Goal: Task Accomplishment & Management: Use online tool/utility

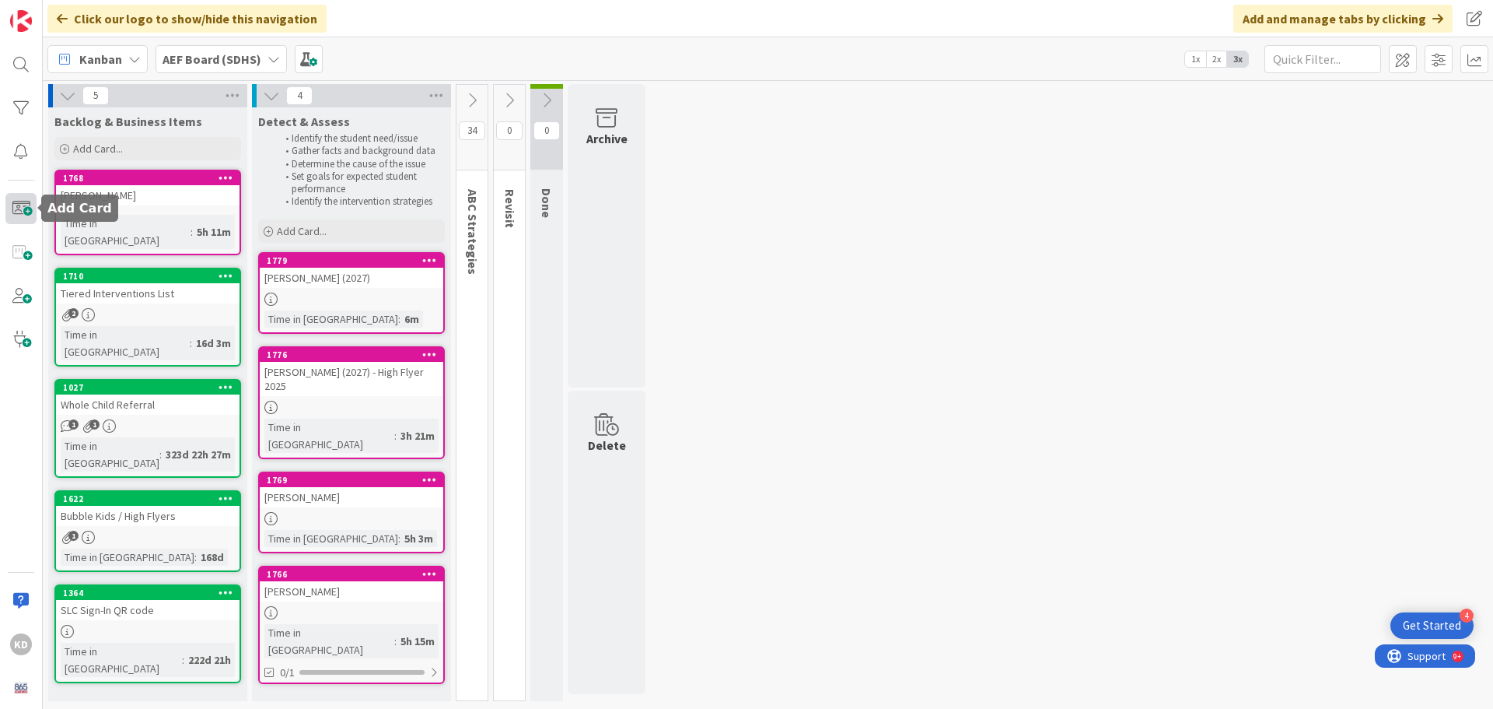
click at [26, 214] on span at bounding box center [20, 208] width 31 height 31
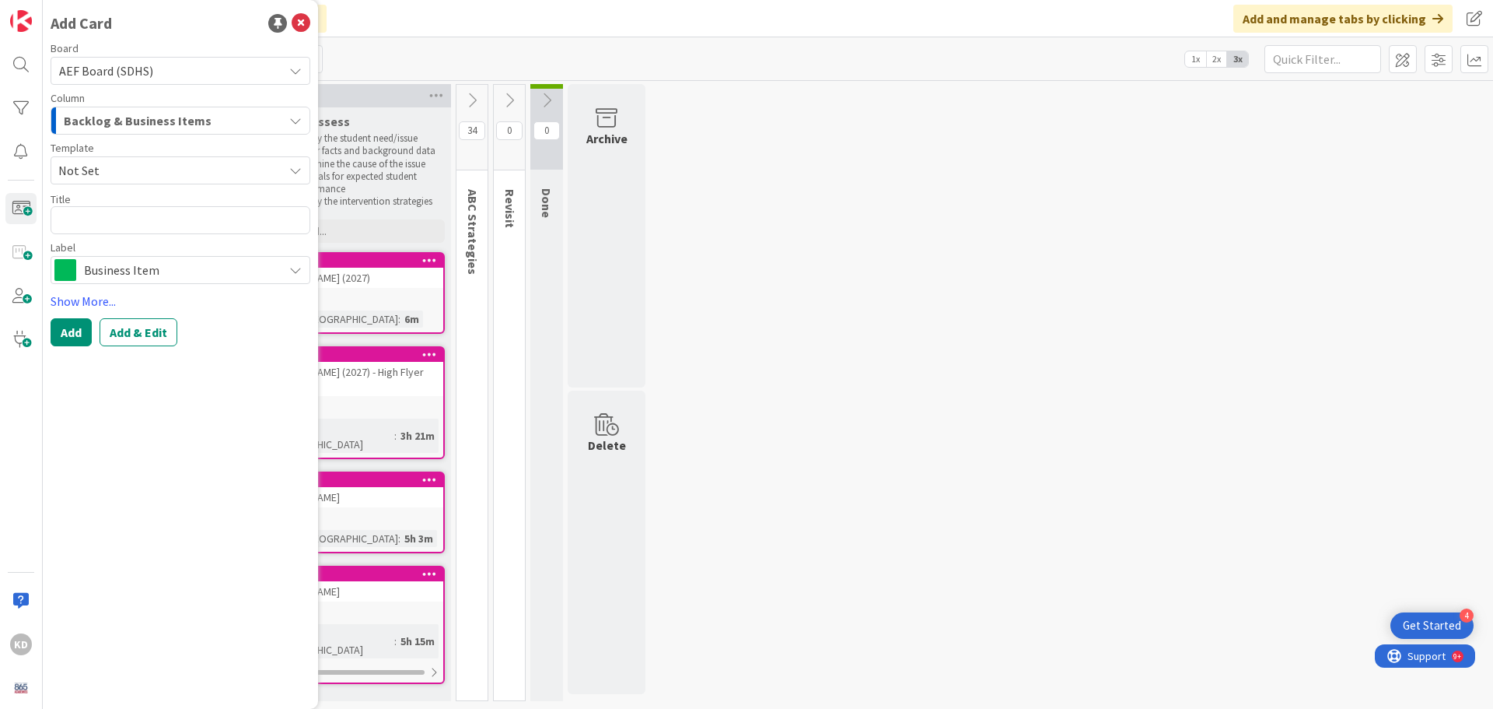
click at [170, 120] on span "Backlog & Business Items" at bounding box center [138, 120] width 148 height 20
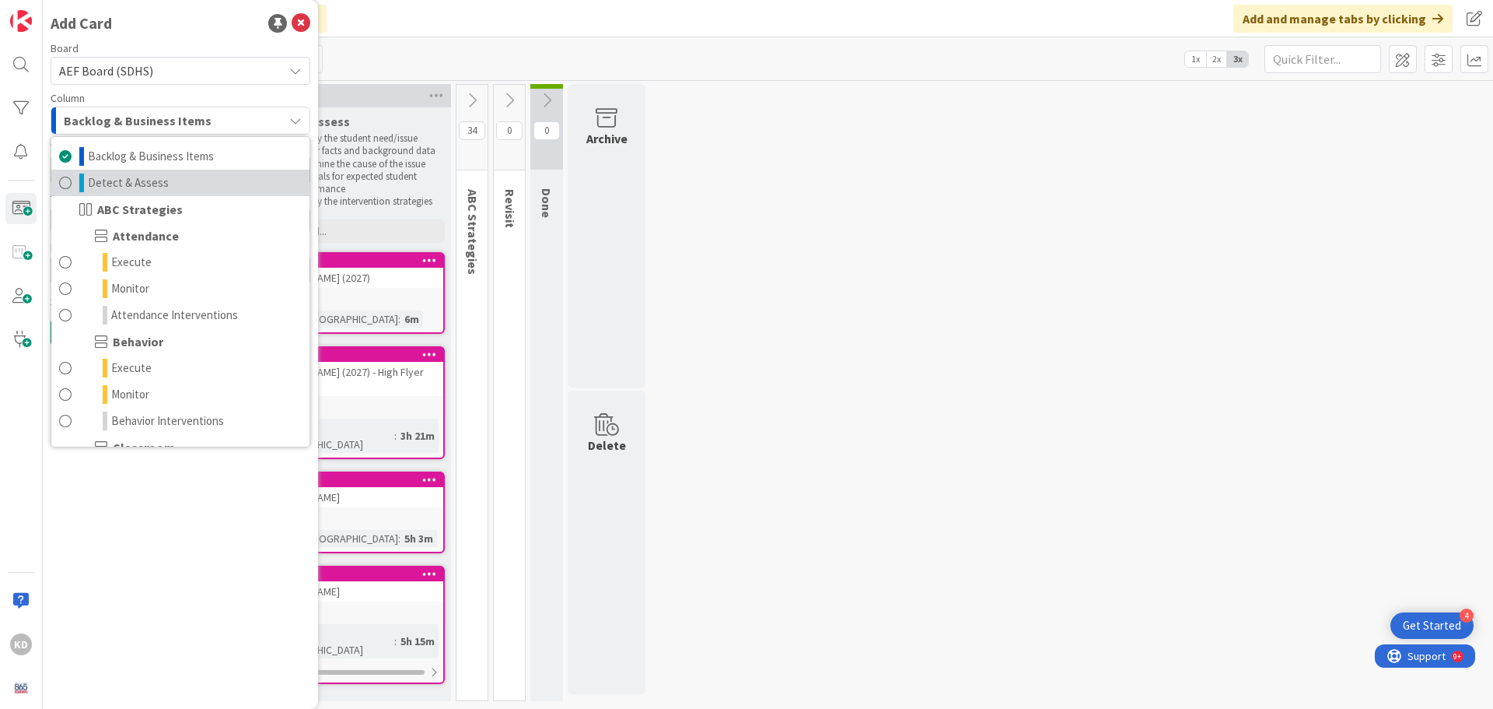
click at [152, 180] on span "Detect & Assess" at bounding box center [128, 182] width 81 height 19
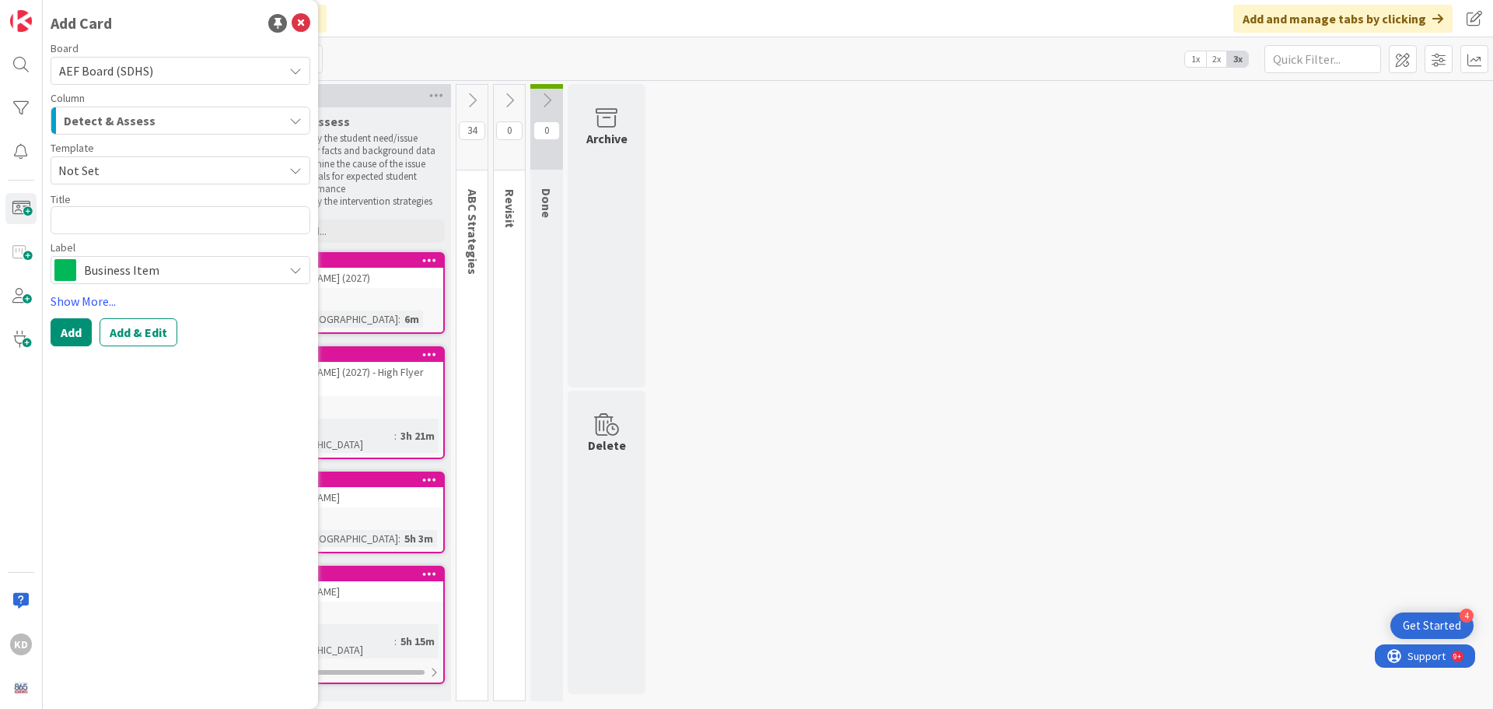
click at [153, 267] on span "Business Item" at bounding box center [179, 270] width 191 height 22
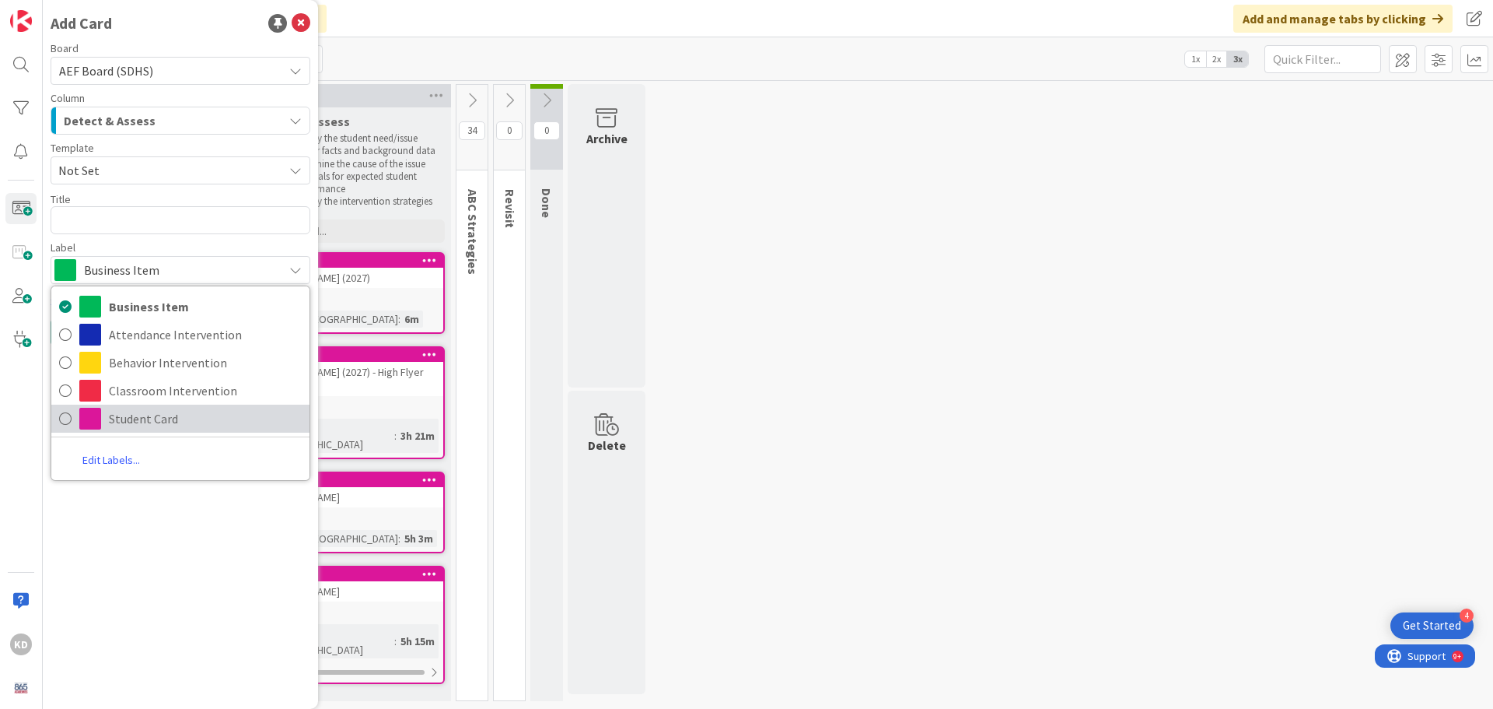
click at [160, 406] on link "Student Card" at bounding box center [180, 418] width 258 height 28
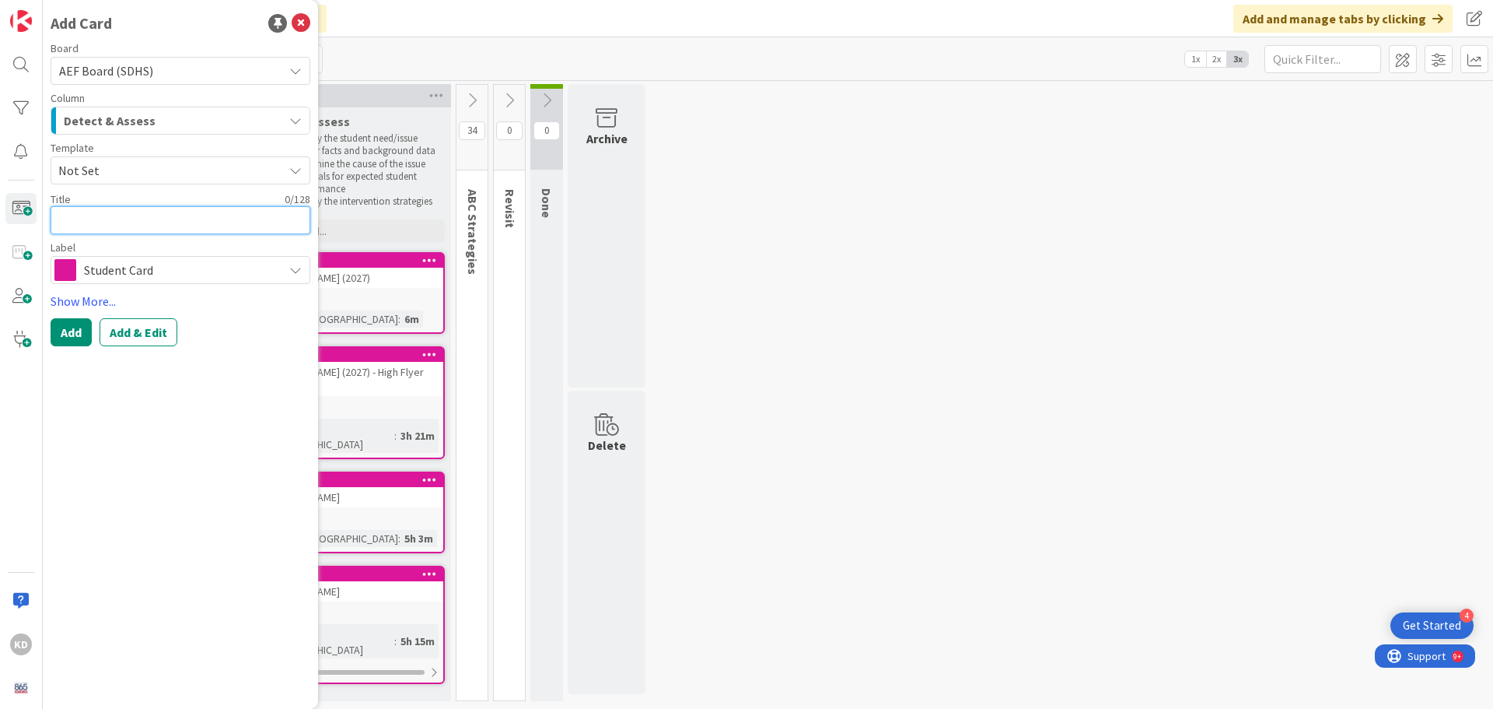
click at [102, 222] on textarea at bounding box center [181, 220] width 260 height 28
type textarea "x"
type textarea "J"
type textarea "x"
type textarea "[PERSON_NAME]"
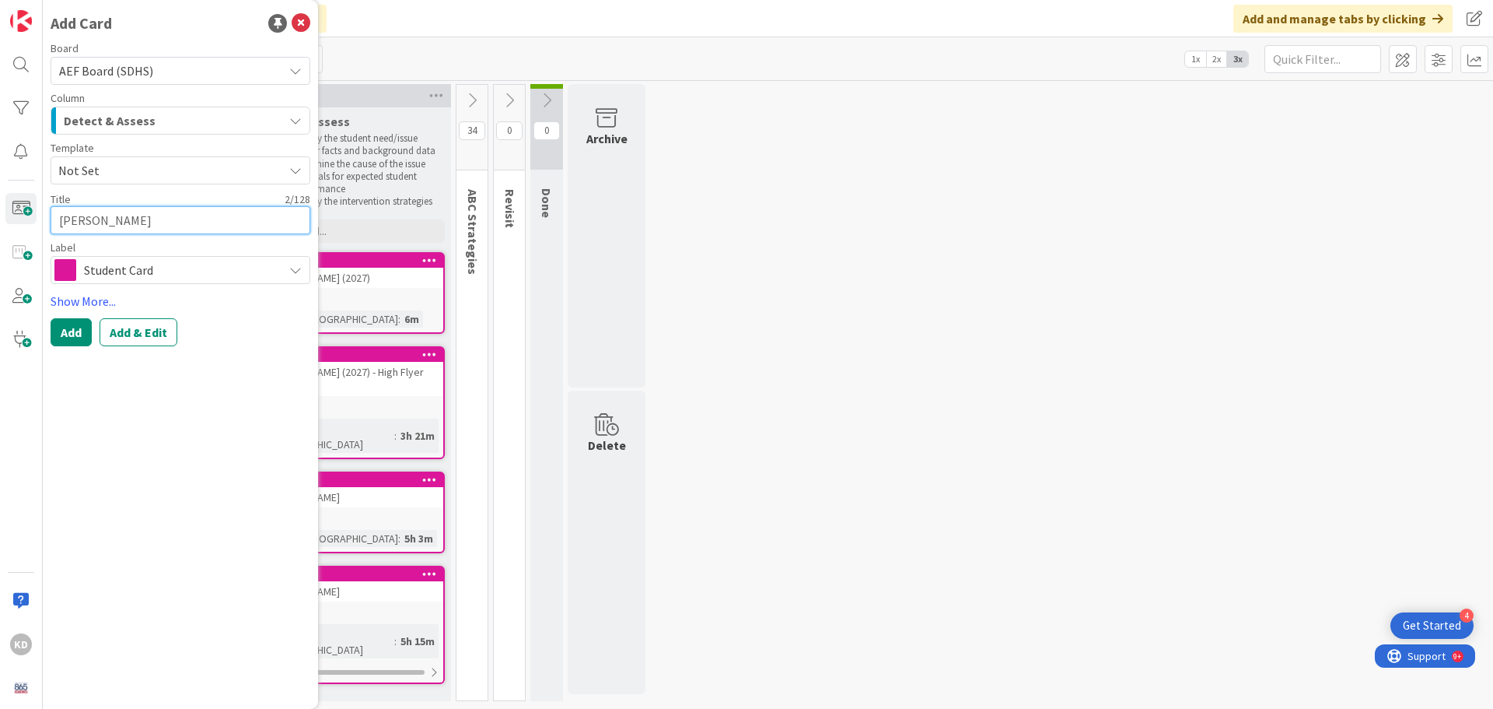
type textarea "x"
type textarea "[PERSON_NAME]"
type textarea "x"
type textarea "Jayd"
type textarea "x"
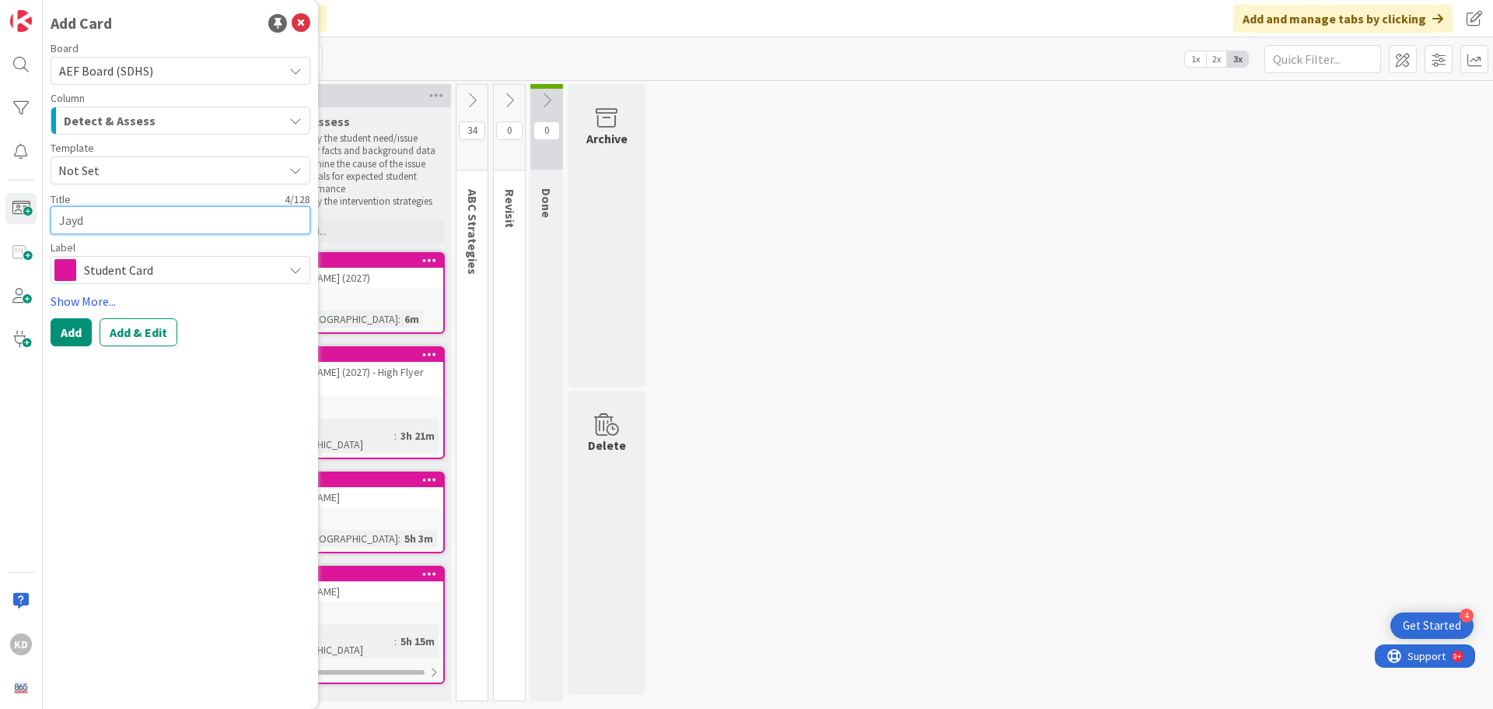
type textarea "Jayde"
type textarea "x"
type textarea "Jayden"
type textarea "x"
type textarea "[PERSON_NAME]"
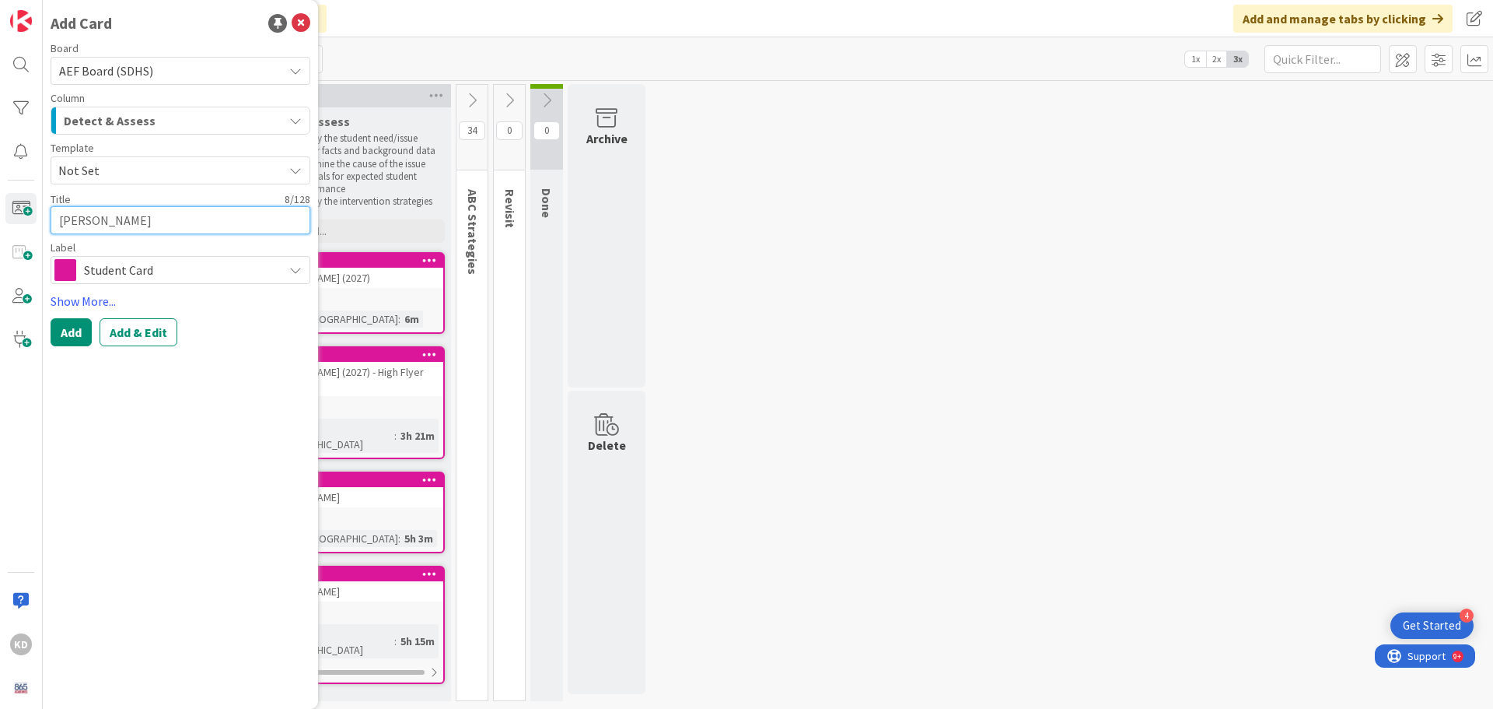
type textarea "x"
type textarea "[PERSON_NAME]"
type textarea "x"
type textarea "[PERSON_NAME]"
type textarea "x"
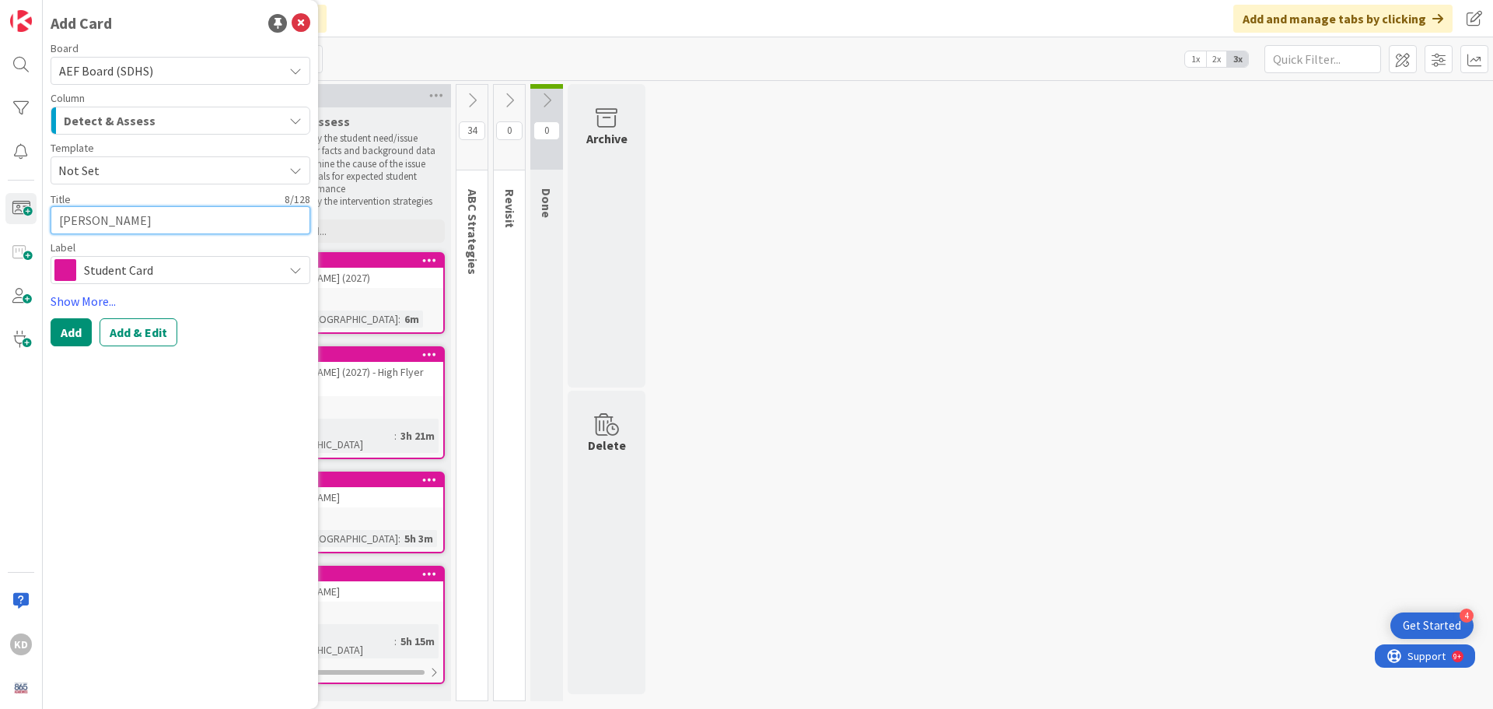
type textarea "[PERSON_NAME]"
type textarea "x"
type textarea "[PERSON_NAME]"
type textarea "x"
type textarea "[PERSON_NAME]"
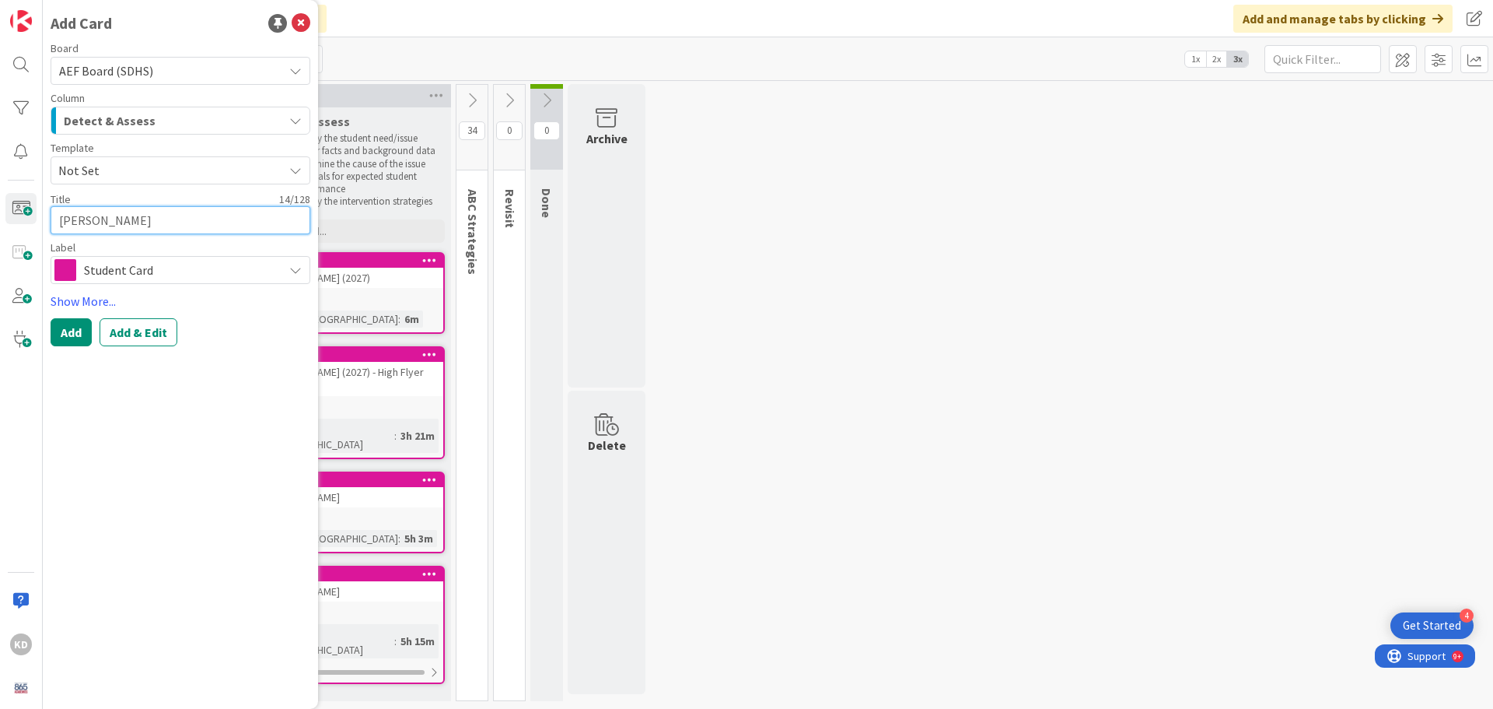
type textarea "x"
type textarea "[PERSON_NAME]"
type textarea "x"
type textarea "[PERSON_NAME] ("
type textarea "x"
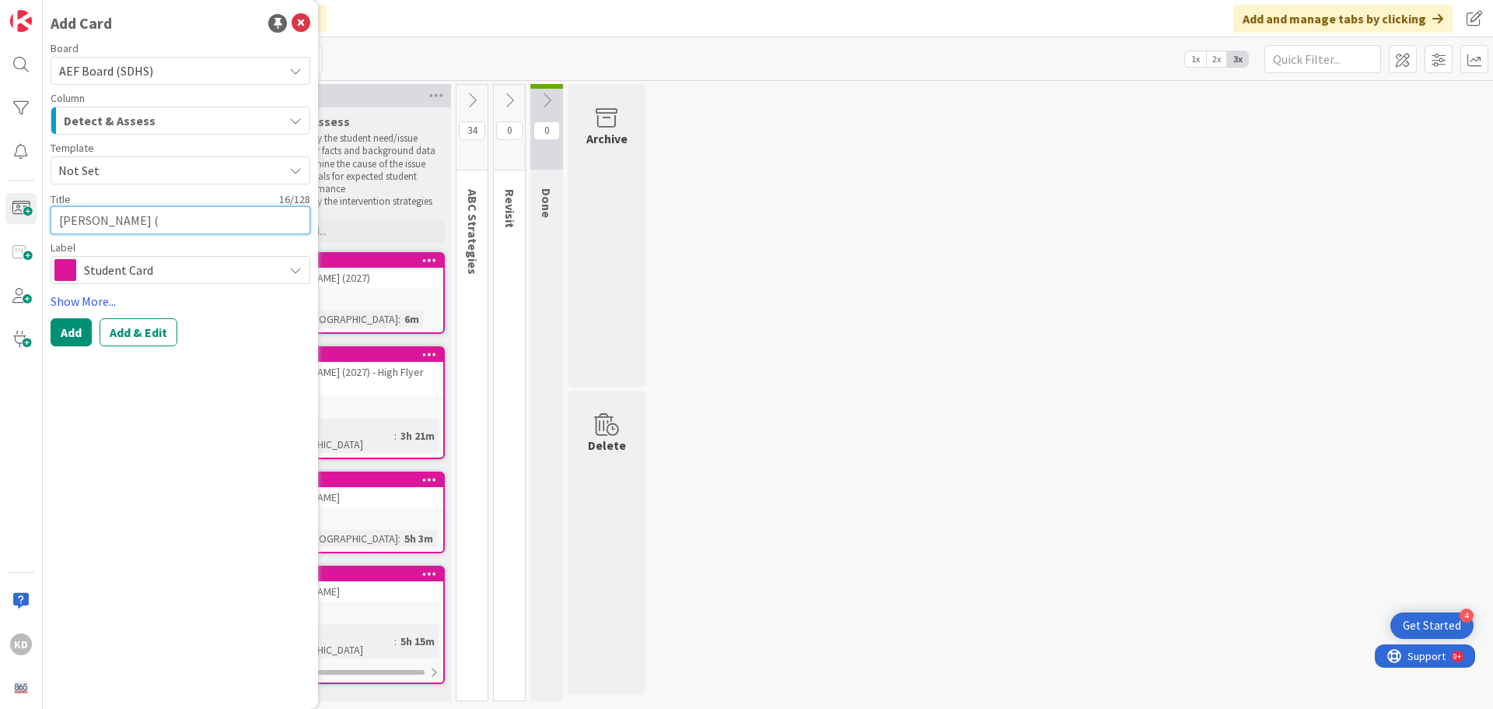
type textarea "[PERSON_NAME] (2"
type textarea "x"
type textarea "[PERSON_NAME] (20"
type textarea "x"
type textarea "[PERSON_NAME] (202"
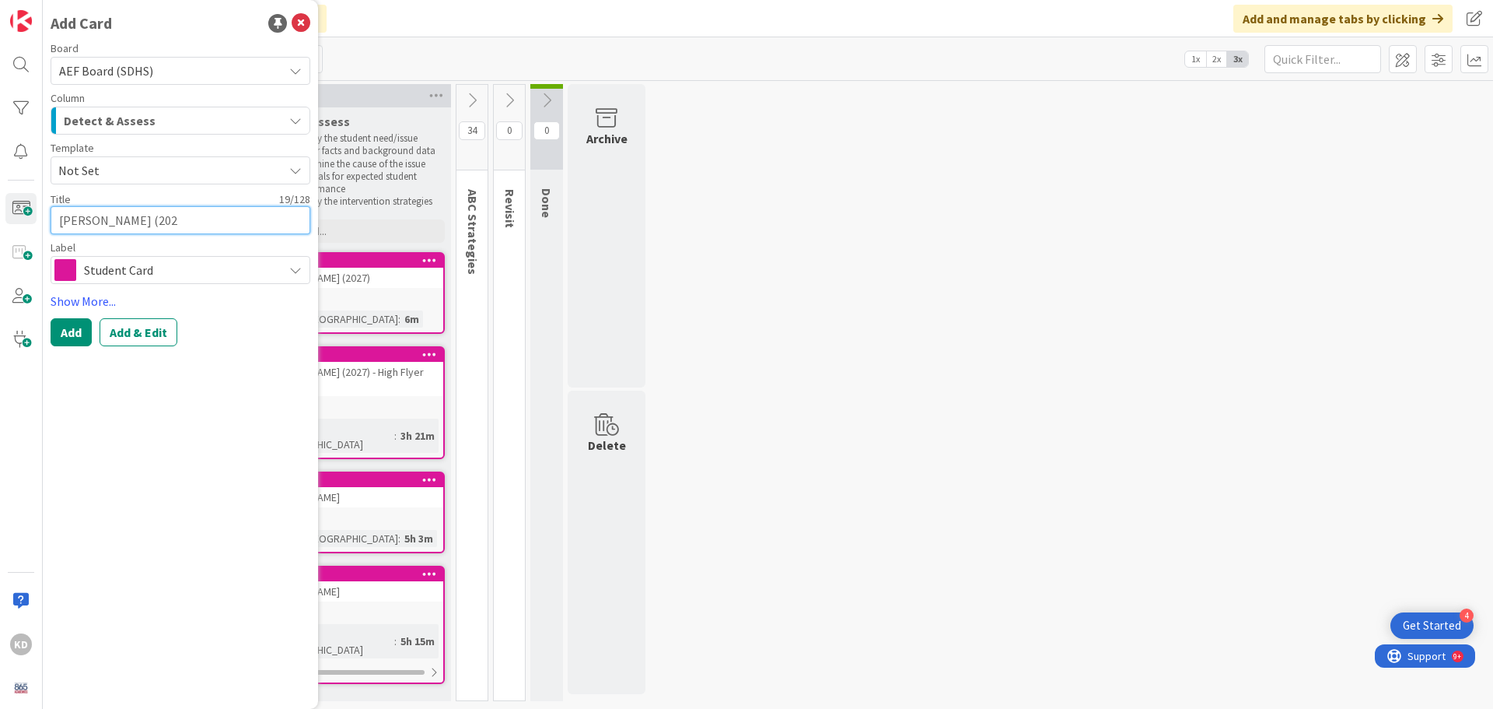
type textarea "x"
type textarea "[PERSON_NAME] (2025"
type textarea "x"
type textarea "[PERSON_NAME] (202"
type textarea "x"
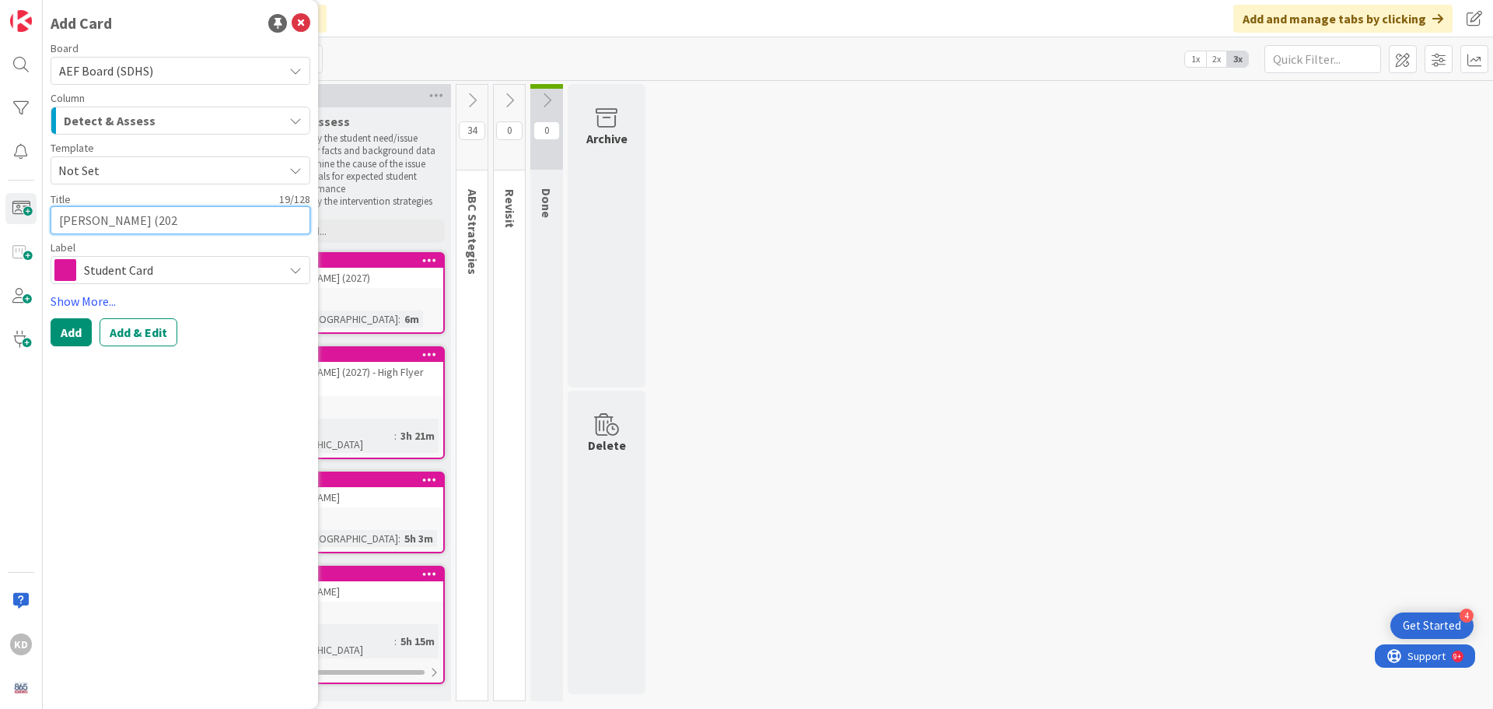
type textarea "[PERSON_NAME] (2027"
type textarea "x"
type textarea "[PERSON_NAME] (2027)"
type textarea "x"
type textarea "[PERSON_NAME] (2027"
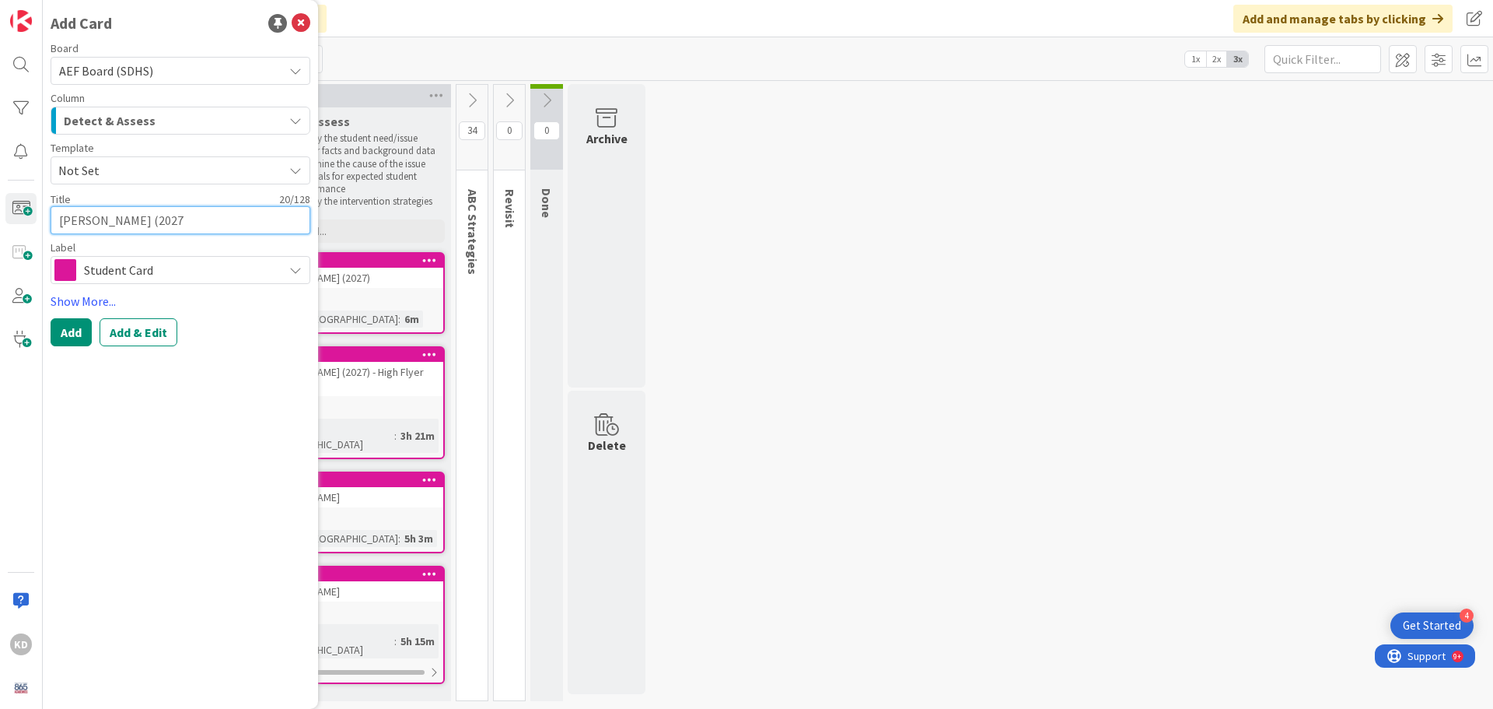
type textarea "x"
type textarea "[PERSON_NAME] (202"
type textarea "x"
type textarea "[PERSON_NAME] (2028"
type textarea "x"
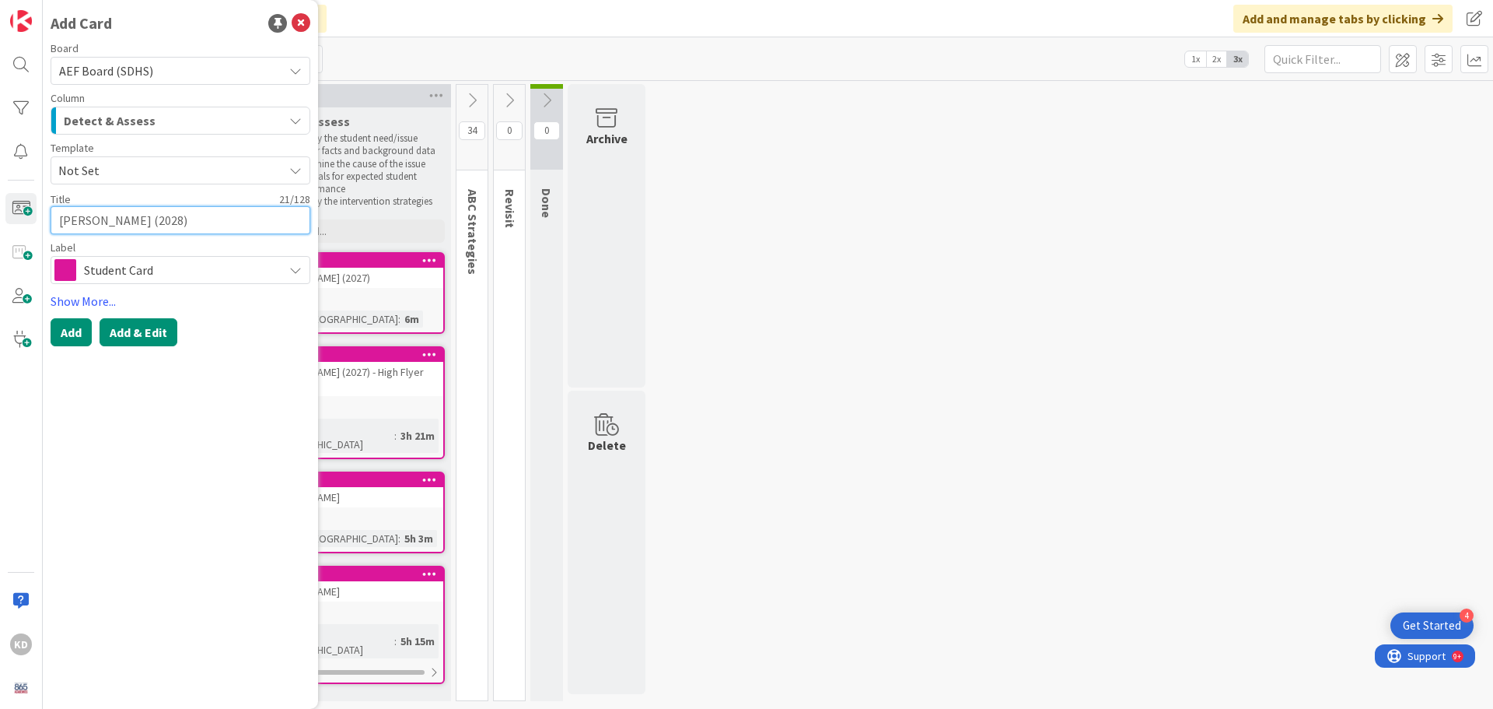
type textarea "[PERSON_NAME] (2028)"
click at [130, 329] on button "Add & Edit" at bounding box center [139, 332] width 78 height 28
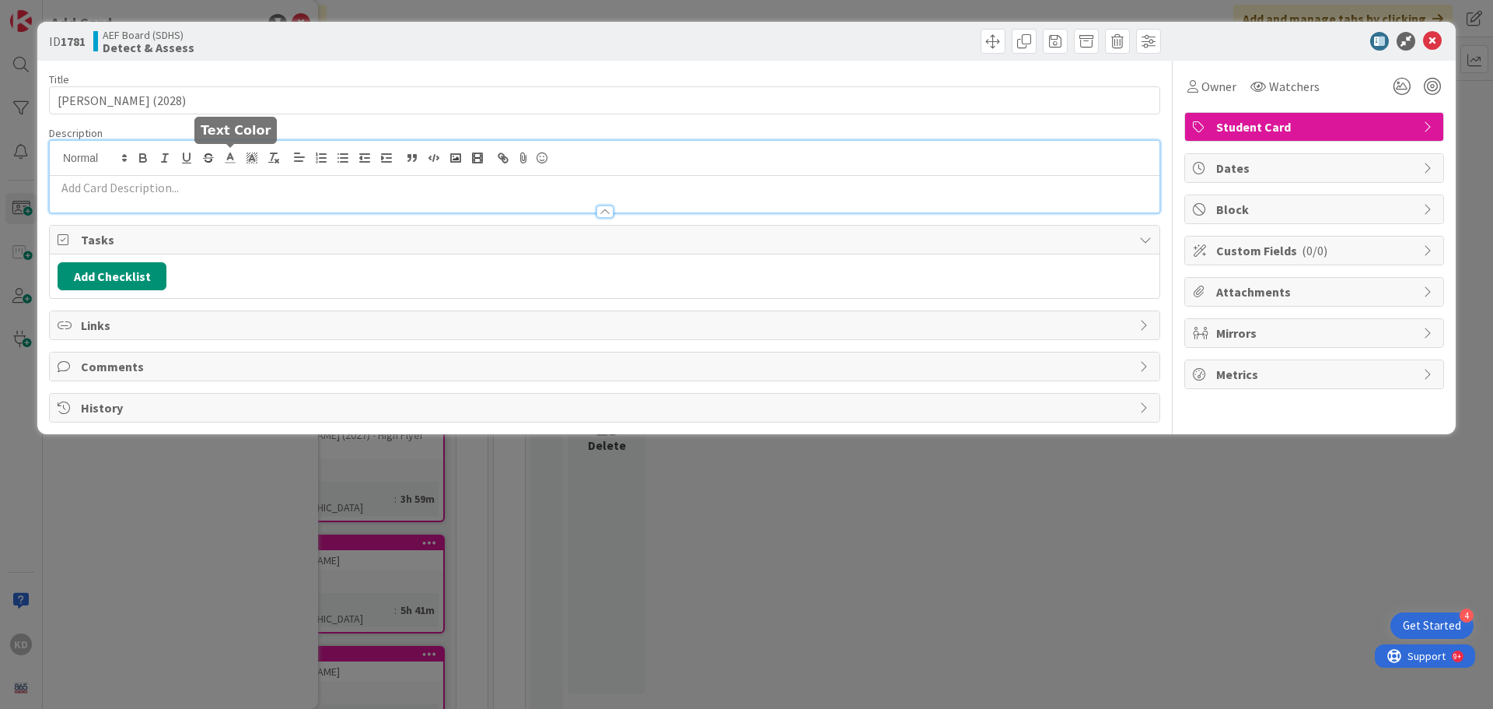
click at [234, 159] on div at bounding box center [605, 177] width 1110 height 72
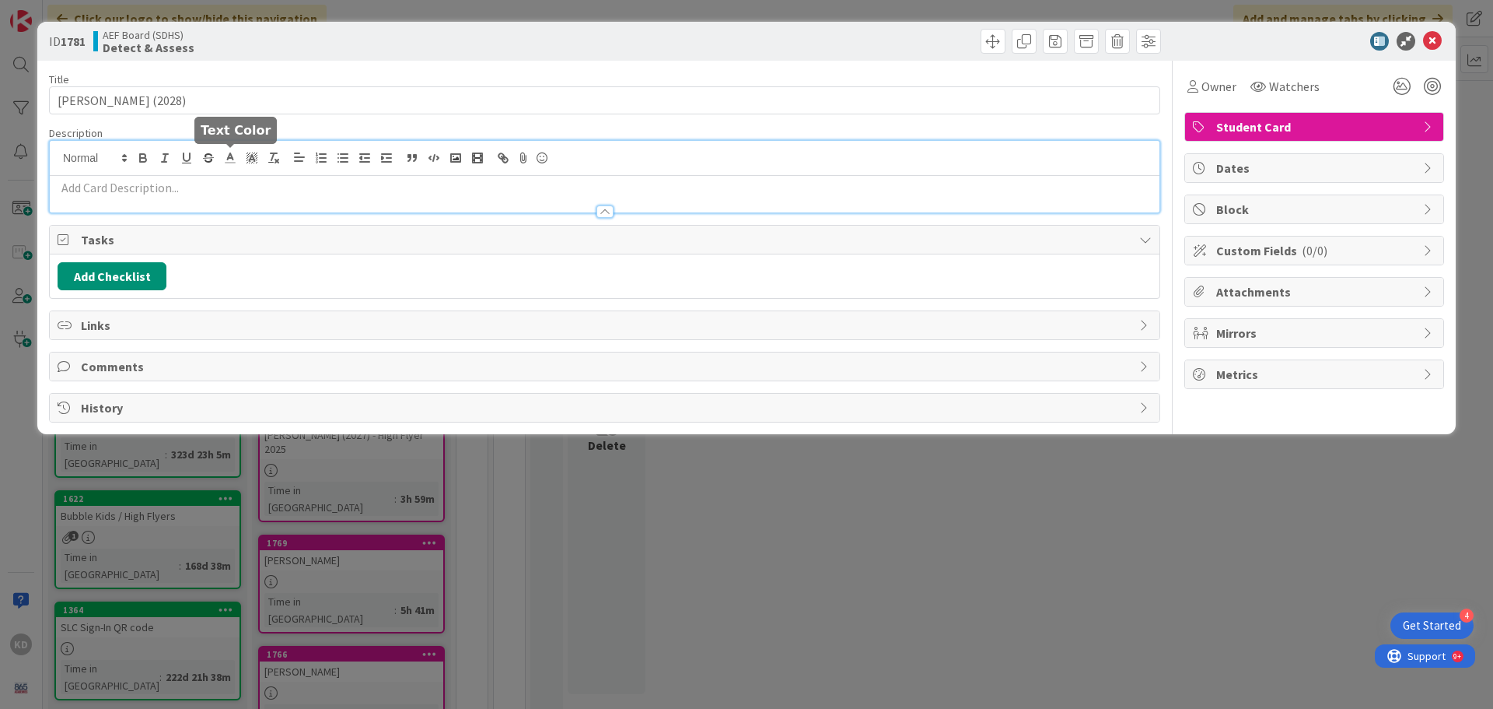
click at [226, 198] on div at bounding box center [605, 204] width 1110 height 16
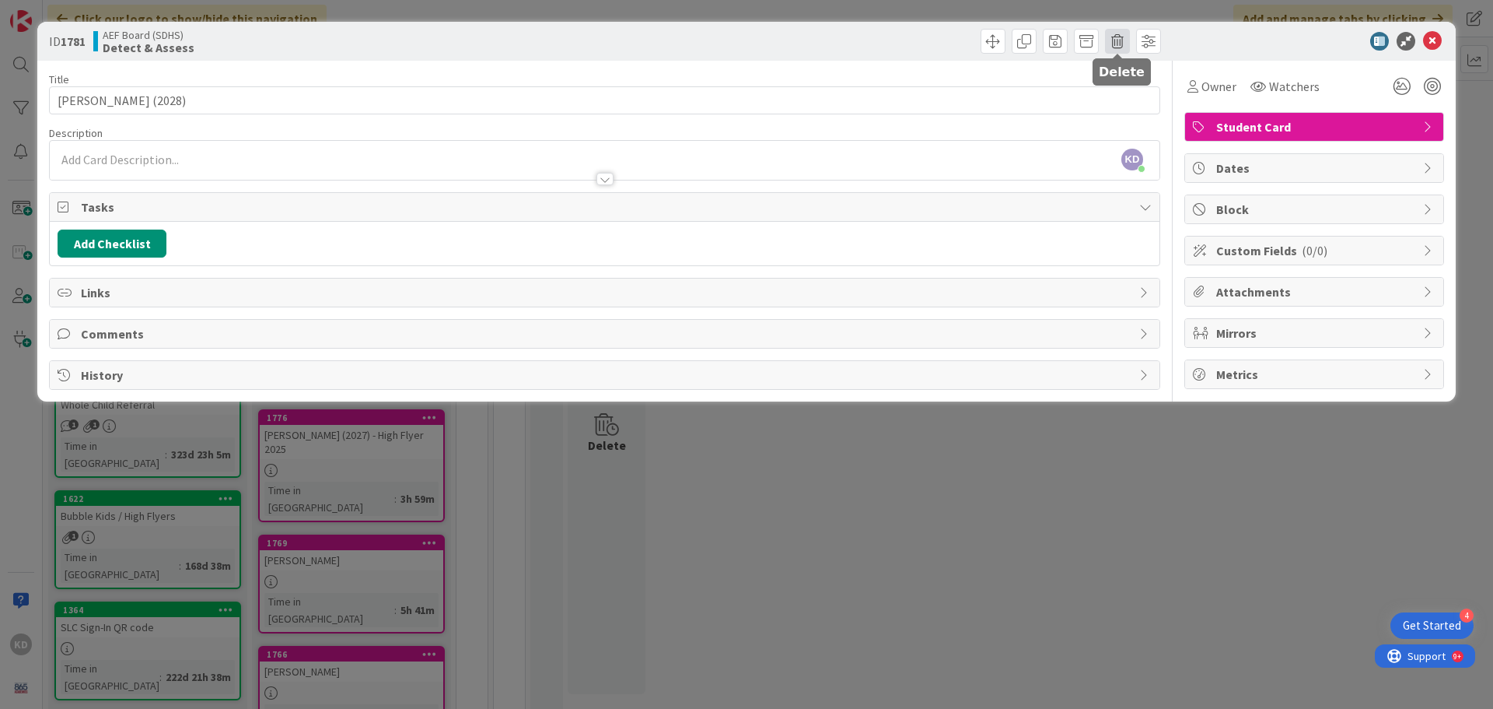
click at [1122, 37] on span at bounding box center [1117, 41] width 25 height 25
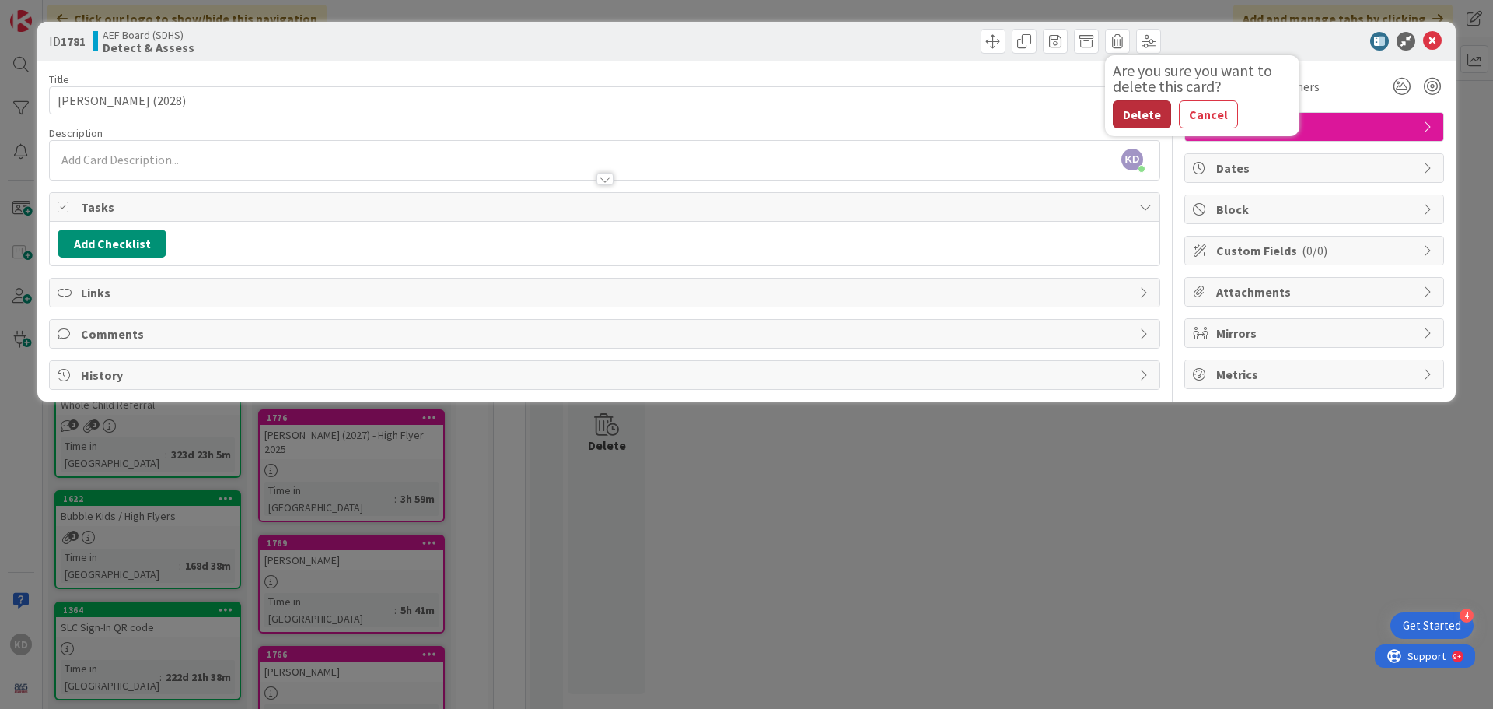
click at [1139, 117] on button "Delete" at bounding box center [1142, 114] width 58 height 28
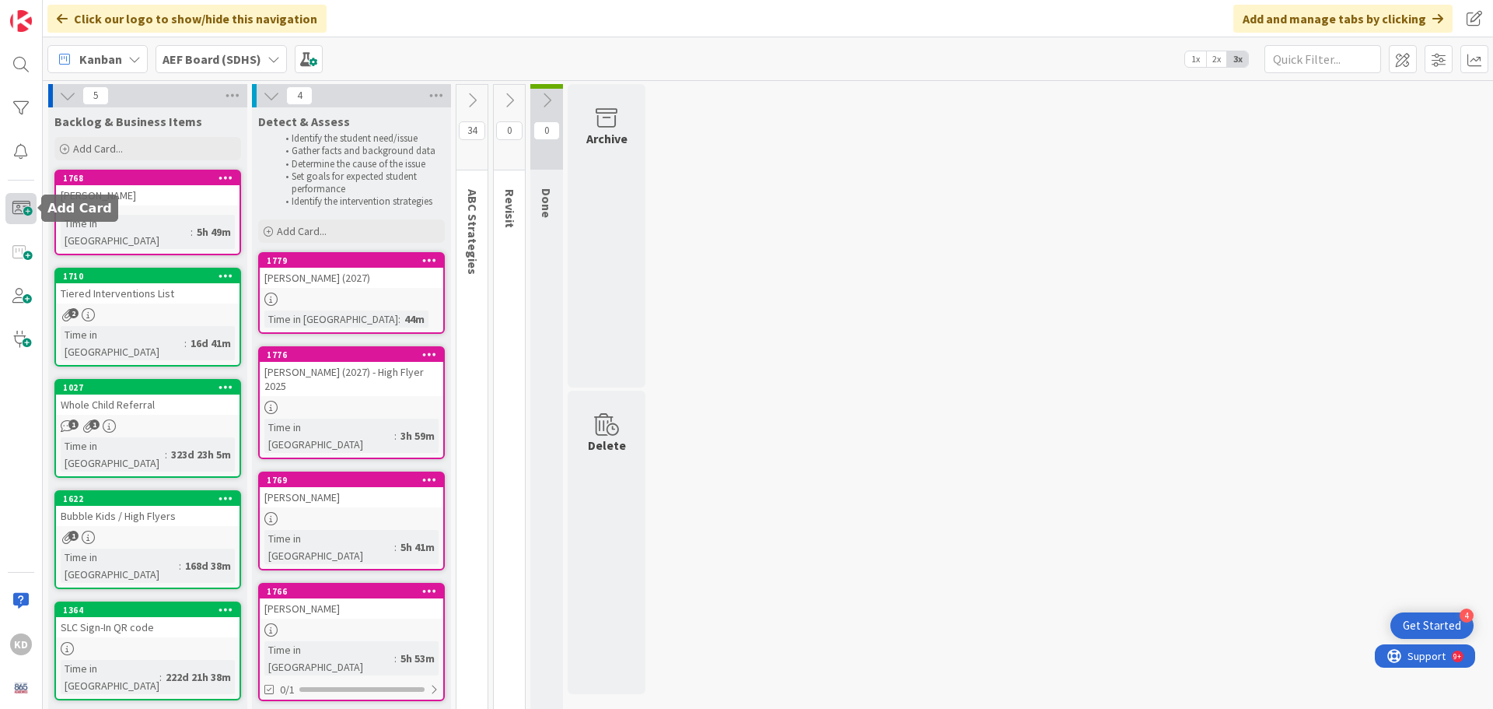
click at [23, 203] on span at bounding box center [20, 208] width 31 height 31
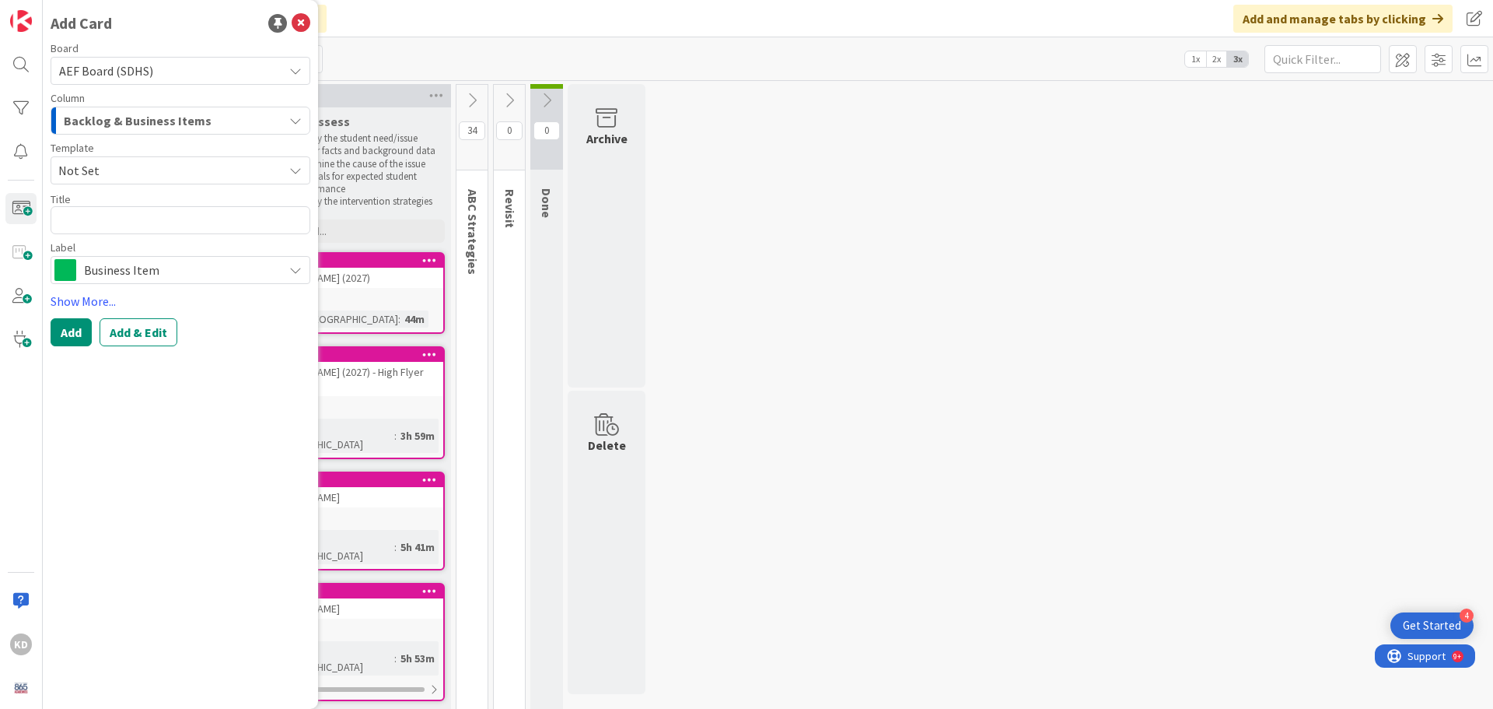
click at [93, 270] on span "Business Item" at bounding box center [179, 270] width 191 height 22
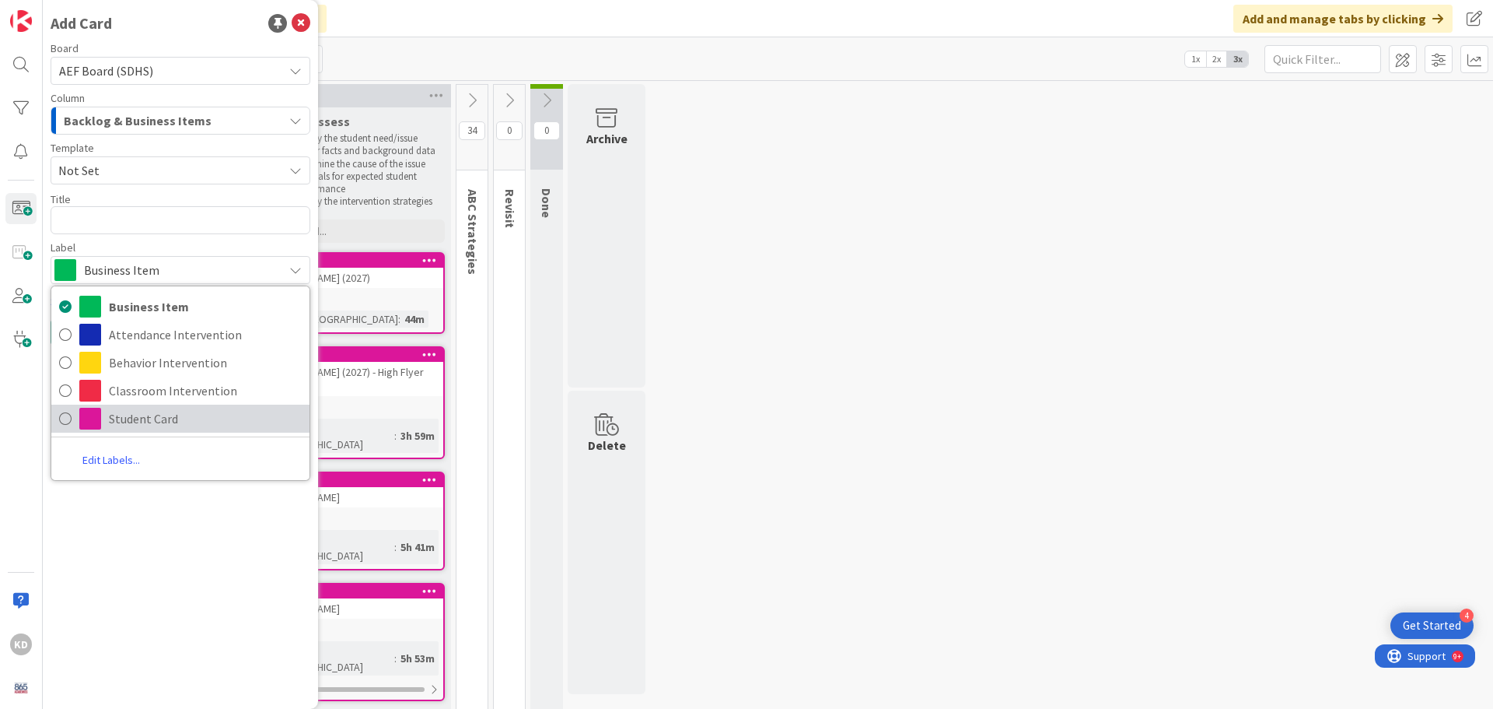
click at [98, 421] on span at bounding box center [90, 419] width 22 height 22
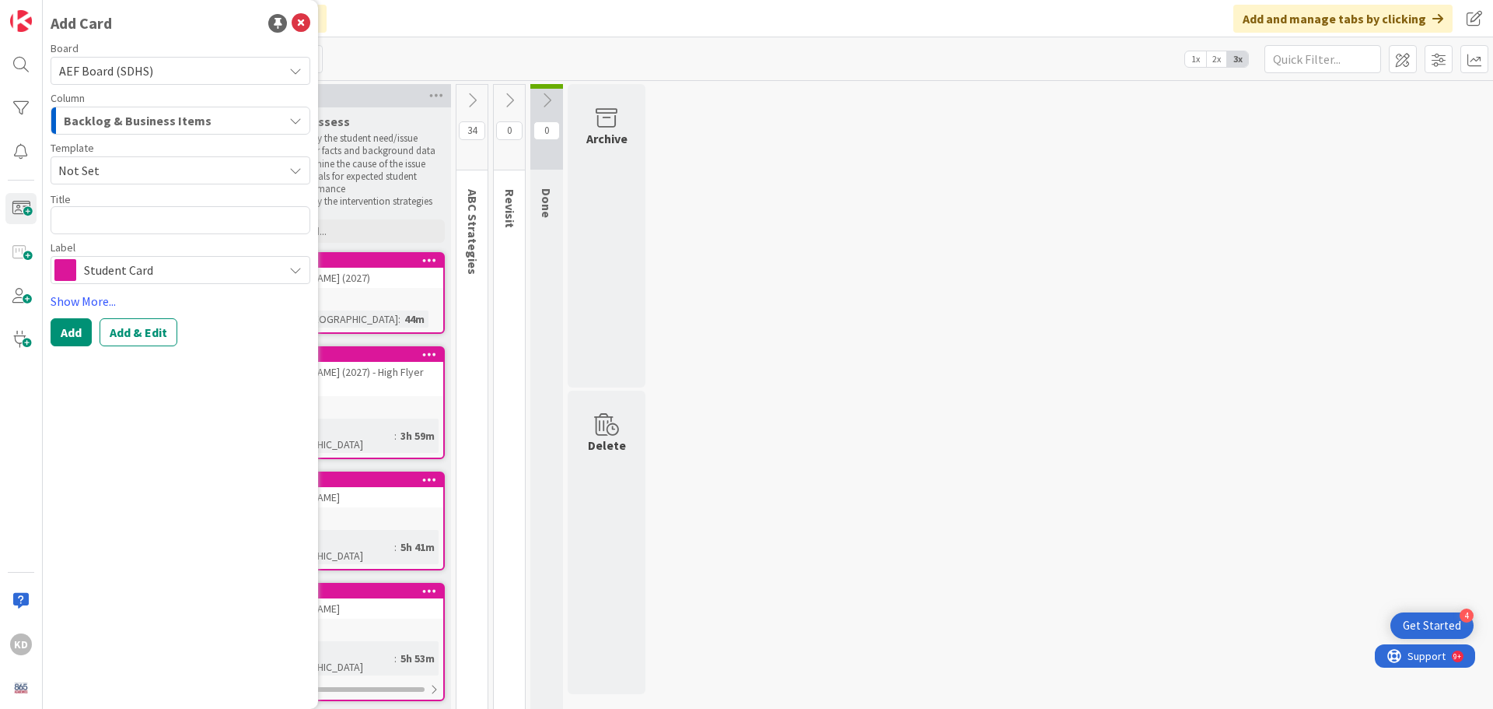
click at [107, 174] on span "Not Set" at bounding box center [164, 170] width 213 height 20
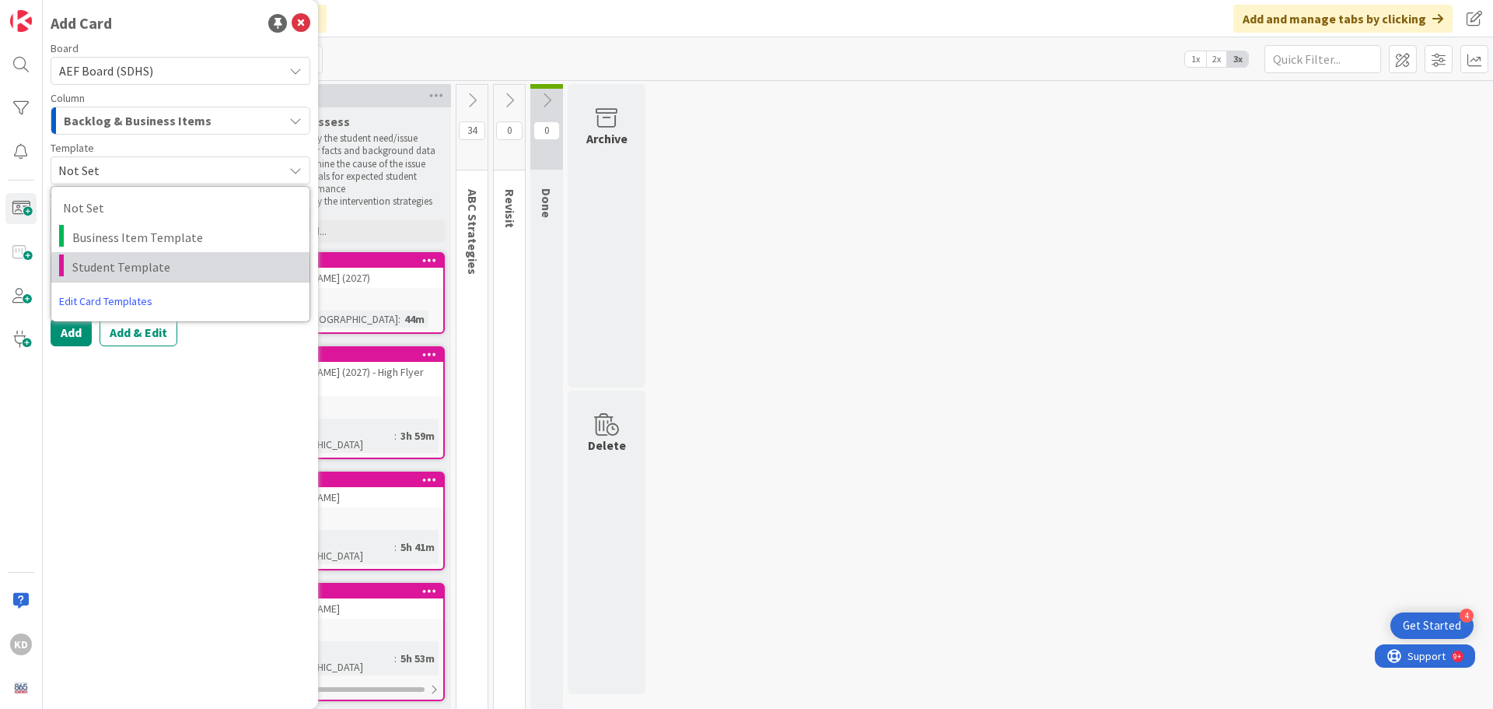
click at [110, 269] on span "Student Template" at bounding box center [185, 267] width 226 height 20
type textarea "x"
type textarea "Student Template"
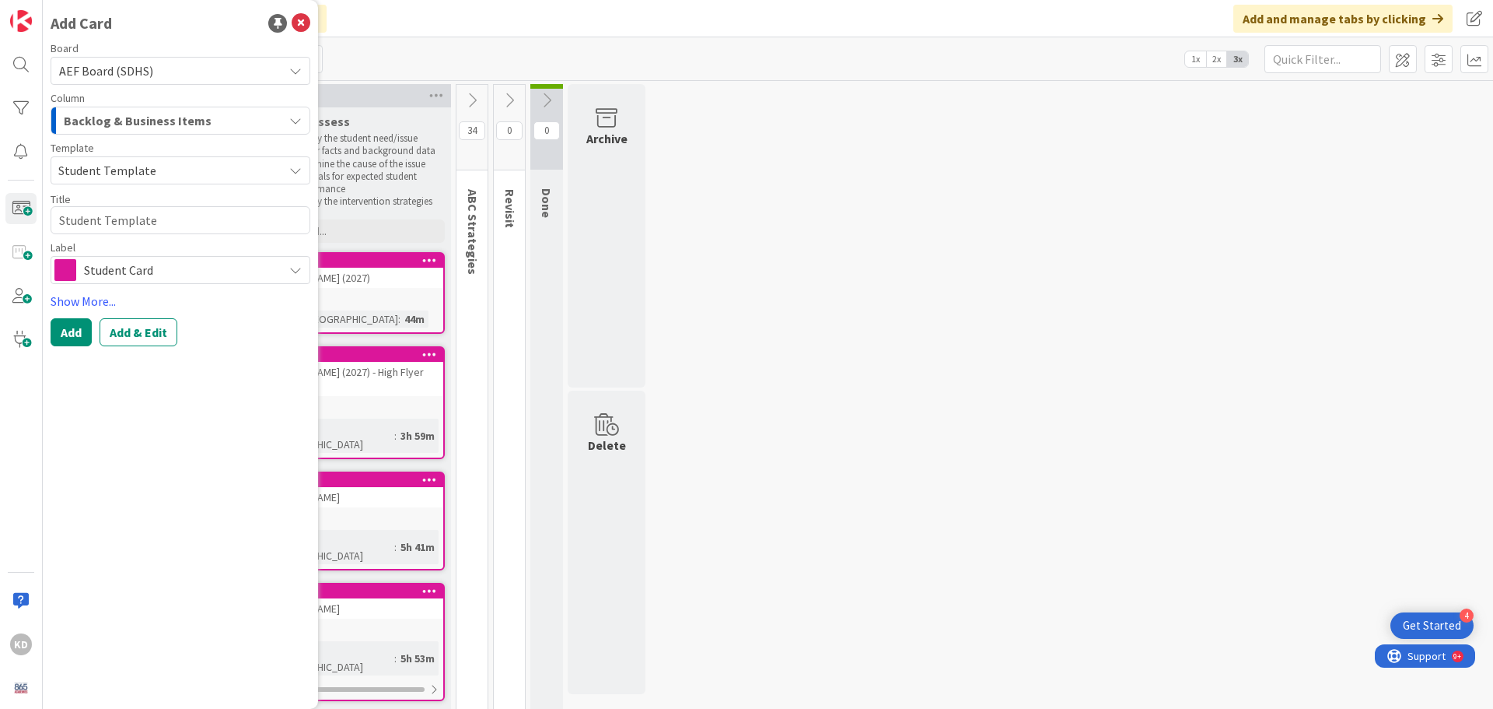
click at [98, 153] on div "Template Student Template Not Set Business Item Template Student Template Edit …" at bounding box center [181, 163] width 260 height 42
click at [103, 220] on textarea "Student Template" at bounding box center [181, 220] width 260 height 28
drag, startPoint x: 158, startPoint y: 221, endPoint x: 12, endPoint y: 231, distance: 146.6
click at [12, 231] on div "KD Add Card Board AEF Board (SDHS) Column Backlog & Business Items Template Stu…" at bounding box center [21, 354] width 43 height 709
type textarea "x"
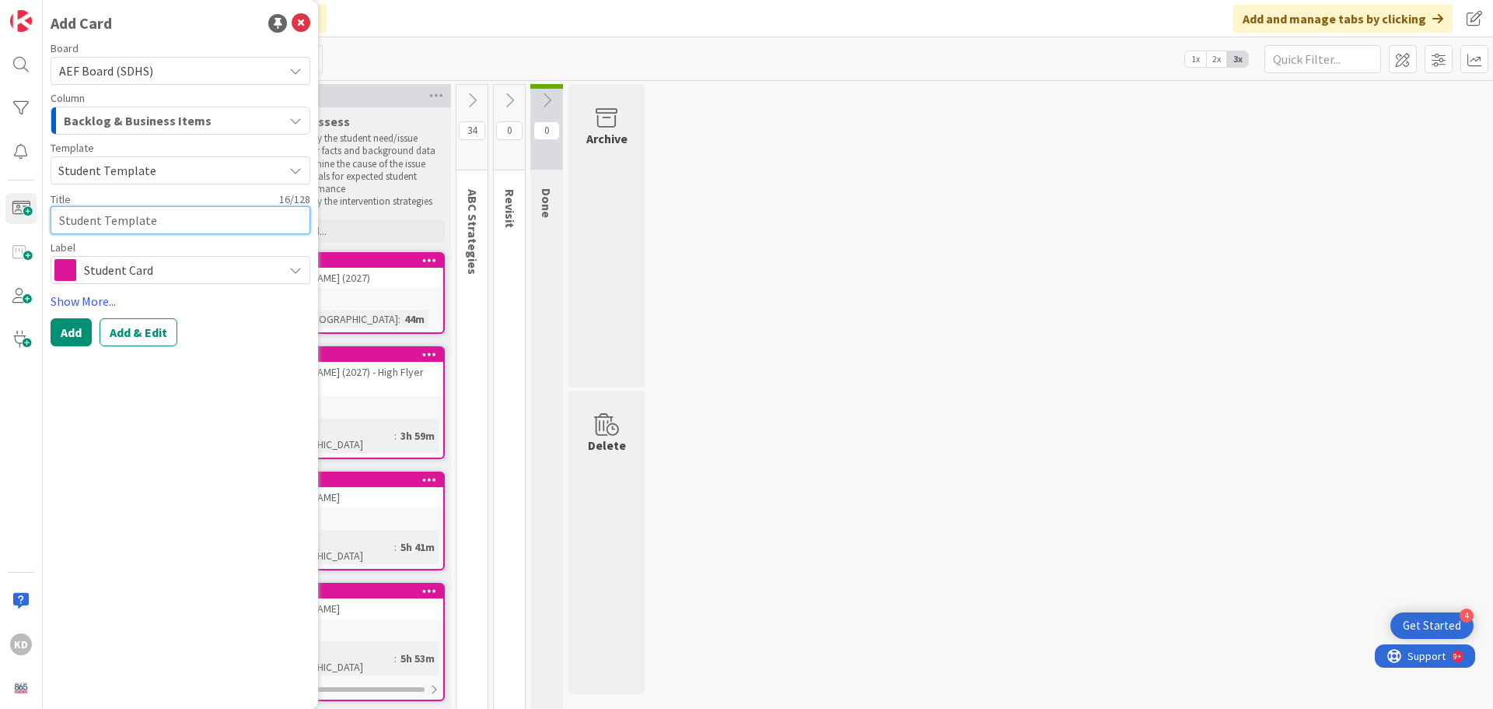
type textarea "J"
type textarea "x"
type textarea "[PERSON_NAME]"
type textarea "x"
type textarea "[PERSON_NAME]"
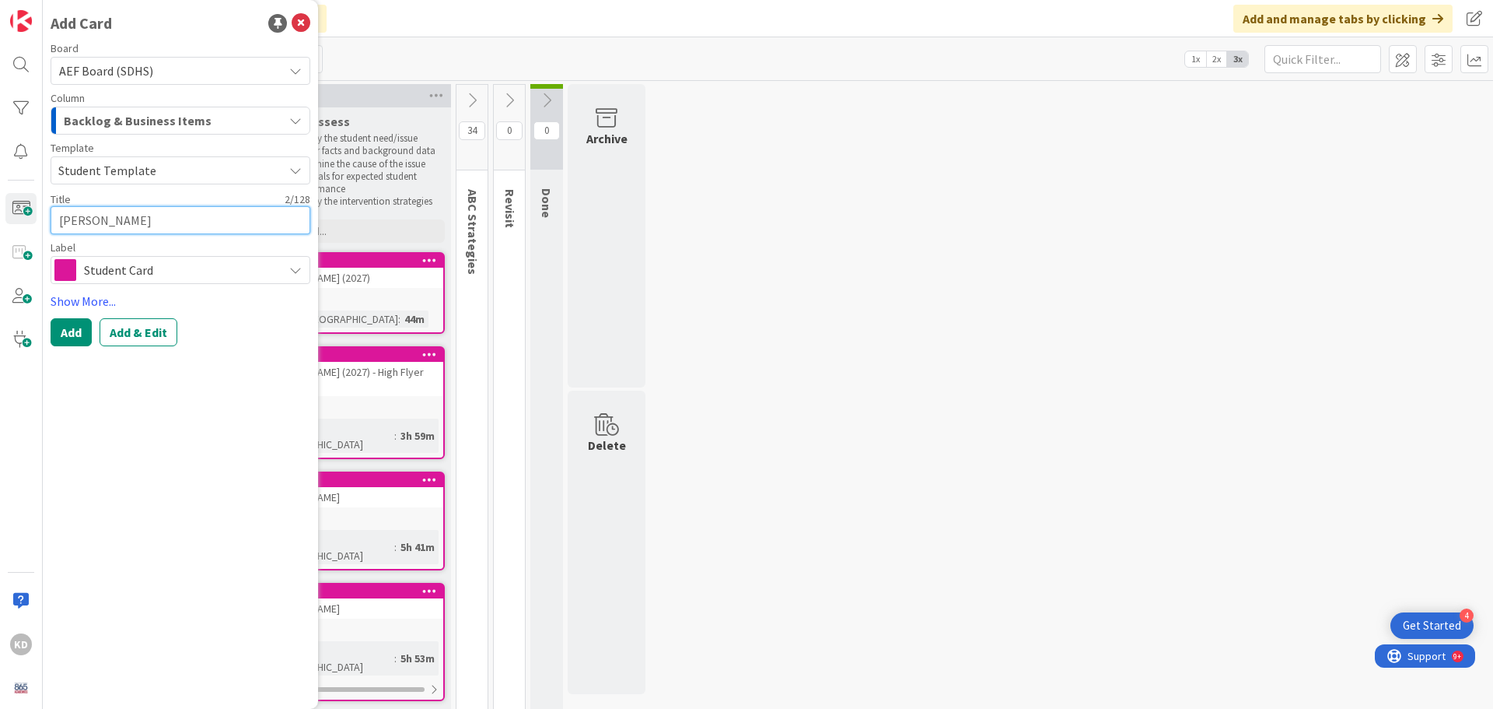
type textarea "x"
type textarea "Jayd"
type textarea "x"
type textarea "Jayde"
type textarea "x"
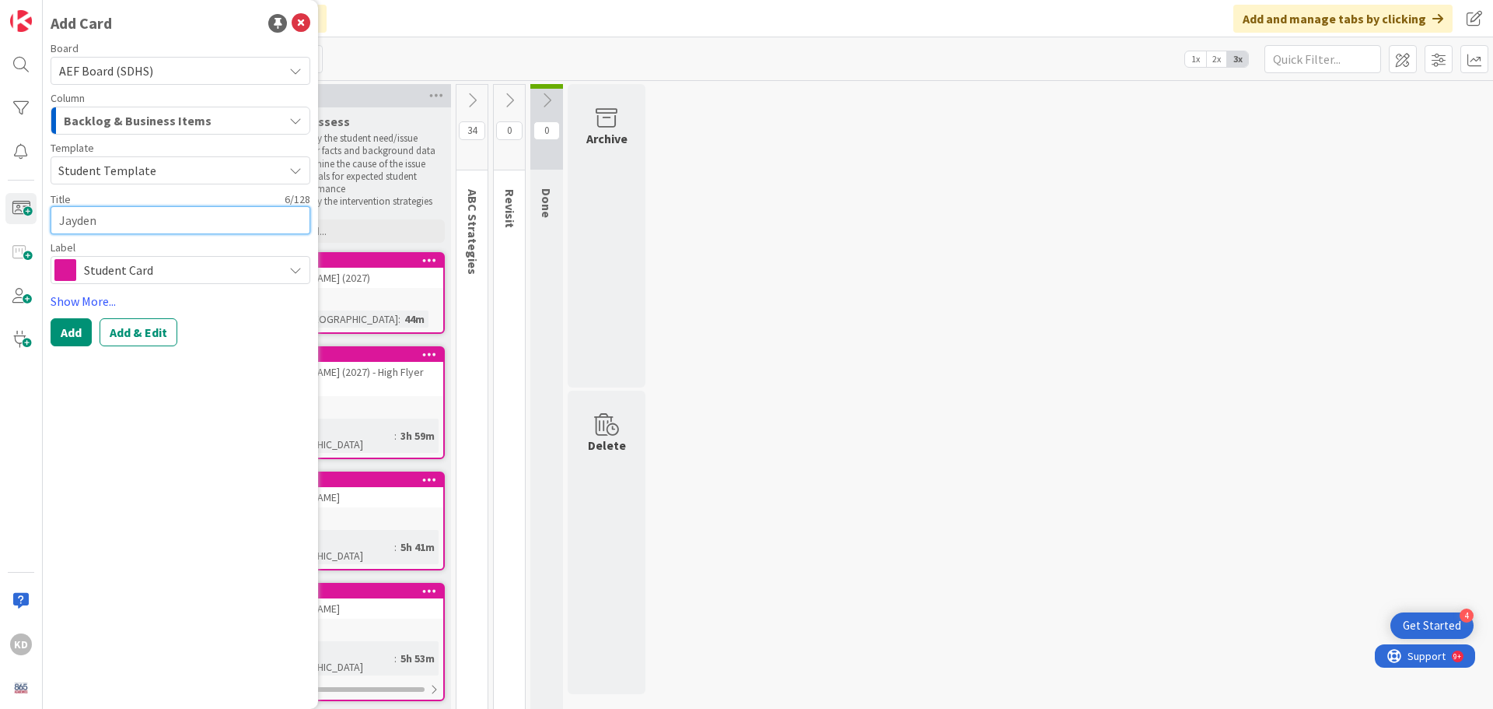
type textarea "Jayden"
type textarea "x"
type textarea "[PERSON_NAME]"
type textarea "x"
type textarea "[PERSON_NAME]"
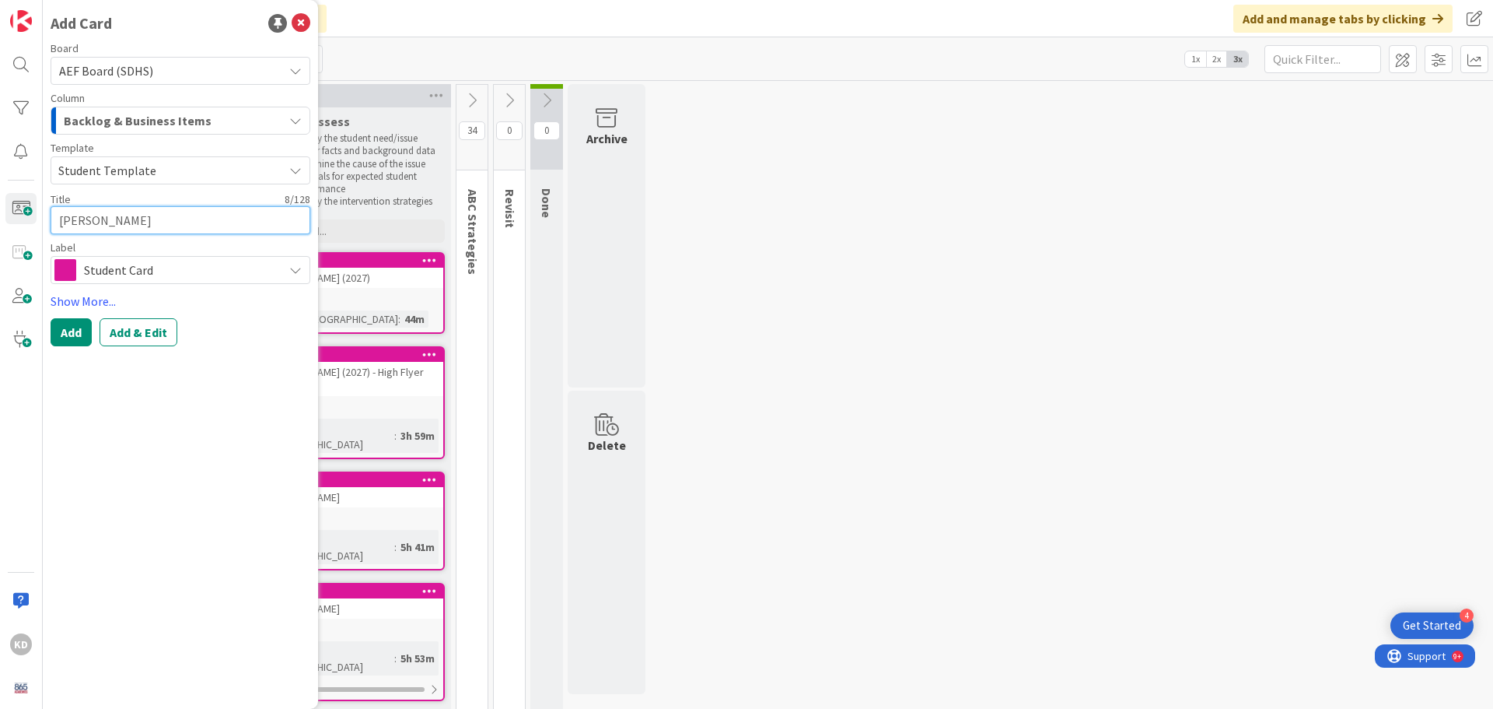
type textarea "x"
type textarea "[PERSON_NAME]"
type textarea "x"
type textarea "[PERSON_NAME]"
type textarea "x"
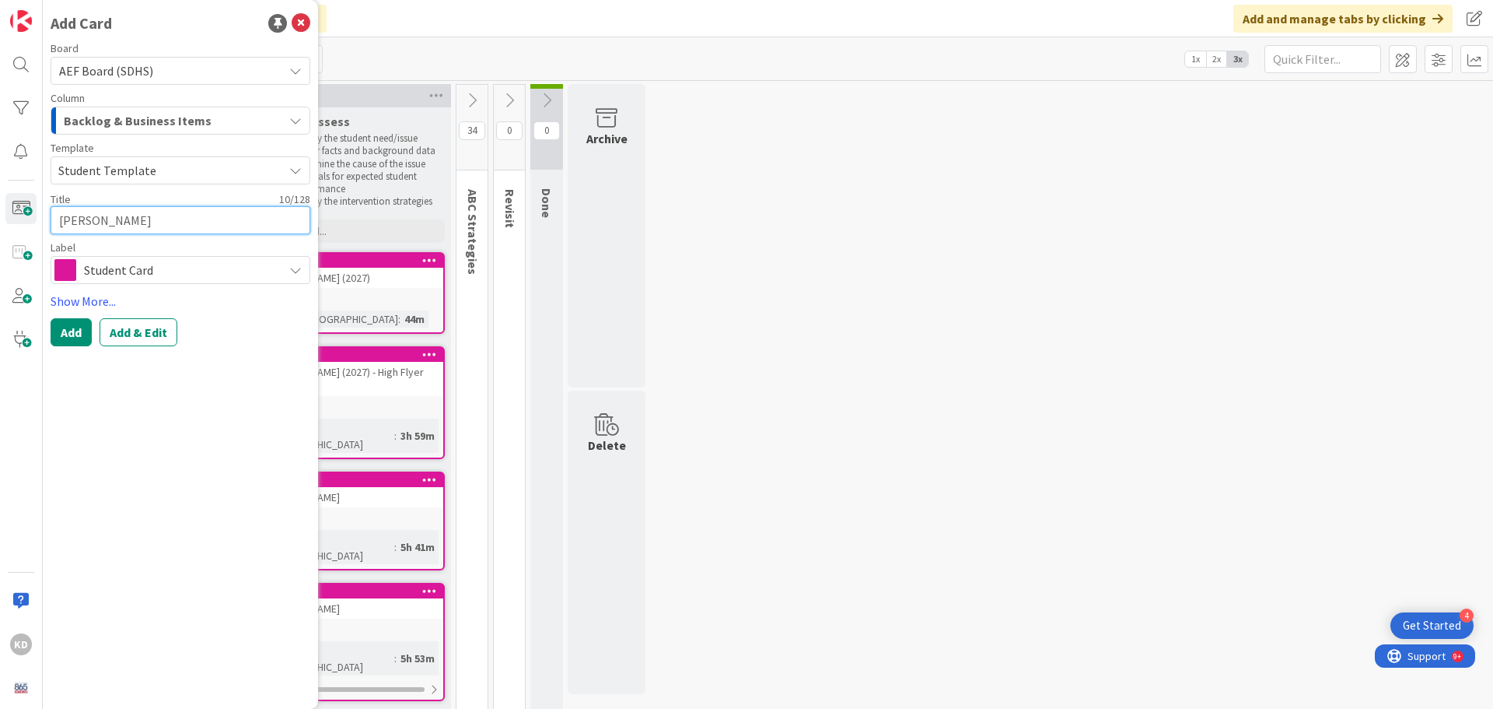
type textarea "[PERSON_NAME]"
type textarea "x"
type textarea "[PERSON_NAME]"
type textarea "x"
type textarea "[PERSON_NAME]"
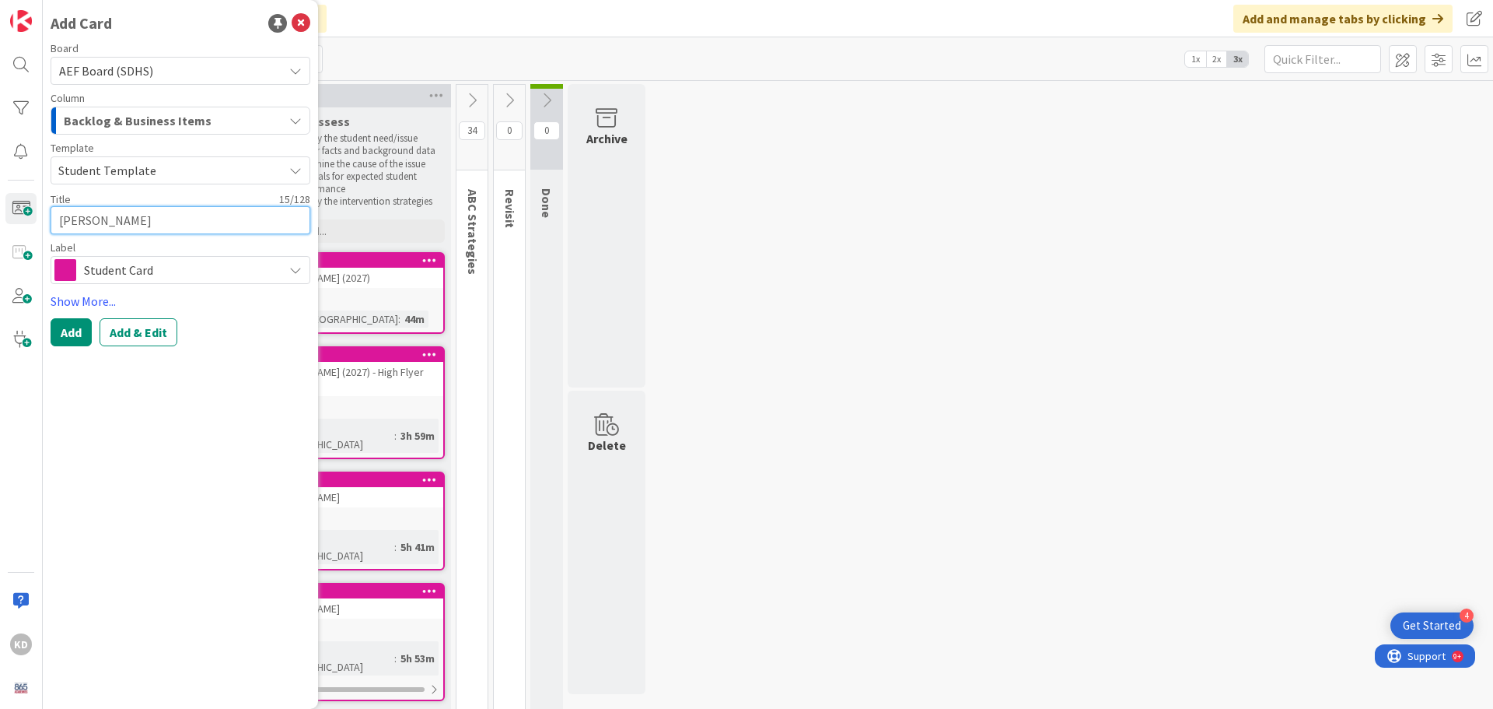
type textarea "x"
type textarea "[PERSON_NAME] ("
type textarea "x"
type textarea "[PERSON_NAME] (2"
type textarea "x"
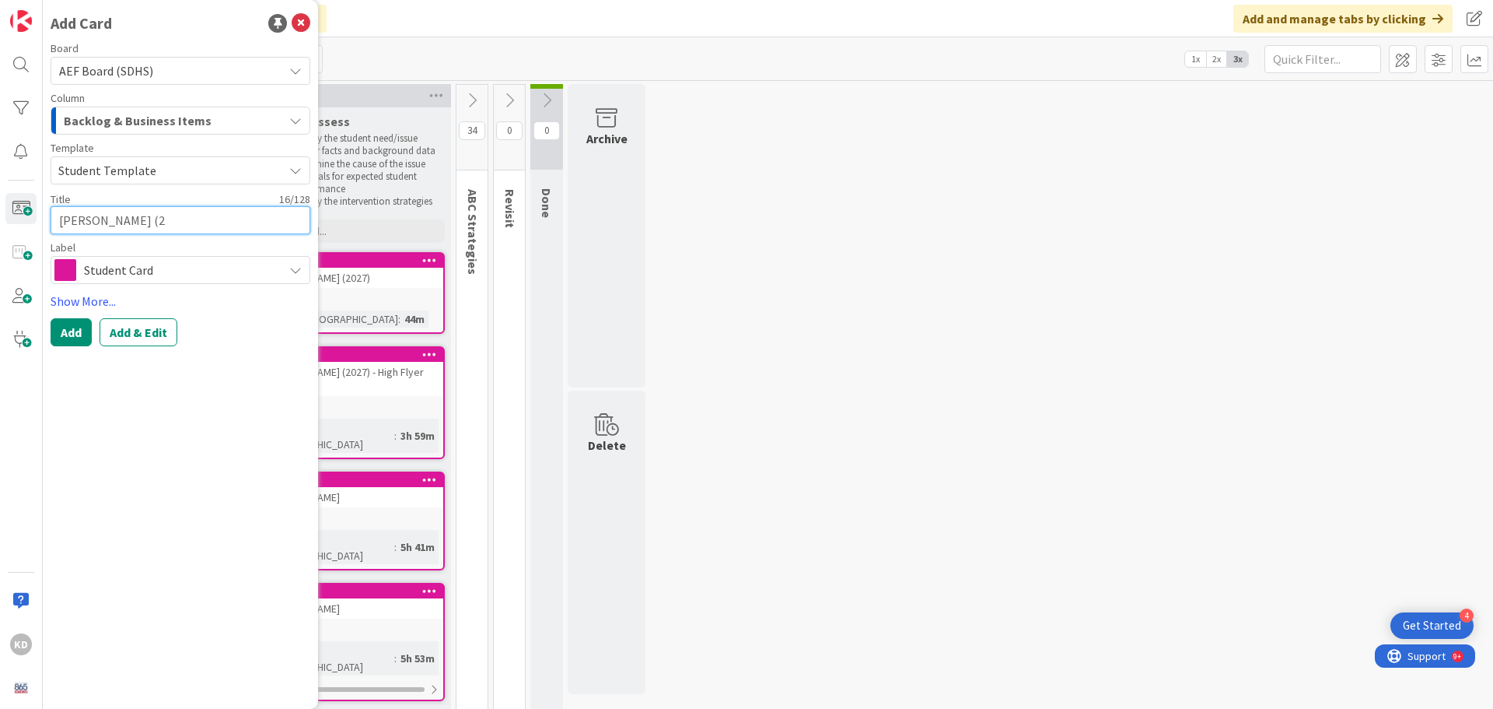
type textarea "[PERSON_NAME] (20"
type textarea "x"
type textarea "[PERSON_NAME] (202"
type textarea "x"
type textarea "[PERSON_NAME] (2028"
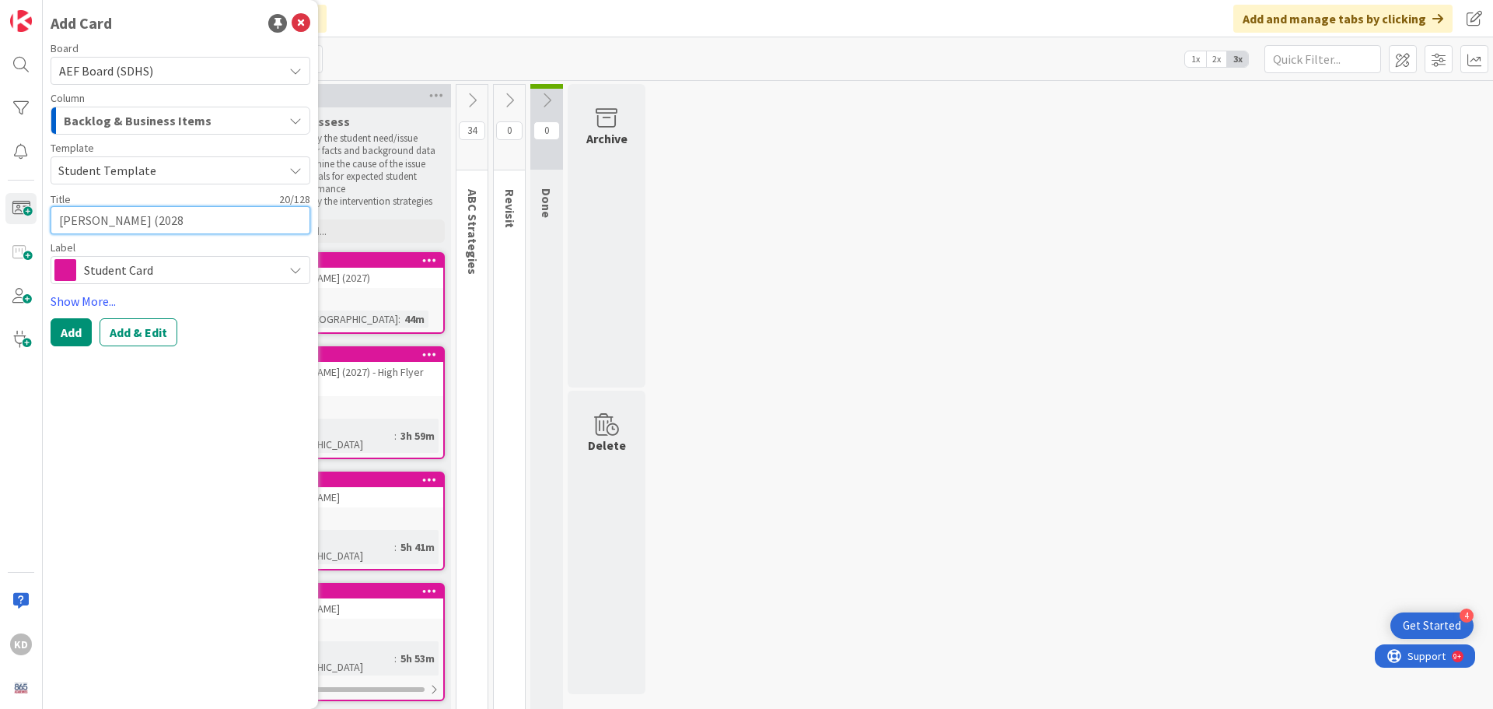
type textarea "x"
type textarea "[PERSON_NAME] (202"
type textarea "x"
type textarea "[PERSON_NAME] (2027"
type textarea "x"
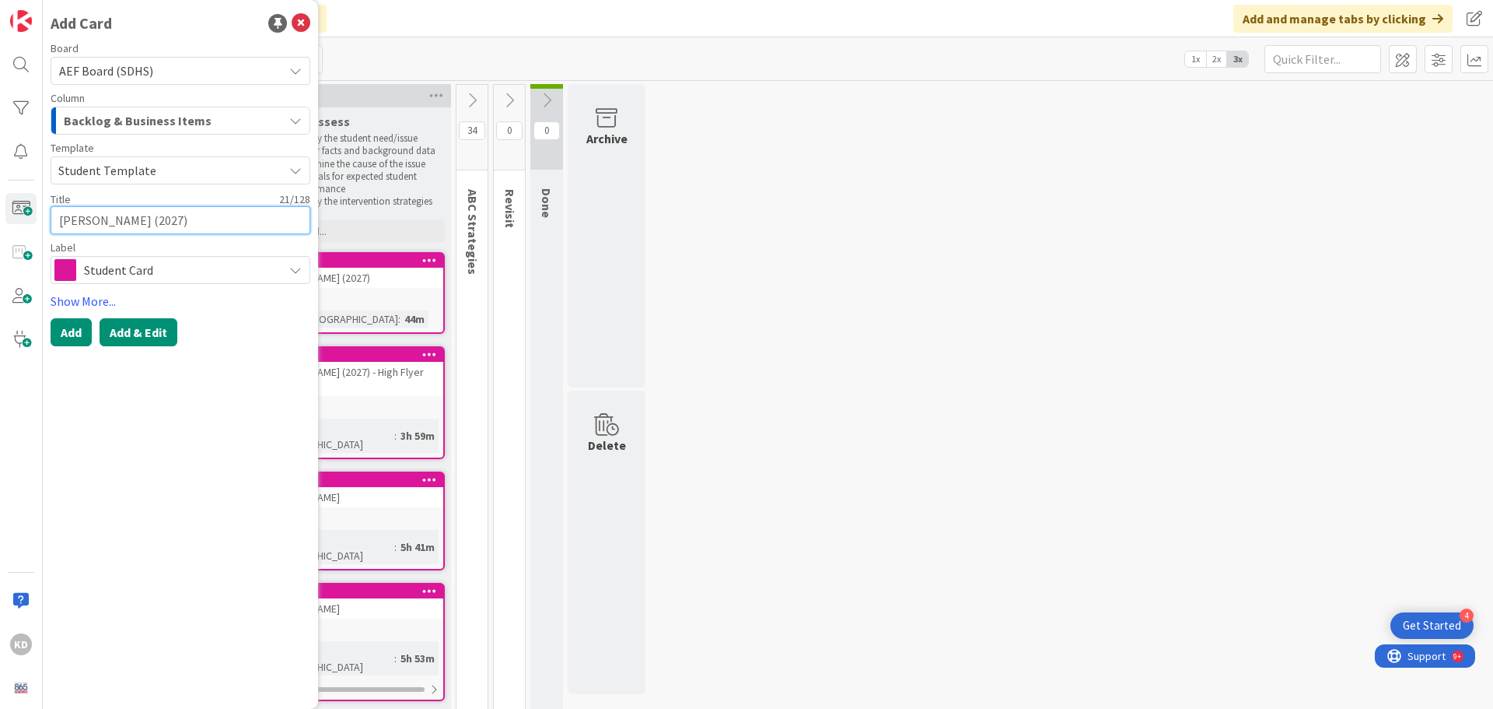
type textarea "[PERSON_NAME] (2027)"
click at [133, 335] on button "Add & Edit" at bounding box center [139, 332] width 78 height 28
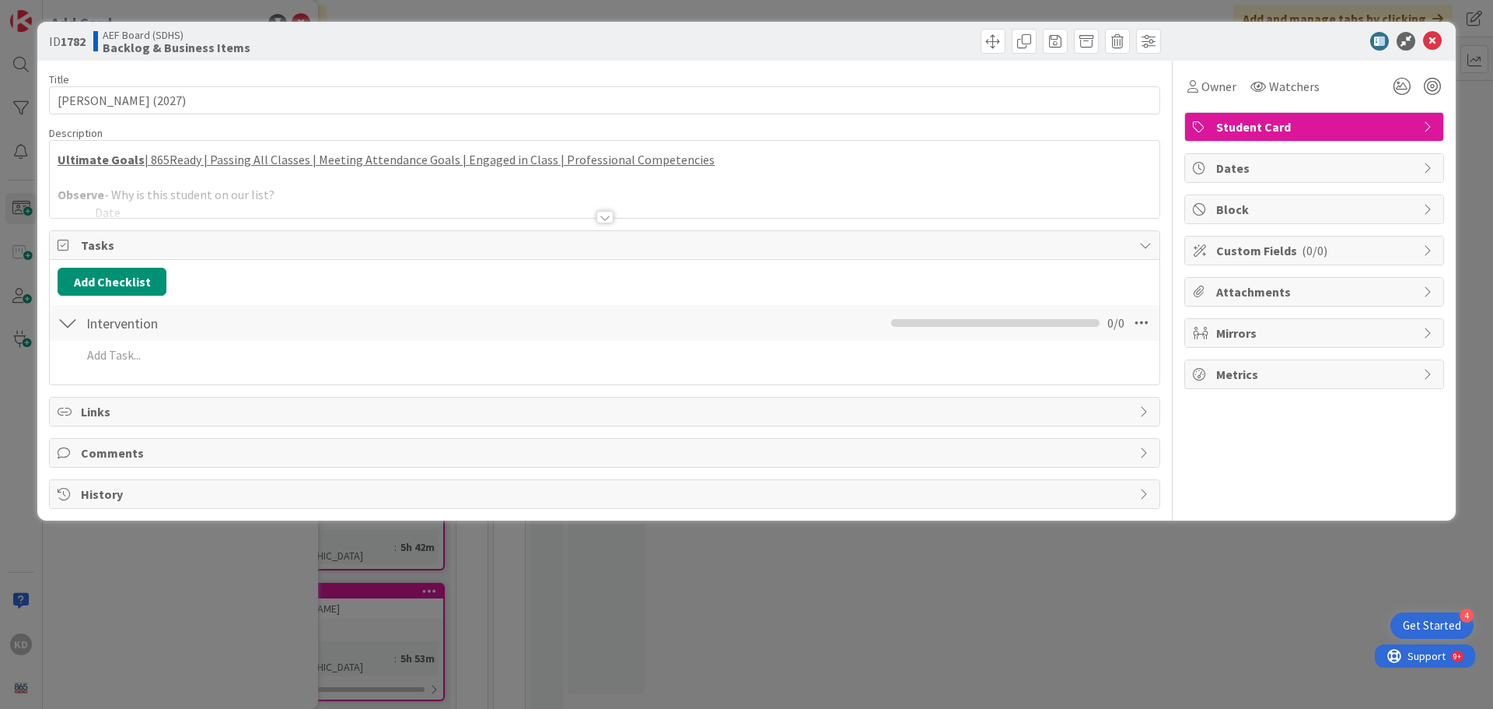
click at [217, 188] on div at bounding box center [605, 198] width 1110 height 40
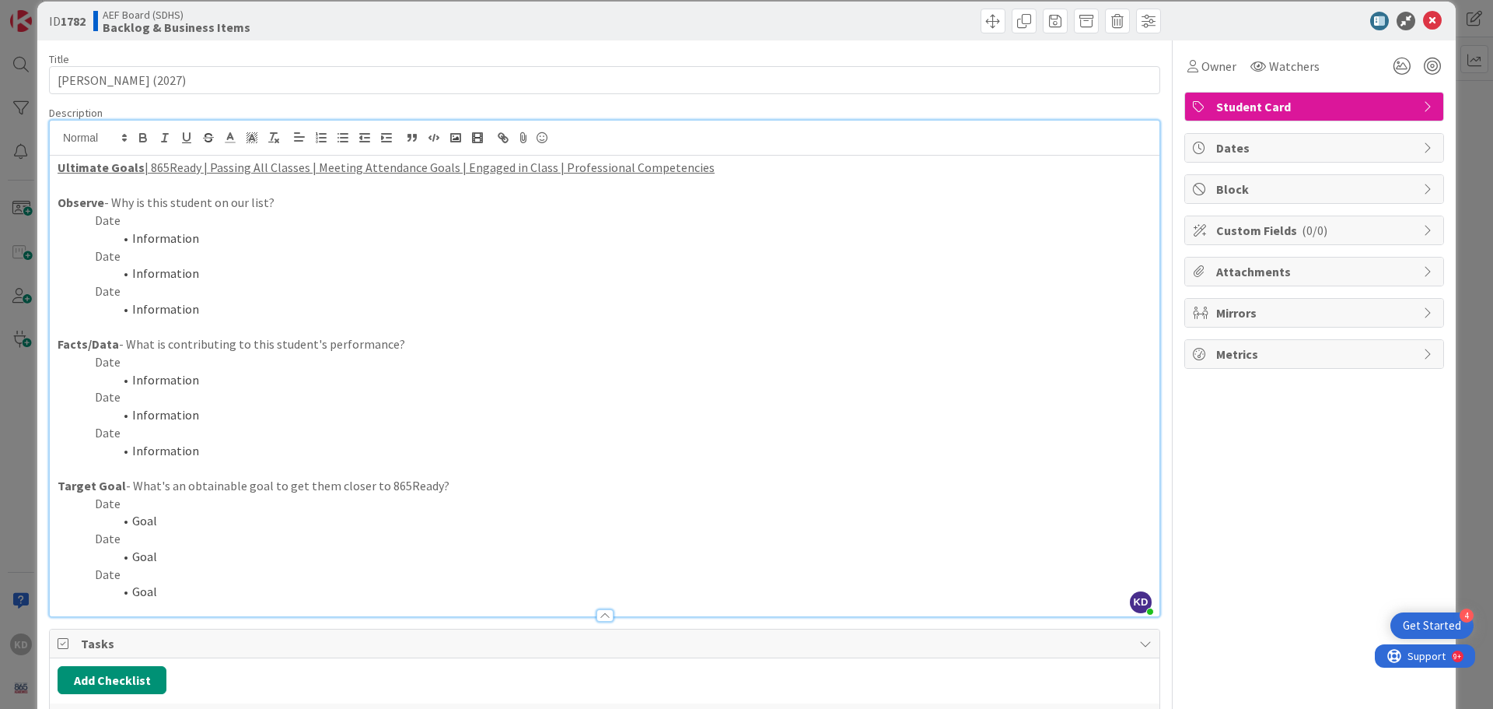
scroll to position [78, 0]
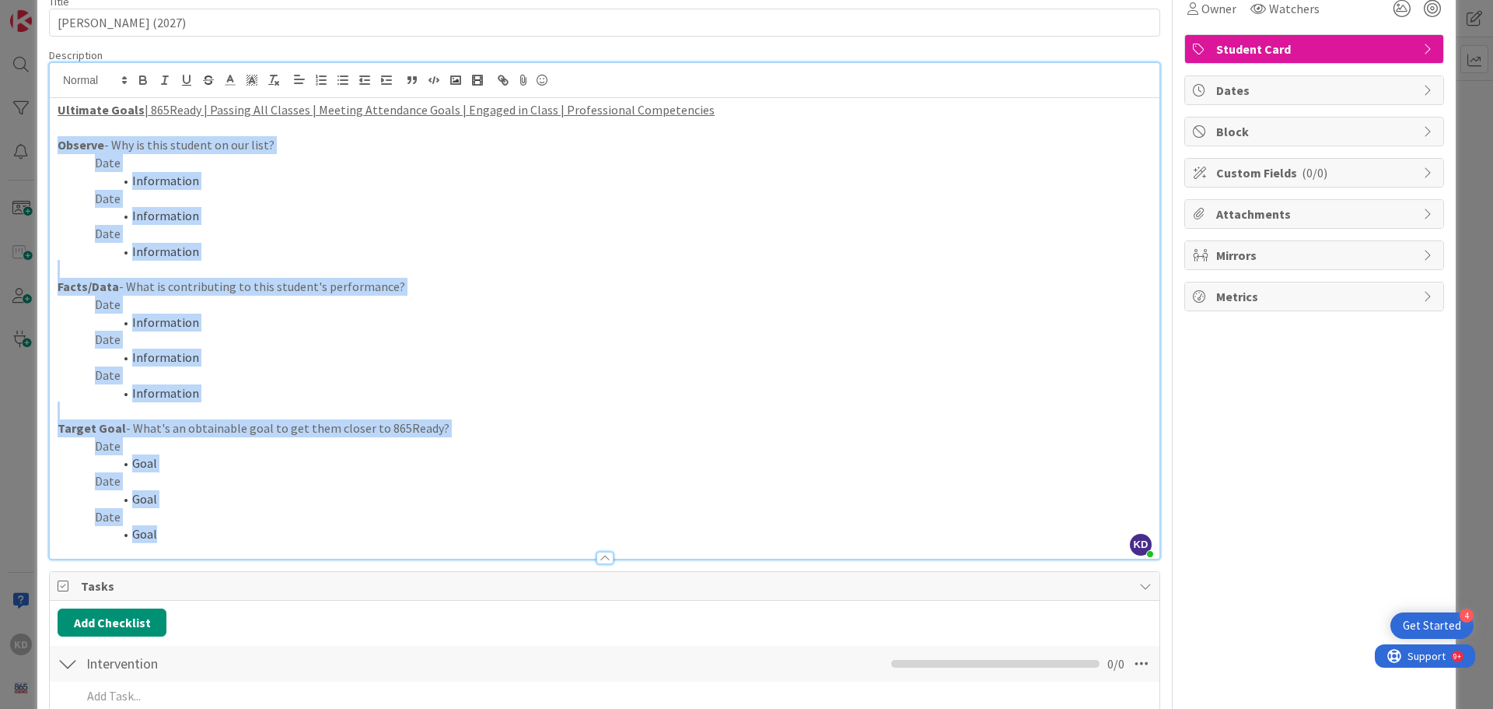
drag, startPoint x: 184, startPoint y: 530, endPoint x: 43, endPoint y: 149, distance: 405.5
click at [43, 149] on div "ID 1782 AEF Board (SDHS) Backlog & Business Items Title 21 / 128 [PERSON_NAME] …" at bounding box center [746, 402] width 1419 height 917
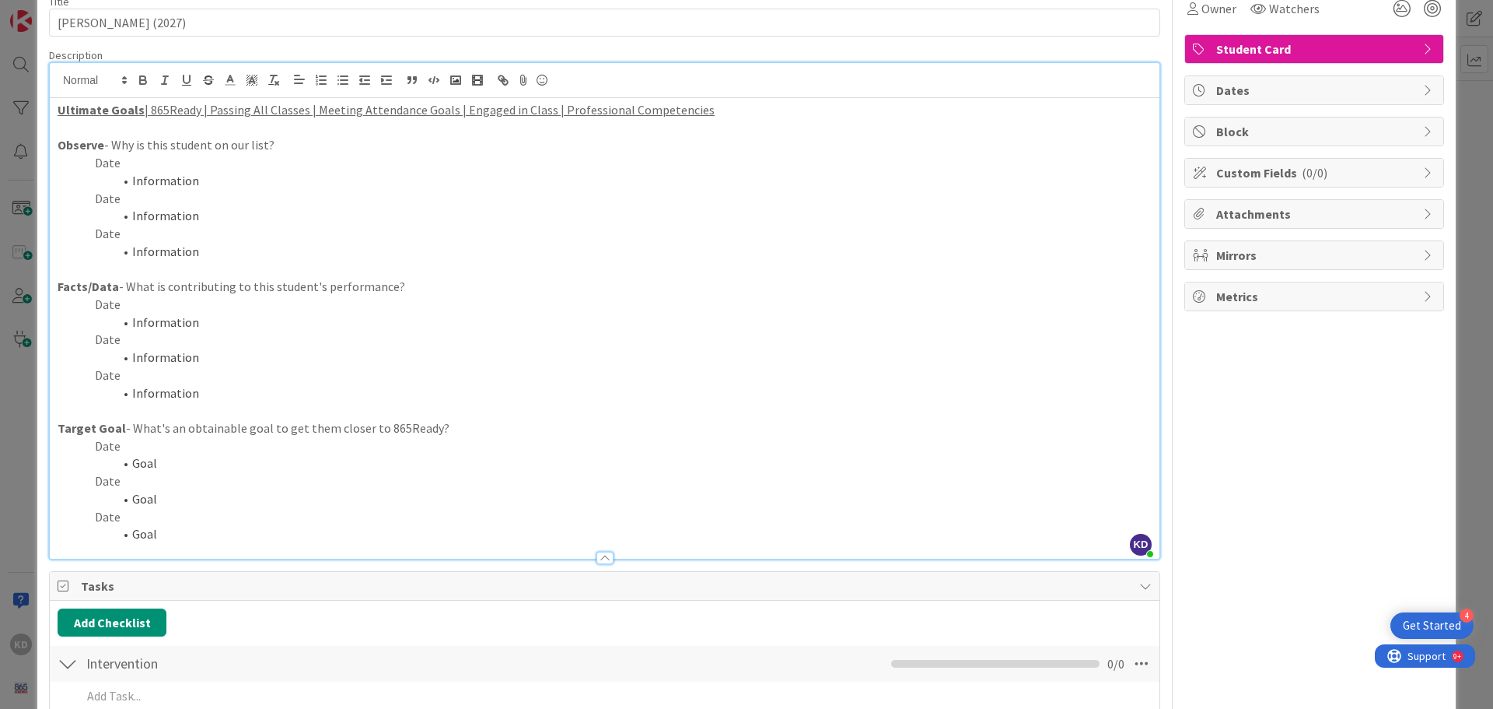
scroll to position [0, 0]
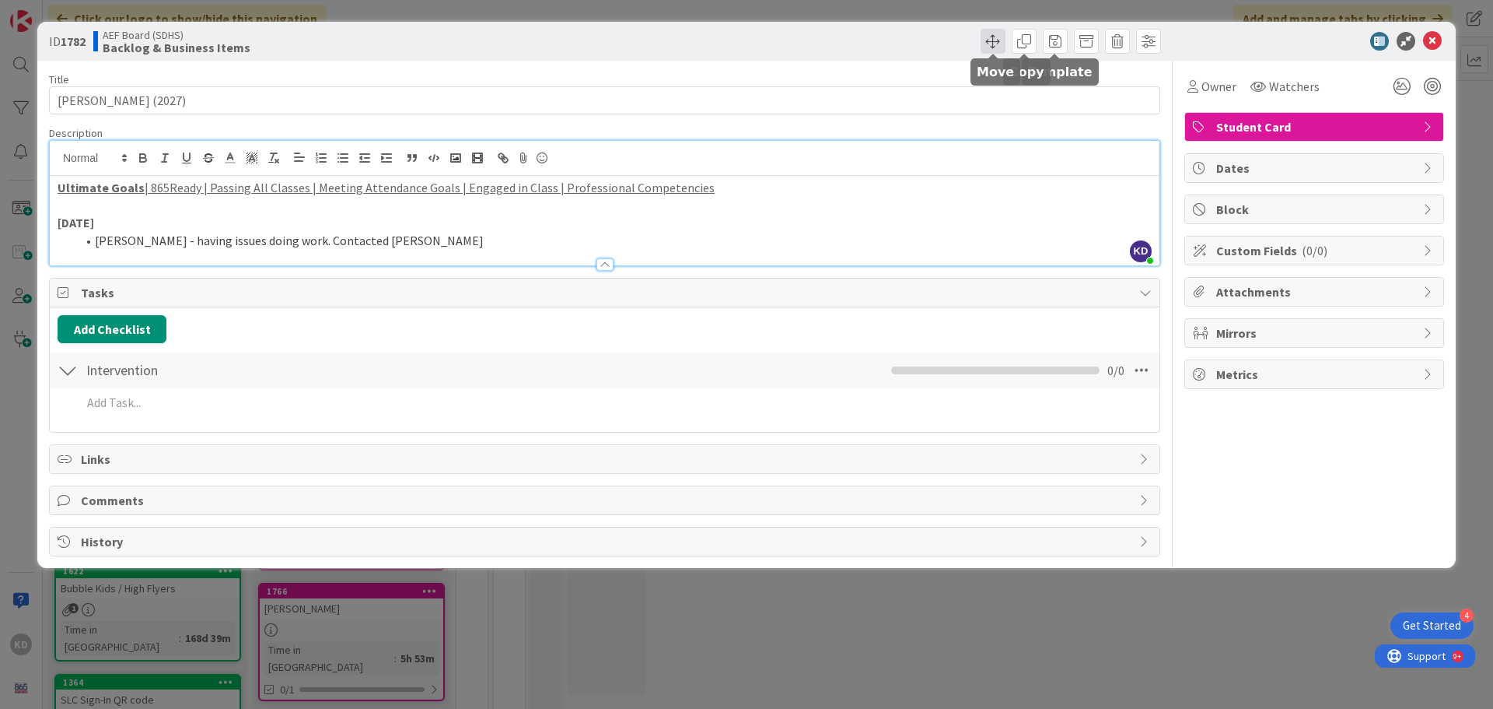
click at [981, 42] on span at bounding box center [993, 41] width 25 height 25
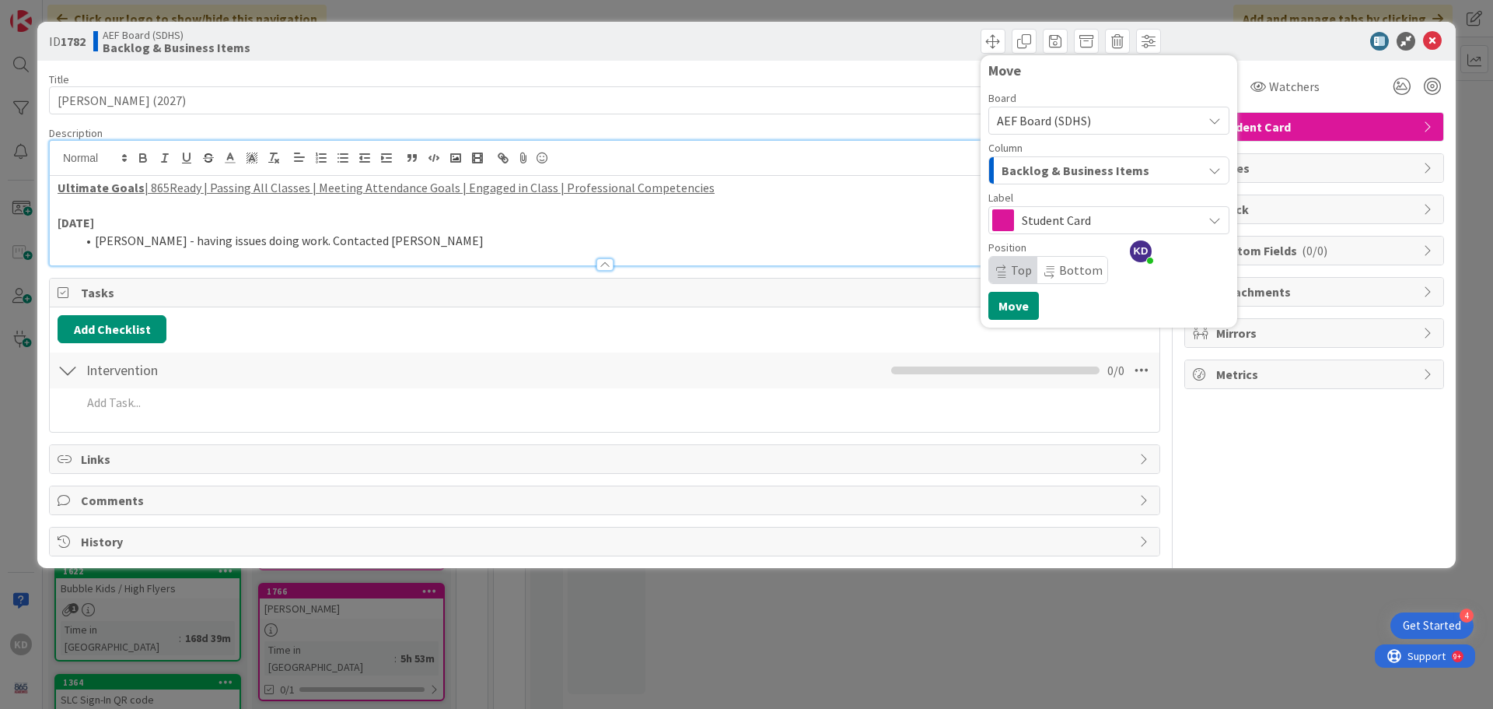
click at [1047, 169] on span "Backlog & Business Items" at bounding box center [1076, 170] width 148 height 20
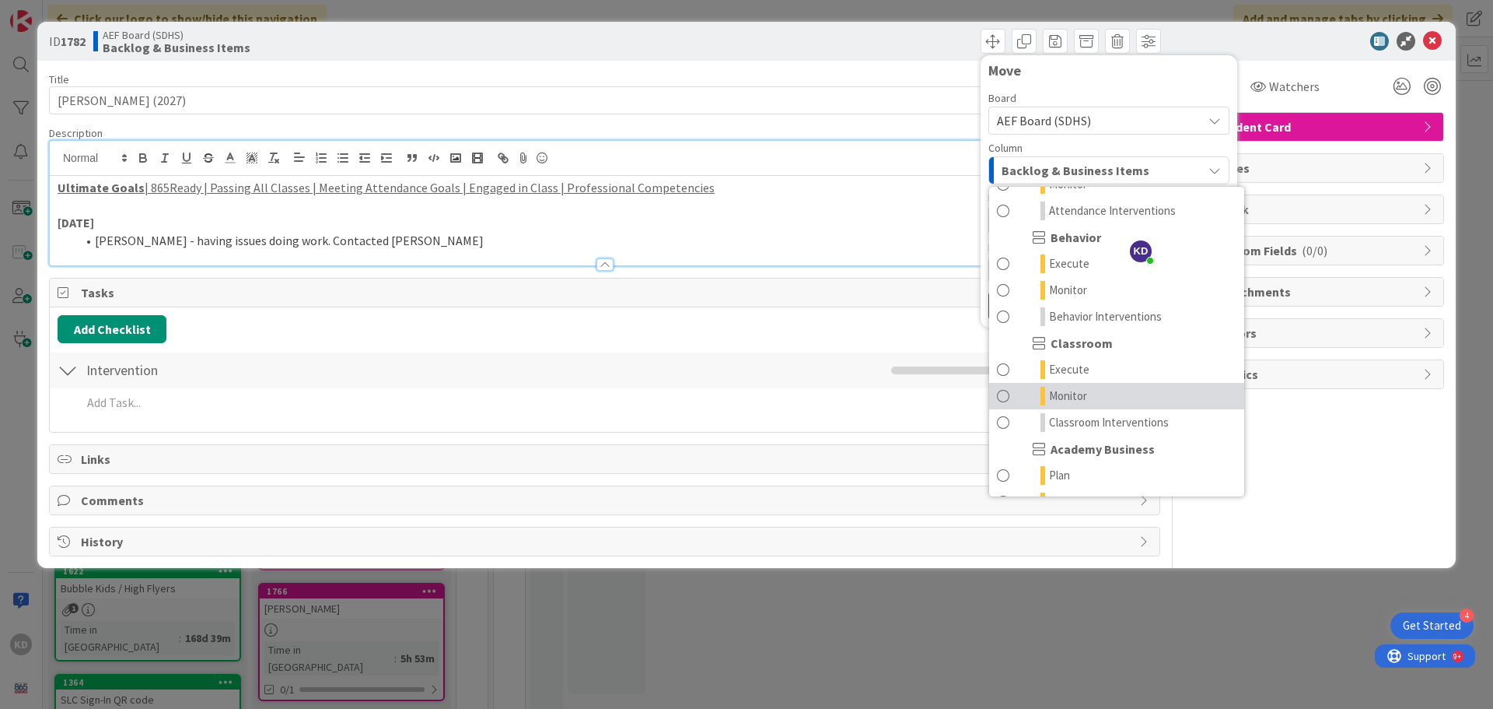
scroll to position [156, 0]
click at [999, 397] on span at bounding box center [1003, 394] width 12 height 19
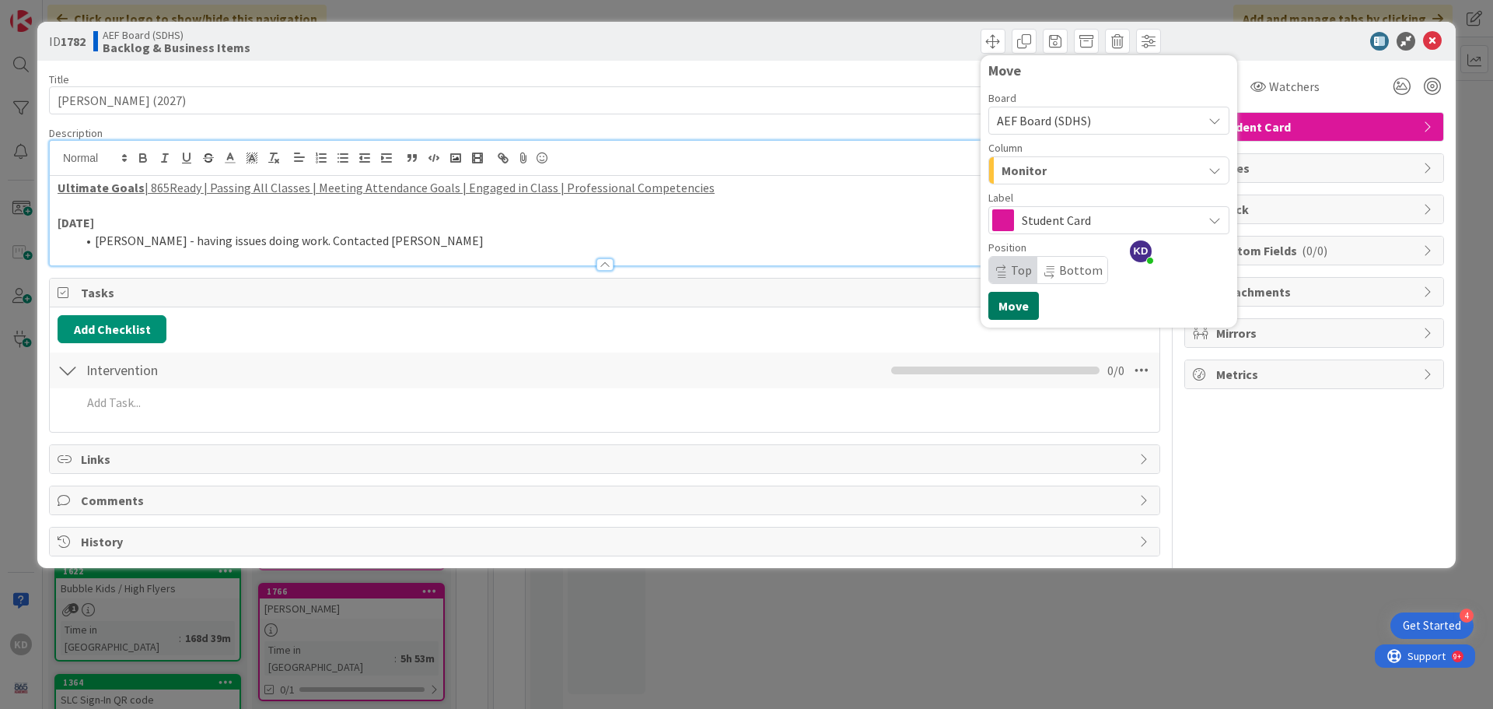
click at [998, 306] on button "Move" at bounding box center [1014, 306] width 51 height 28
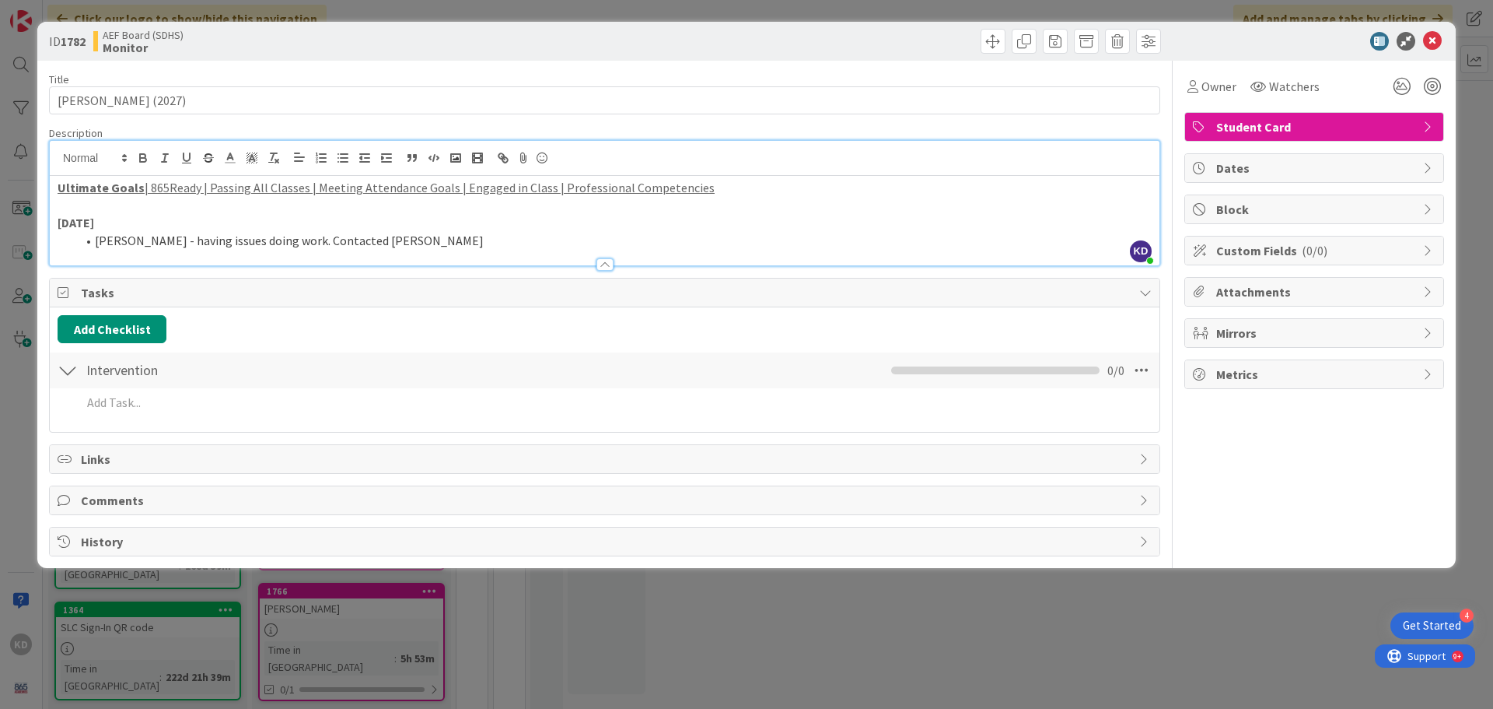
click at [601, 261] on div at bounding box center [605, 264] width 17 height 12
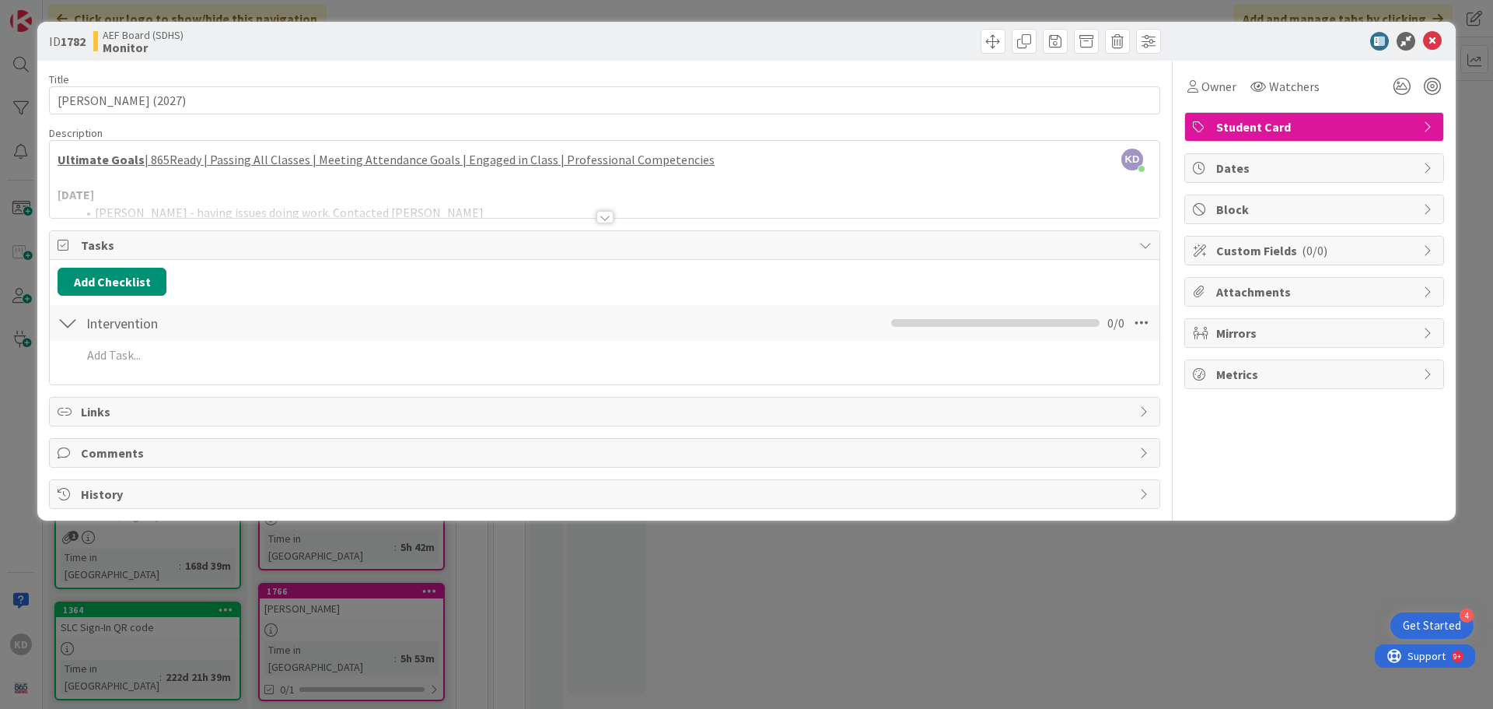
click at [607, 210] on div at bounding box center [605, 198] width 1110 height 40
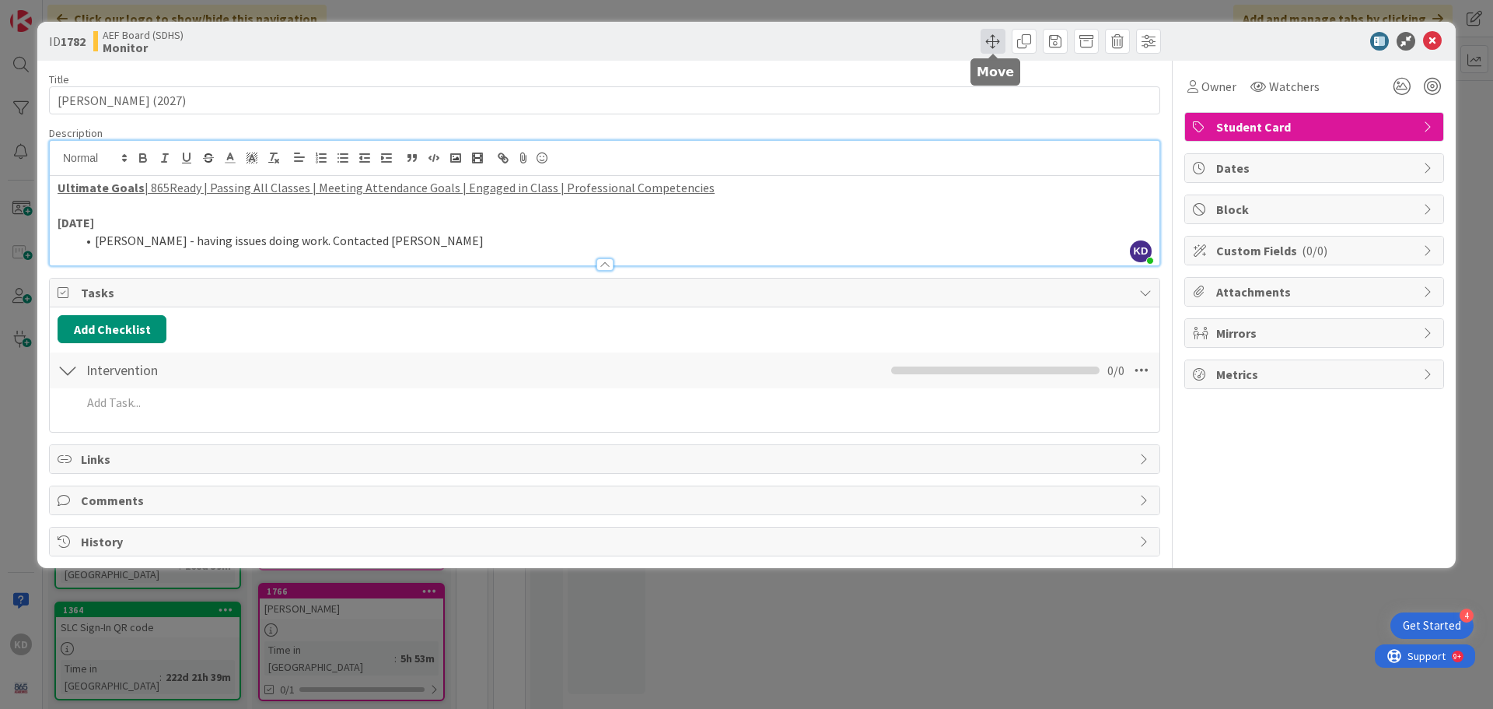
click at [990, 42] on span at bounding box center [993, 41] width 25 height 25
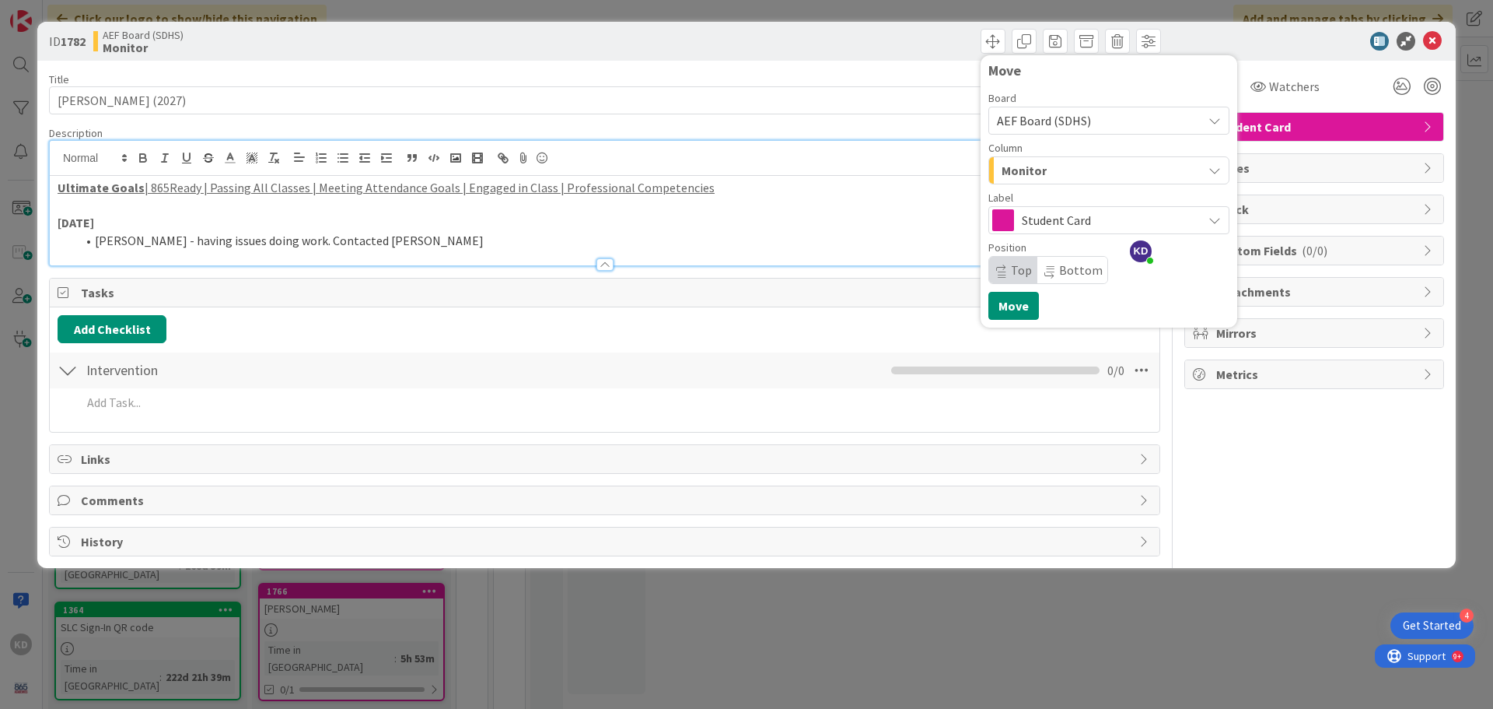
click at [1027, 171] on span "Monitor" at bounding box center [1024, 170] width 45 height 20
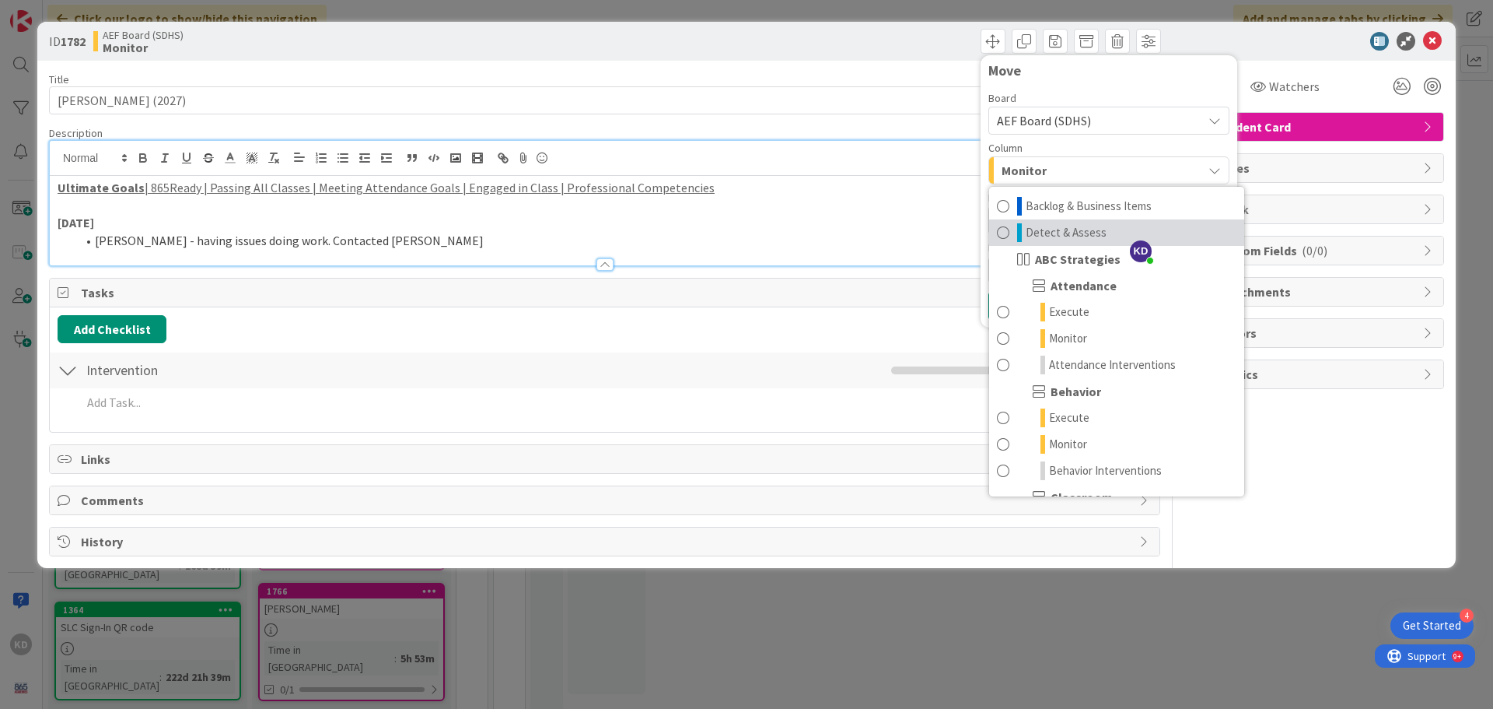
click at [996, 236] on link "Detect & Assess" at bounding box center [1116, 232] width 255 height 26
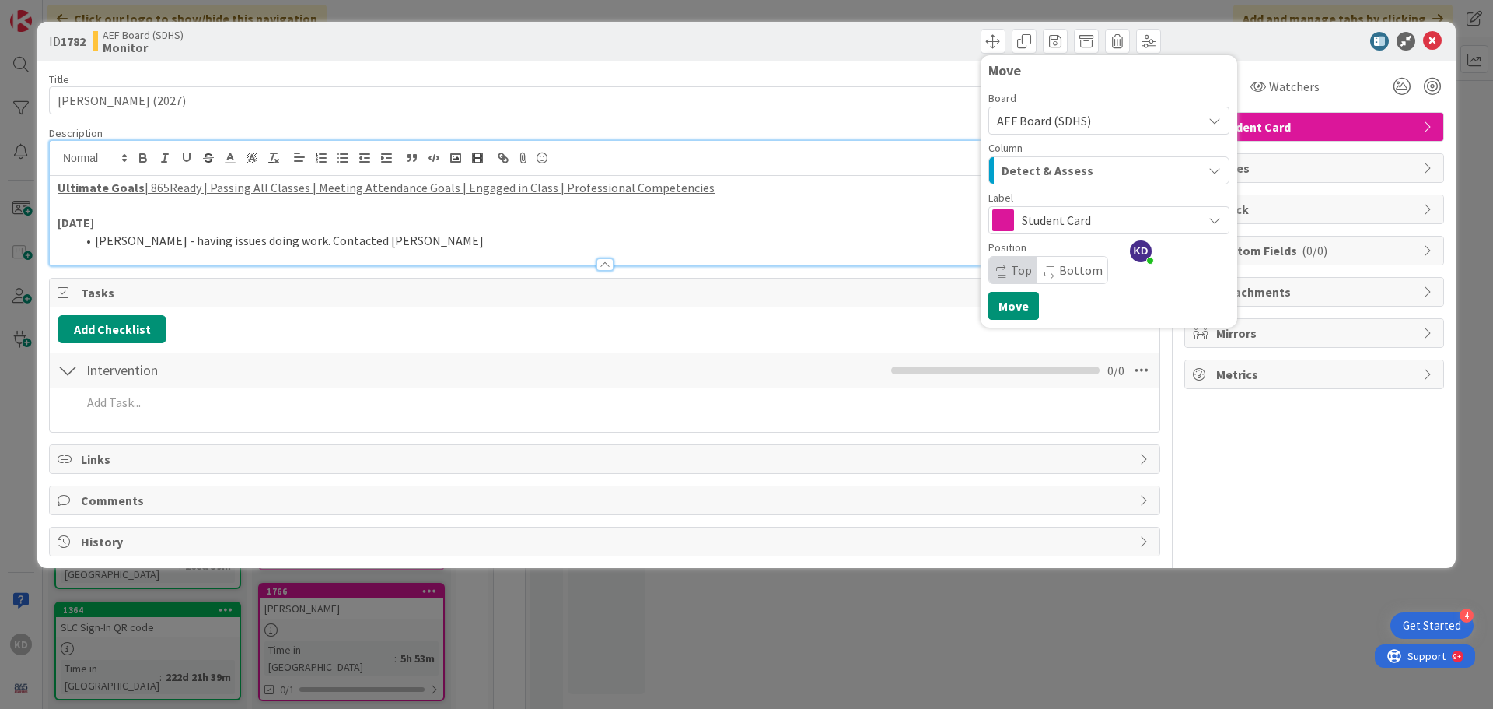
click at [1010, 156] on div "Column Detect & Assess Backlog & Business Items Detect & Assess ABC Strategies …" at bounding box center [1109, 163] width 241 height 42
click at [1020, 174] on span "Detect & Assess" at bounding box center [1048, 170] width 92 height 20
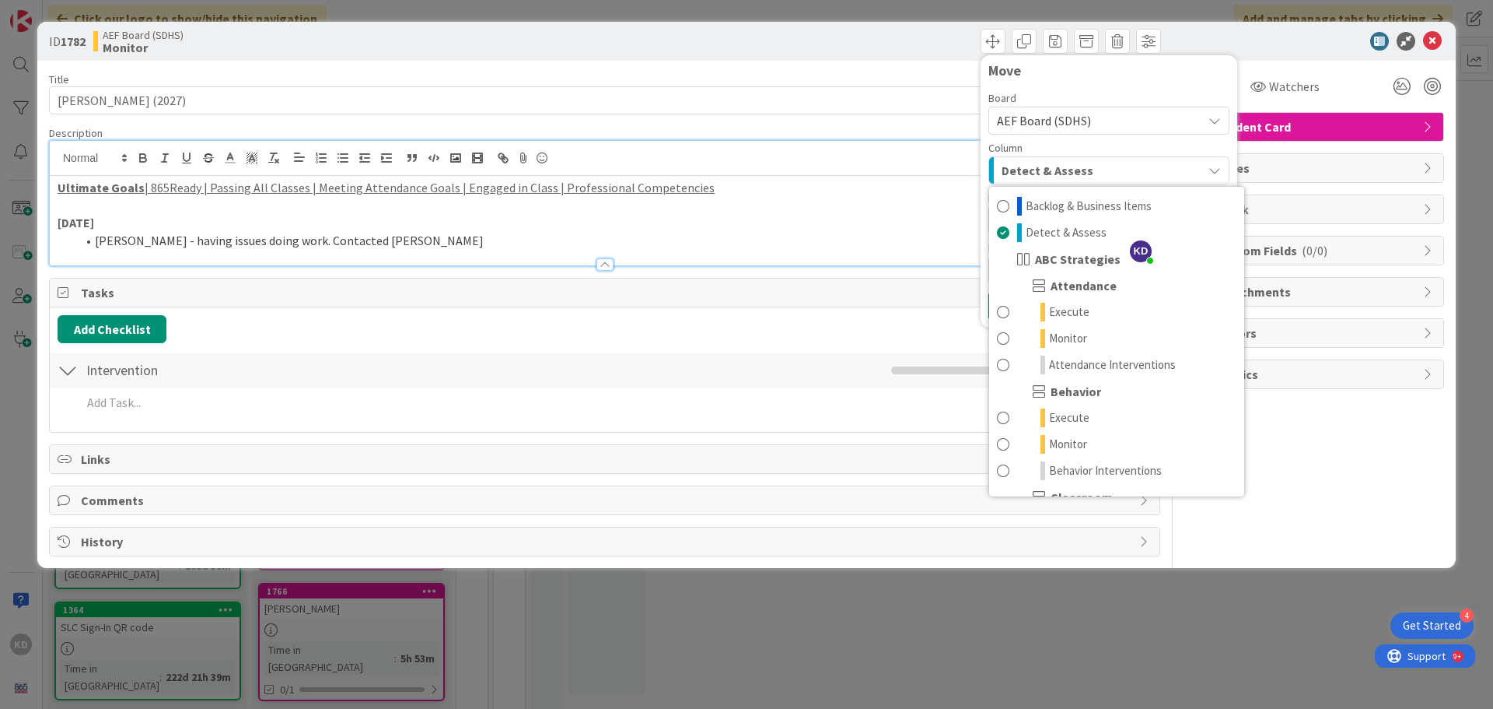
click at [1013, 165] on span "Detect & Assess" at bounding box center [1048, 170] width 92 height 20
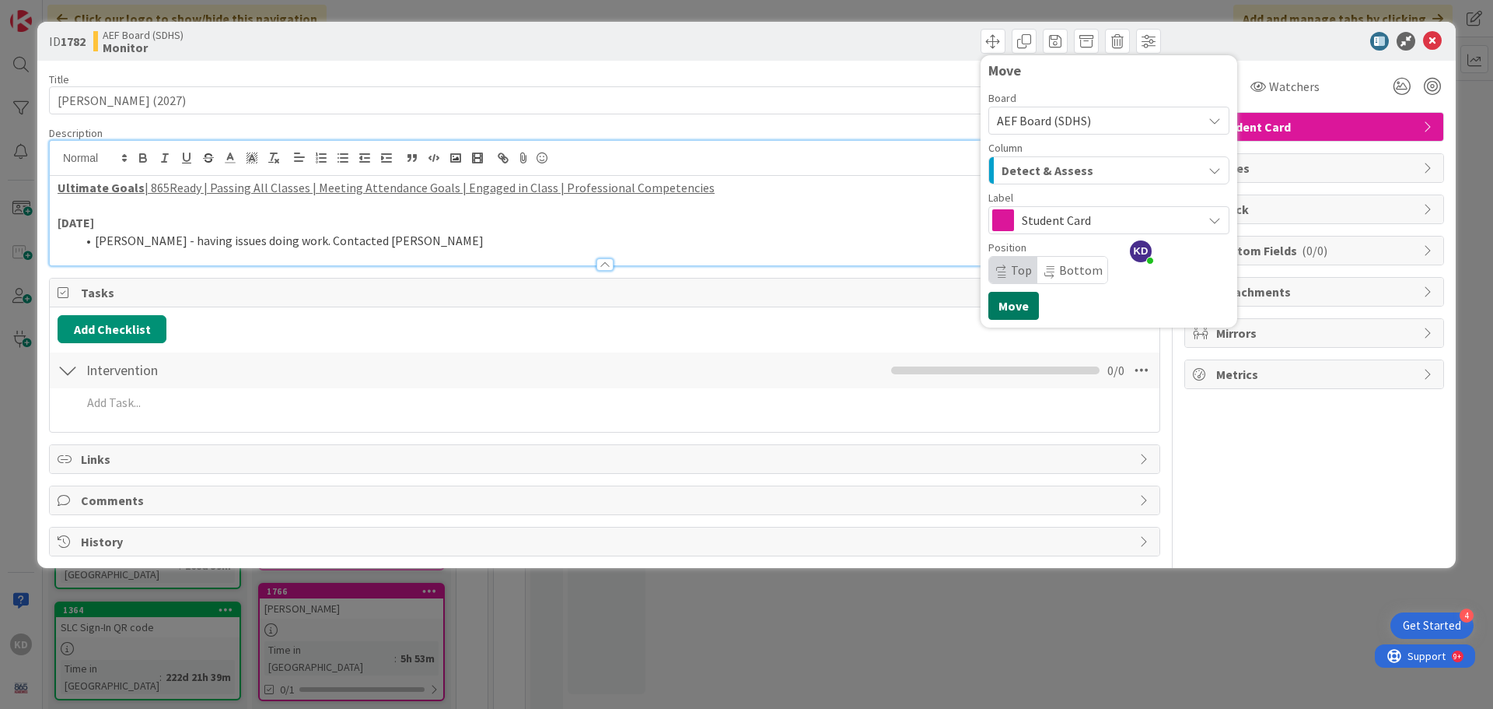
click at [1013, 299] on button "Move" at bounding box center [1014, 306] width 51 height 28
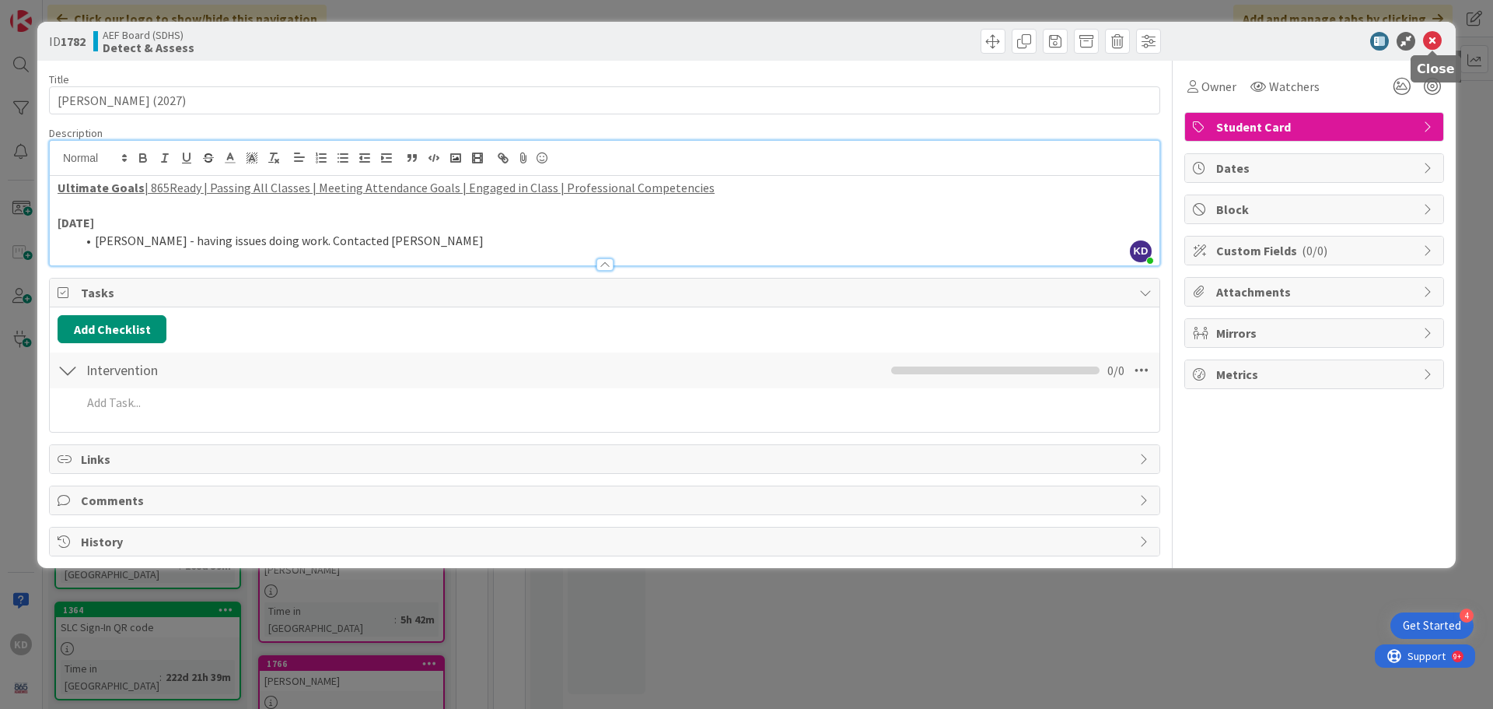
click at [1433, 39] on icon at bounding box center [1432, 41] width 19 height 19
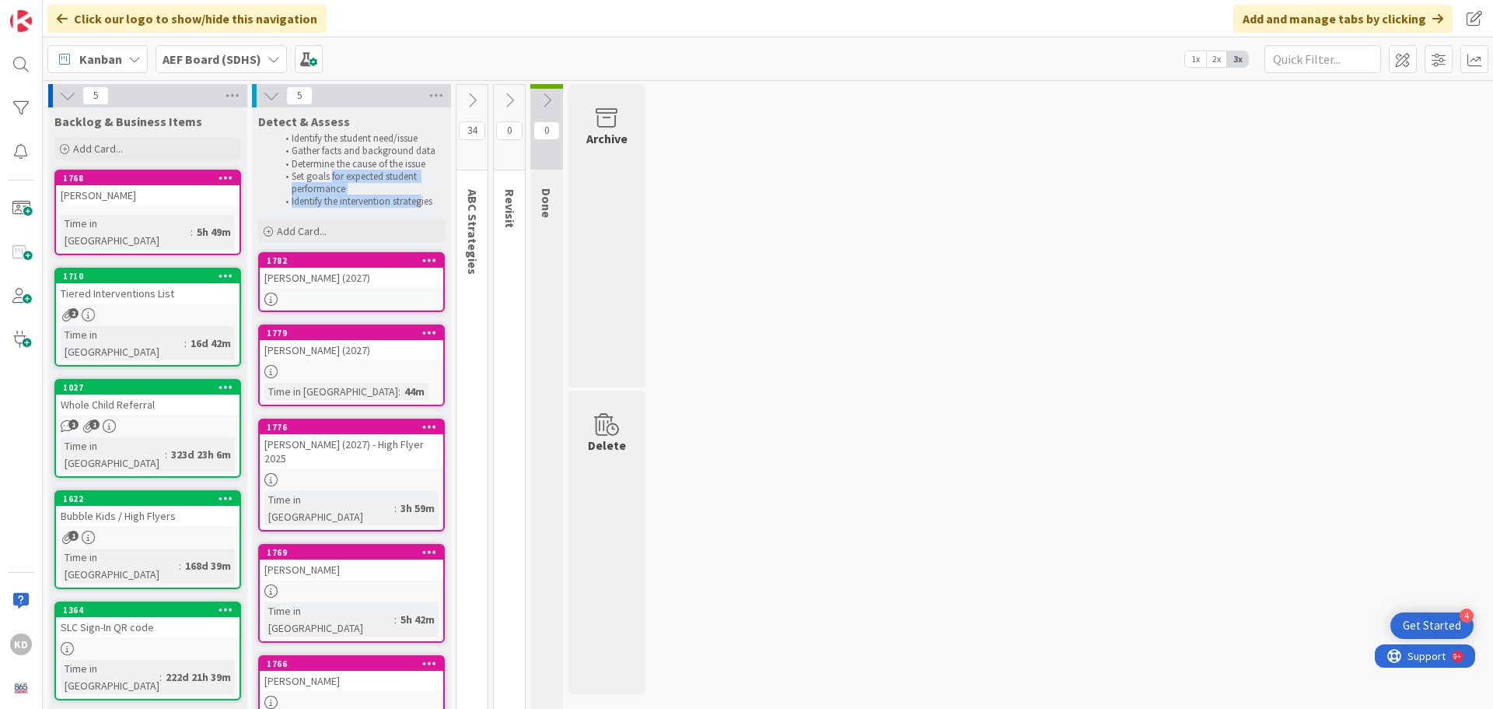
drag, startPoint x: 336, startPoint y: 179, endPoint x: 425, endPoint y: 200, distance: 91.1
click at [425, 200] on ol "Identify the student need/issue Gather facts and background data Determine the …" at bounding box center [351, 170] width 180 height 76
click at [366, 184] on li "Set goals for expected student performance" at bounding box center [360, 183] width 166 height 26
click at [19, 211] on span at bounding box center [20, 208] width 31 height 31
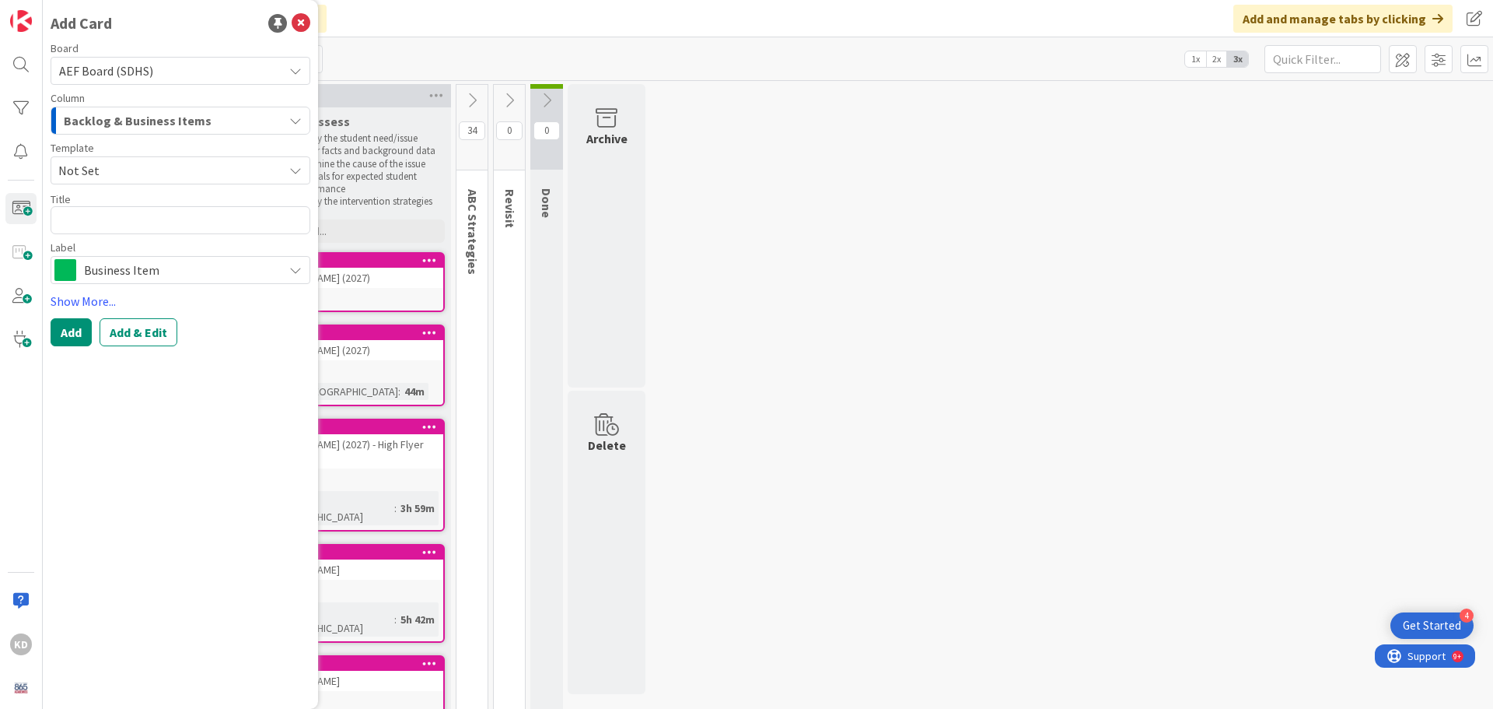
click at [122, 122] on span "Backlog & Business Items" at bounding box center [138, 120] width 148 height 20
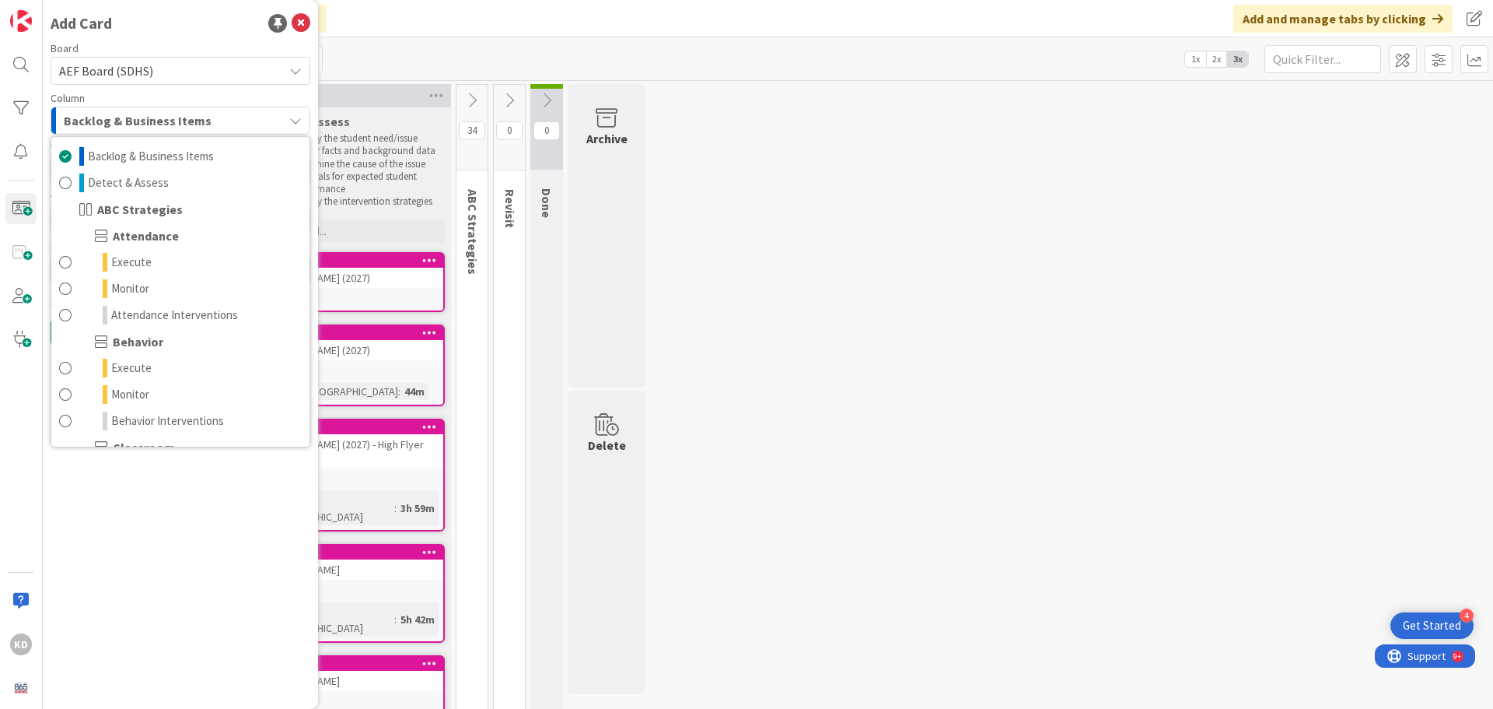
click at [119, 120] on span "Backlog & Business Items" at bounding box center [138, 120] width 148 height 20
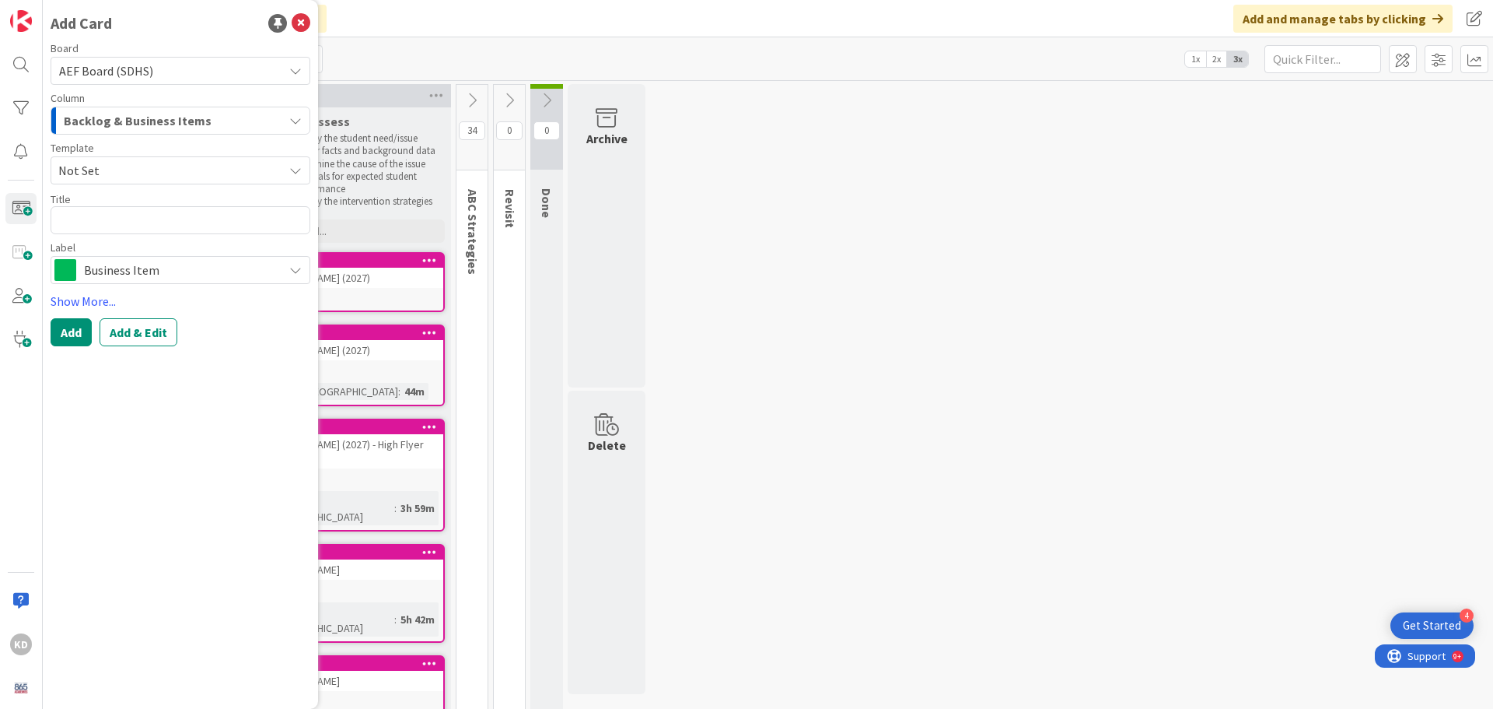
click at [121, 165] on span "Not Set" at bounding box center [164, 170] width 213 height 20
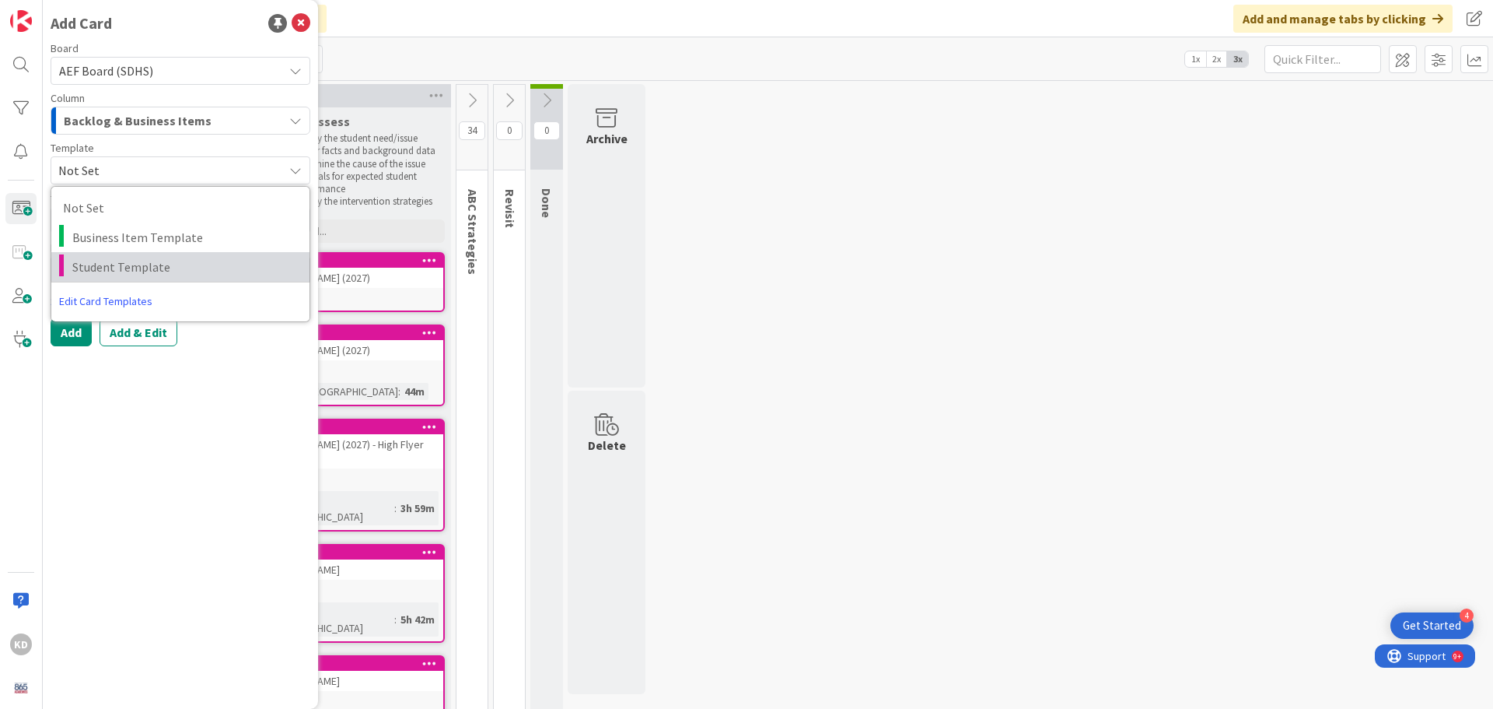
click at [108, 269] on span "Student Template" at bounding box center [185, 267] width 226 height 20
type textarea "x"
type textarea "Student Template"
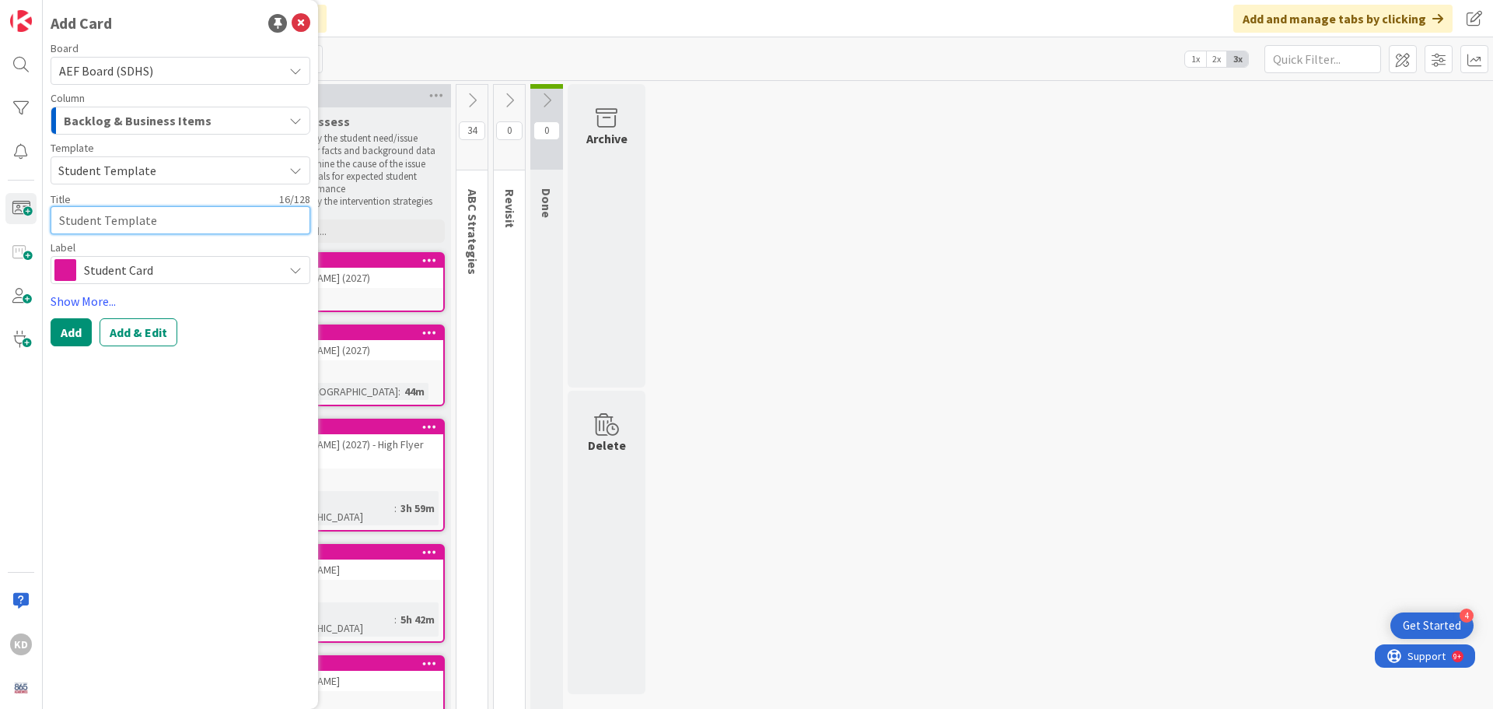
click at [119, 231] on textarea "Student Template" at bounding box center [181, 220] width 260 height 28
drag, startPoint x: 161, startPoint y: 221, endPoint x: 58, endPoint y: 216, distance: 102.8
click at [58, 216] on textarea "Student Template" at bounding box center [181, 220] width 260 height 28
type textarea "x"
type textarea "M"
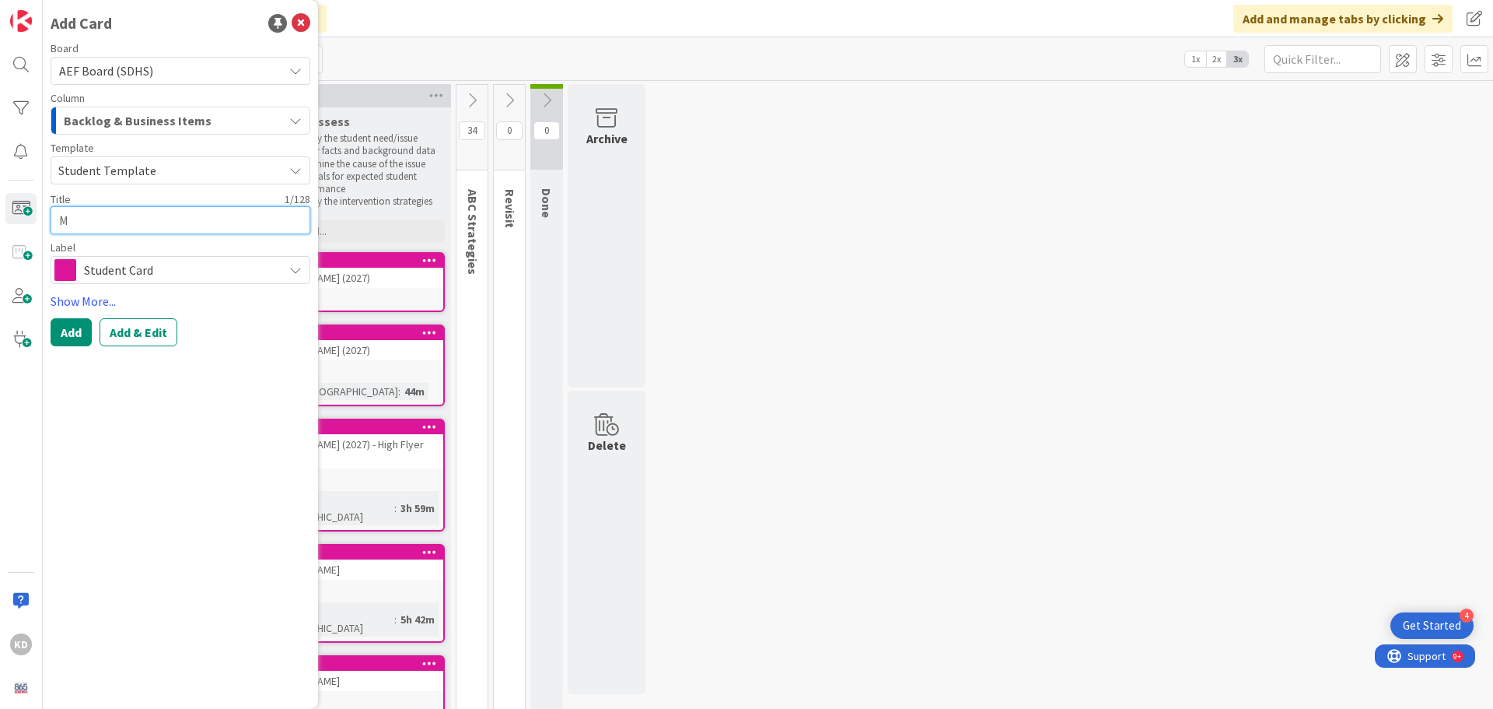
type textarea "x"
type textarea "Ma"
type textarea "x"
type textarea "Mat"
type textarea "x"
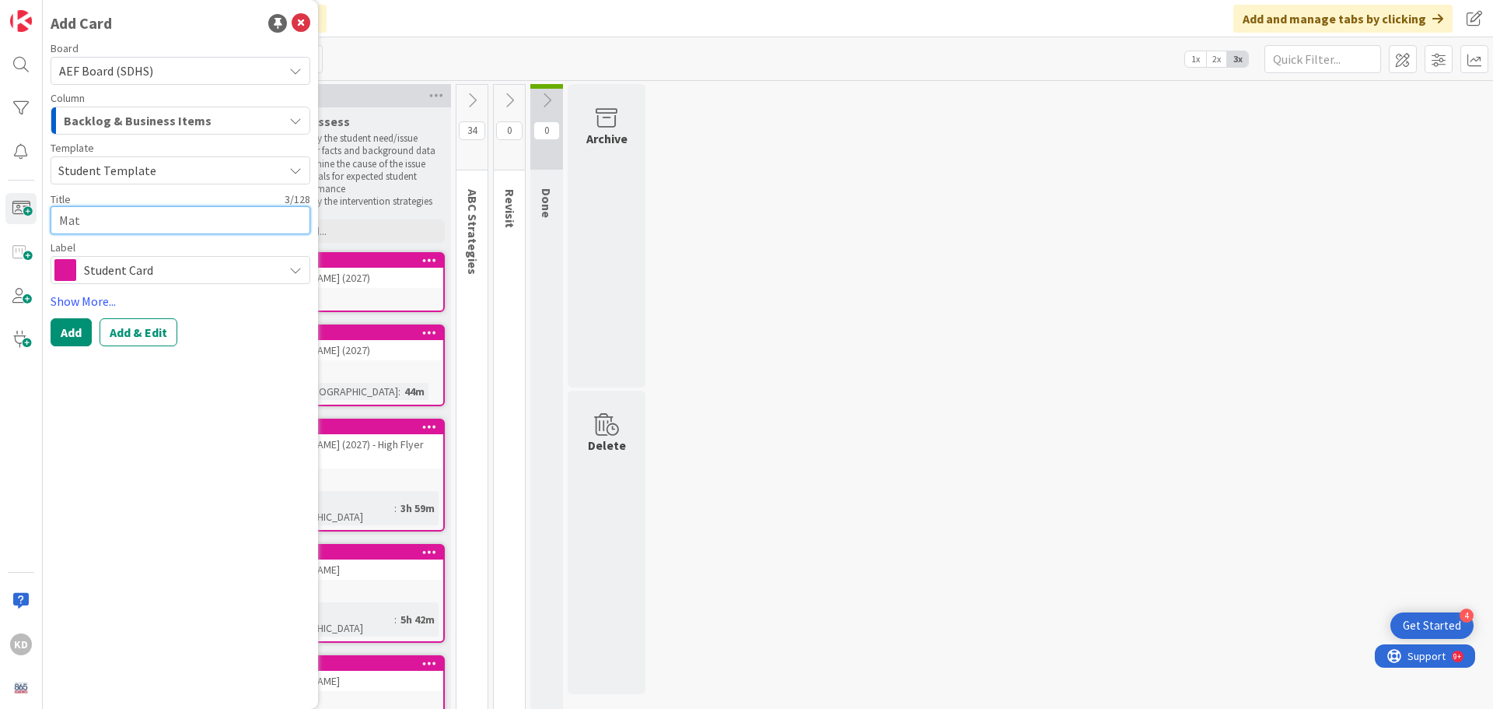
type textarea "[PERSON_NAME]"
type textarea "x"
type textarea "Matth"
type textarea "x"
type textarea "Matthe"
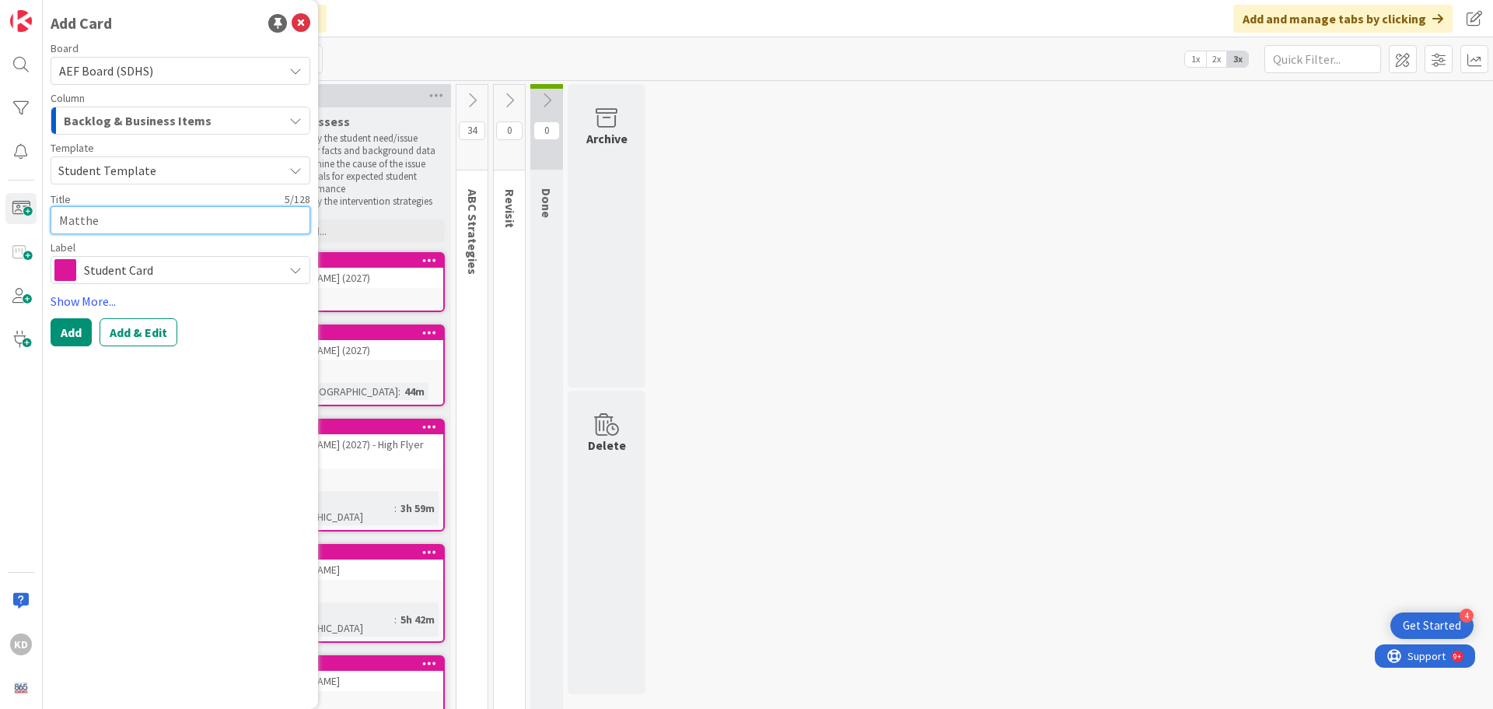
type textarea "x"
type textarea "[PERSON_NAME]"
type textarea "x"
type textarea "[PERSON_NAME]"
type textarea "x"
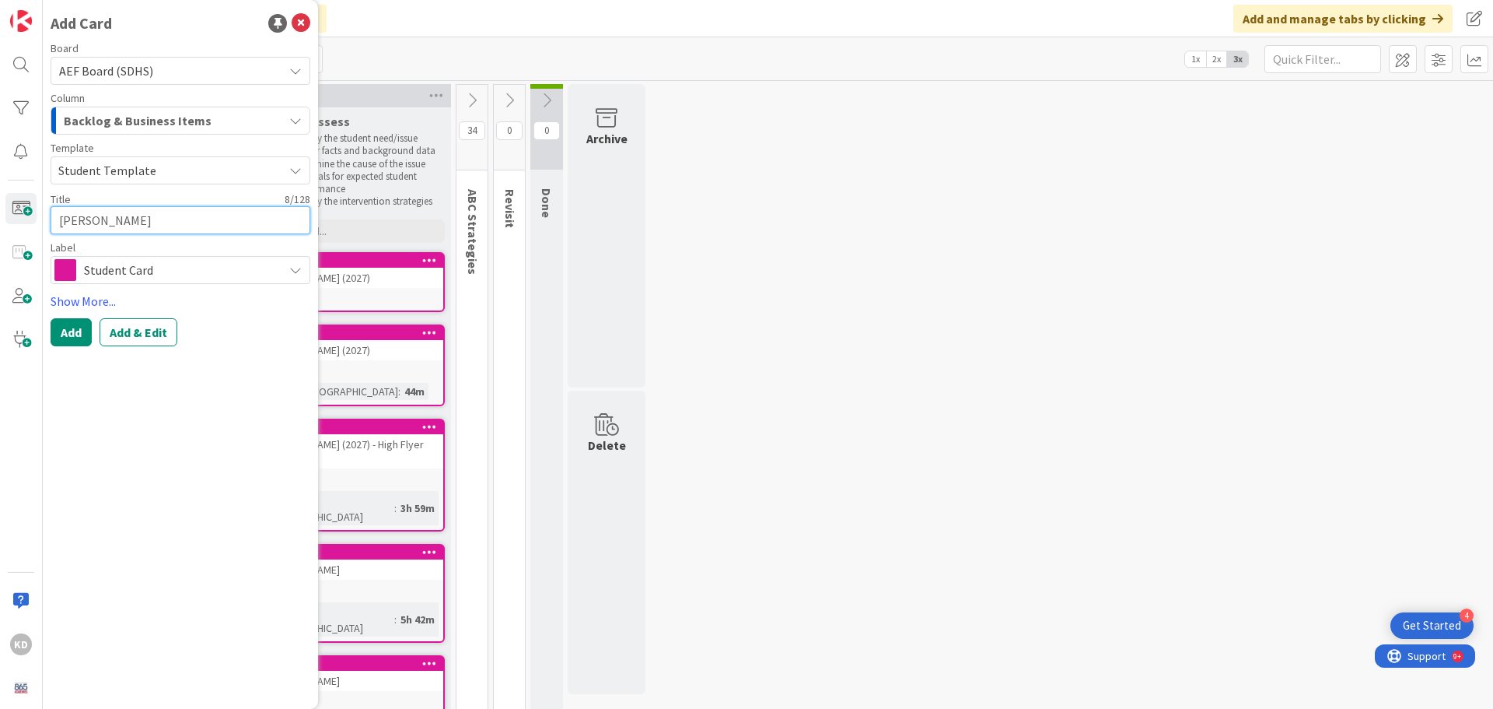
type textarea "[PERSON_NAME]"
type textarea "x"
type textarea "[PERSON_NAME]"
type textarea "x"
type textarea "[PERSON_NAME]"
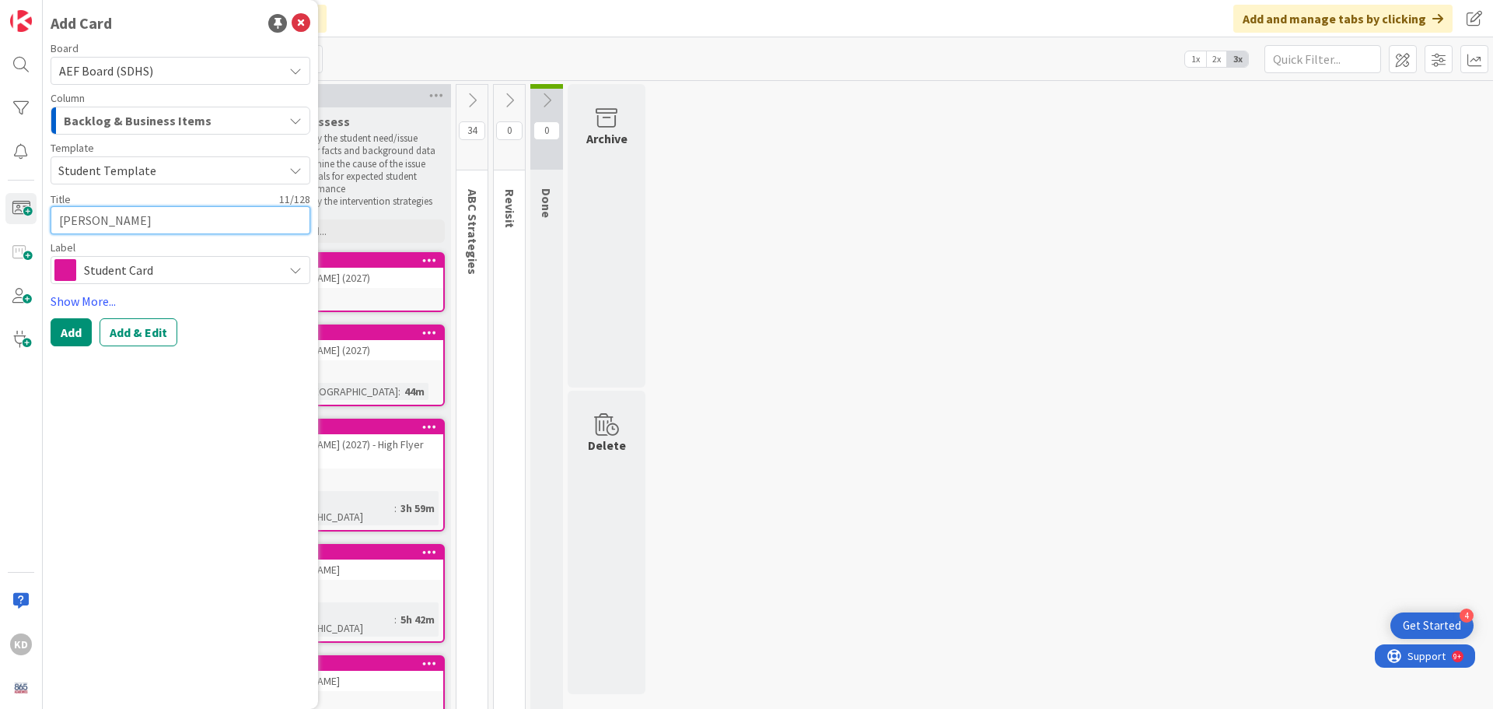
type textarea "x"
type textarea "[PERSON_NAME]"
type textarea "x"
type textarea "[PERSON_NAME]"
type textarea "x"
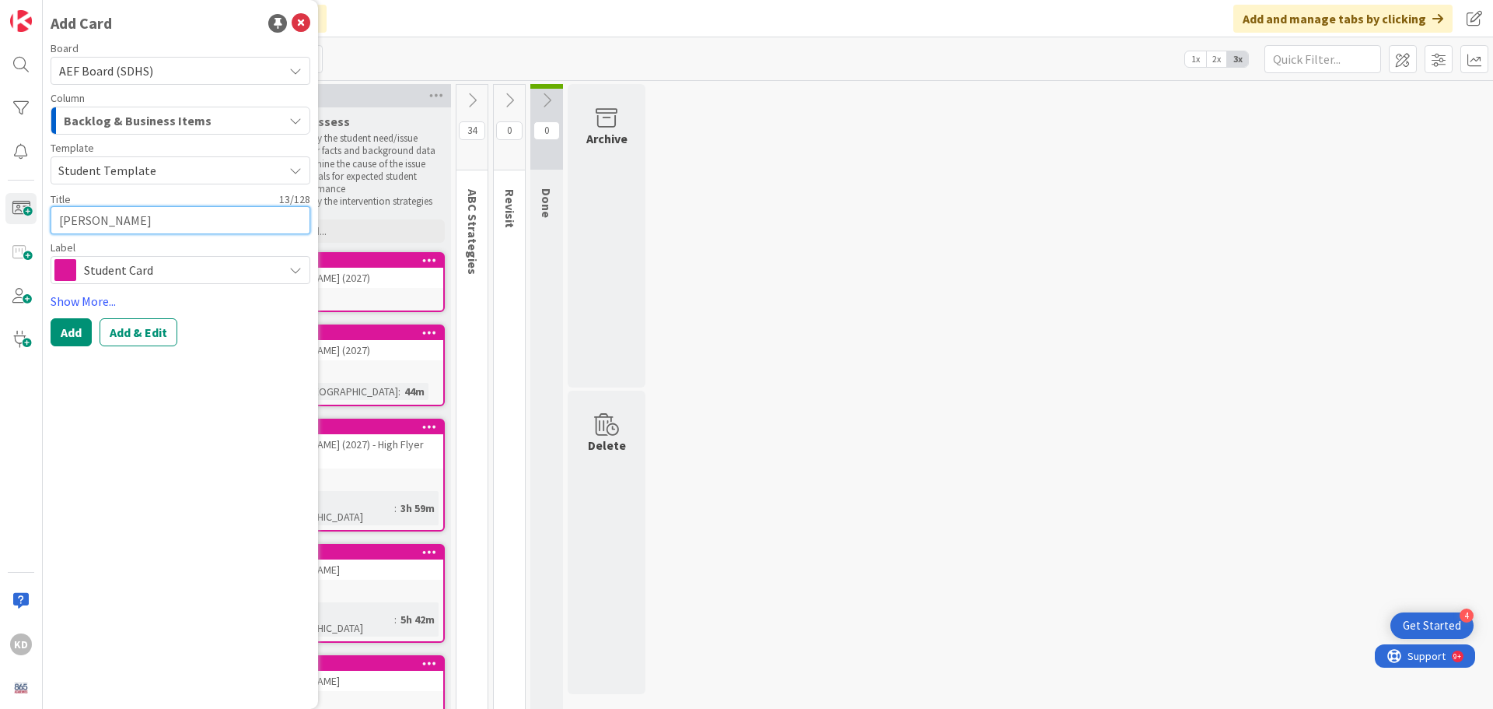
type textarea "[PERSON_NAME]"
type textarea "x"
type textarea "[PERSON_NAME]"
type textarea "x"
type textarea "[PERSON_NAME]"
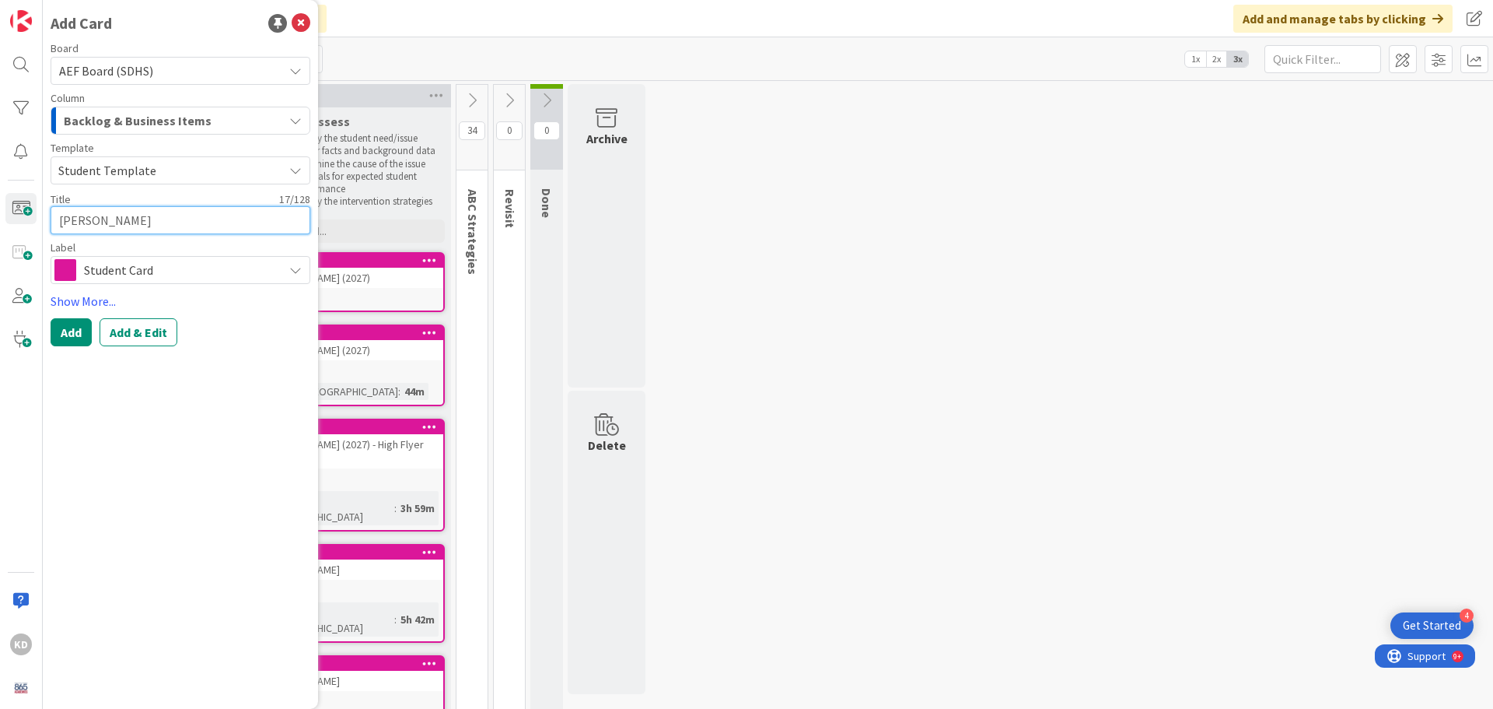
type textarea "x"
type textarea "[PERSON_NAME] (2"
type textarea "x"
type textarea "[PERSON_NAME] (20"
type textarea "x"
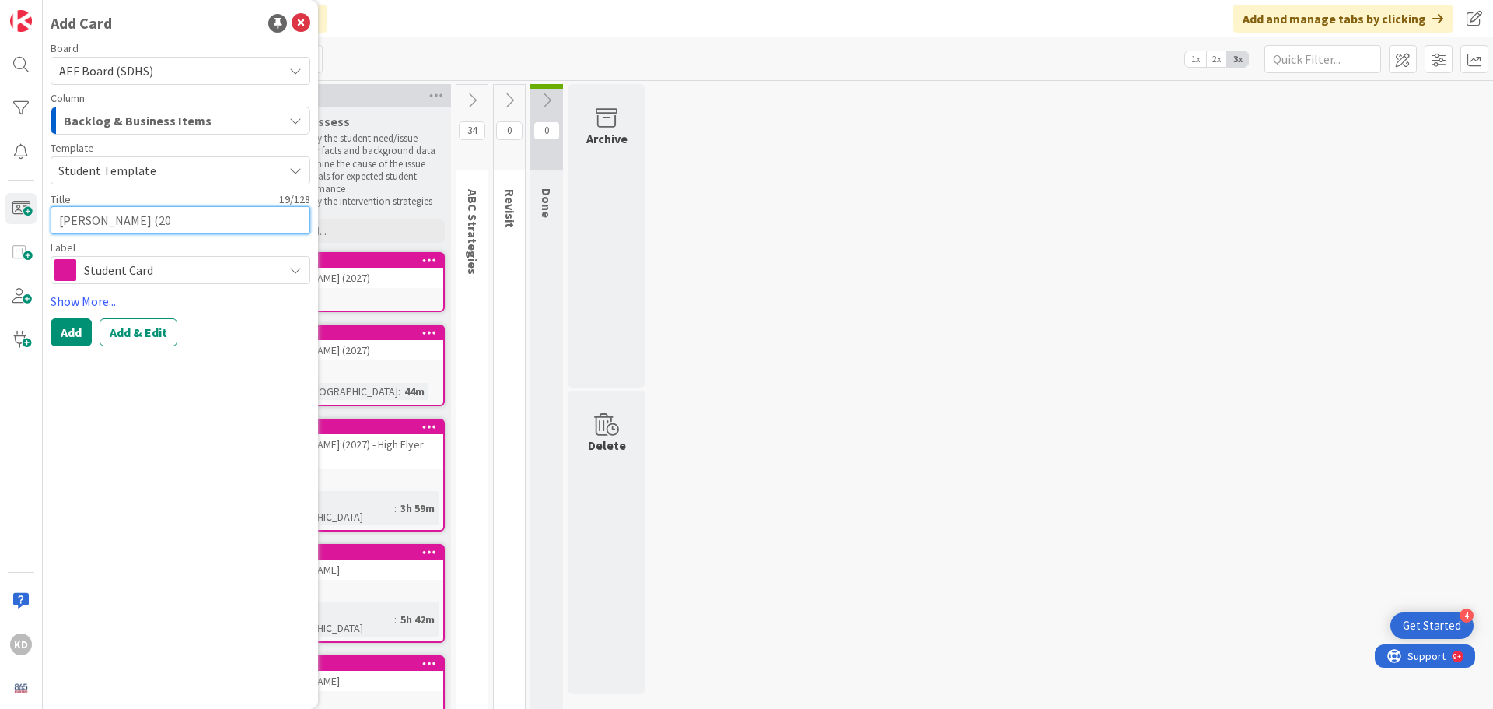
type textarea "[PERSON_NAME] (202"
type textarea "x"
type textarea "[PERSON_NAME] (2027"
type textarea "x"
type textarea "[PERSON_NAME] (2027)"
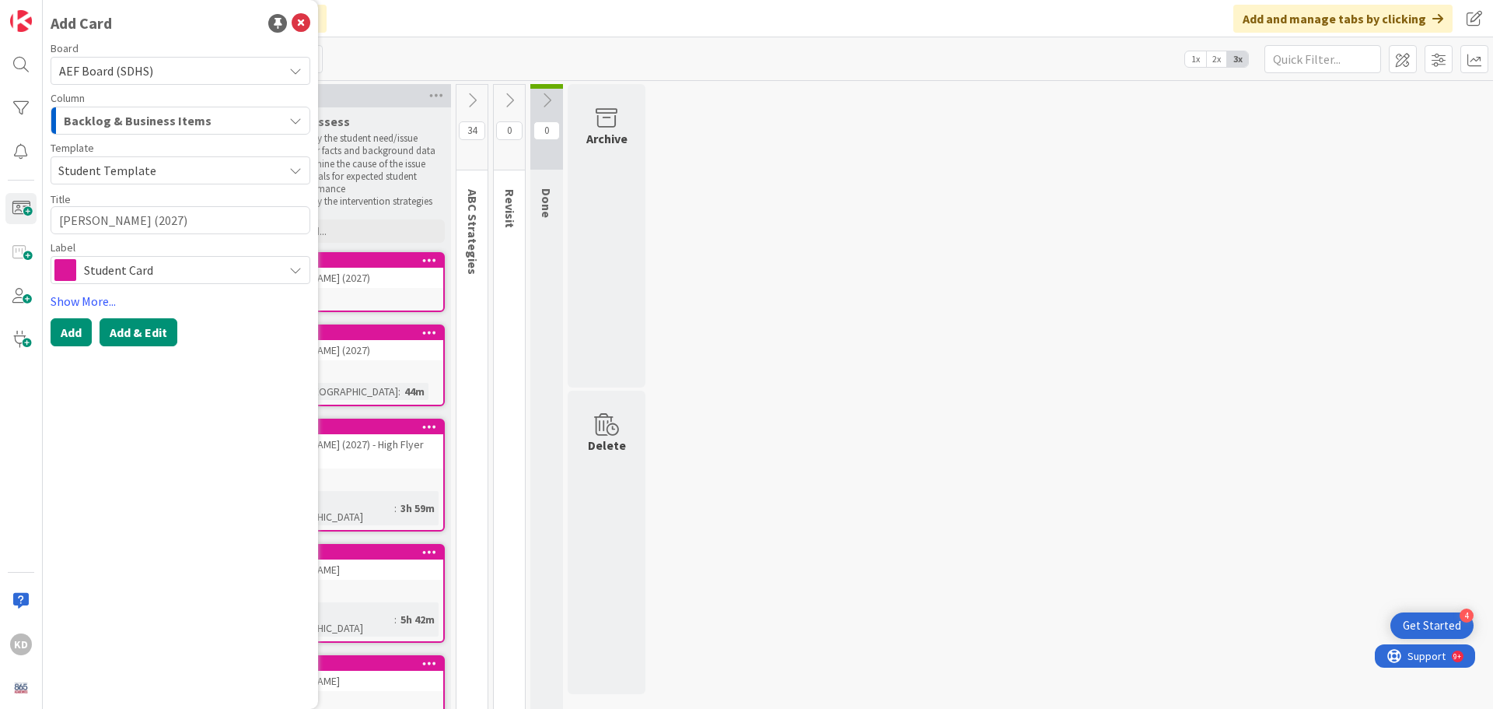
click at [155, 340] on button "Add & Edit" at bounding box center [139, 332] width 78 height 28
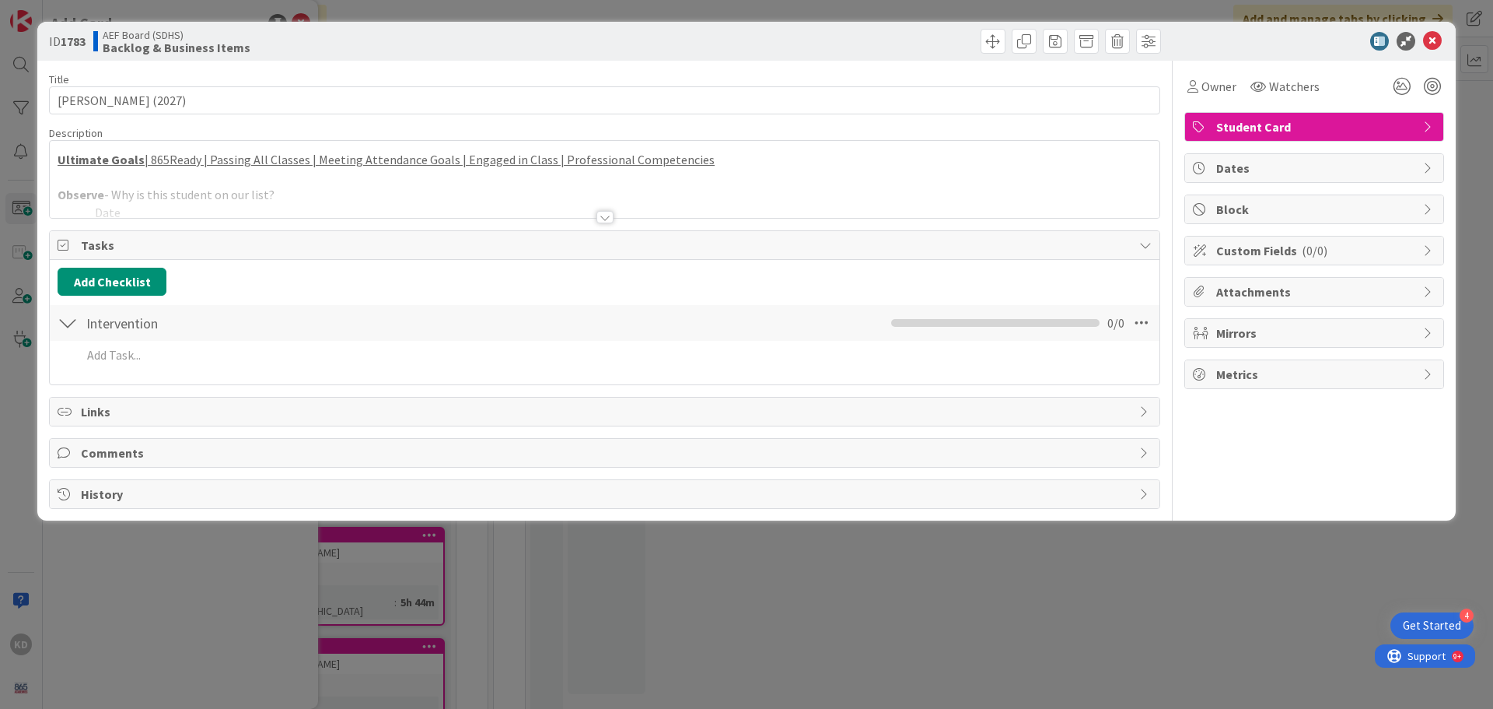
click at [415, 201] on div at bounding box center [605, 198] width 1110 height 40
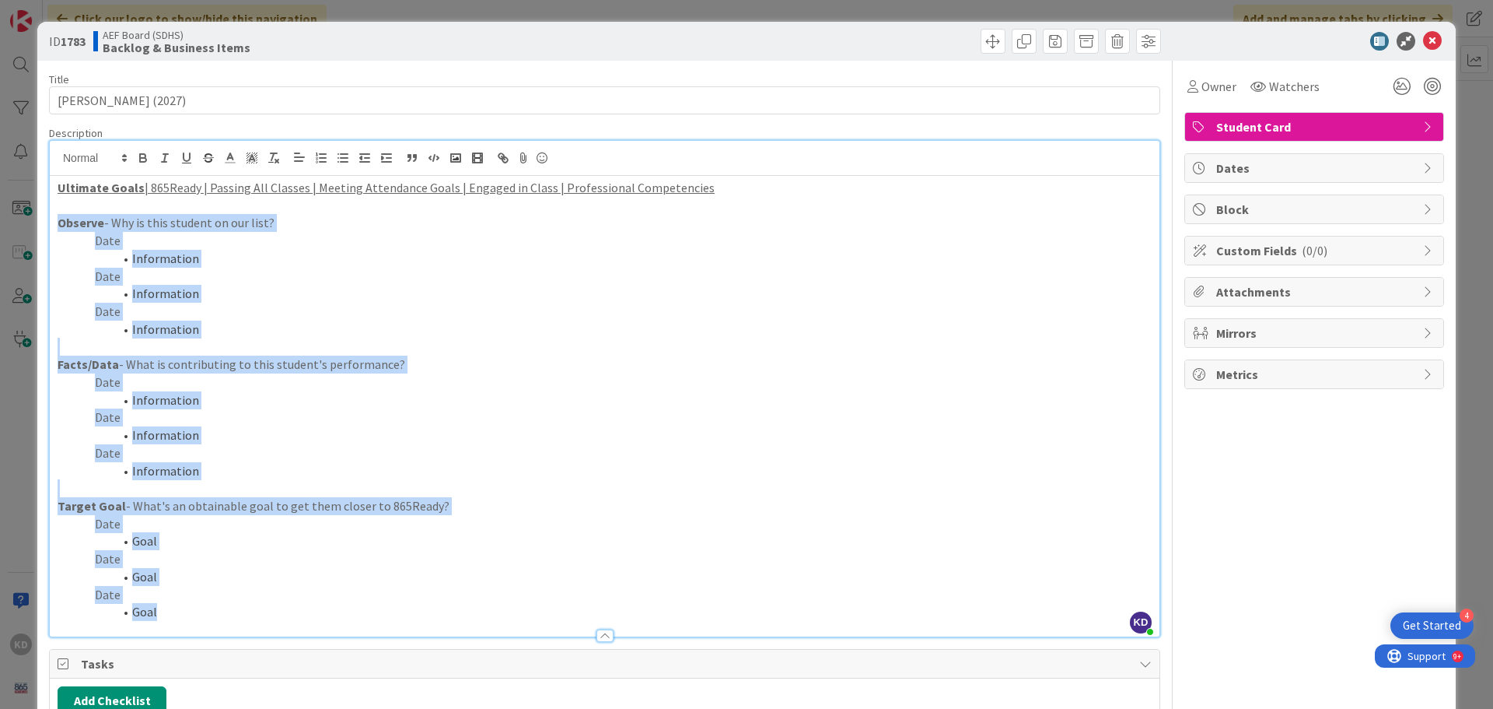
drag, startPoint x: 170, startPoint y: 614, endPoint x: 52, endPoint y: 226, distance: 405.0
click at [52, 226] on div "Ultimate Goals | 865Ready | Passing All Classes | Meeting Attendance Goals | En…" at bounding box center [605, 406] width 1110 height 460
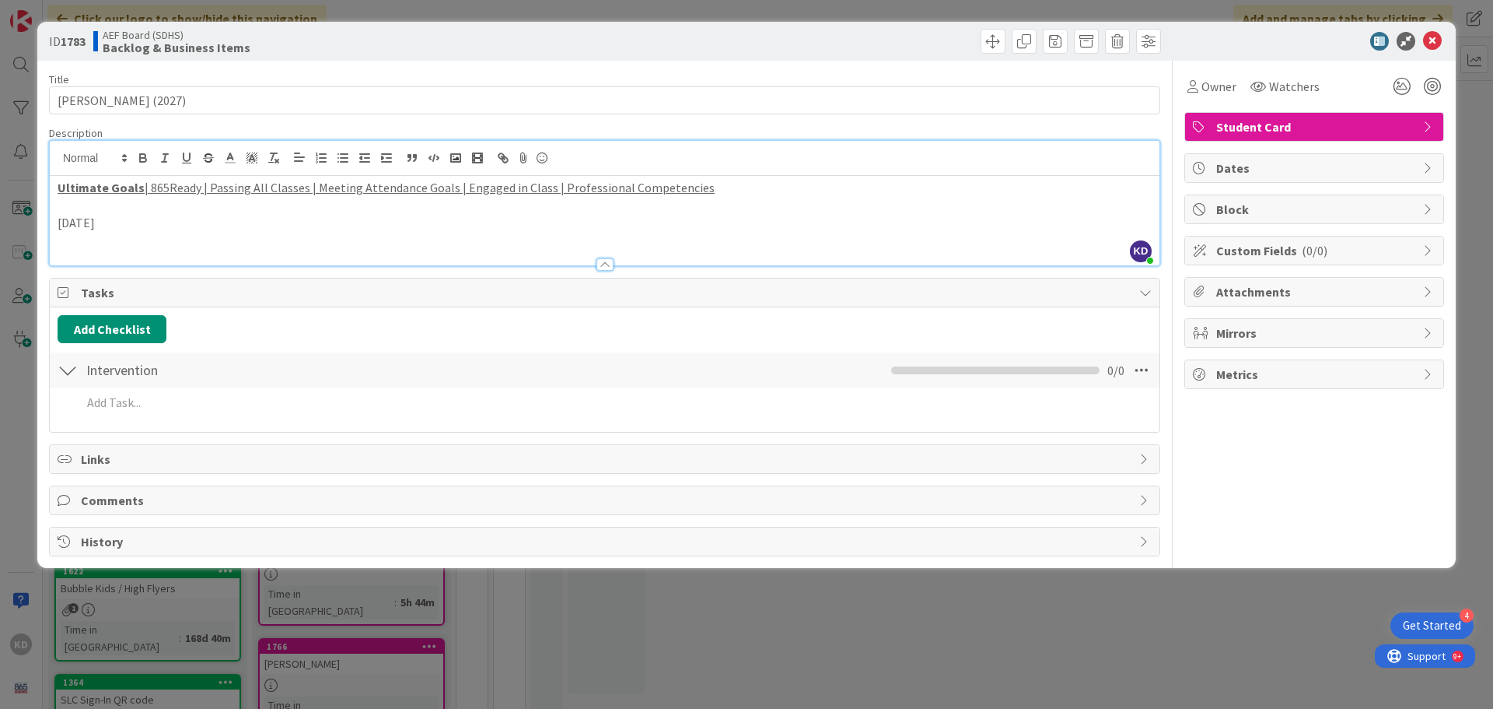
click at [67, 247] on p at bounding box center [605, 241] width 1094 height 18
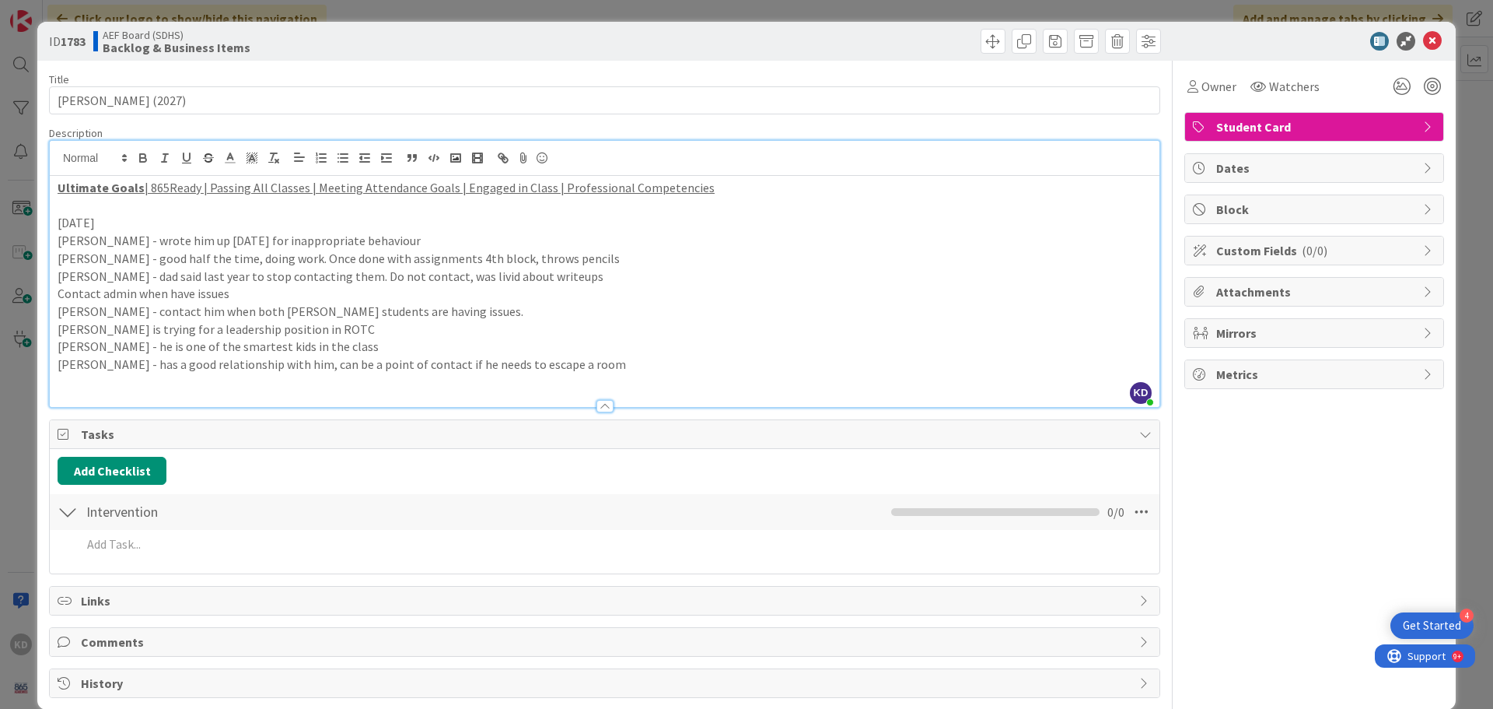
click at [59, 237] on p "[PERSON_NAME] - wrote him up [DATE] for inappropriate behaviour" at bounding box center [605, 241] width 1094 height 18
click at [60, 254] on p "[PERSON_NAME] - good half the time, doing work. Once done with assignments 4th …" at bounding box center [605, 259] width 1094 height 18
click at [58, 277] on p "[PERSON_NAME] - dad said last year to stop contacting them. Do not contact, was…" at bounding box center [605, 277] width 1094 height 18
click at [56, 305] on div "Ultimate Goals | 865Ready | Passing All Classes | Meeting Attendance Goals | En…" at bounding box center [605, 291] width 1110 height 231
click at [60, 292] on p "Contact admin when have issues" at bounding box center [605, 294] width 1094 height 18
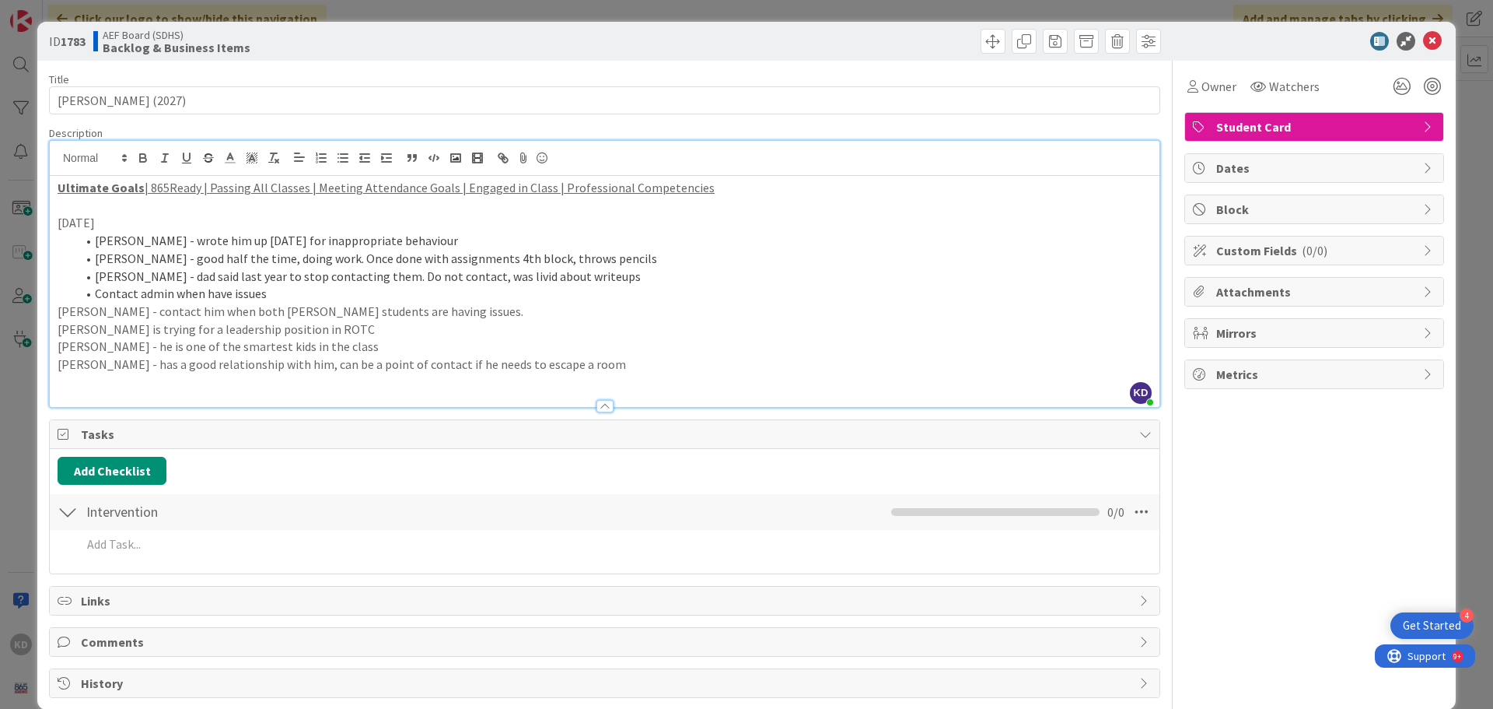
click at [55, 313] on div "Ultimate Goals | 865Ready | Passing All Classes | Meeting Attendance Goals | En…" at bounding box center [605, 291] width 1110 height 231
click at [93, 291] on li "Contact admin when have issues" at bounding box center [614, 294] width 1076 height 18
click at [50, 321] on div "Ultimate Goals | 865Ready | Passing All Classes | Meeting Attendance Goals | En…" at bounding box center [605, 291] width 1110 height 231
click at [56, 342] on div "Ultimate Goals | 865Ready | Passing All Classes | Meeting Attendance Goals | En…" at bounding box center [605, 291] width 1110 height 231
click at [101, 328] on li "[PERSON_NAME] is trying for a leadership position in ROTC" at bounding box center [614, 329] width 1076 height 18
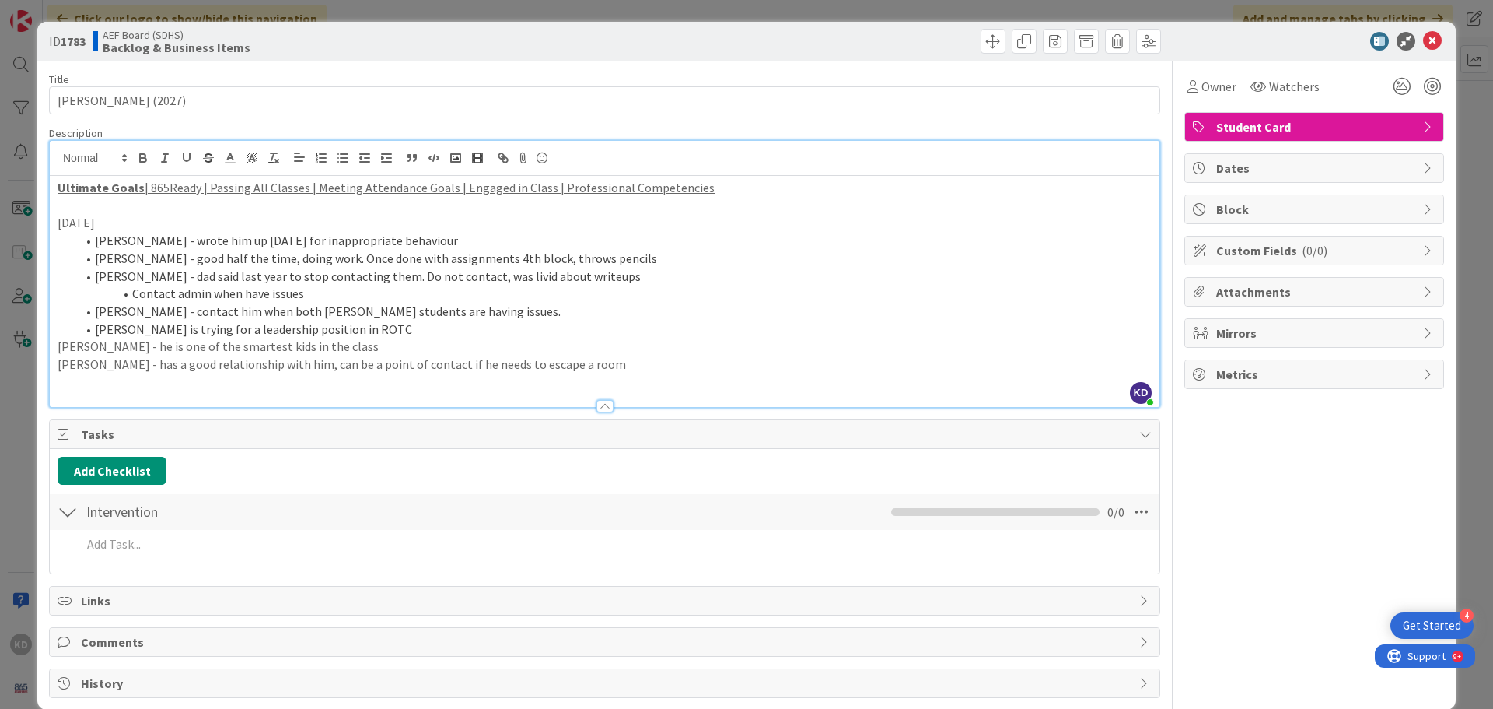
click at [92, 327] on li "[PERSON_NAME] is trying for a leadership position in ROTC" at bounding box center [614, 329] width 1076 height 18
drag, startPoint x: 63, startPoint y: 349, endPoint x: 359, endPoint y: 352, distance: 295.6
click at [359, 352] on p "[PERSON_NAME] - he is one of the smartest kids in the class" at bounding box center [605, 347] width 1094 height 18
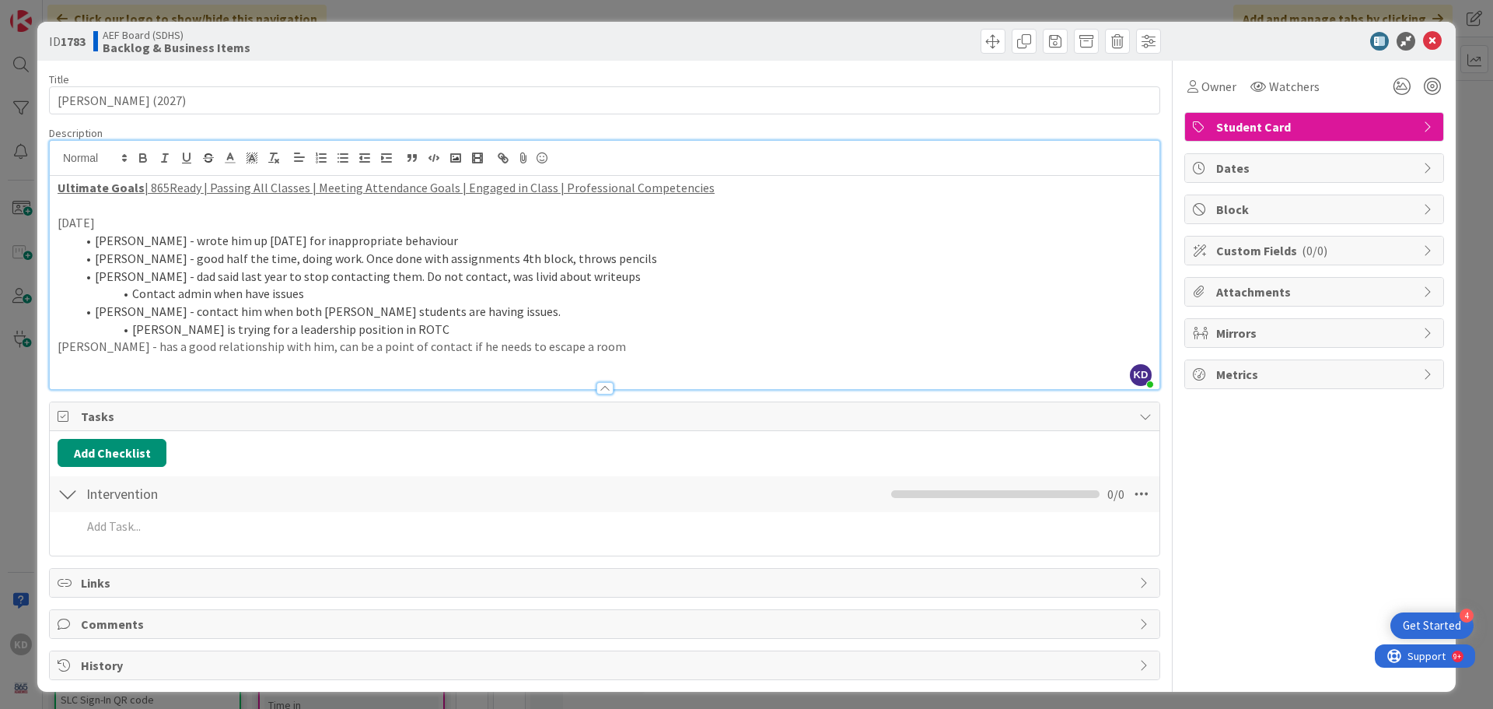
click at [58, 346] on p "[PERSON_NAME] - has a good relationship with him, can be a point of contact if …" at bounding box center [605, 347] width 1094 height 18
click at [329, 343] on li "[PERSON_NAME] - has a good relationship with him, can be a point of contact if …" at bounding box center [614, 347] width 1076 height 18
click at [333, 345] on li "[PERSON_NAME] - has a good relationship with him, can be a point of contact if …" at bounding box center [614, 347] width 1076 height 18
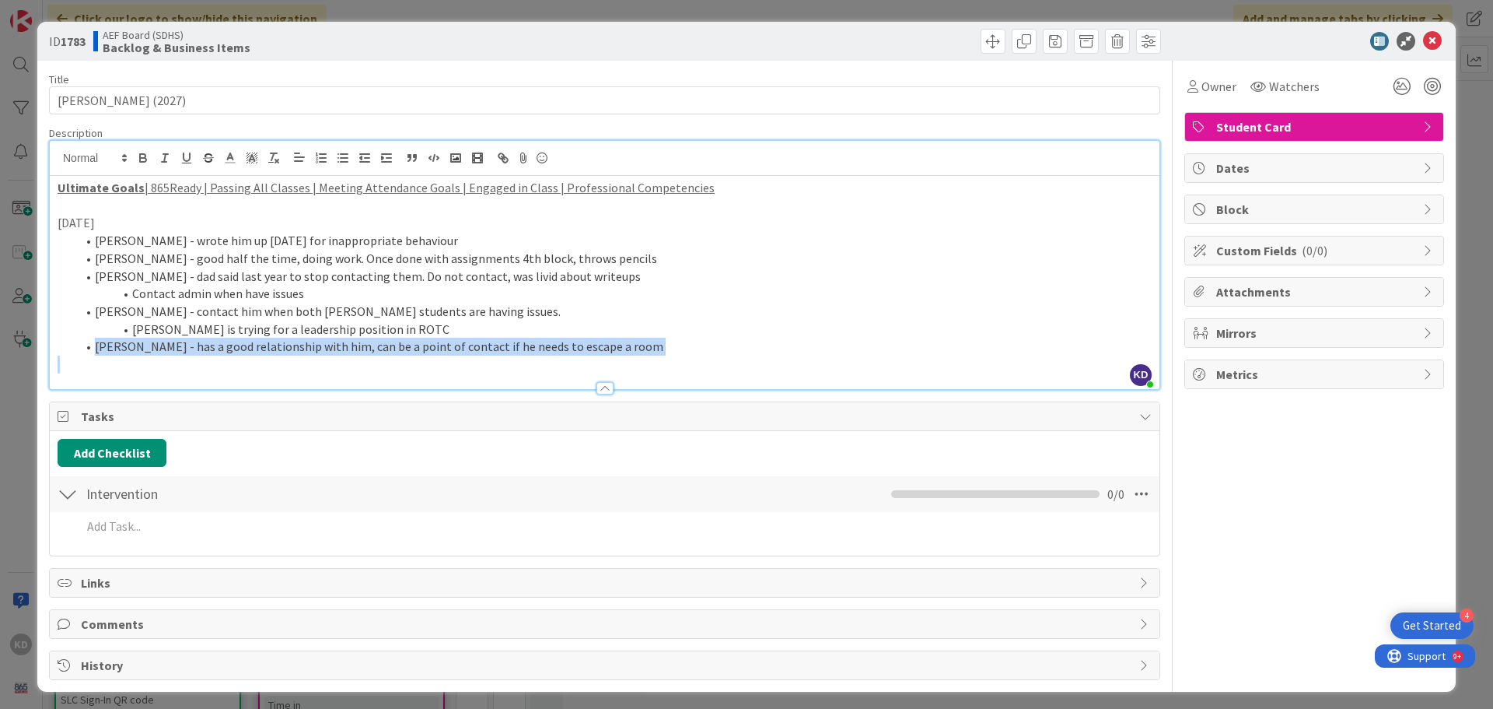
click at [333, 345] on li "[PERSON_NAME] - has a good relationship with him, can be a point of contact if …" at bounding box center [614, 347] width 1076 height 18
click at [562, 345] on strong "[PERSON_NAME] - has a good relationship with him, can be a point of contact if …" at bounding box center [395, 346] width 600 height 16
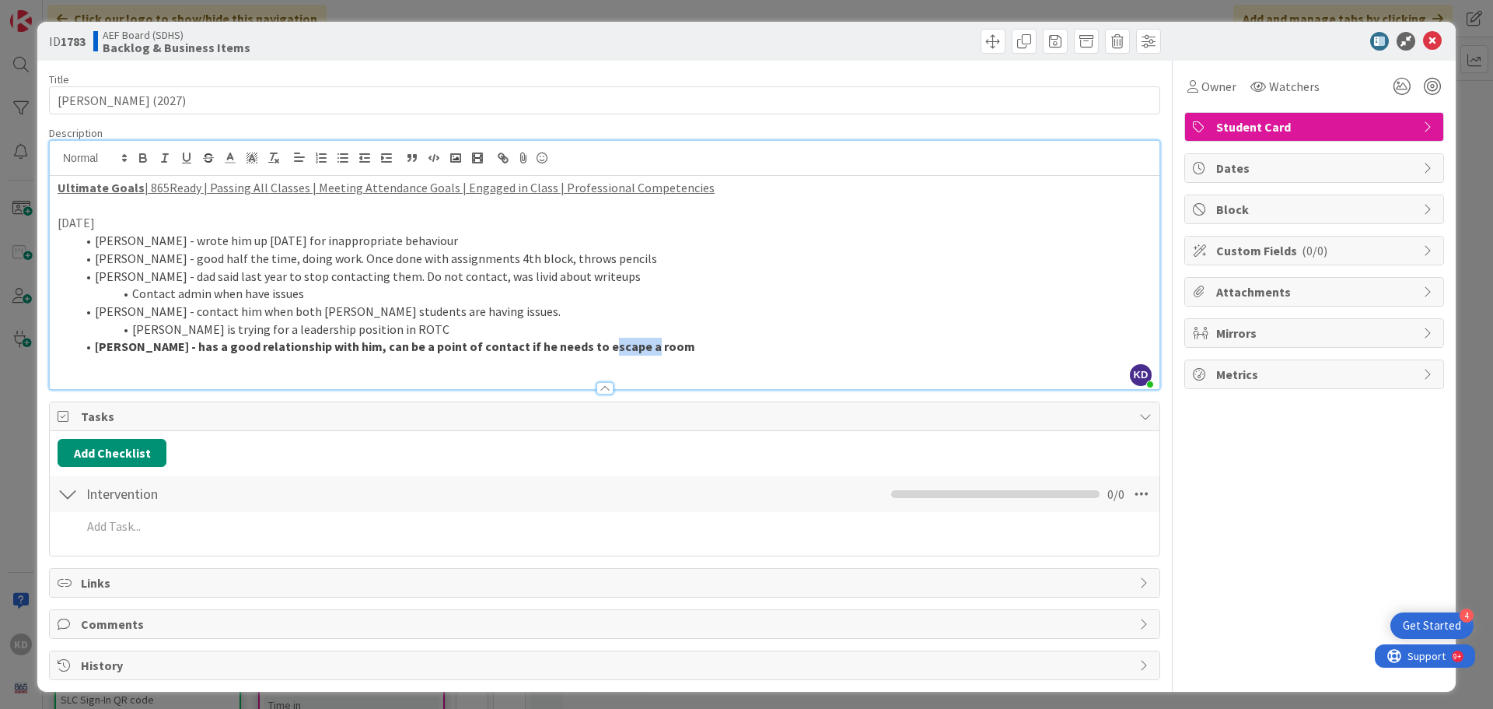
drag, startPoint x: 586, startPoint y: 345, endPoint x: 635, endPoint y: 347, distance: 49.8
click at [635, 347] on li "[PERSON_NAME] - has a good relationship with him, can be a point of contact if …" at bounding box center [614, 347] width 1076 height 18
click at [180, 284] on li "[PERSON_NAME] - dad said last year to stop contacting them. Do not contact, was…" at bounding box center [614, 277] width 1076 height 18
click at [181, 284] on li "[PERSON_NAME] - dad said last year to stop contacting them. Do not contact, was…" at bounding box center [614, 277] width 1076 height 18
click at [183, 285] on li "Contact admin when have issues" at bounding box center [614, 294] width 1076 height 18
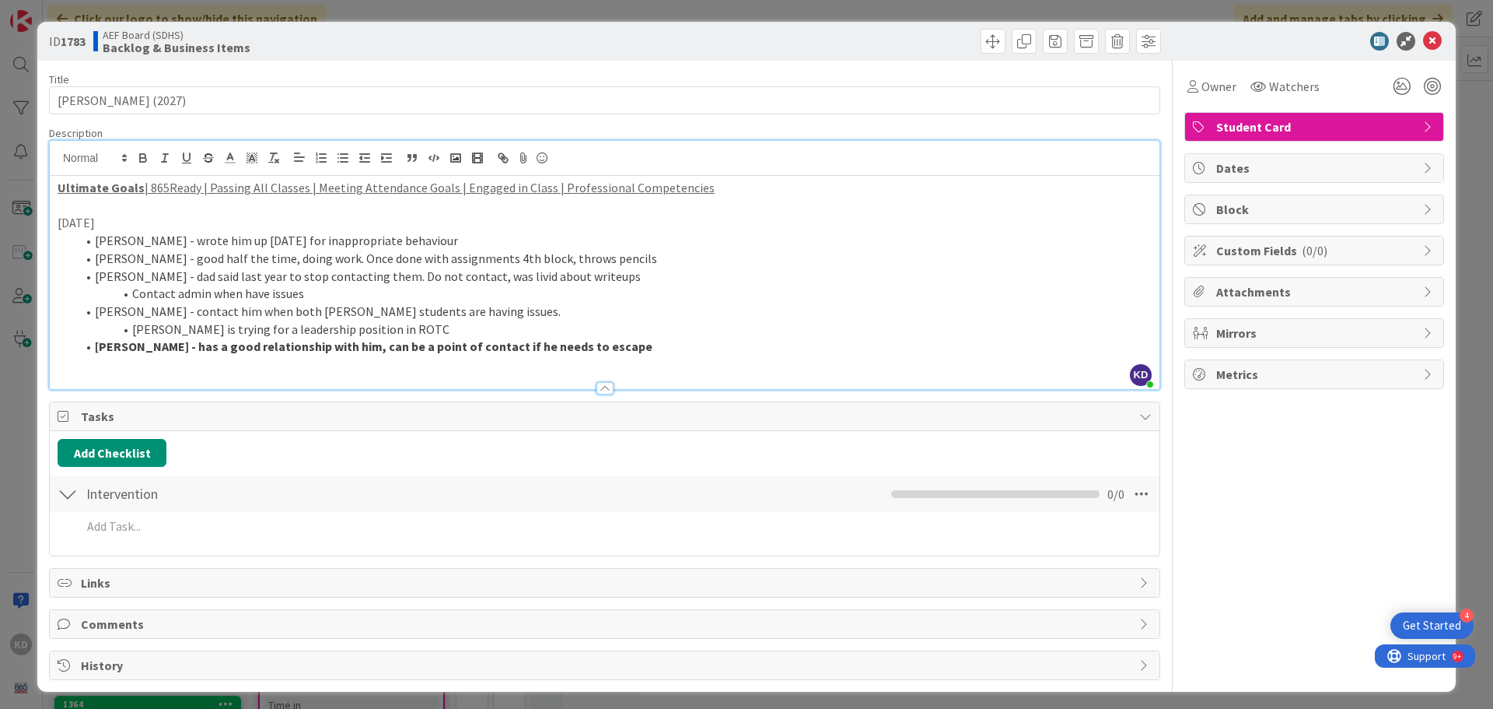
click at [191, 291] on li "Contact admin when have issues" at bounding box center [614, 294] width 1076 height 18
click at [169, 310] on li "[PERSON_NAME] - contact him when both [PERSON_NAME] students are having issues." at bounding box center [614, 312] width 1076 height 18
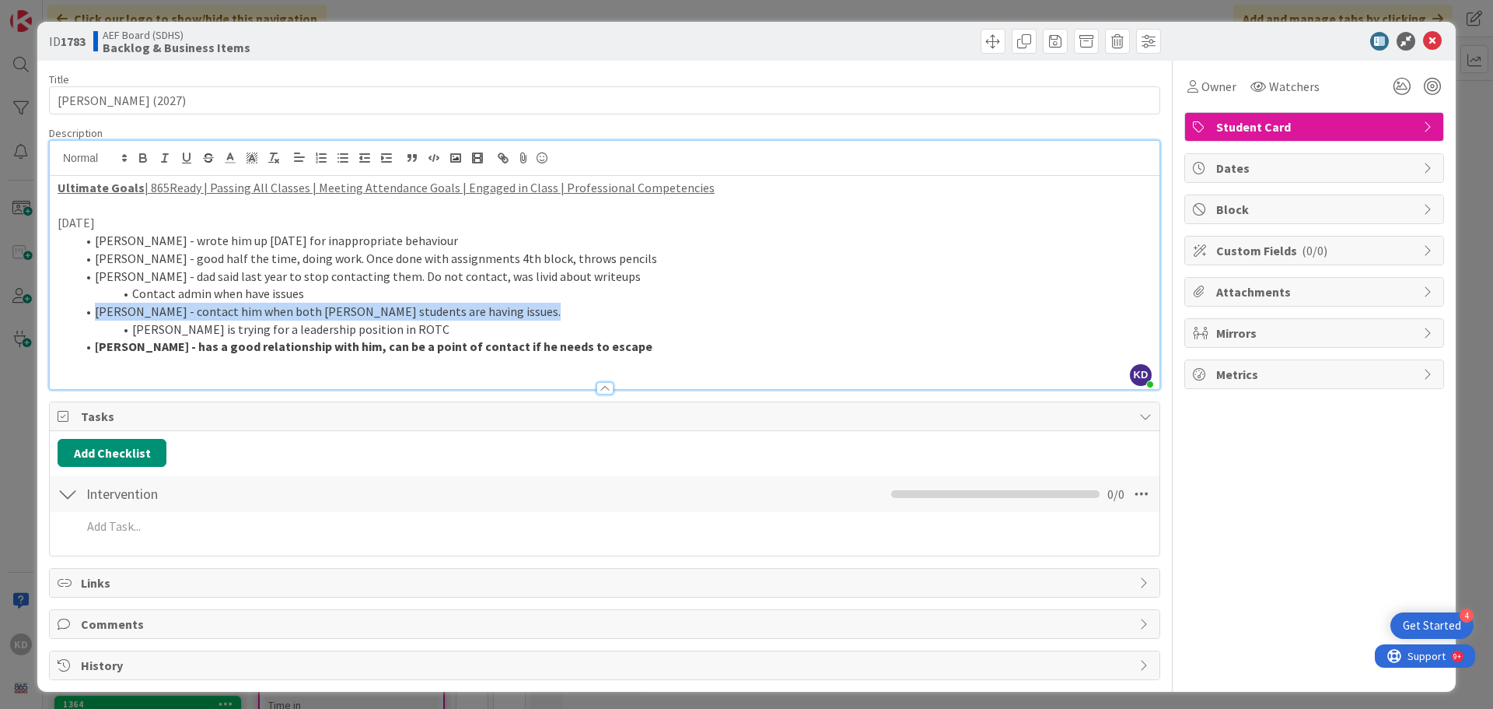
click at [169, 310] on li "[PERSON_NAME] - contact him when both [PERSON_NAME] students are having issues." at bounding box center [614, 312] width 1076 height 18
click at [257, 381] on div at bounding box center [605, 381] width 1110 height 16
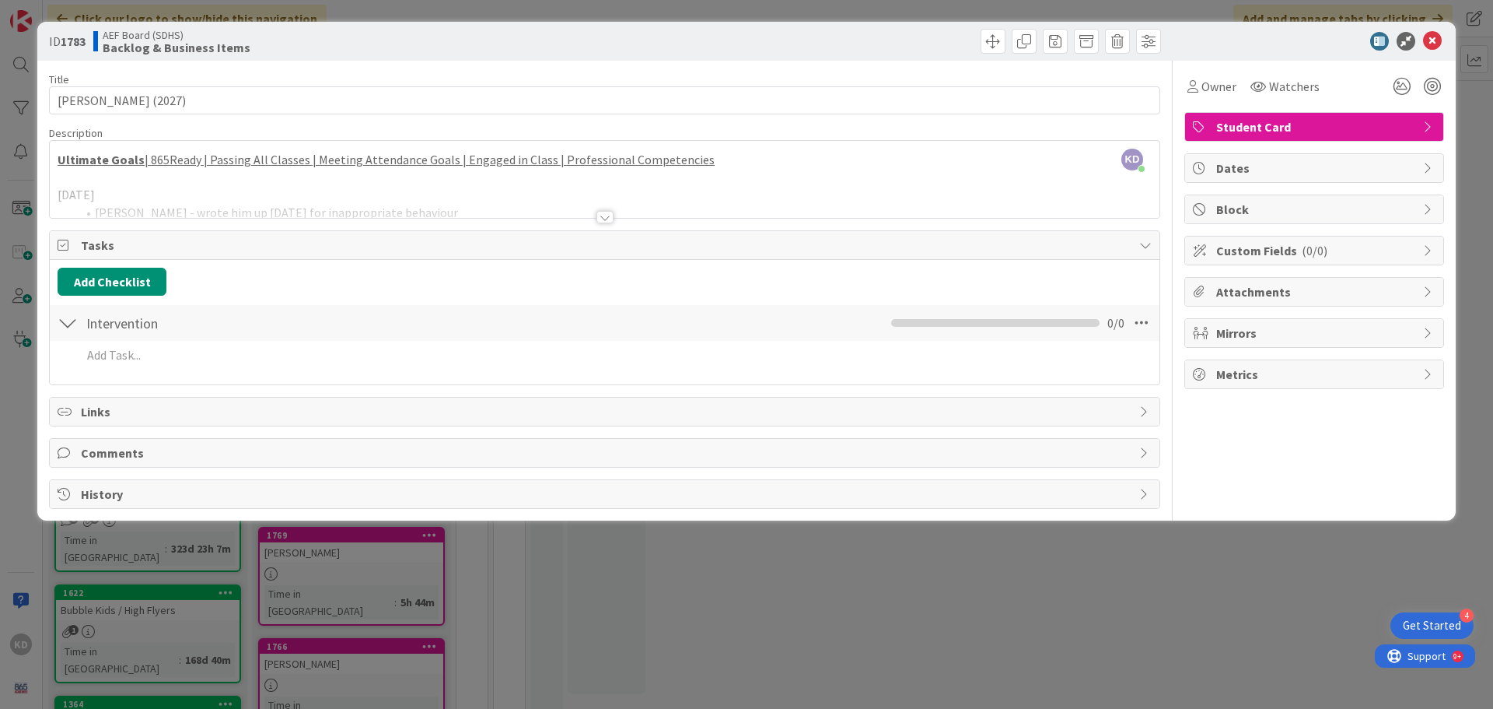
click at [257, 186] on div at bounding box center [605, 198] width 1110 height 40
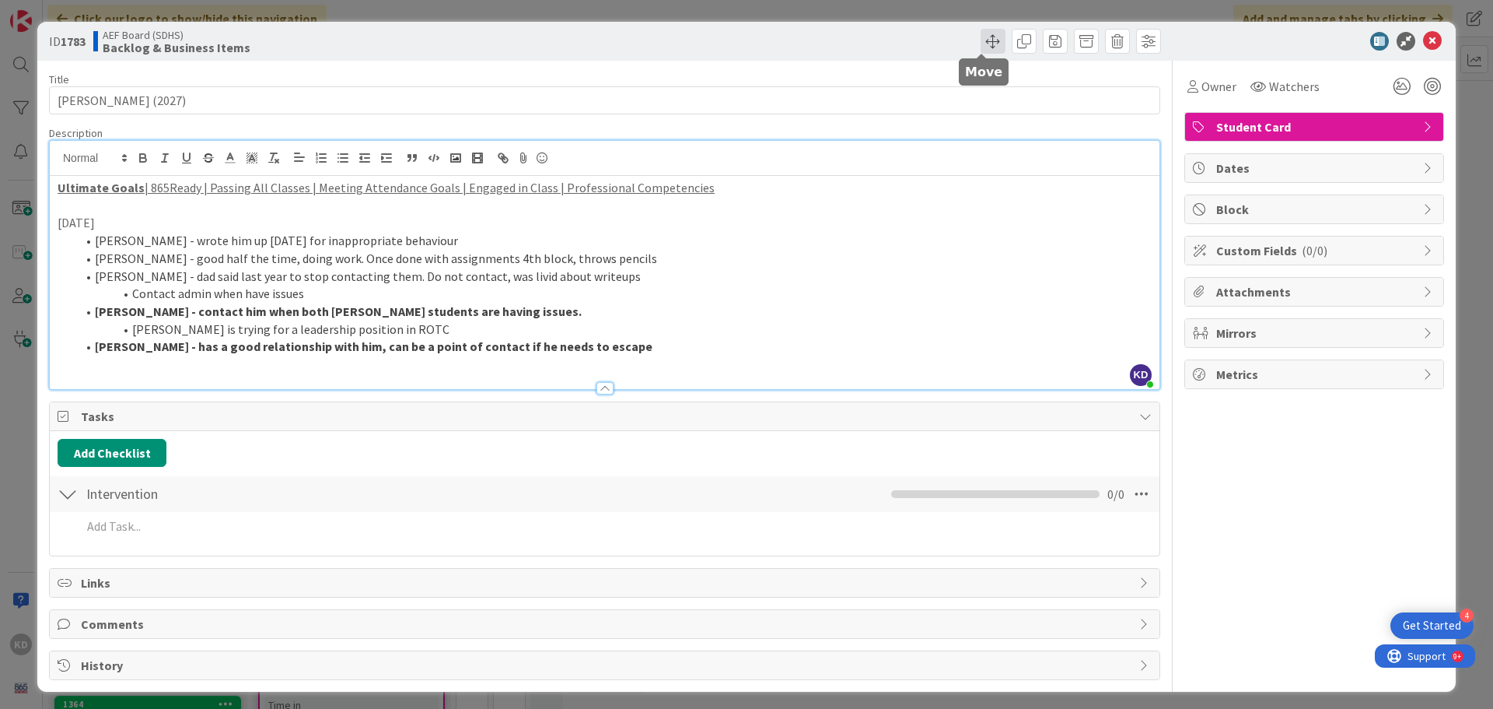
click at [985, 37] on span at bounding box center [993, 41] width 25 height 25
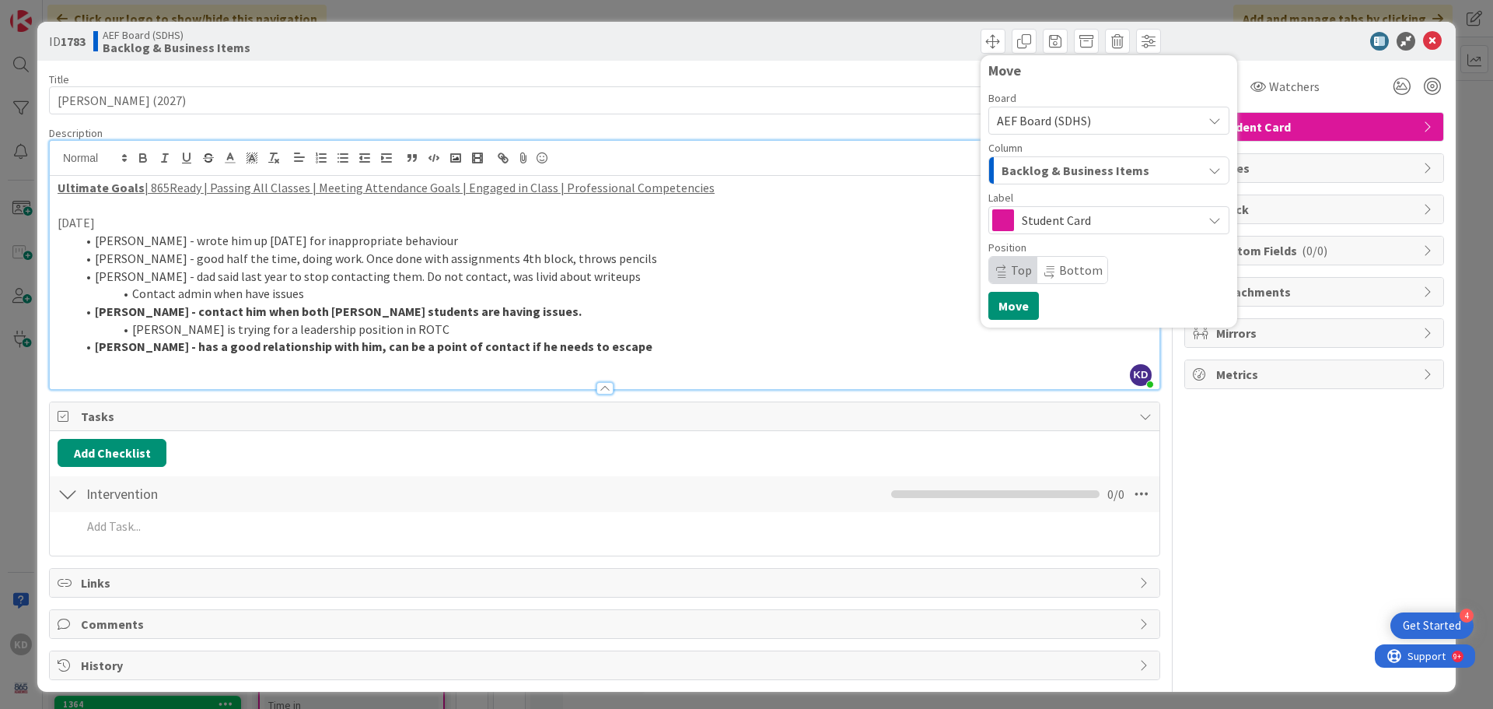
click at [1087, 173] on span "Backlog & Business Items" at bounding box center [1076, 170] width 148 height 20
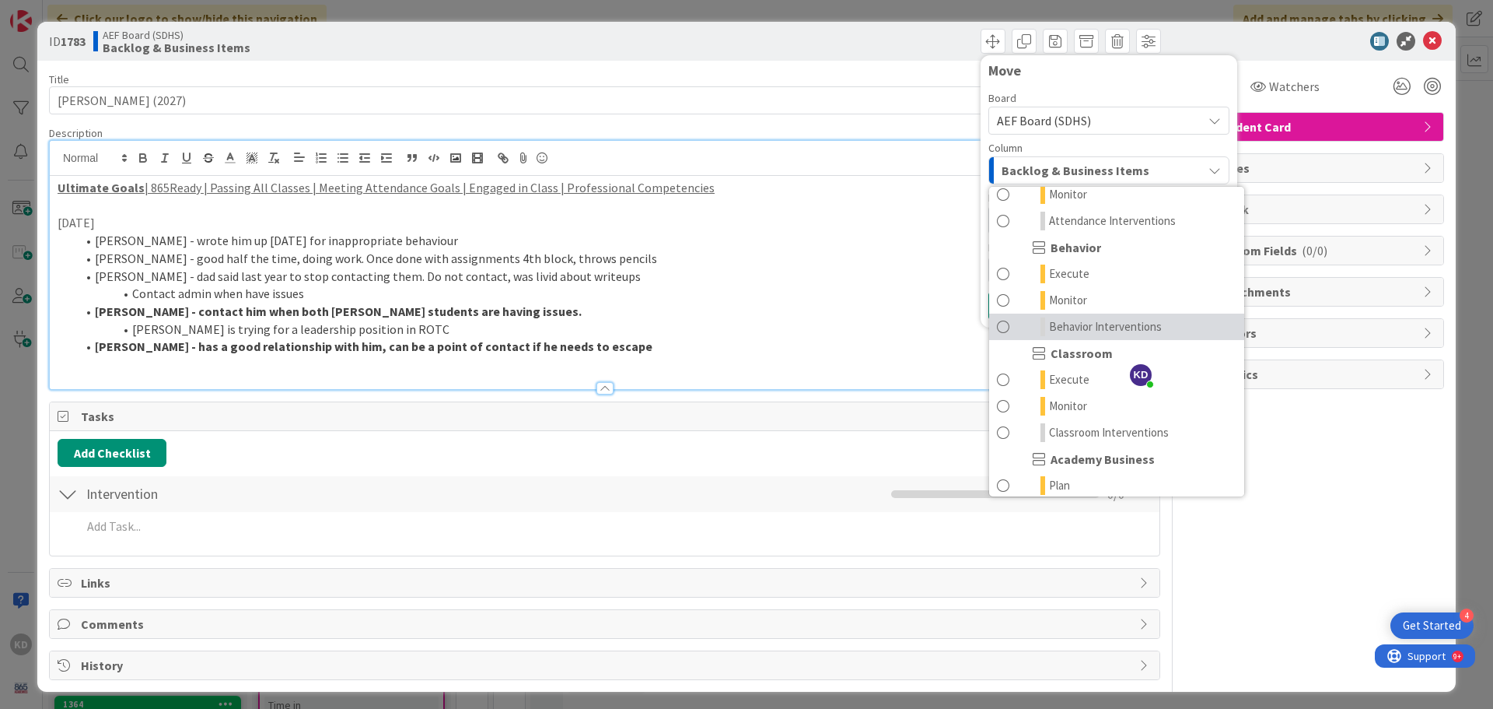
scroll to position [156, 0]
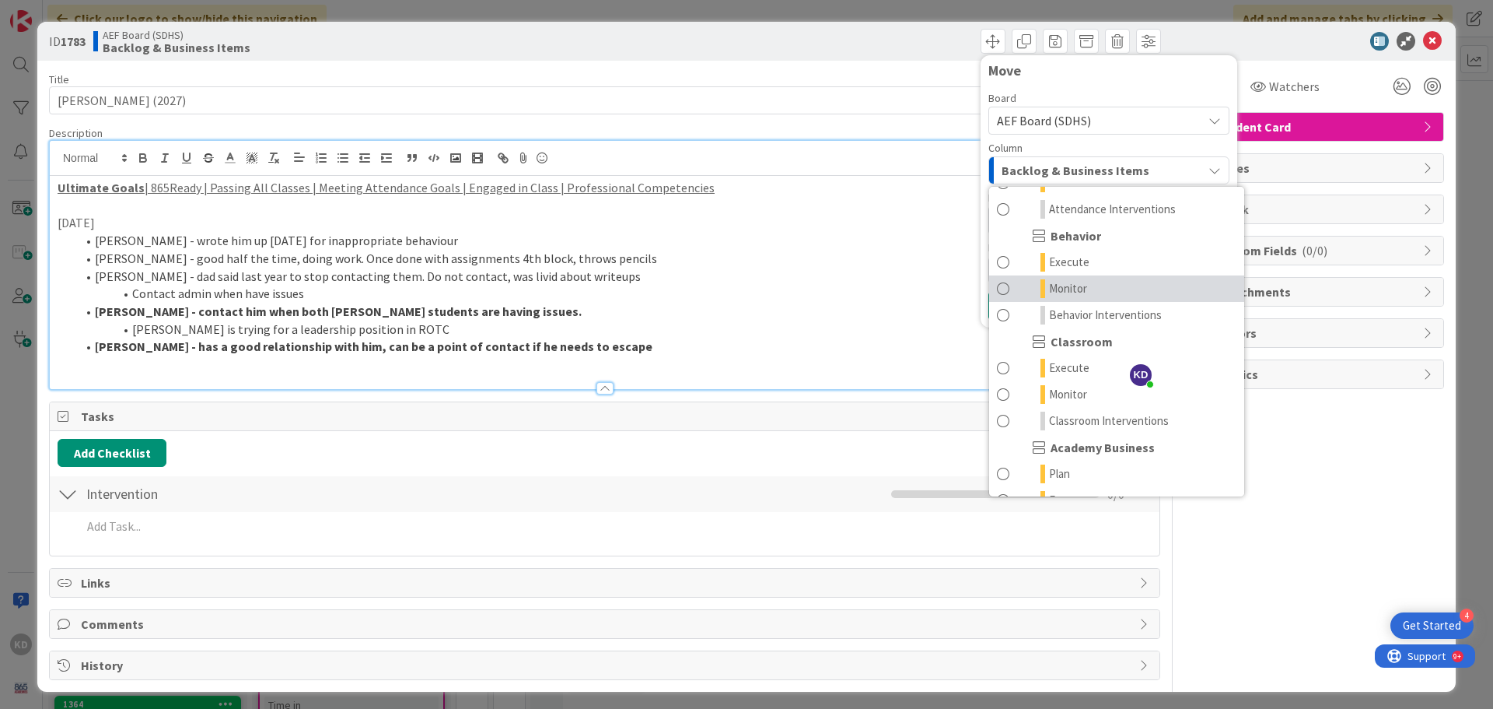
click at [997, 285] on span at bounding box center [1003, 288] width 12 height 19
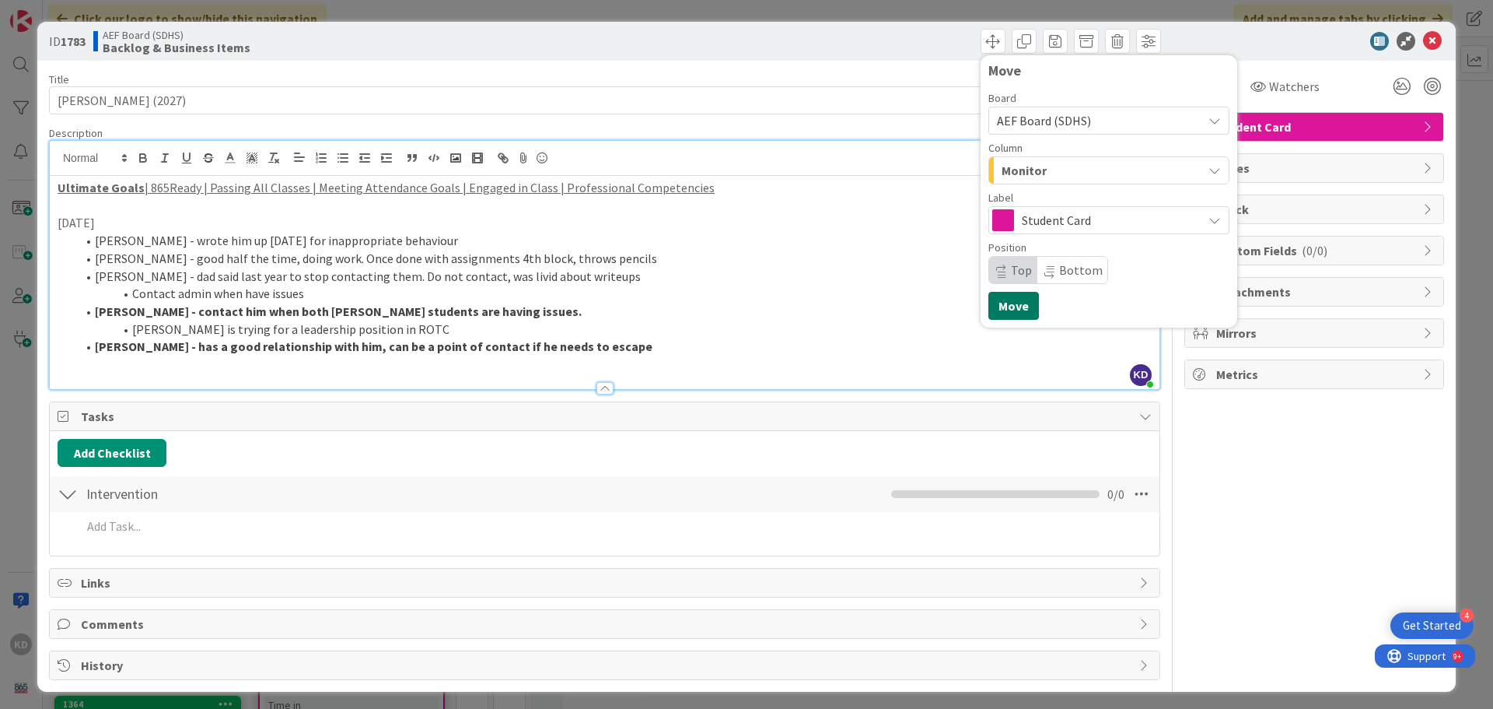
click at [998, 310] on button "Move" at bounding box center [1014, 306] width 51 height 28
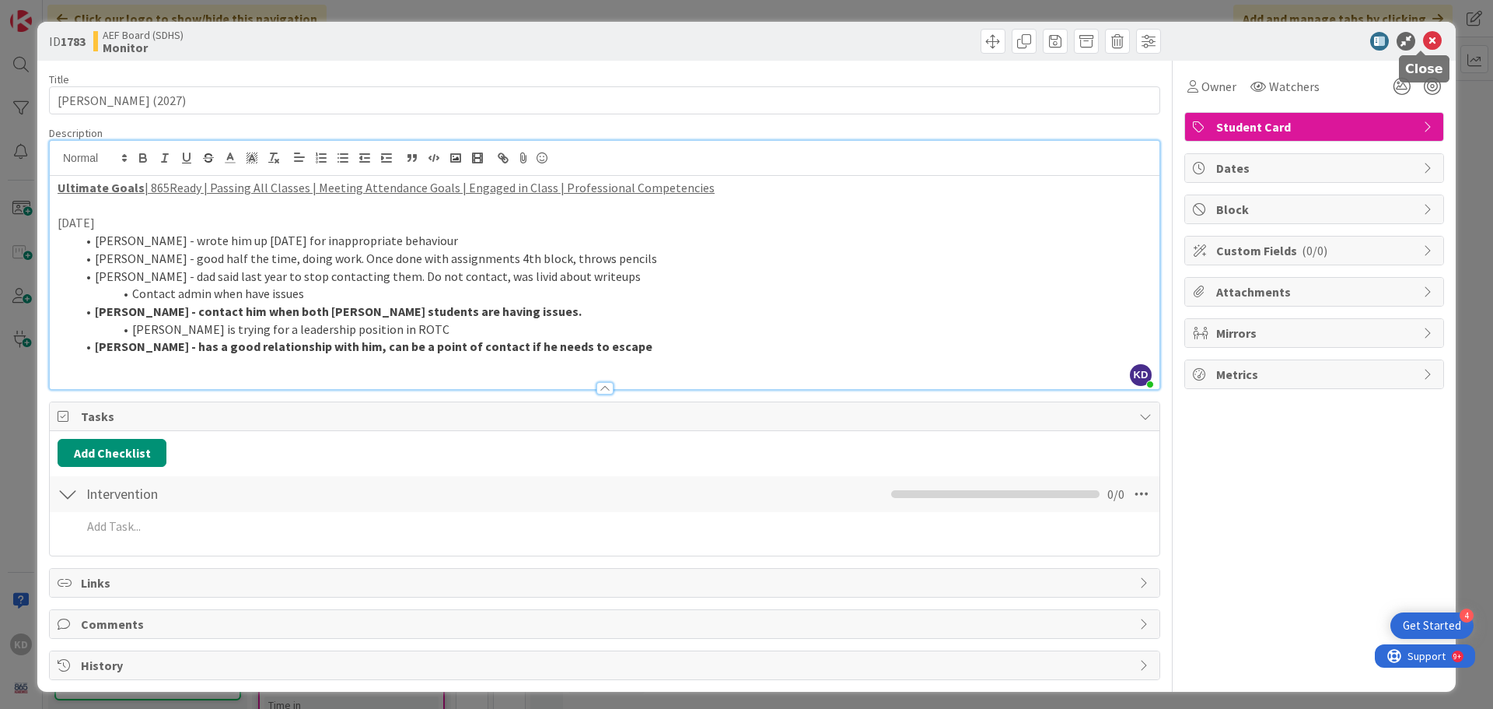
click at [1426, 38] on icon at bounding box center [1432, 41] width 19 height 19
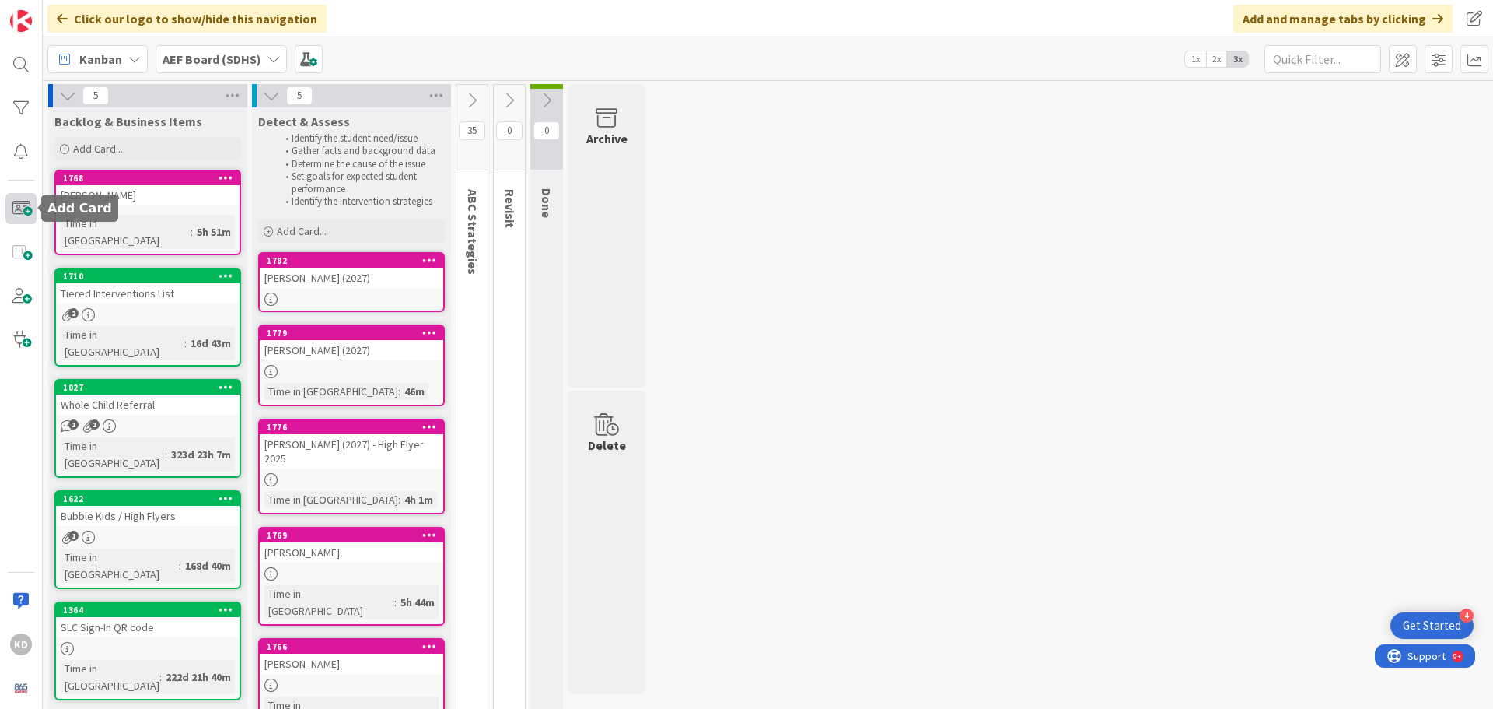
click at [12, 215] on span at bounding box center [20, 208] width 31 height 31
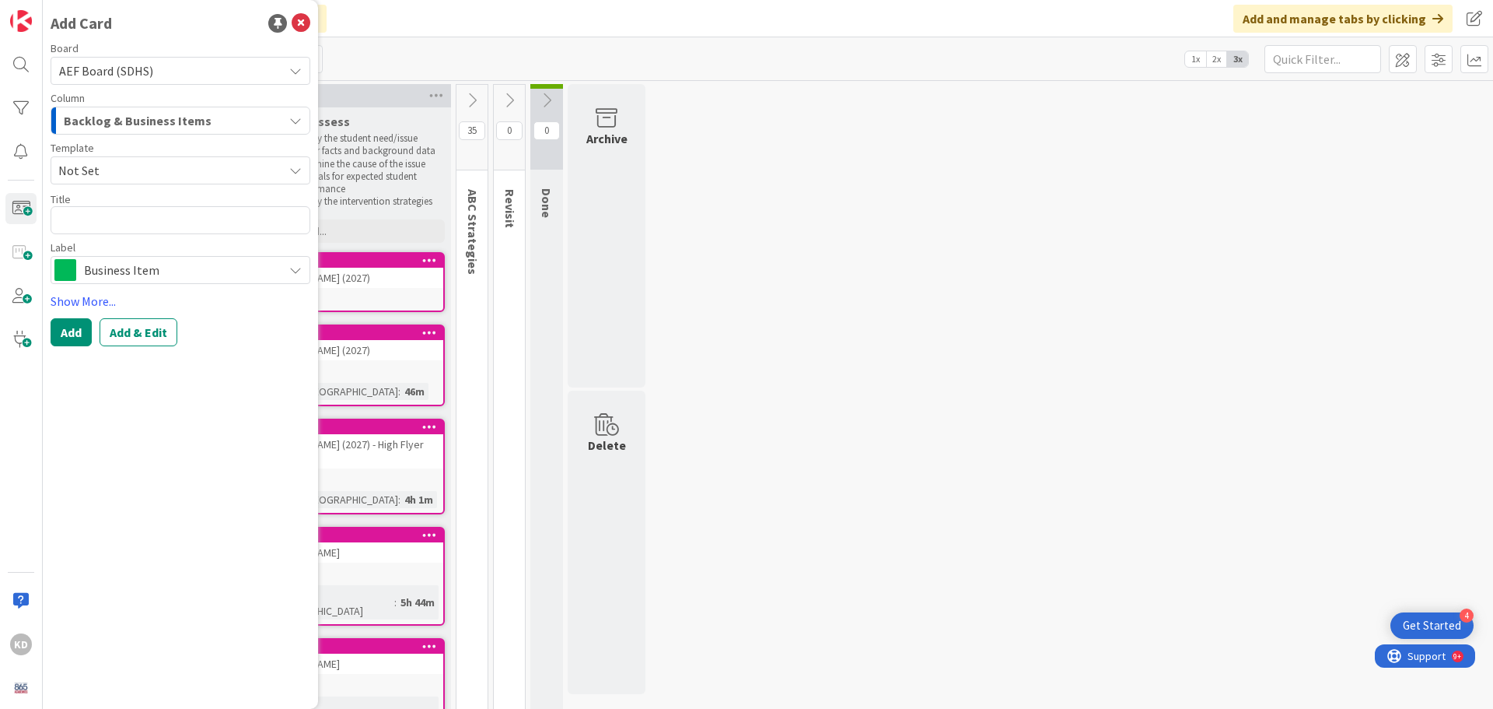
click at [148, 115] on span "Backlog & Business Items" at bounding box center [138, 120] width 148 height 20
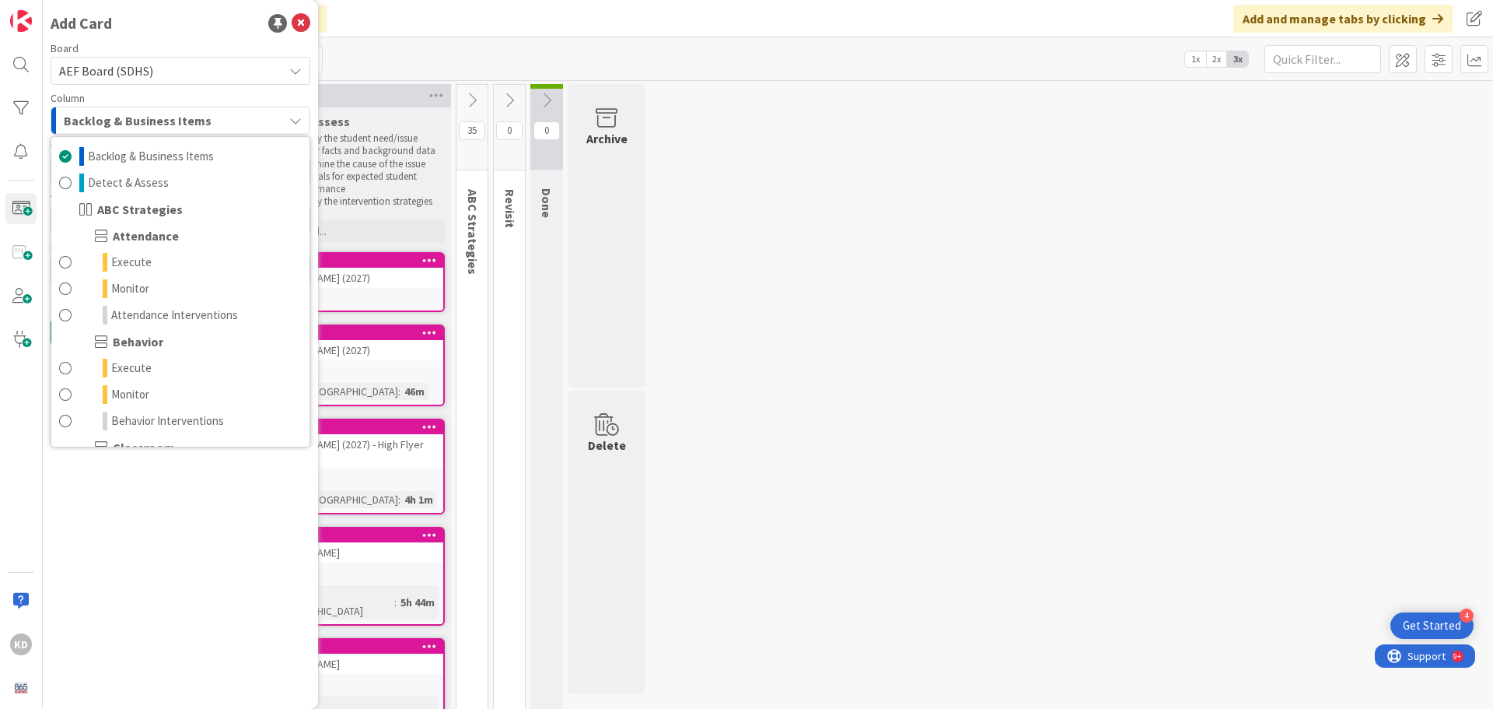
click at [148, 115] on span "Backlog & Business Items" at bounding box center [138, 120] width 148 height 20
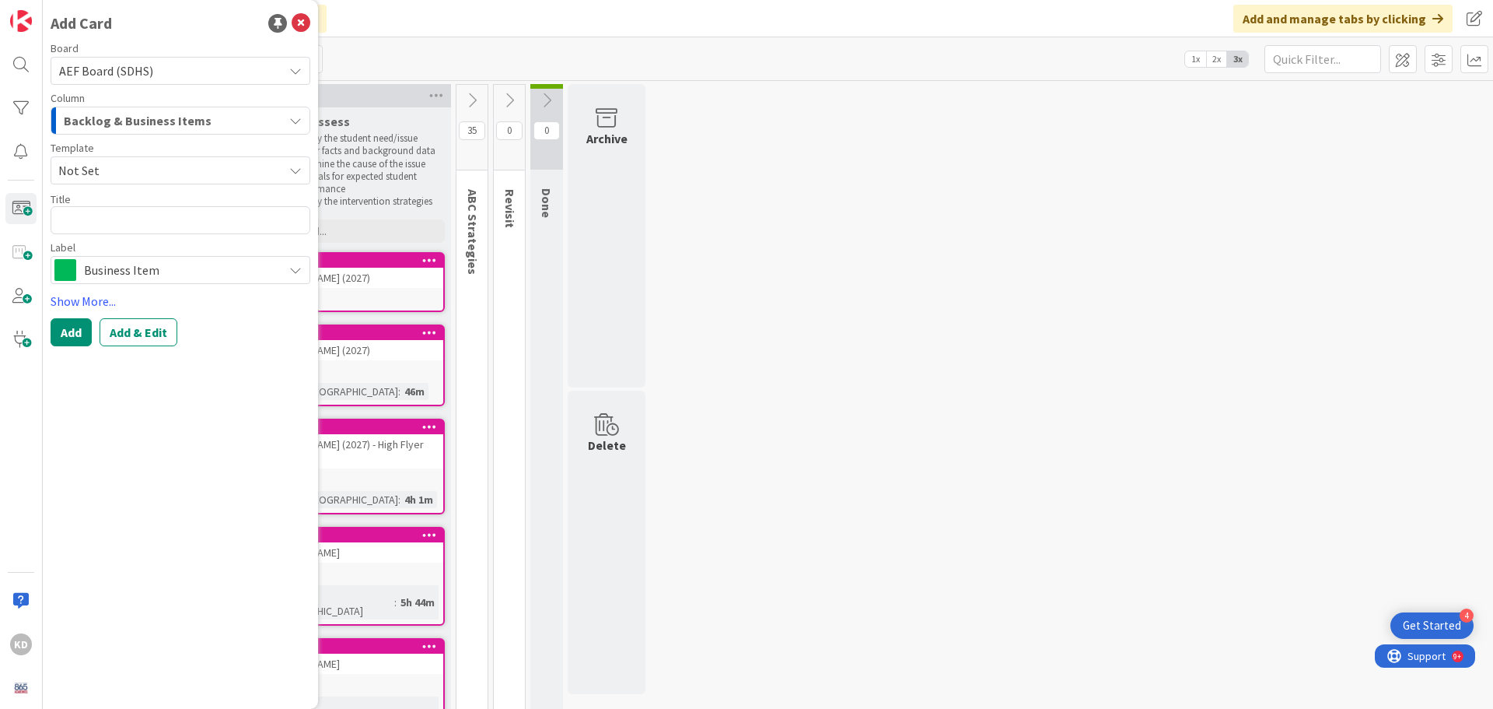
click at [138, 154] on div "Template Not Set" at bounding box center [181, 163] width 260 height 42
click at [141, 163] on span "Not Set" at bounding box center [164, 170] width 213 height 20
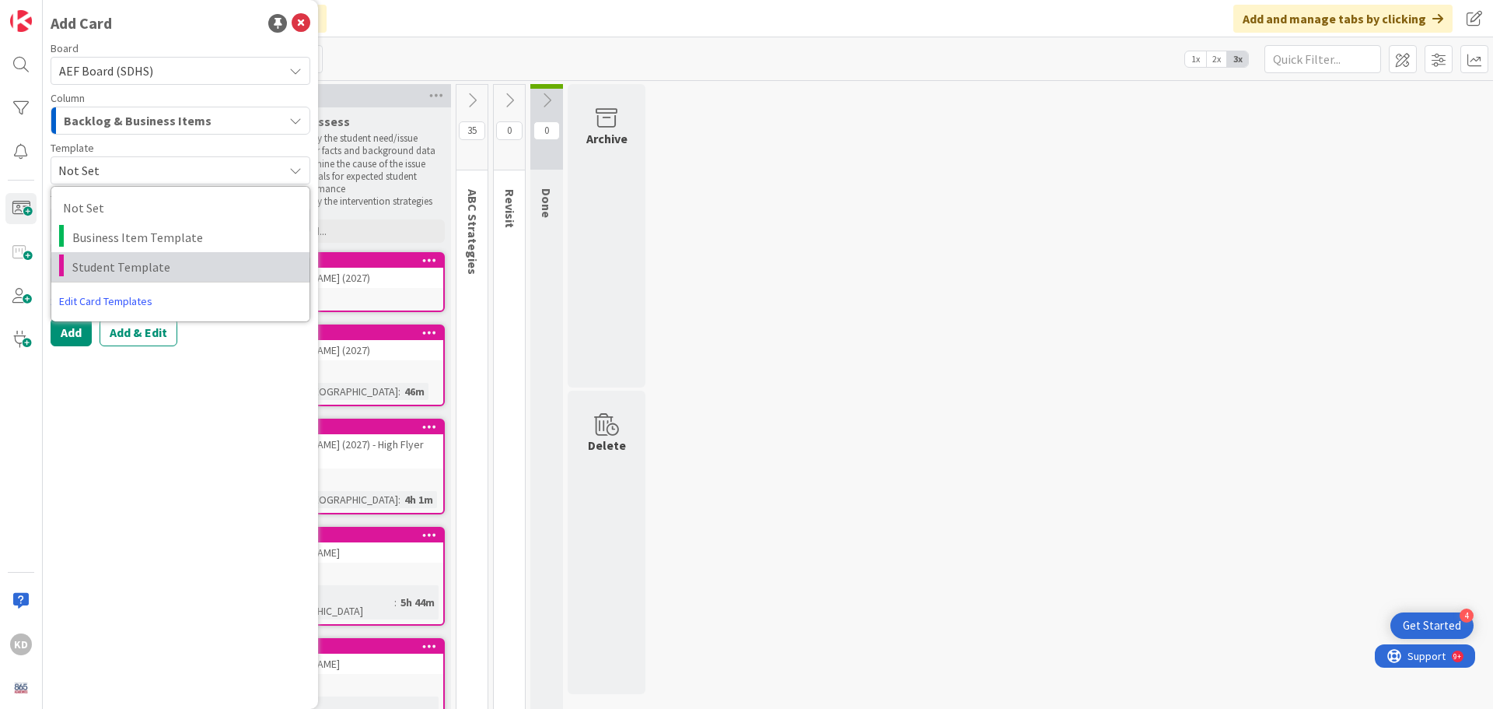
click at [138, 261] on span "Student Template" at bounding box center [185, 267] width 226 height 20
type textarea "x"
type textarea "Student Template"
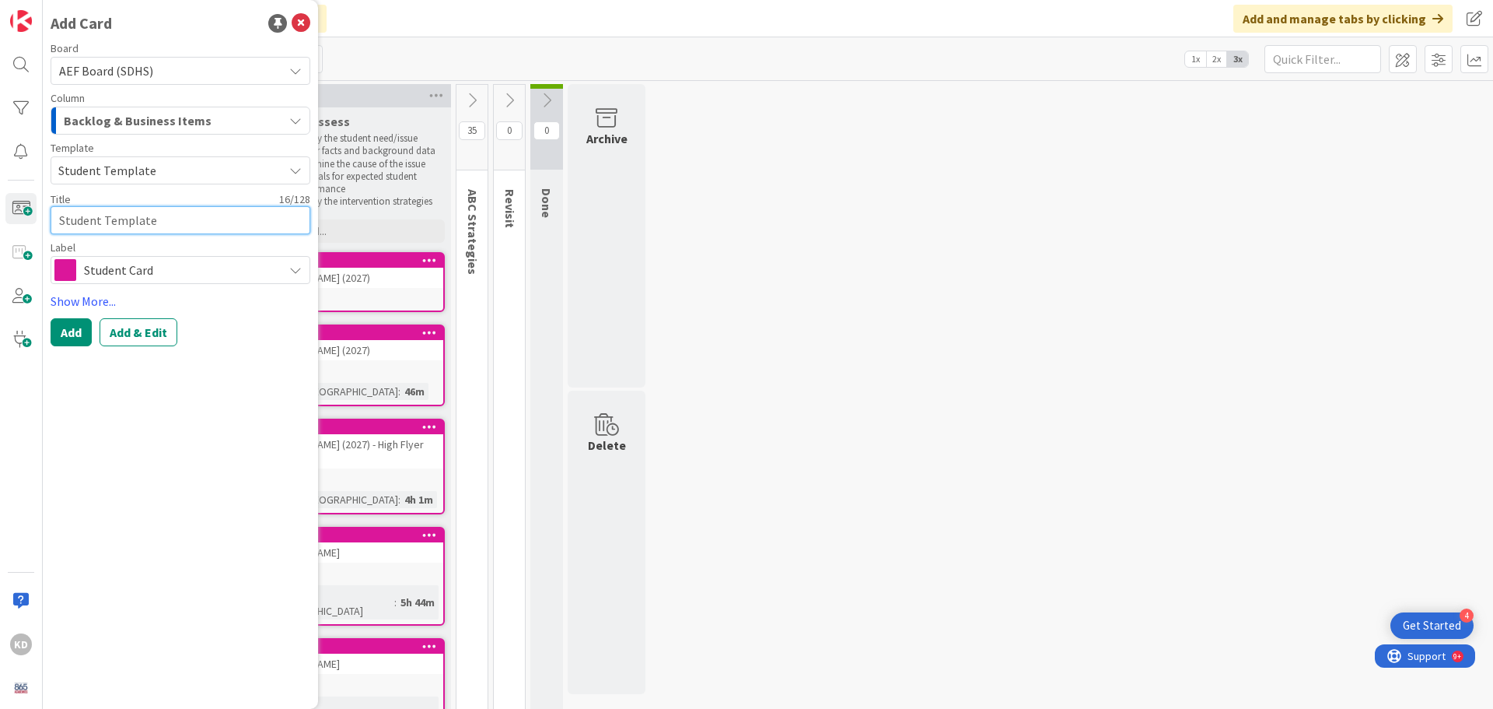
click at [124, 221] on textarea "Student Template" at bounding box center [181, 220] width 260 height 28
type textarea "x"
type textarea "J"
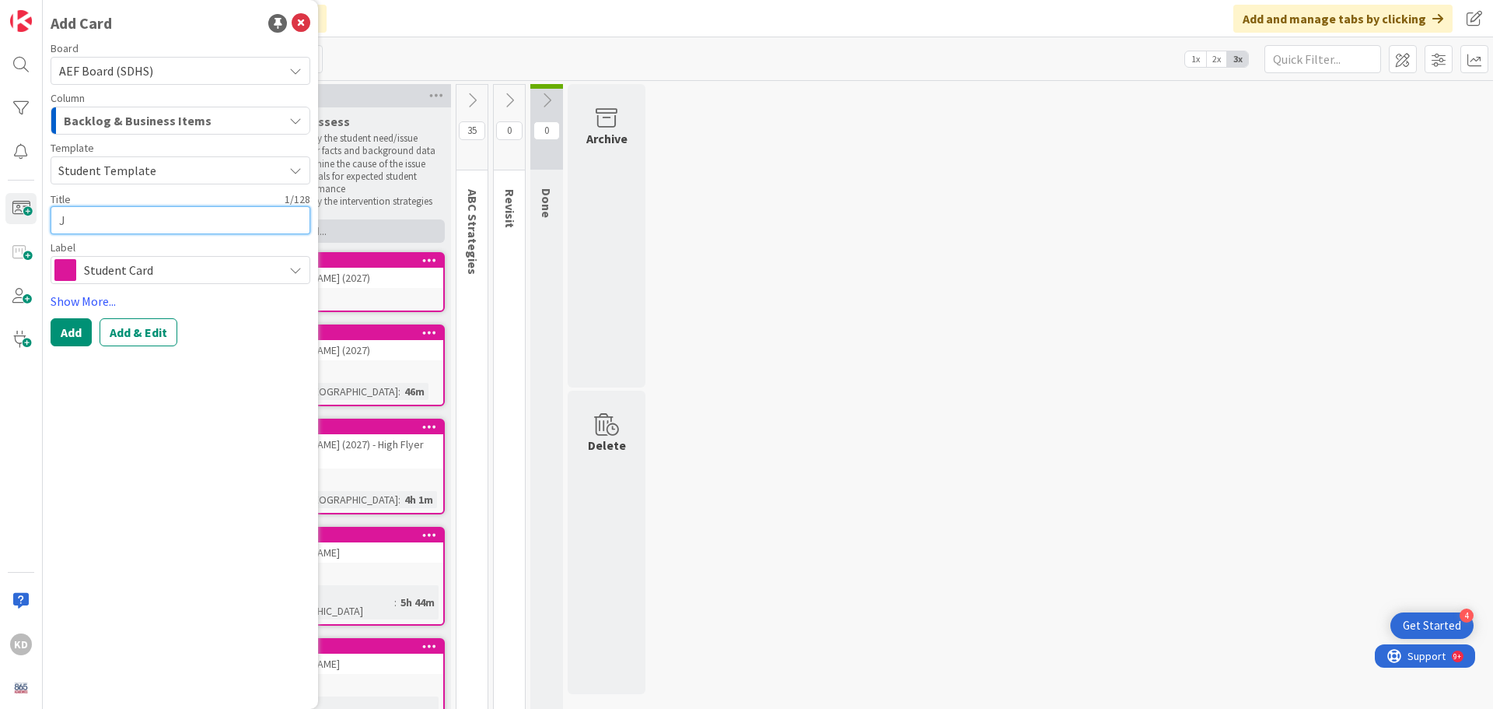
type textarea "x"
type textarea "[PERSON_NAME]"
type textarea "x"
type textarea "Jama"
type textarea "x"
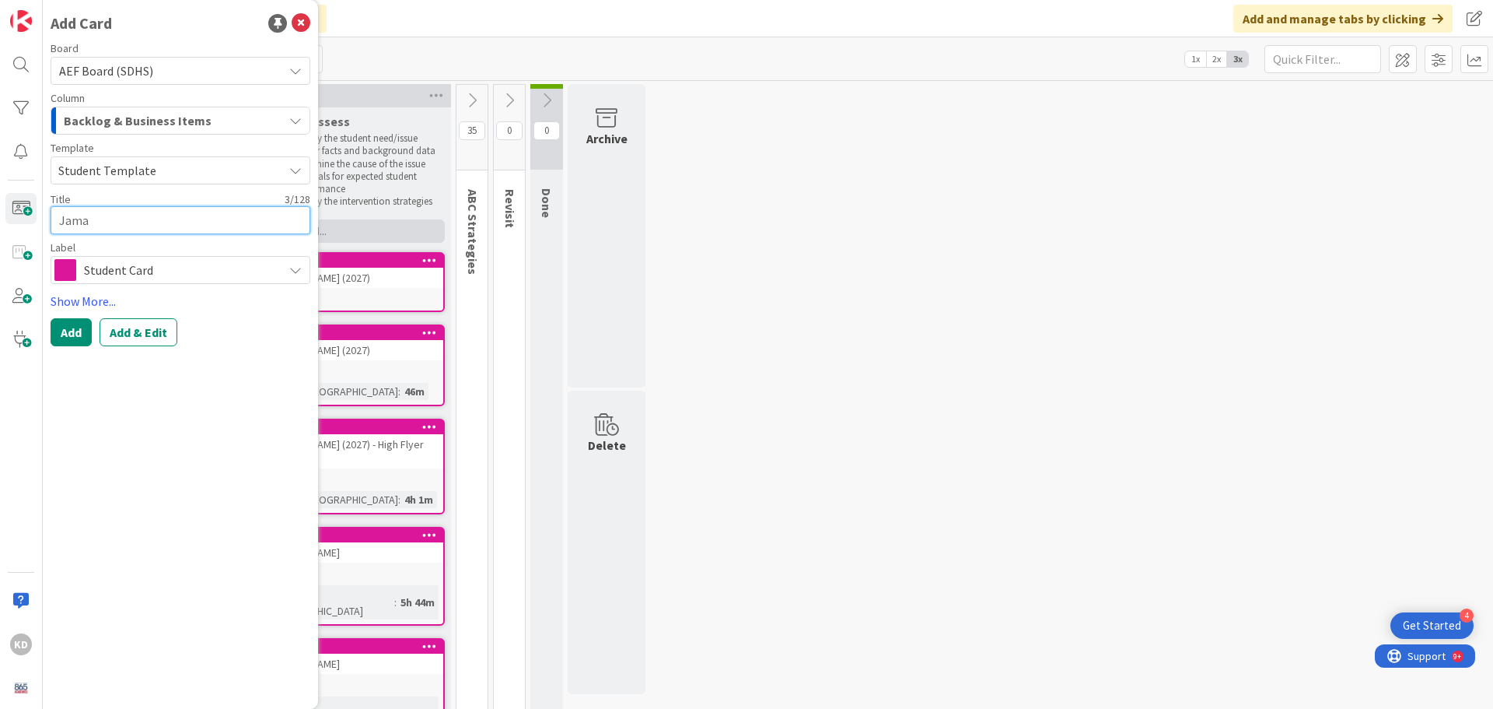
type textarea "[PERSON_NAME]"
type textarea "x"
type textarea "[PERSON_NAME]"
type textarea "x"
type textarea "[PERSON_NAME] H"
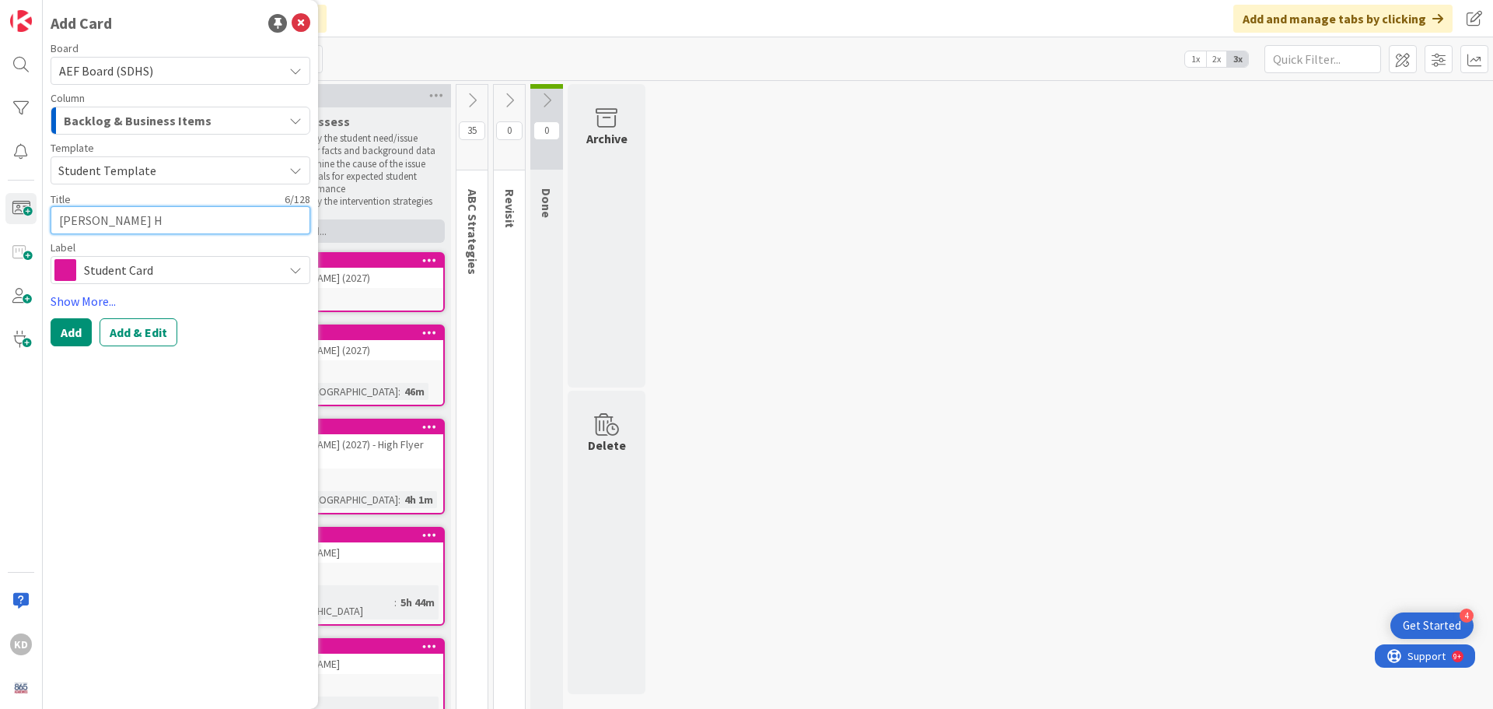
type textarea "x"
type textarea "[PERSON_NAME] He"
type textarea "x"
type textarea "[PERSON_NAME] Hem"
type textarea "x"
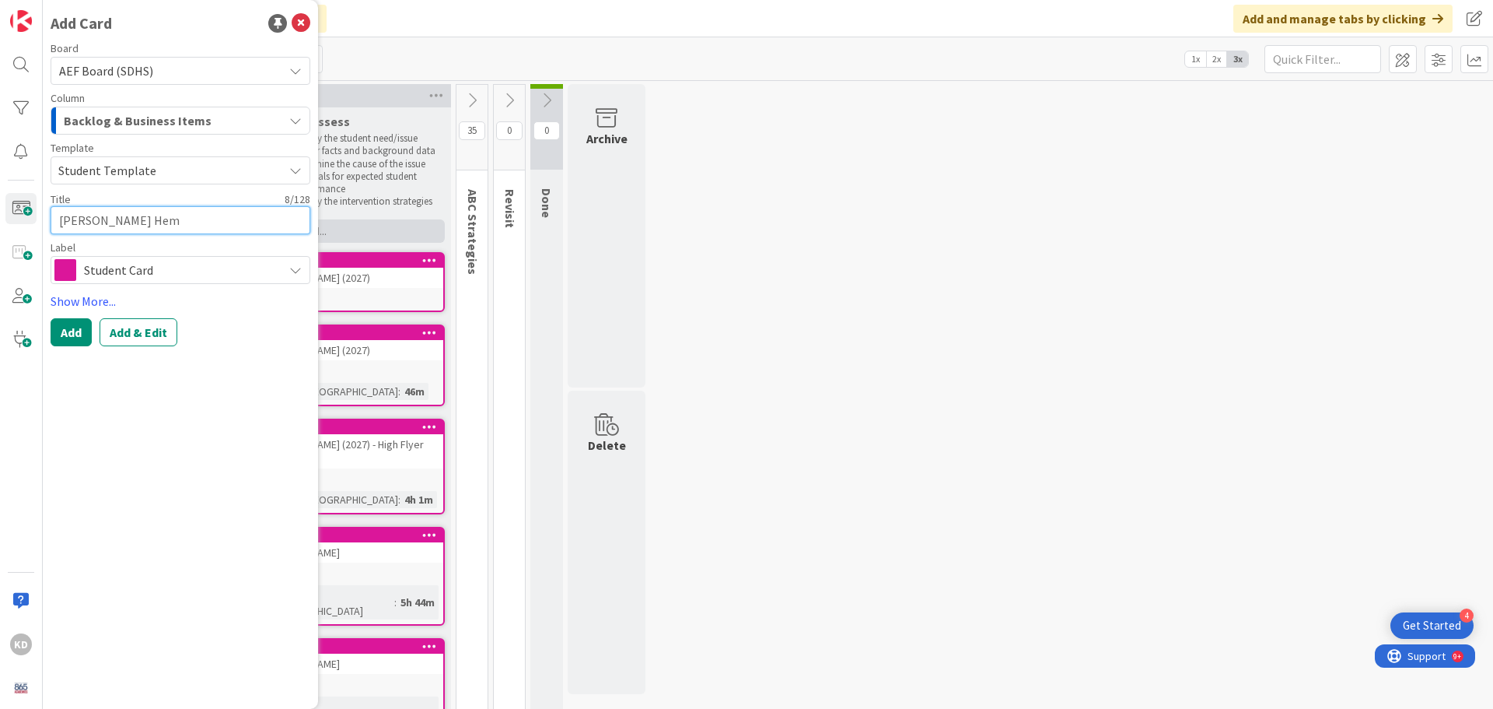
type textarea "[PERSON_NAME] Hemp"
type textarea "x"
type textarea "[PERSON_NAME] Hemph"
type textarea "x"
type textarea "[PERSON_NAME]"
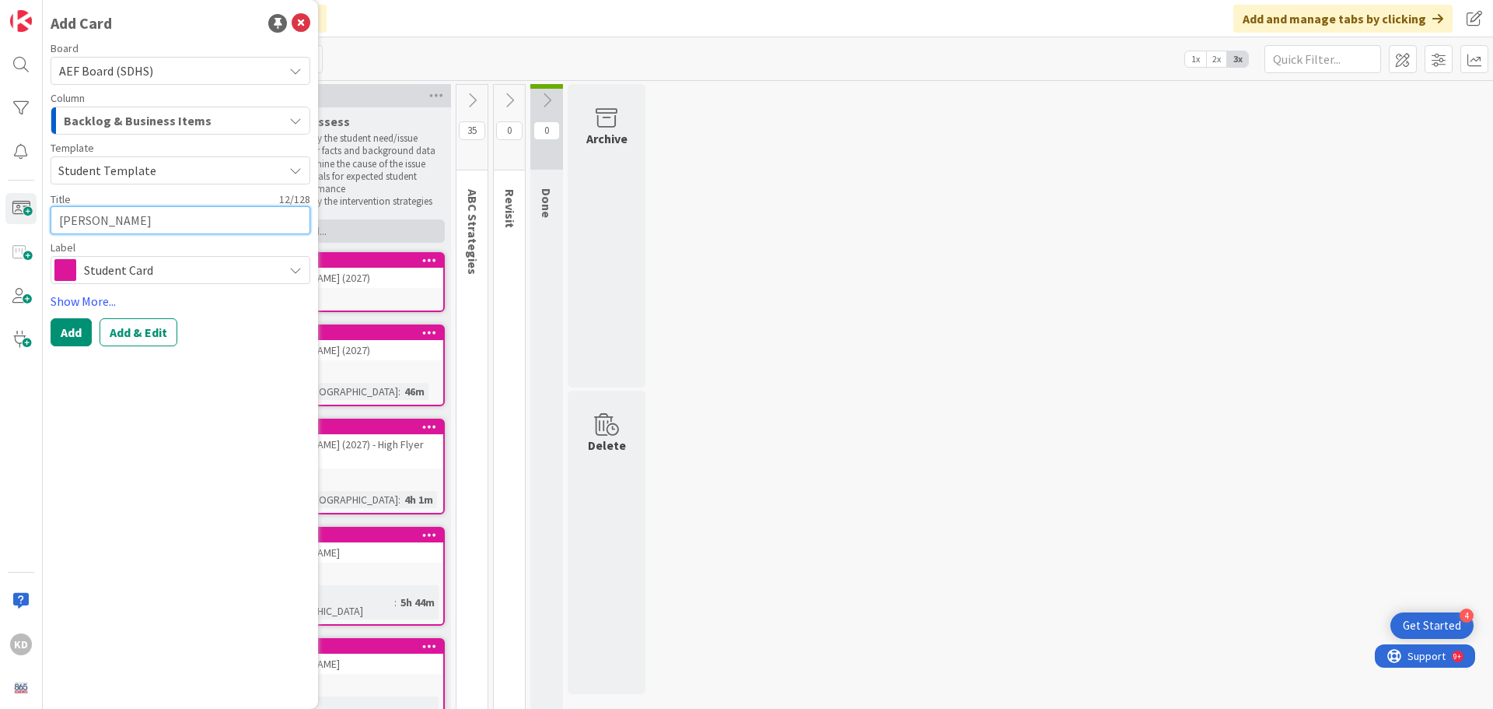
type textarea "x"
type textarea "[PERSON_NAME]"
type textarea "x"
type textarea "[PERSON_NAME]"
type textarea "x"
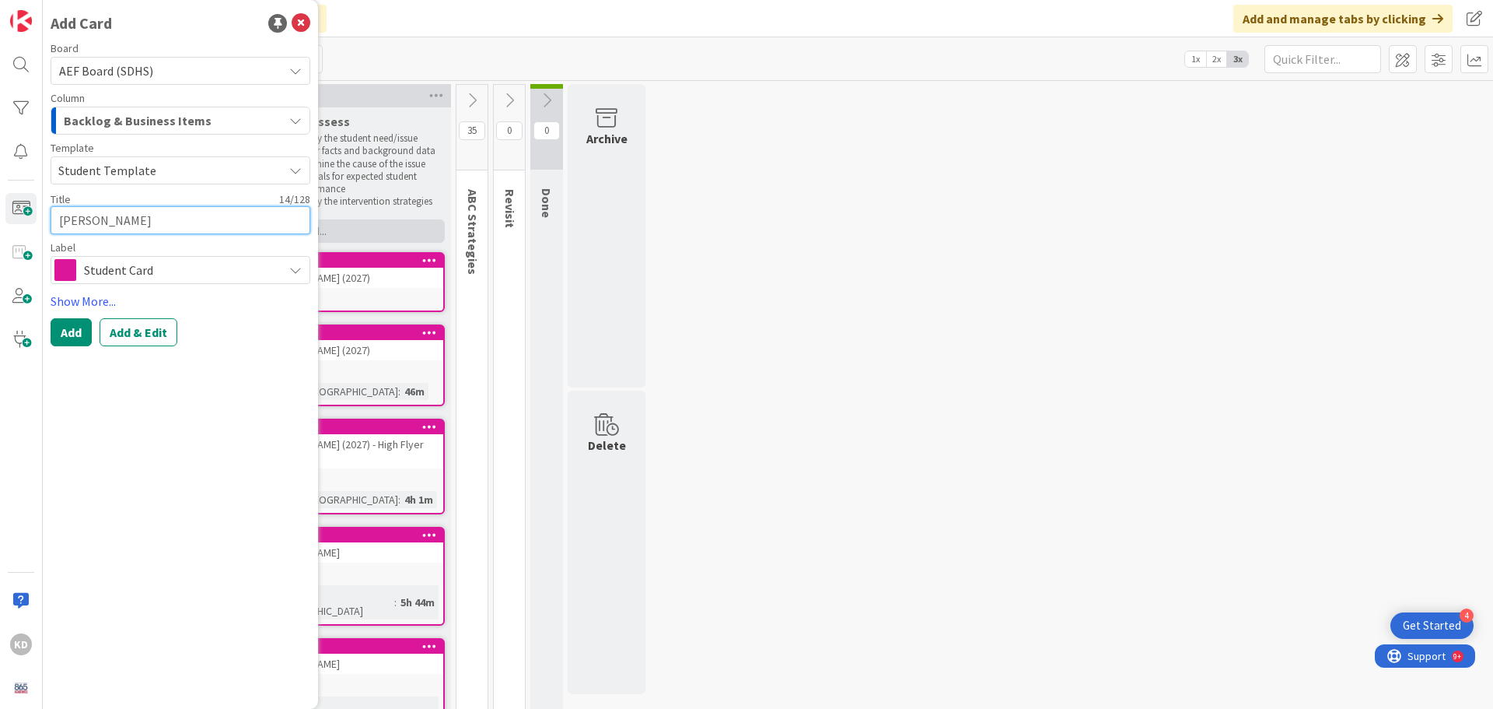
type textarea "[PERSON_NAME]"
type textarea "x"
type textarea "[PERSON_NAME] ("
type textarea "x"
type textarea "[PERSON_NAME] (2"
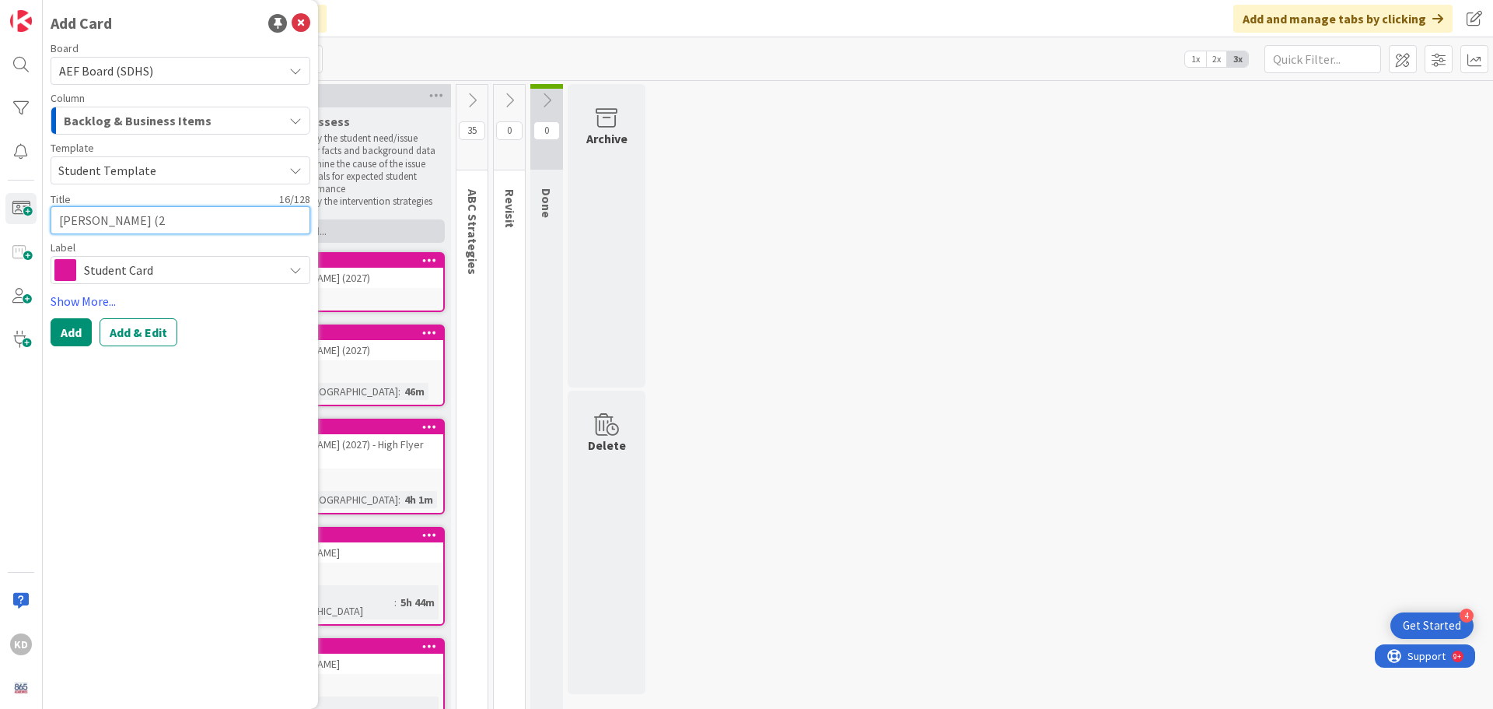
type textarea "x"
type textarea "[PERSON_NAME] (20"
type textarea "x"
type textarea "[PERSON_NAME] (202"
type textarea "x"
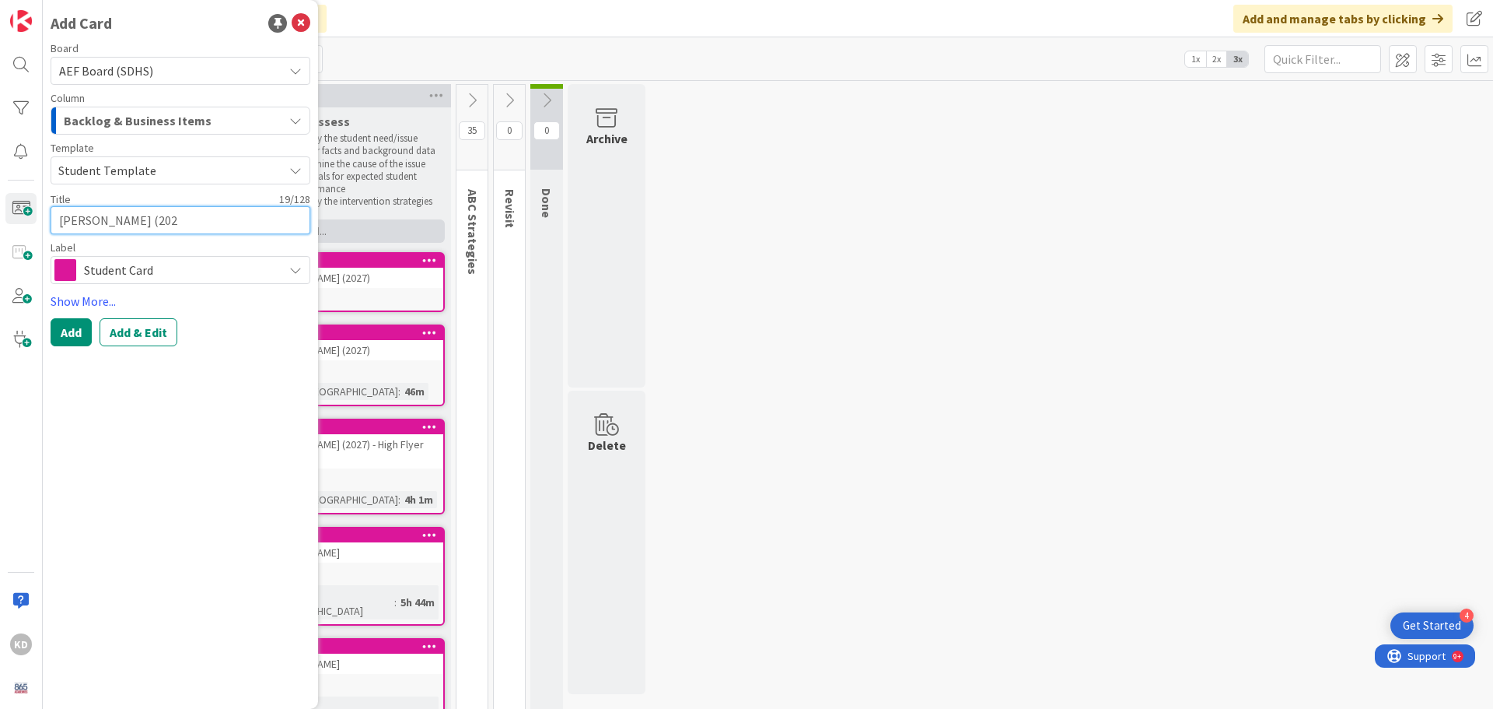
type textarea "[PERSON_NAME] (2027"
type textarea "x"
type textarea "[PERSON_NAME] (2027)"
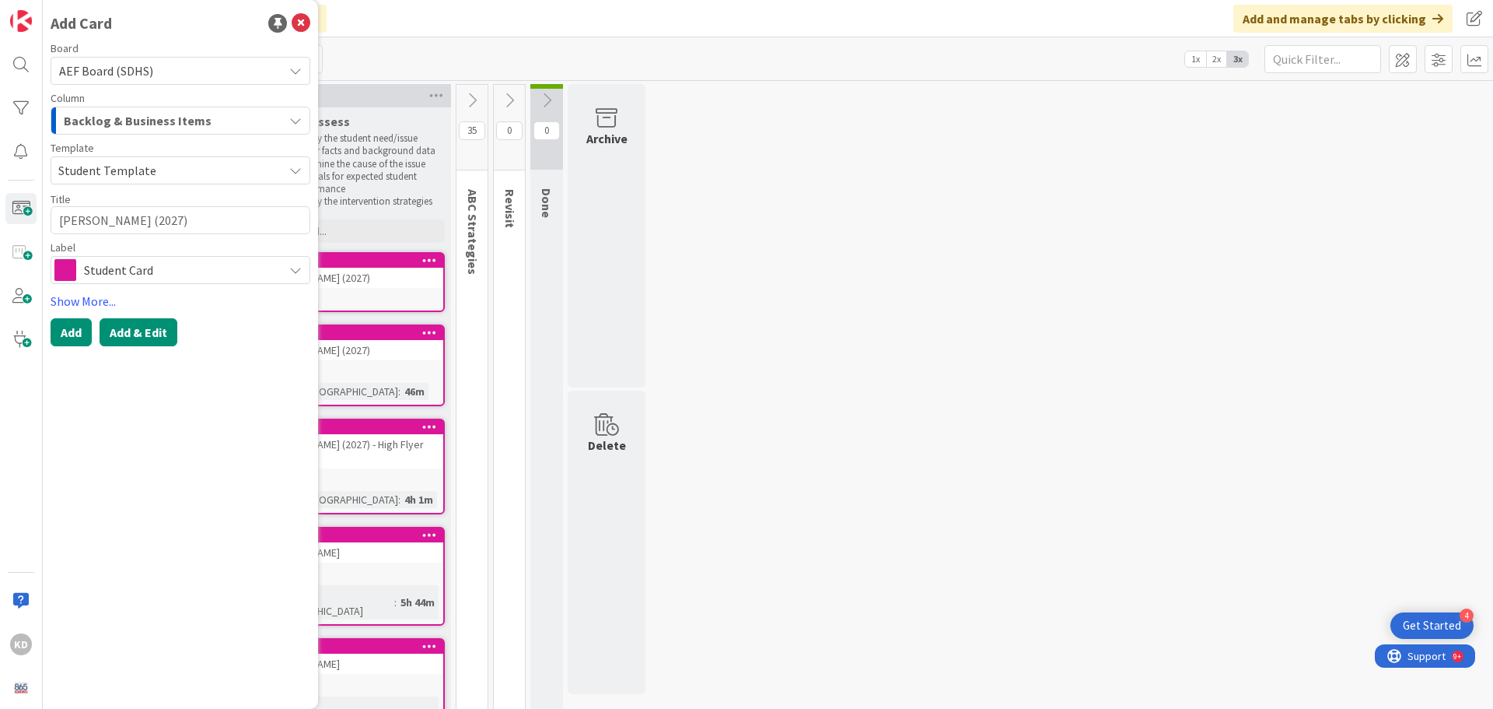
click at [128, 334] on button "Add & Edit" at bounding box center [139, 332] width 78 height 28
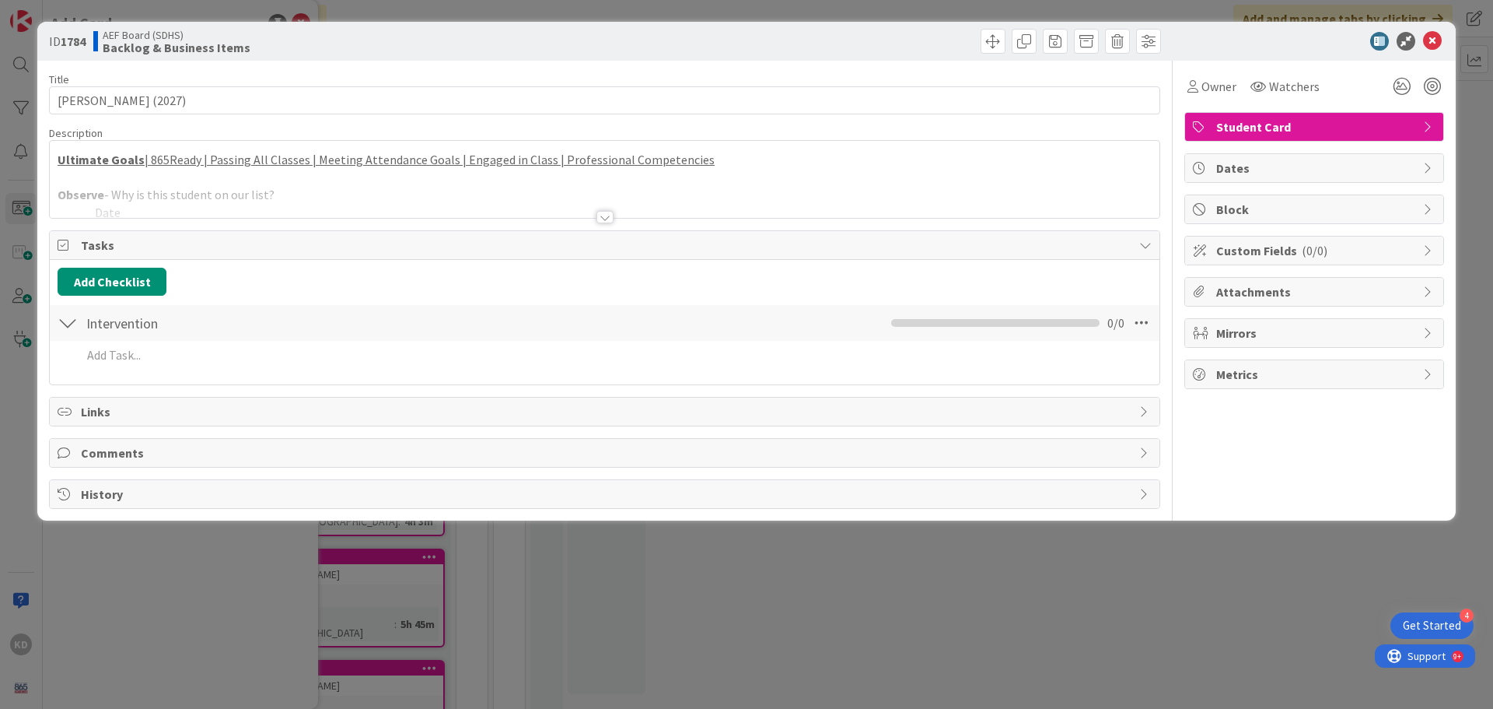
click at [247, 203] on div at bounding box center [605, 198] width 1110 height 40
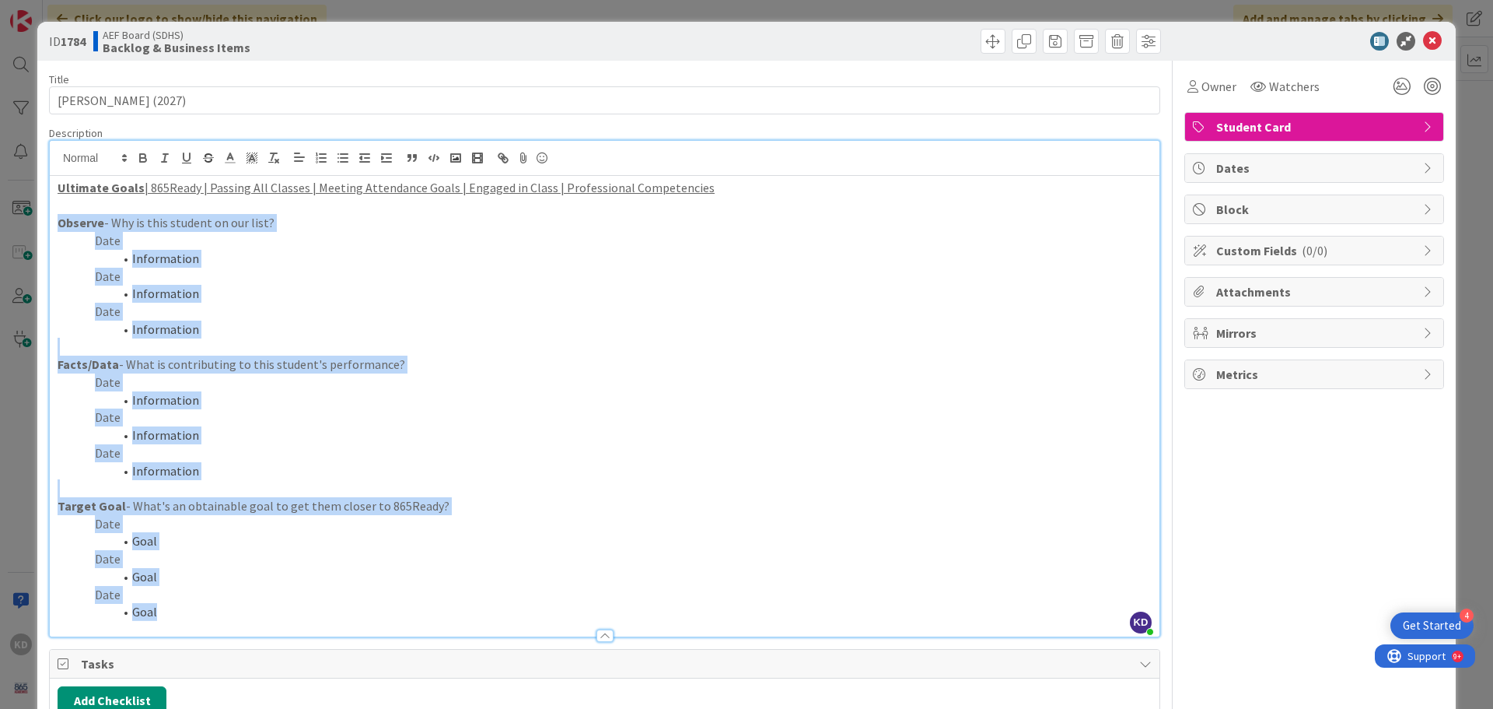
drag, startPoint x: 205, startPoint y: 617, endPoint x: 40, endPoint y: 221, distance: 428.8
click at [40, 221] on div "ID 1784 AEF Board (SDHS) Backlog & Business Items Title 21 / 128 [PERSON_NAME] …" at bounding box center [746, 480] width 1419 height 917
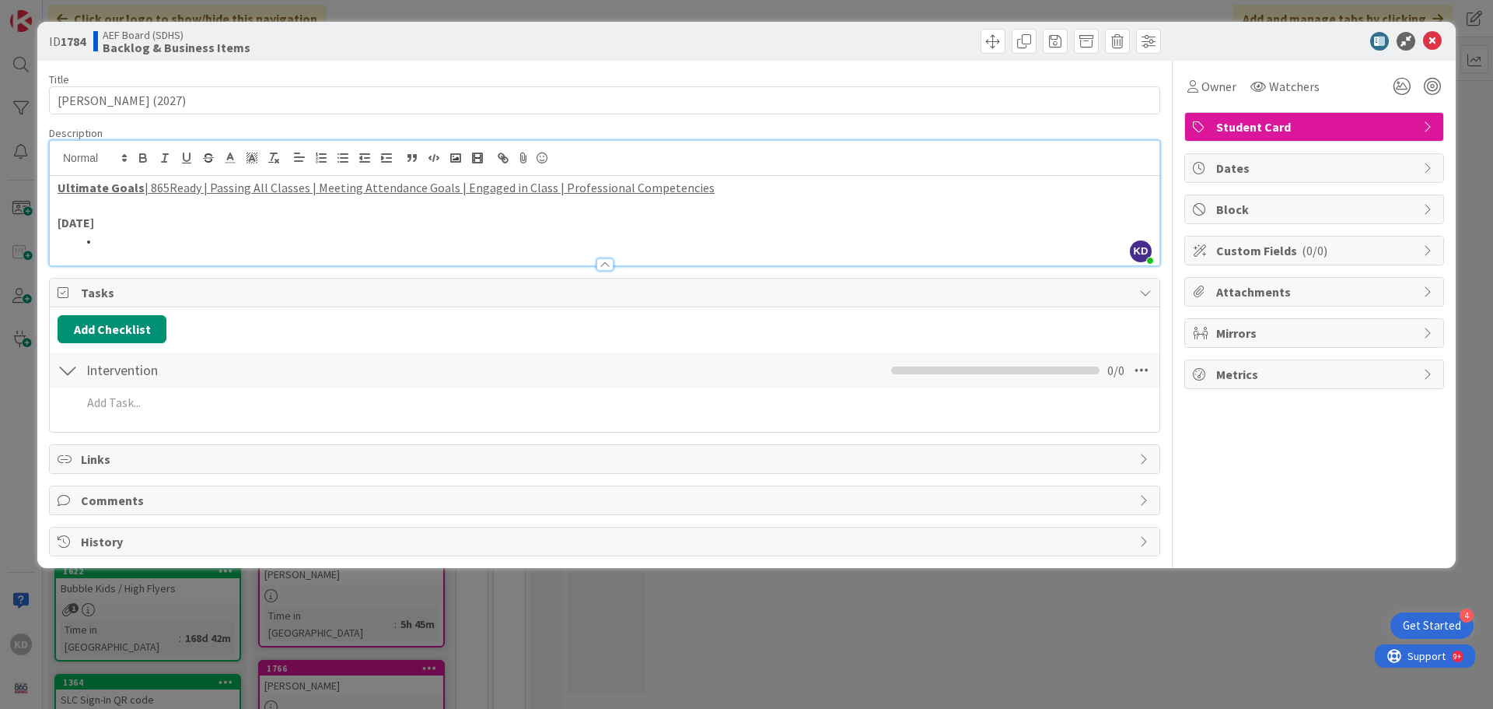
click at [142, 242] on li at bounding box center [614, 241] width 1076 height 18
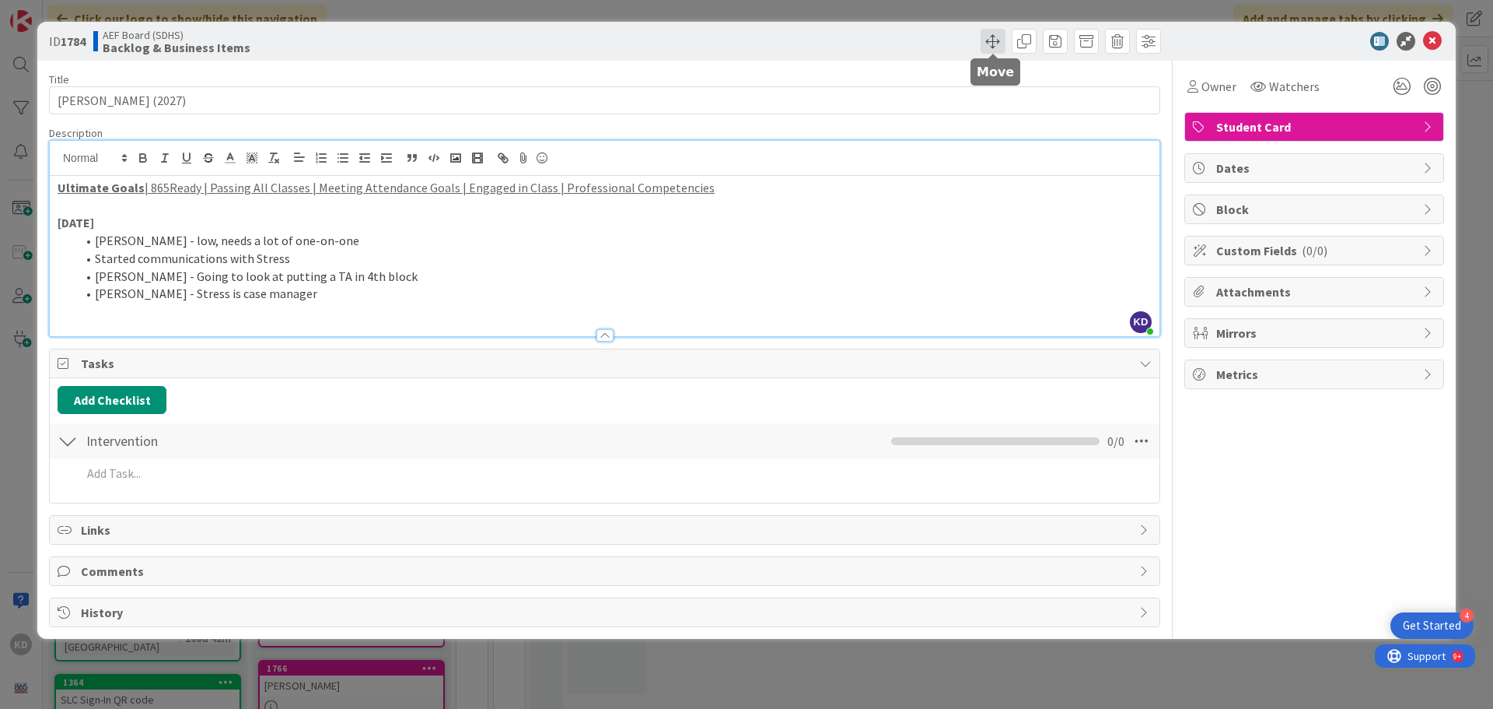
click at [1003, 38] on span at bounding box center [993, 41] width 25 height 25
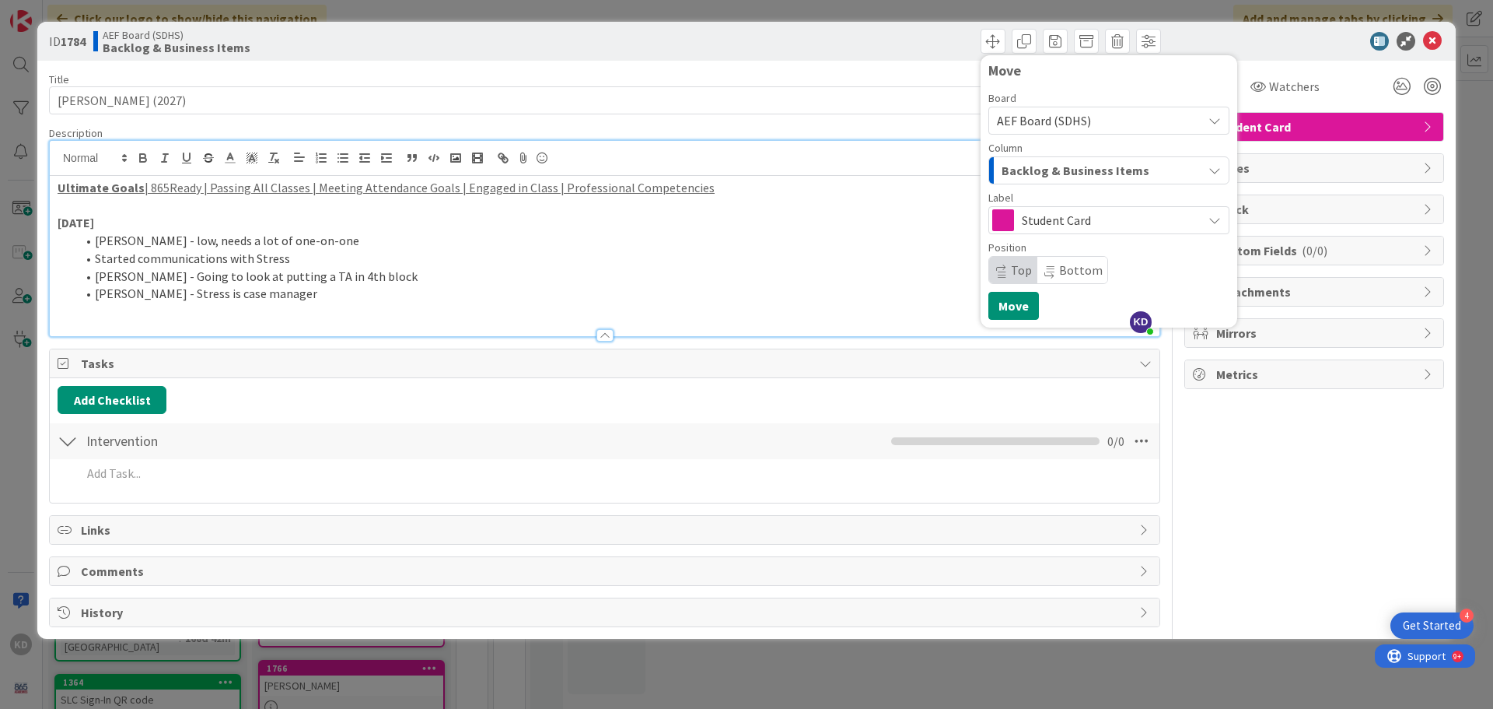
click at [1050, 168] on span "Backlog & Business Items" at bounding box center [1076, 170] width 148 height 20
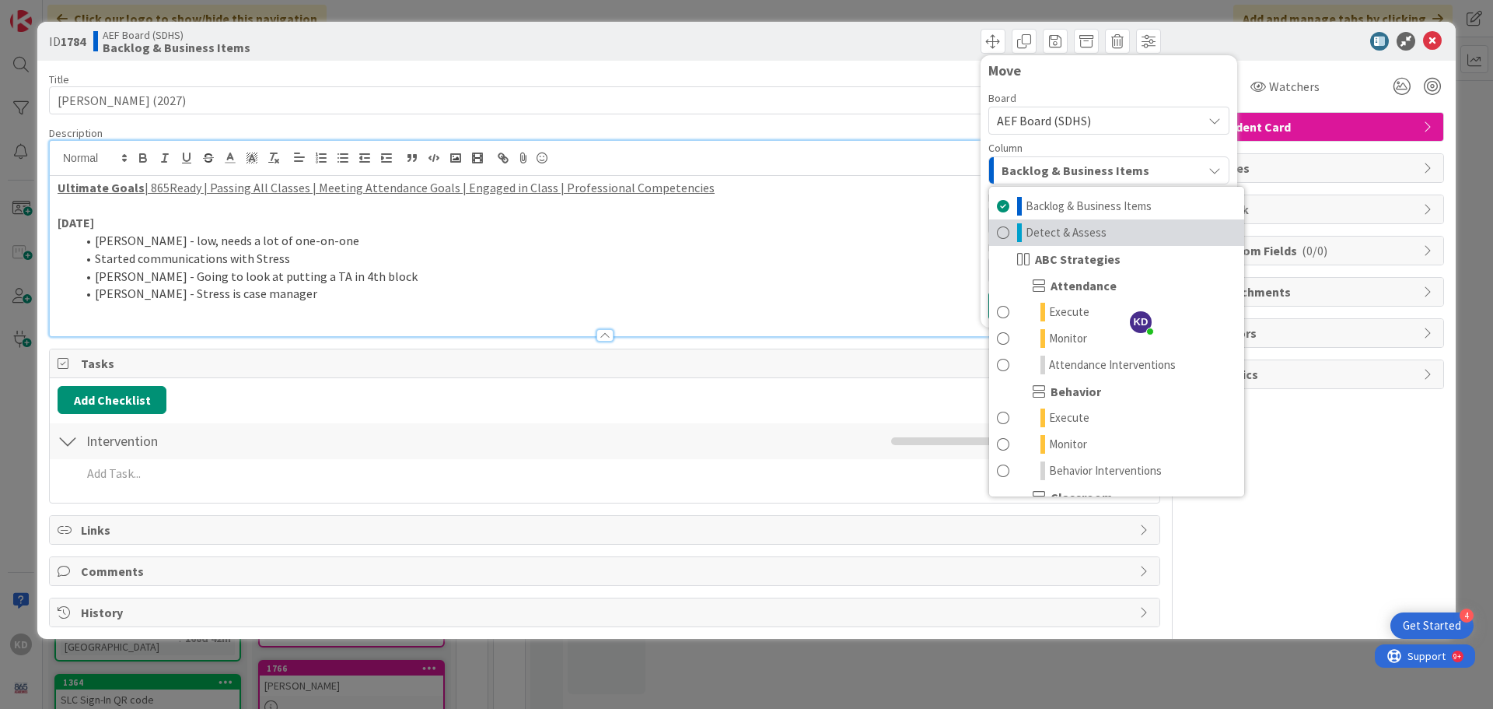
click at [1037, 233] on span "Detect & Assess" at bounding box center [1066, 232] width 81 height 19
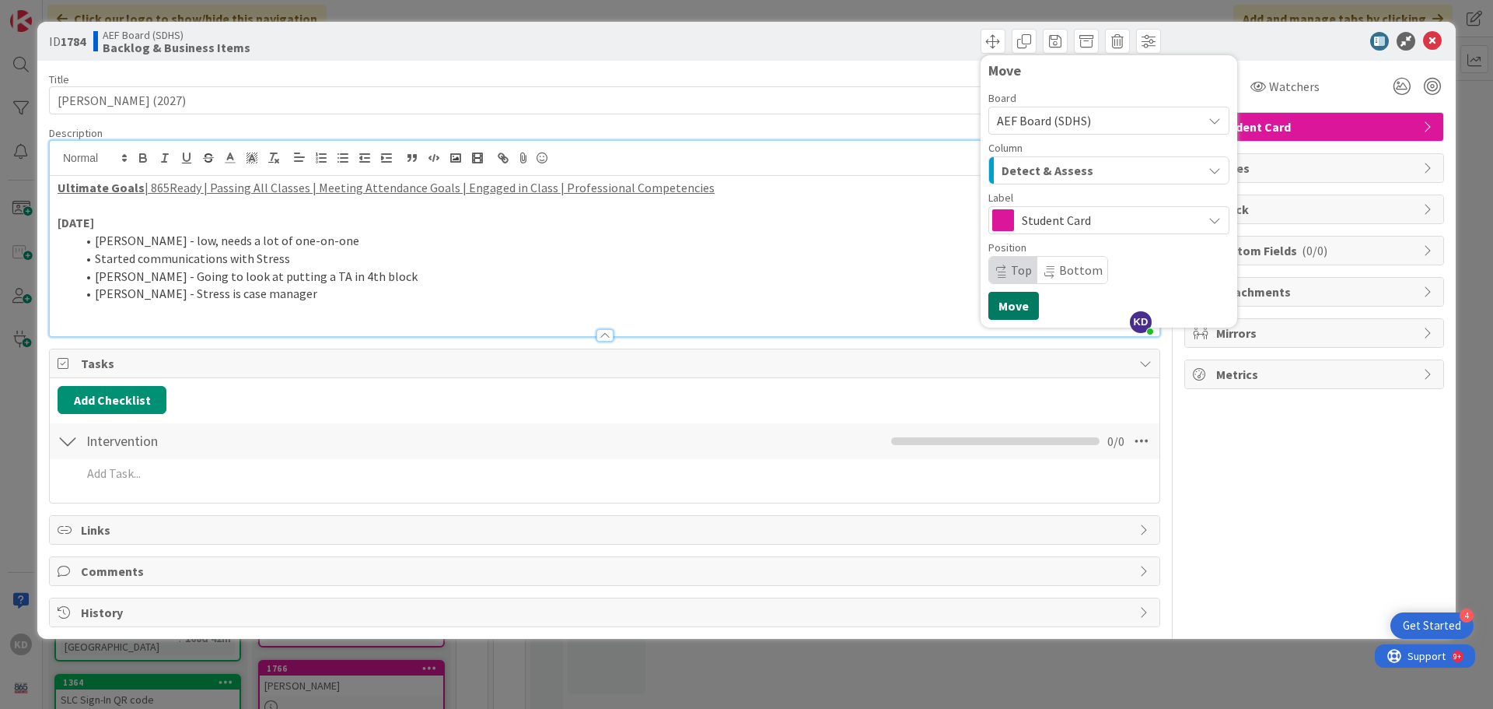
click at [1016, 300] on button "Move" at bounding box center [1014, 306] width 51 height 28
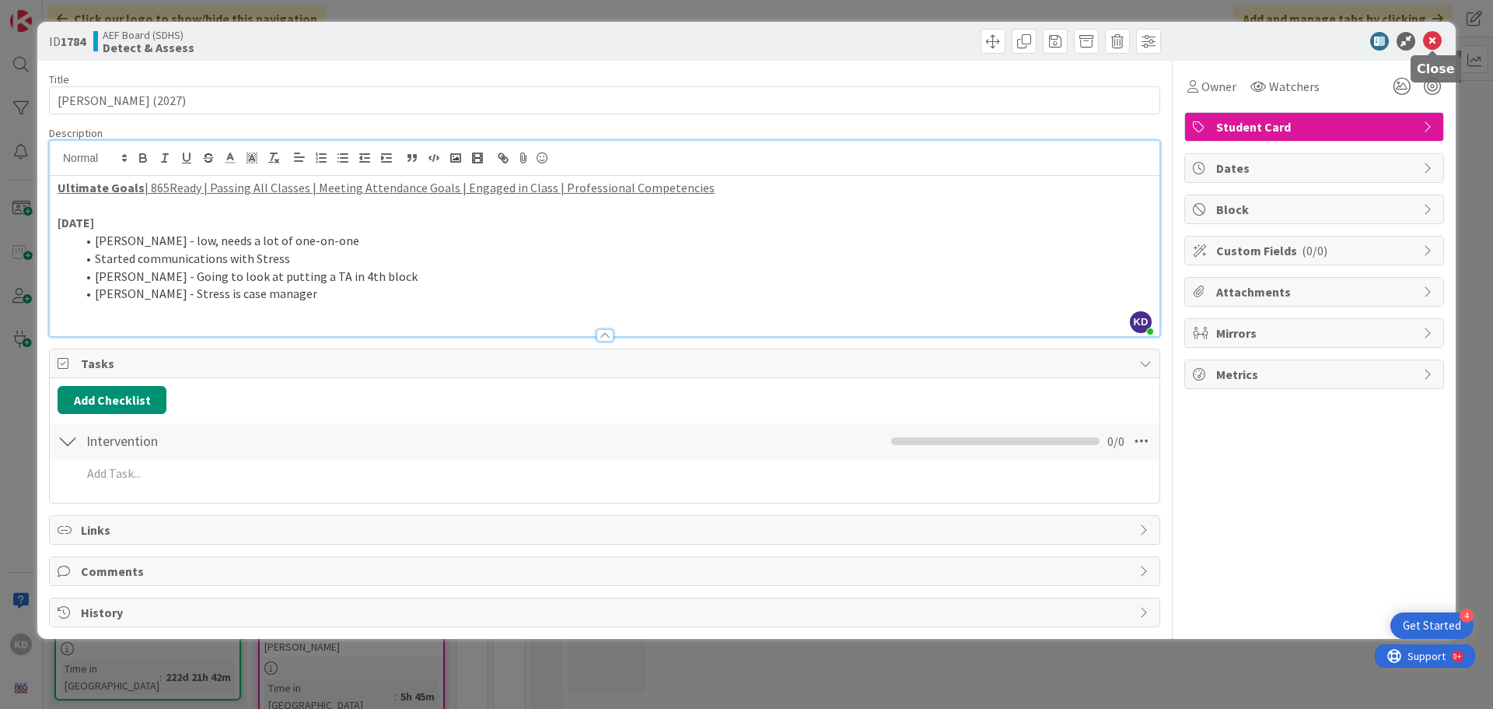
click at [1432, 40] on icon at bounding box center [1432, 41] width 19 height 19
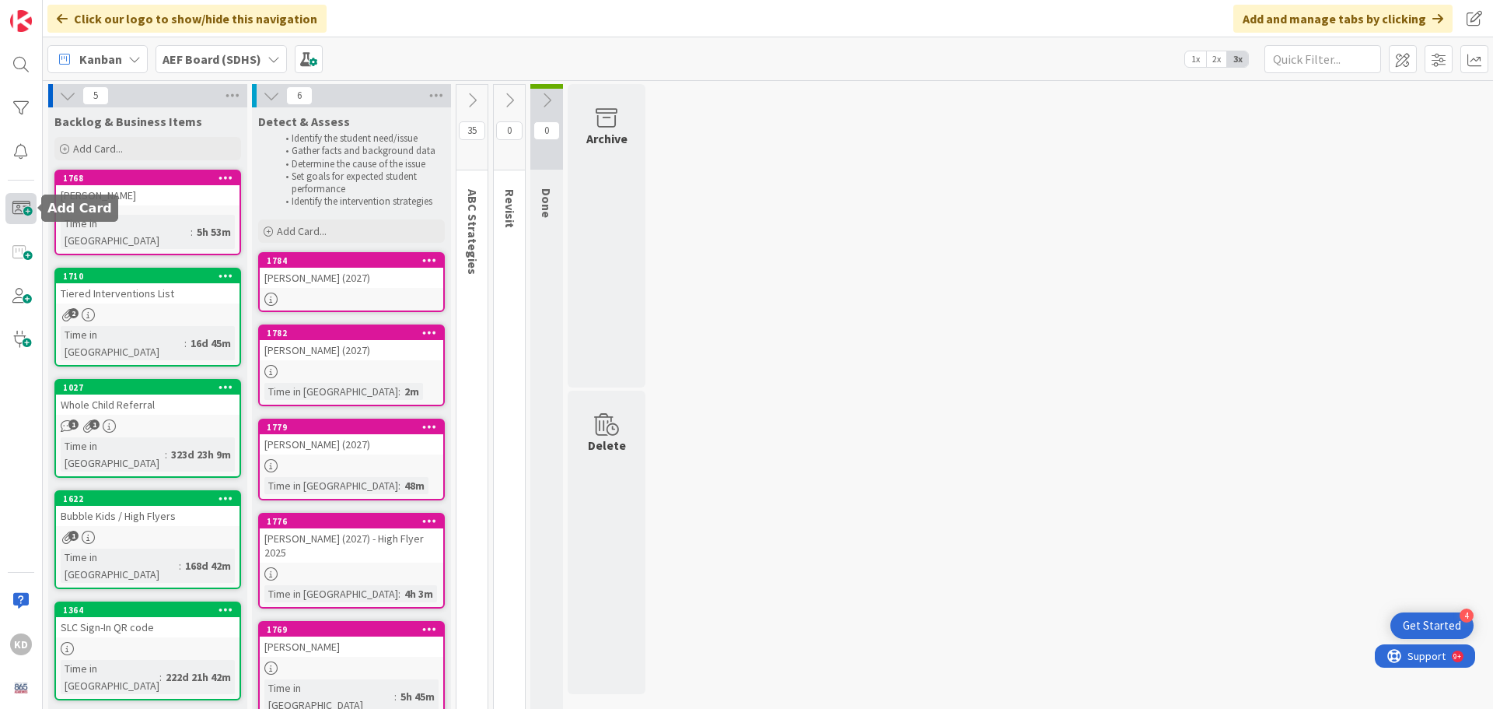
click at [22, 206] on span at bounding box center [20, 208] width 31 height 31
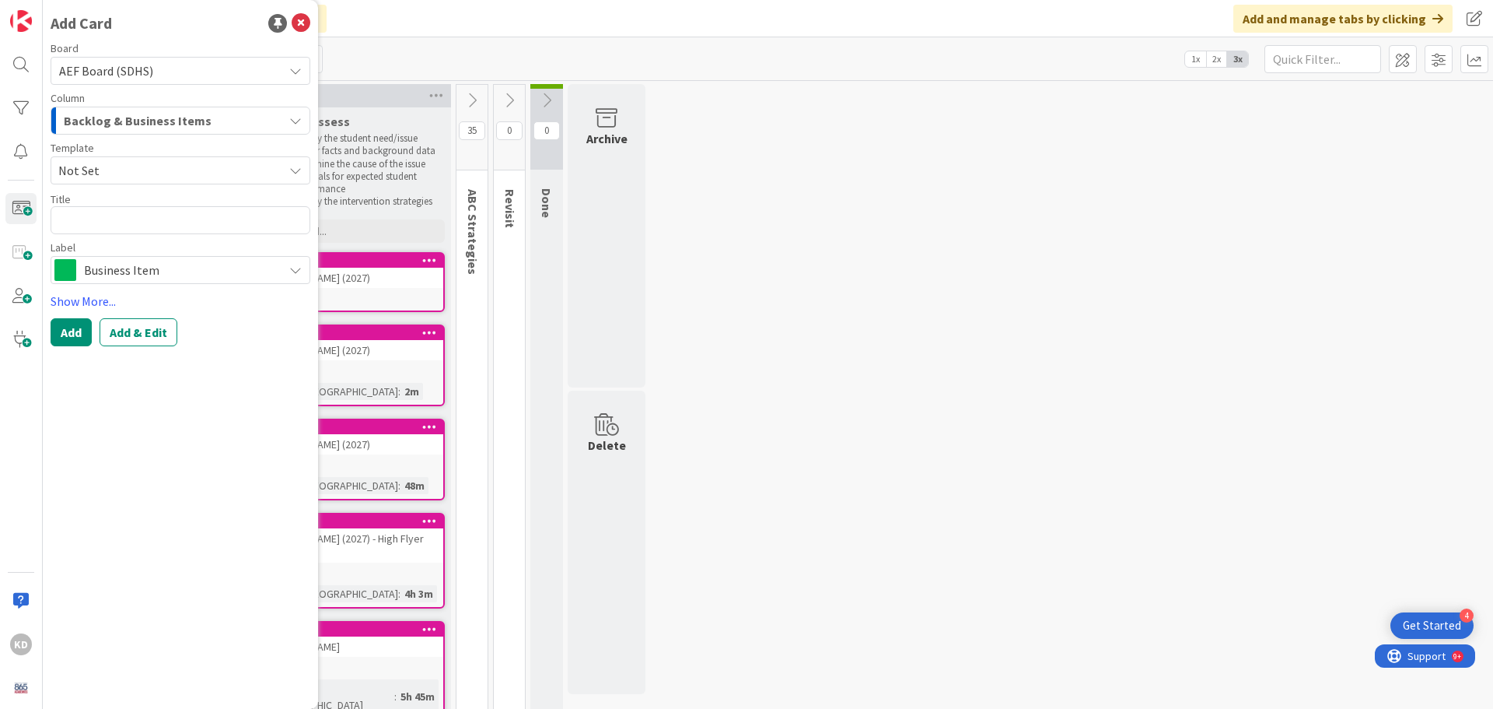
click at [82, 124] on span "Backlog & Business Items" at bounding box center [138, 120] width 148 height 20
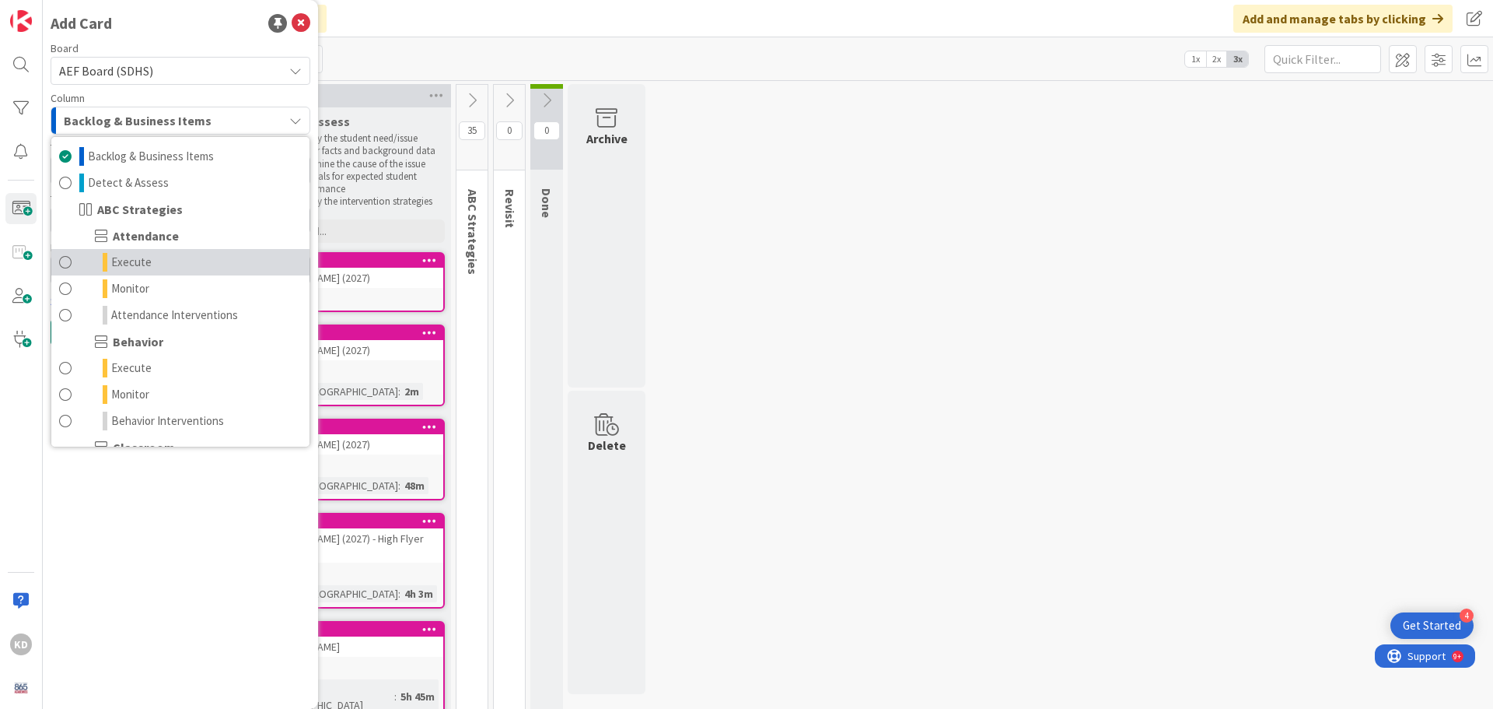
click at [65, 255] on span at bounding box center [65, 262] width 12 height 19
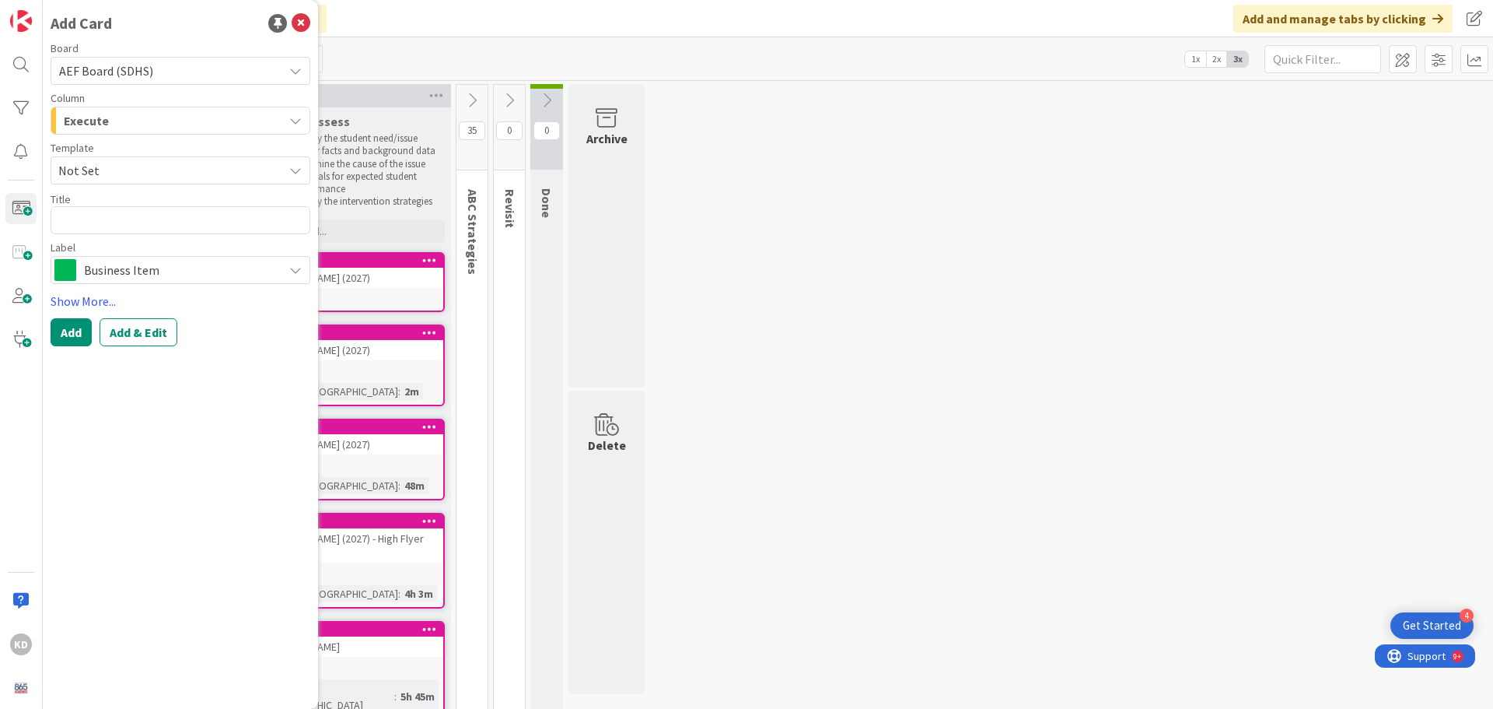
click at [88, 128] on span "Execute" at bounding box center [86, 120] width 45 height 20
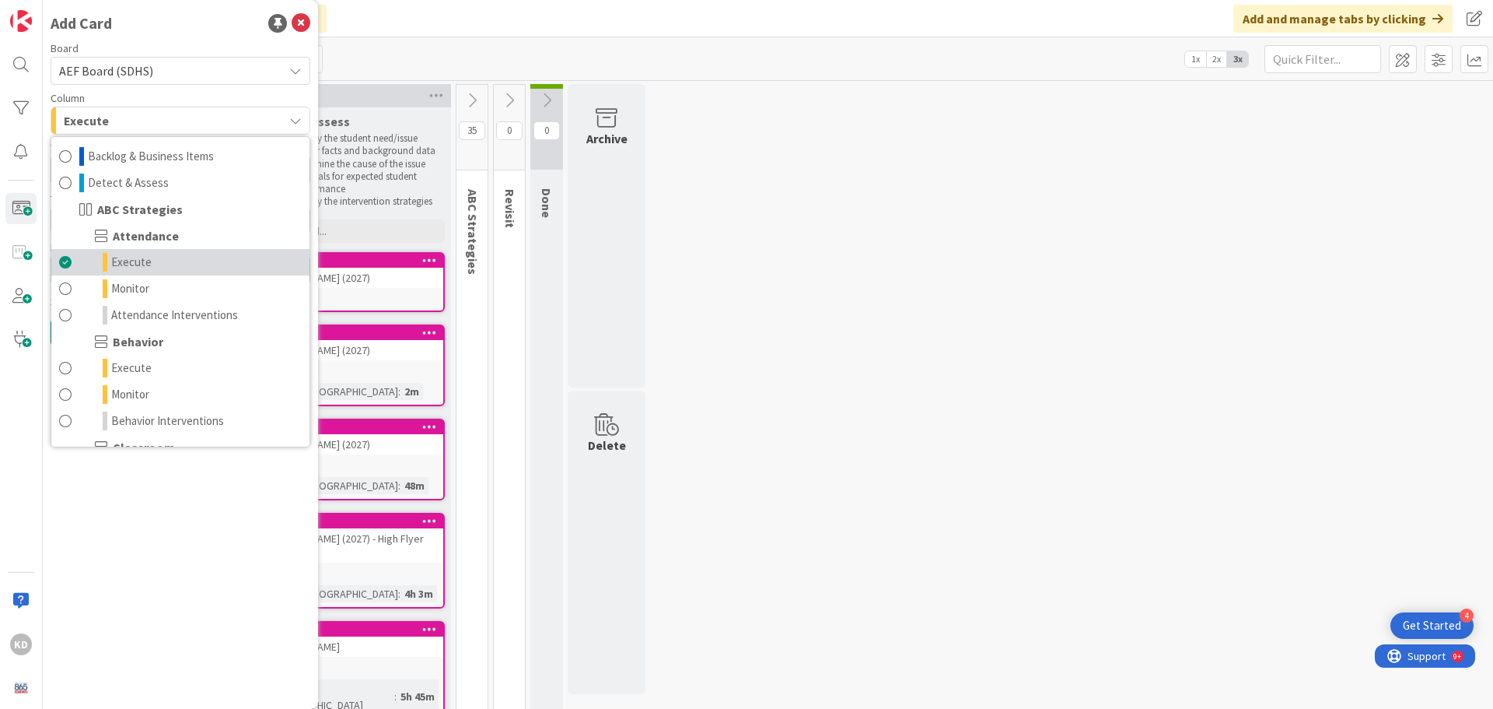
click at [67, 255] on span at bounding box center [65, 262] width 12 height 19
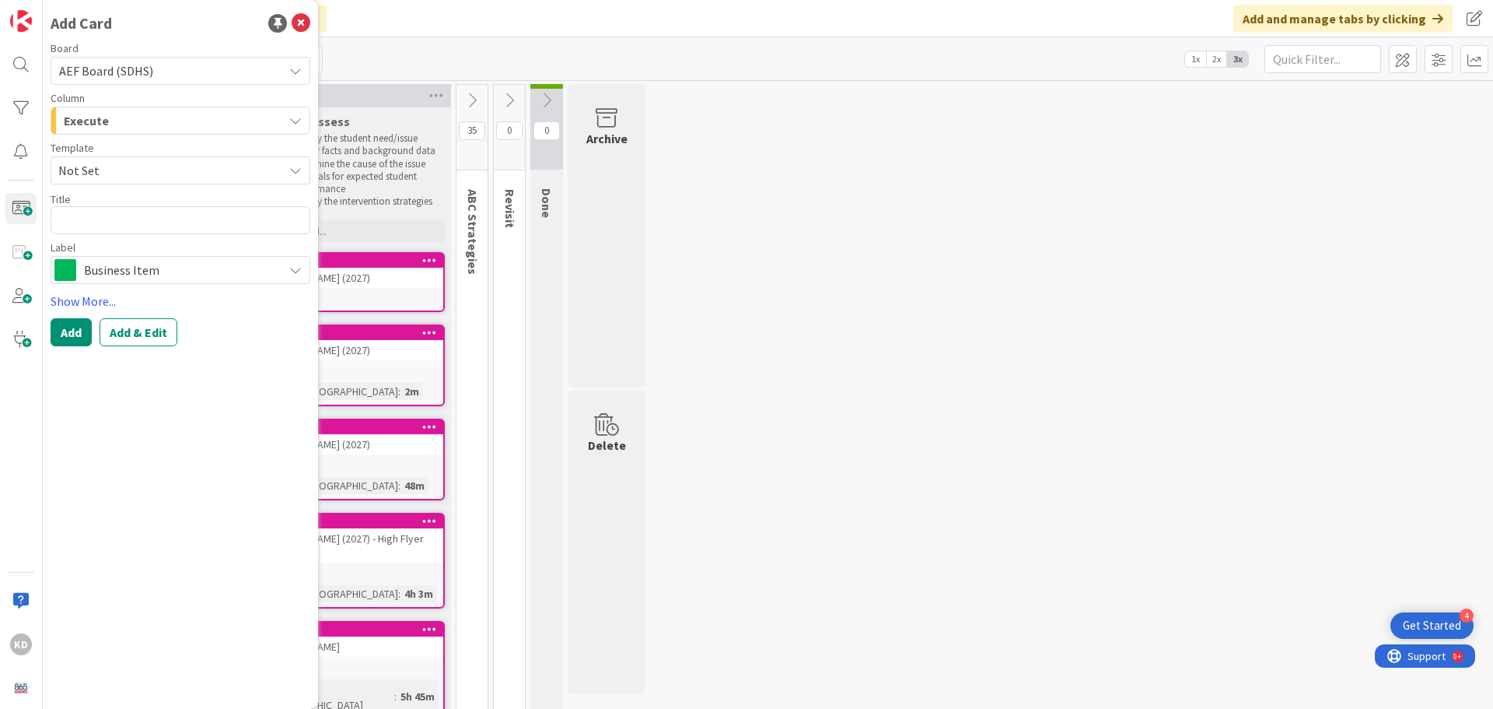
click at [90, 114] on span "Execute" at bounding box center [86, 120] width 45 height 20
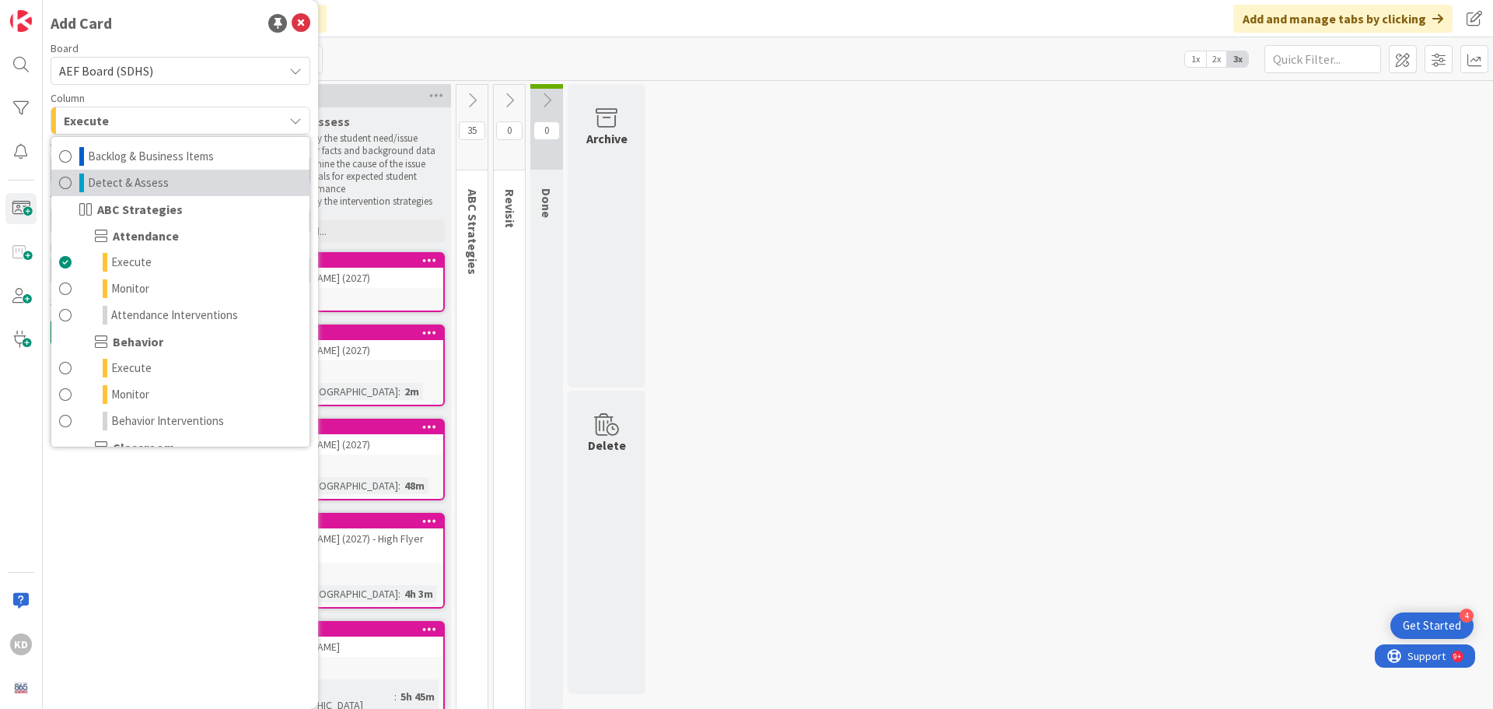
click at [83, 173] on icon at bounding box center [81, 182] width 5 height 19
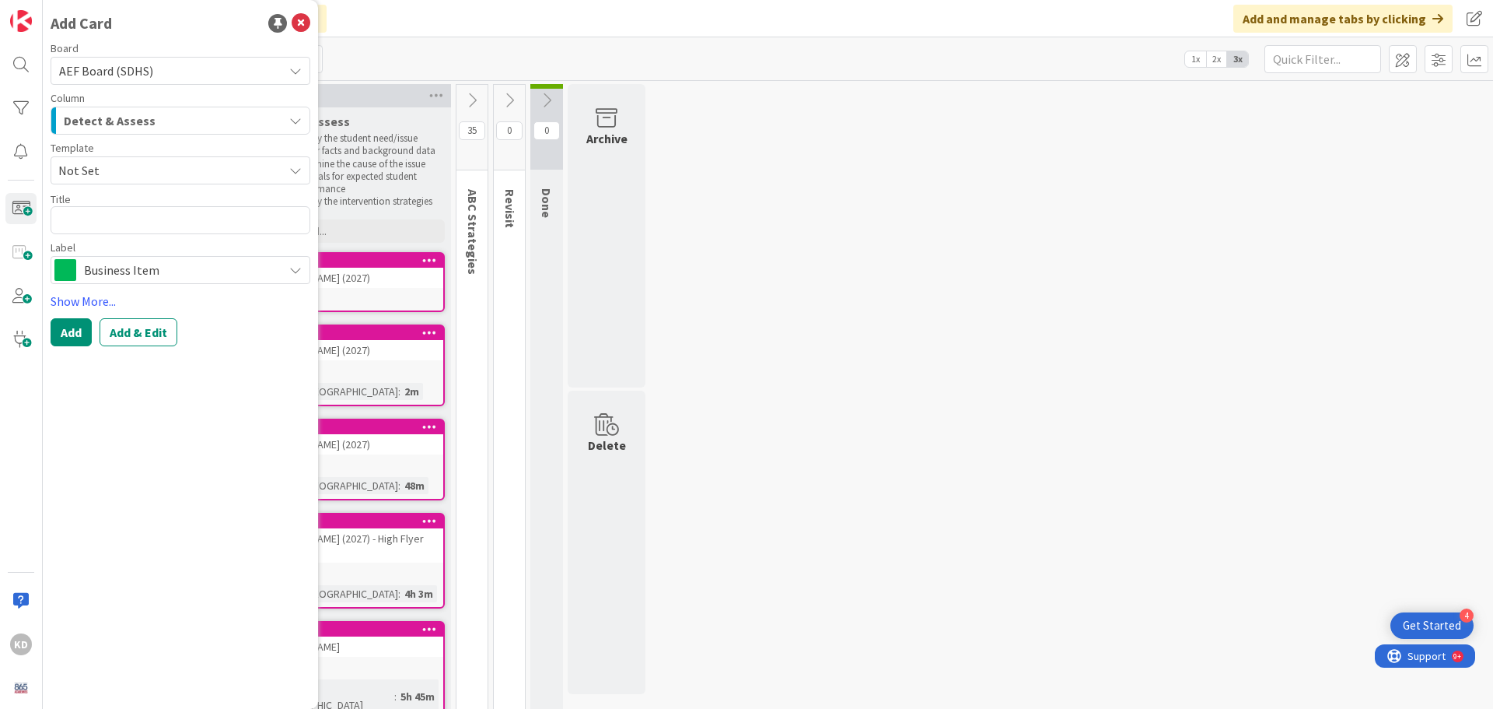
click at [96, 164] on span "Not Set" at bounding box center [164, 170] width 213 height 20
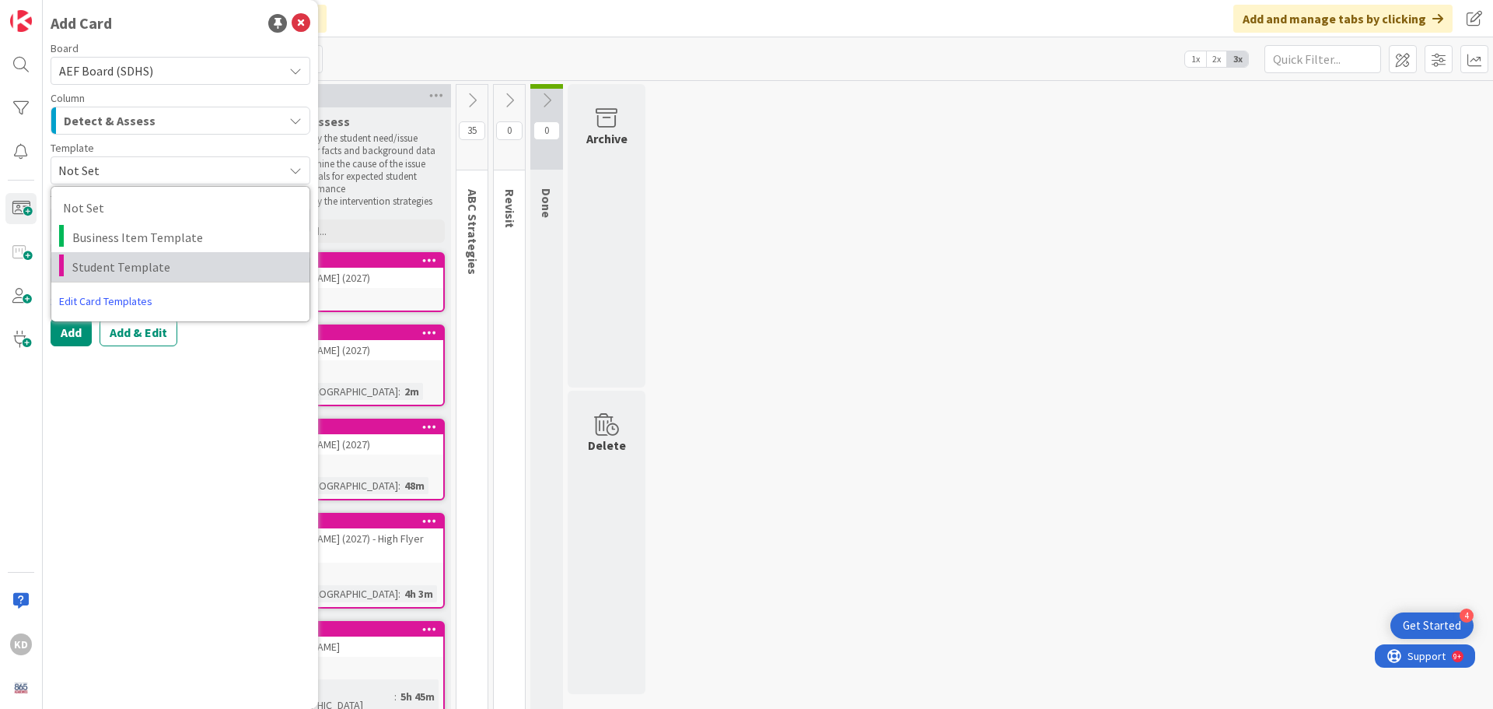
click at [97, 264] on span "Student Template" at bounding box center [185, 267] width 226 height 20
type textarea "x"
type textarea "Student Template"
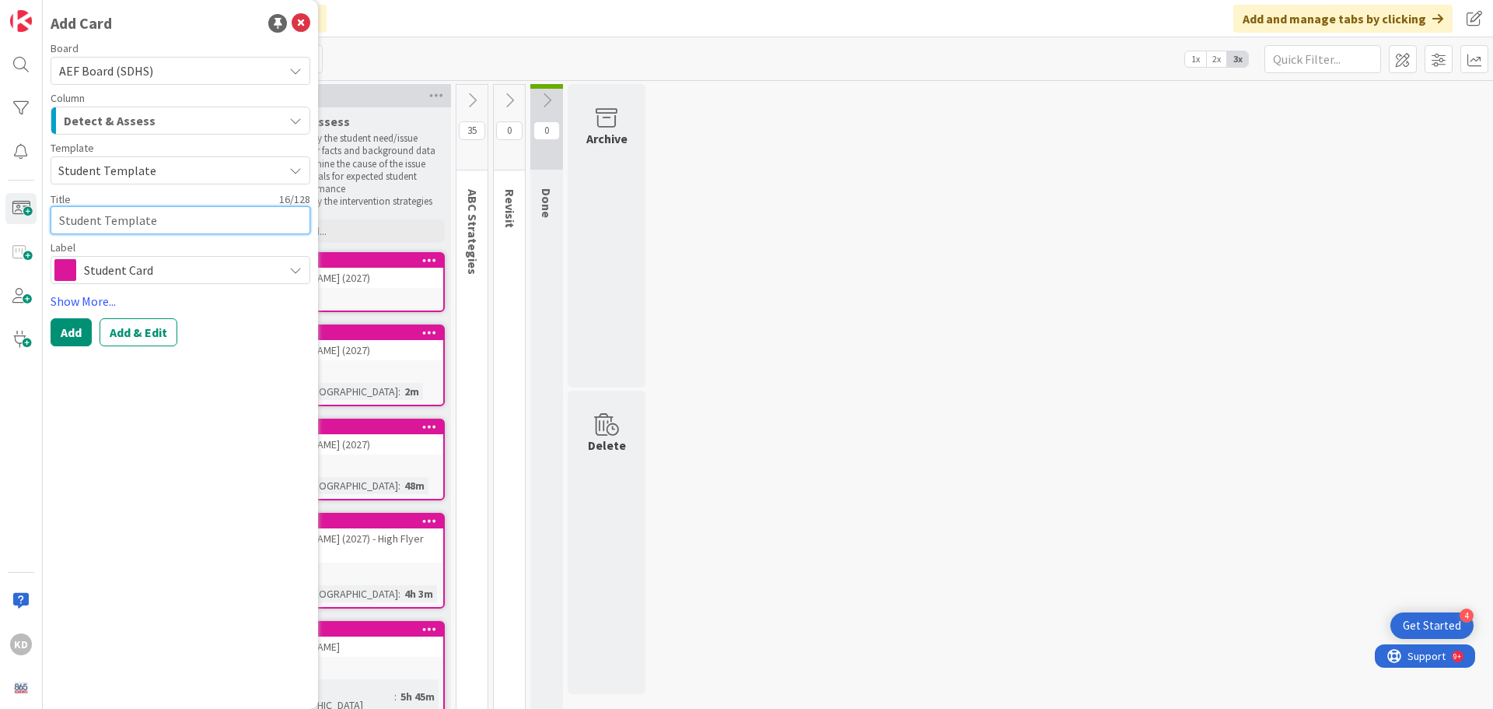
click at [97, 218] on textarea "Student Template" at bounding box center [181, 220] width 260 height 28
type textarea "x"
type textarea "J"
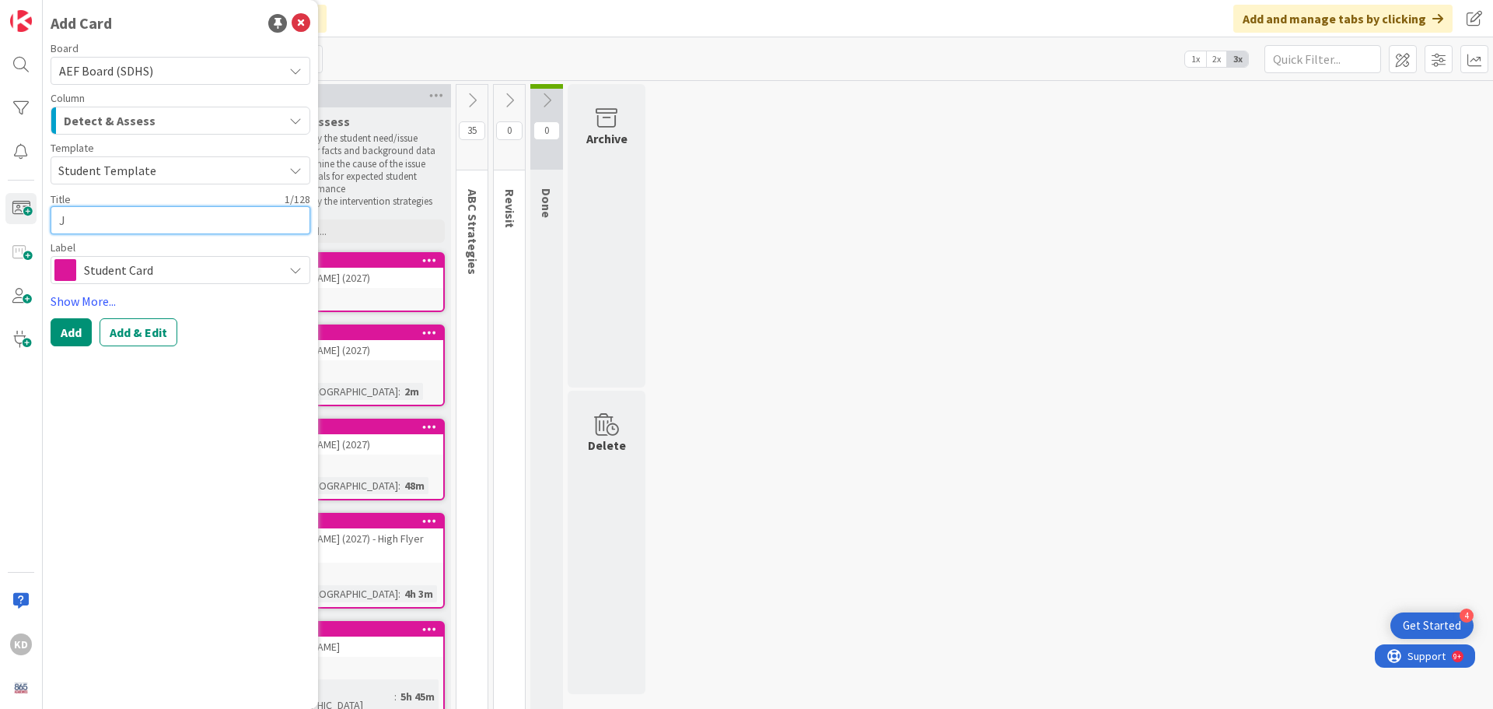
type textarea "x"
type textarea "[PERSON_NAME]"
type textarea "x"
type textarea "Jac"
type textarea "x"
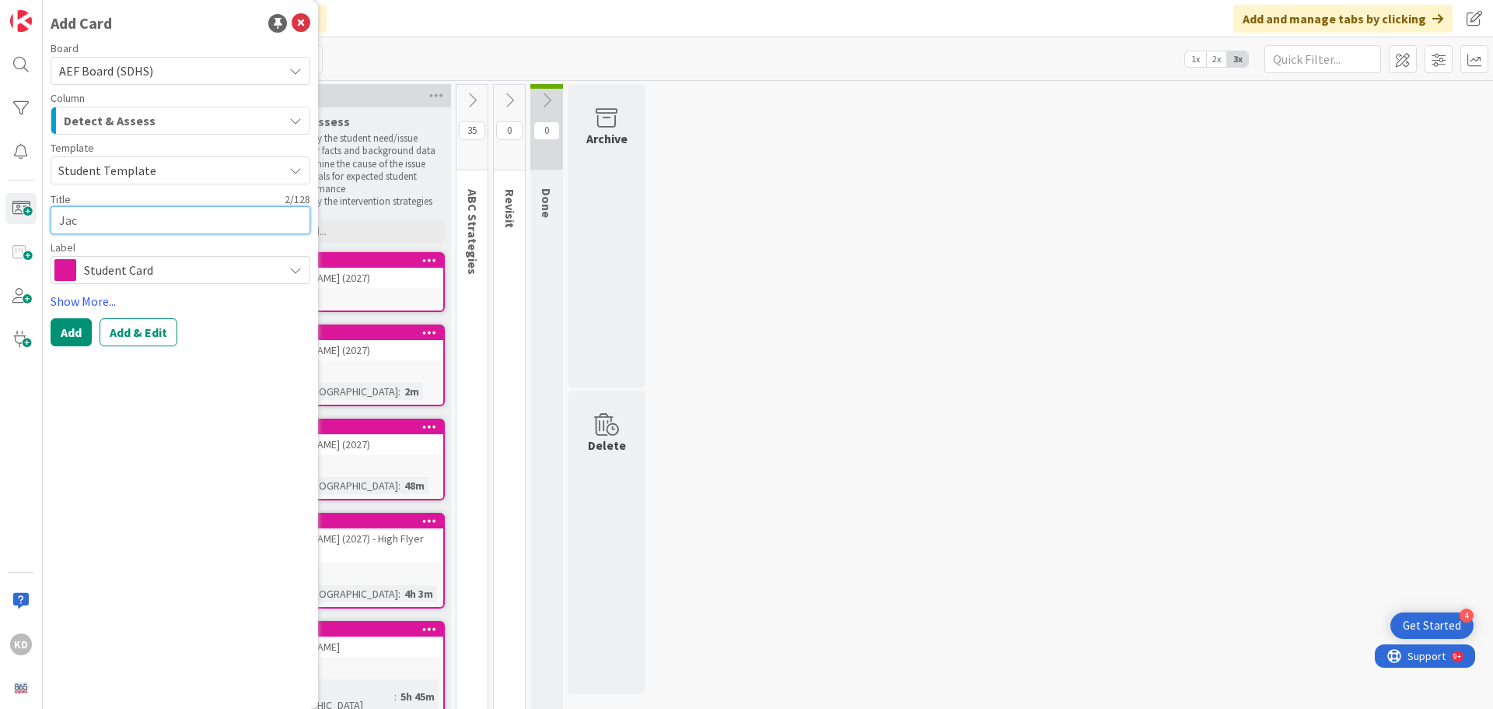
type textarea "[PERSON_NAME]"
type textarea "x"
type textarea "[PERSON_NAME]"
type textarea "x"
click at [120, 261] on span "Student Card" at bounding box center [179, 270] width 191 height 22
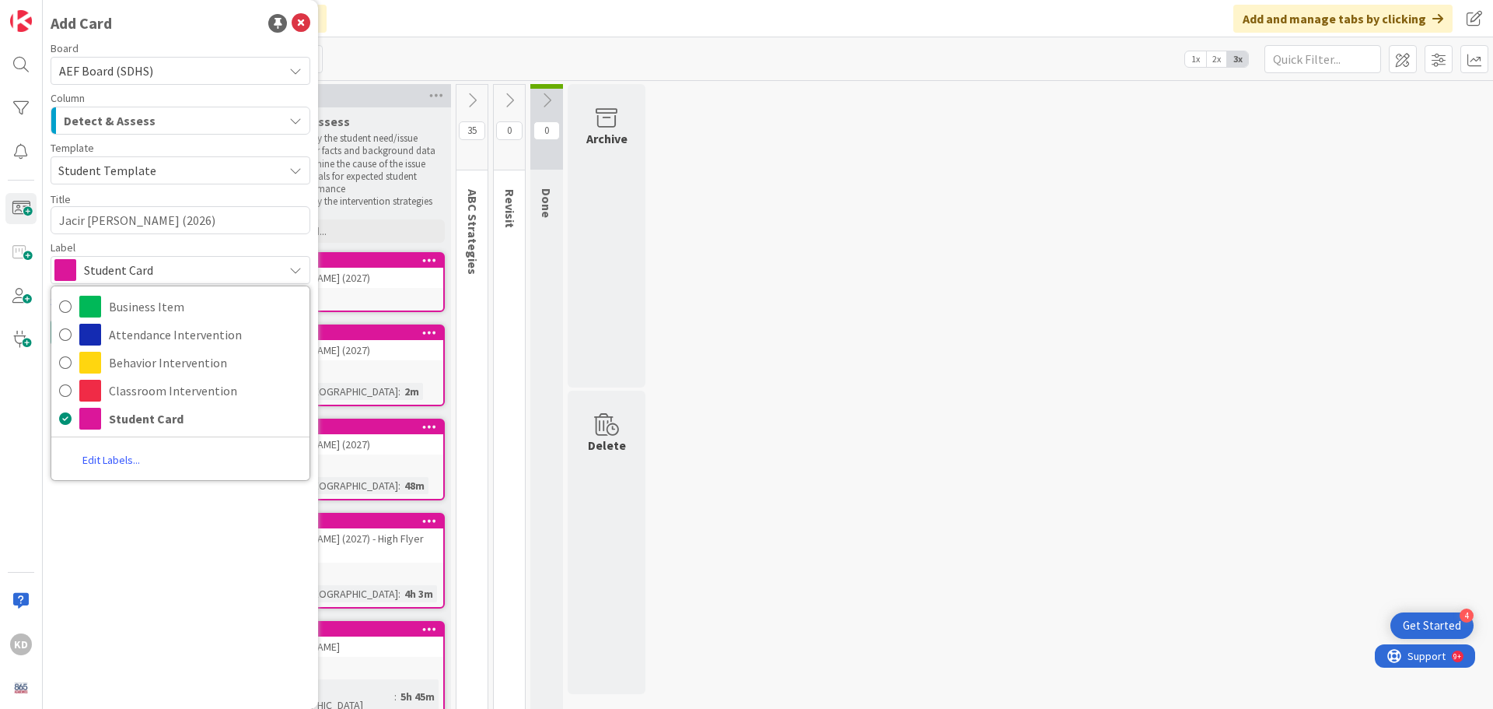
click at [118, 261] on span "Student Card" at bounding box center [179, 270] width 191 height 22
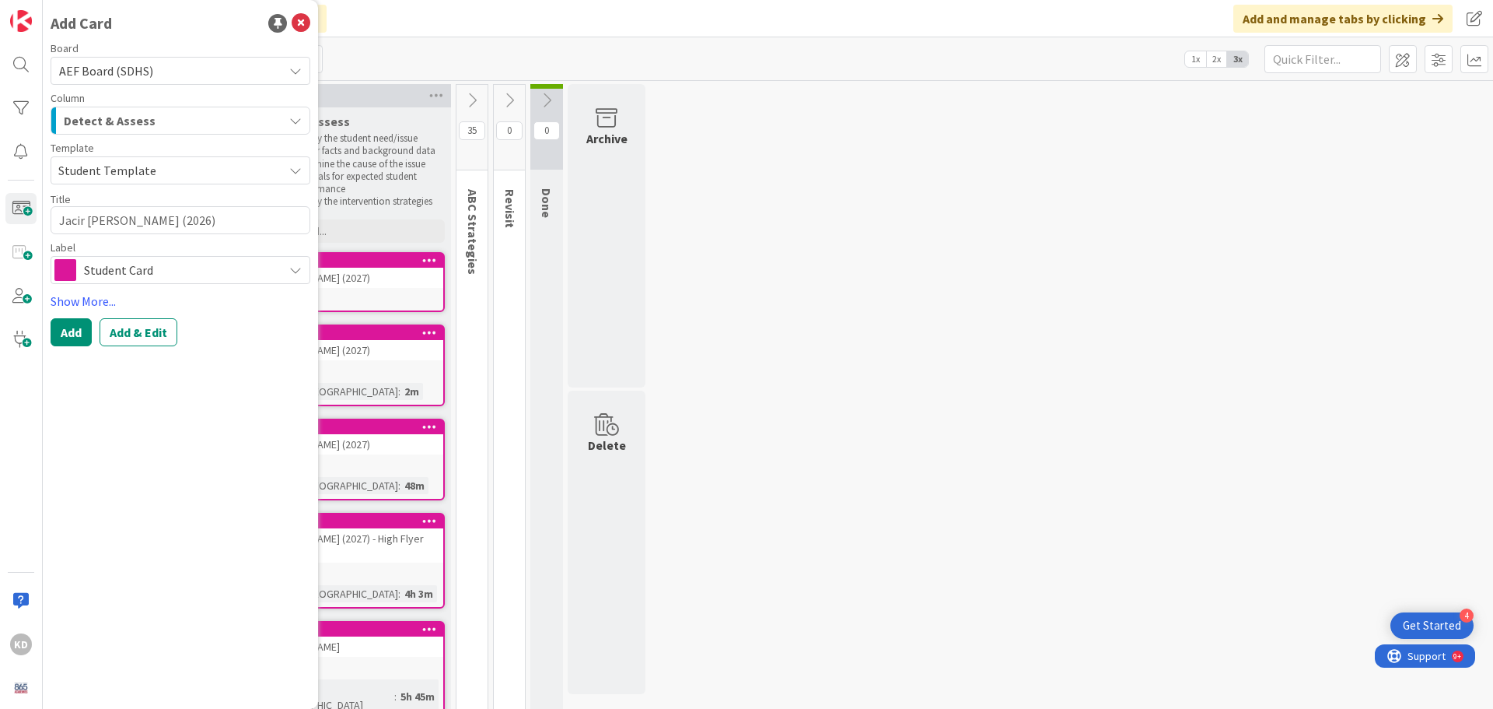
click at [153, 271] on span "Student Card" at bounding box center [179, 270] width 191 height 22
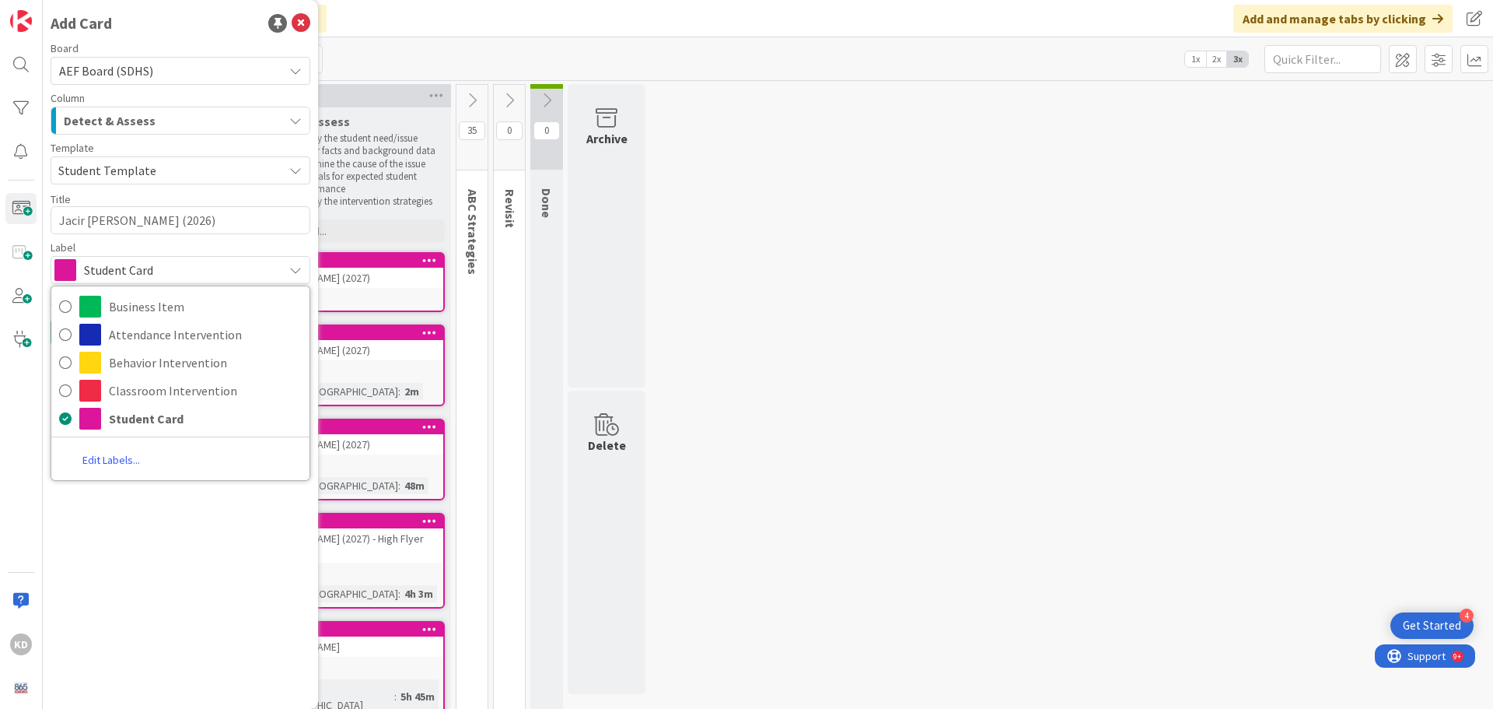
click at [151, 266] on span "Student Card" at bounding box center [179, 270] width 191 height 22
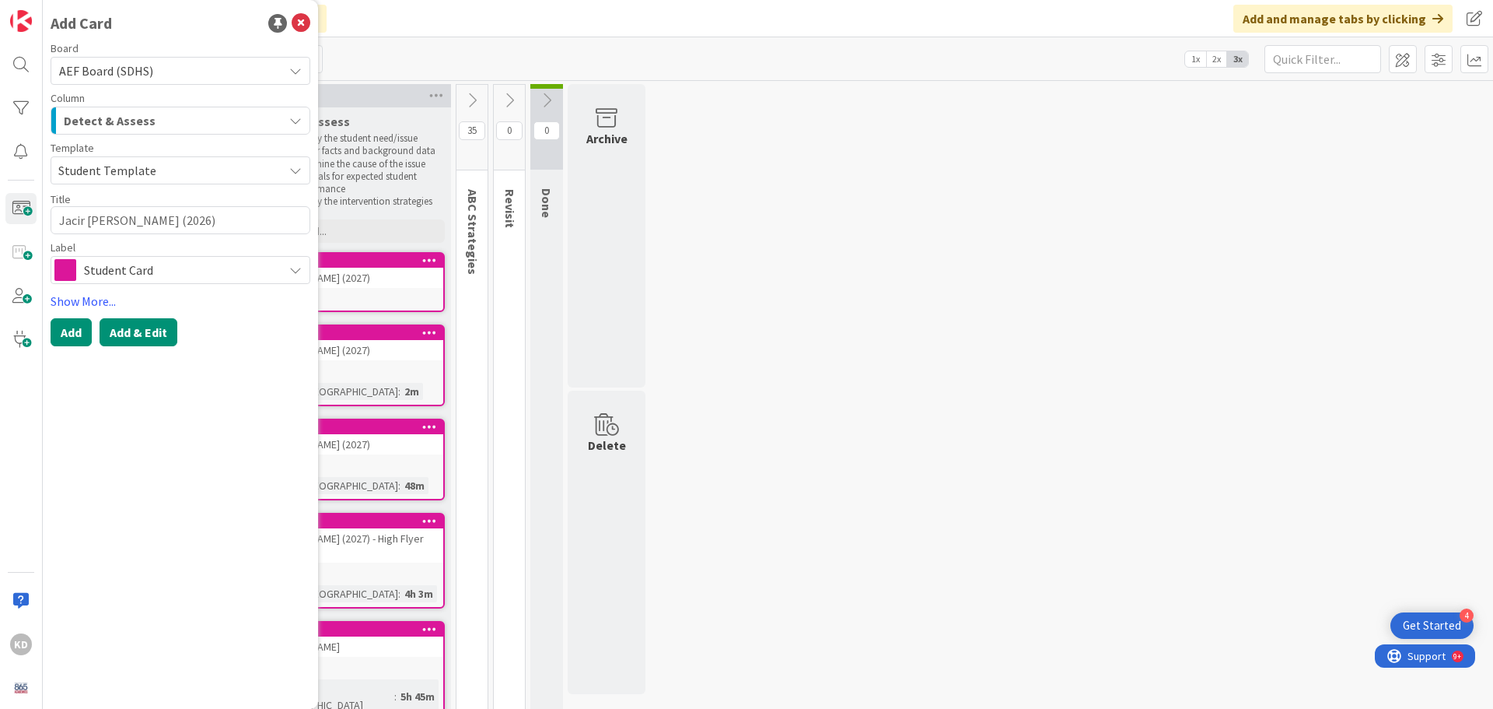
click at [131, 321] on button "Add & Edit" at bounding box center [139, 332] width 78 height 28
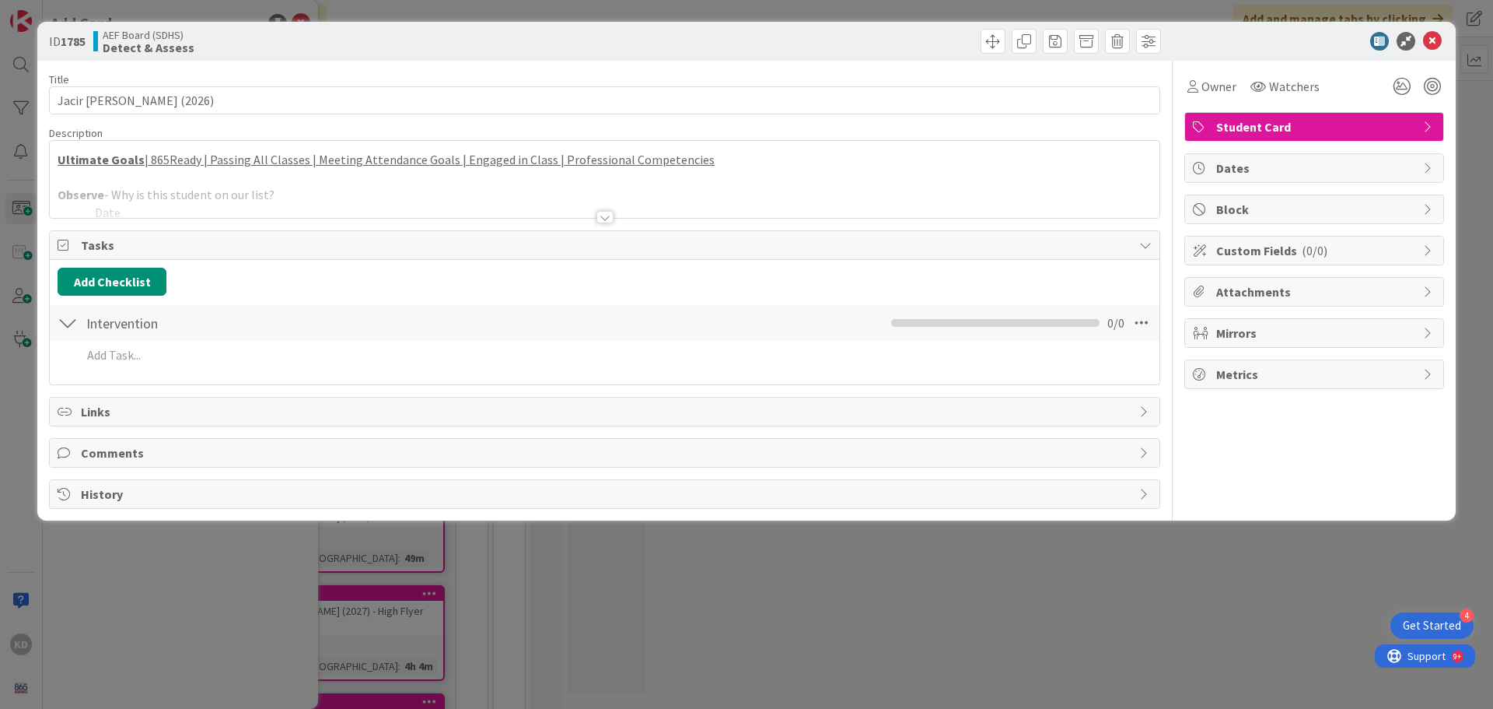
click at [161, 193] on div at bounding box center [605, 198] width 1110 height 40
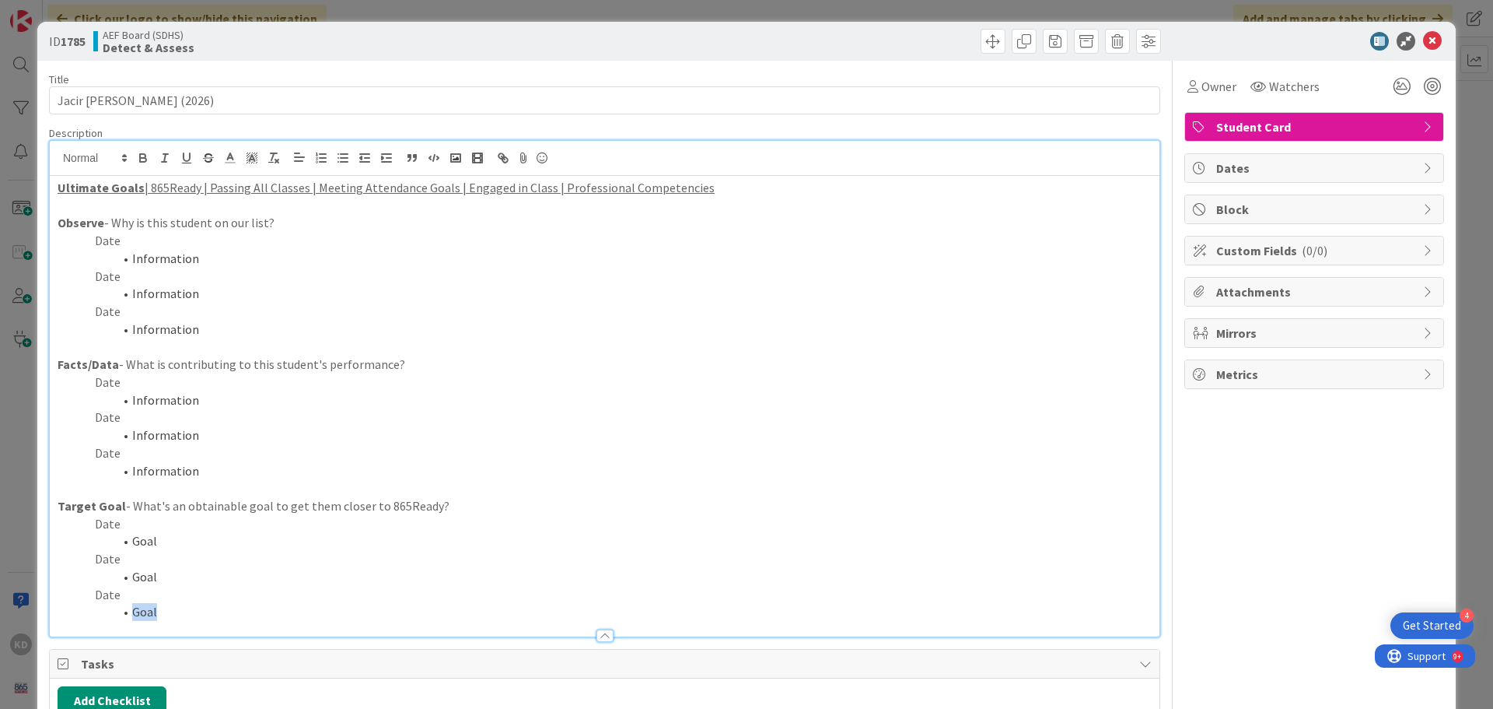
drag, startPoint x: 159, startPoint y: 584, endPoint x: 117, endPoint y: 404, distance: 185.1
click at [114, 399] on div "Description Ultimate Goals | 865Ready | Passing All Classes | Meeting Attendanc…" at bounding box center [604, 381] width 1111 height 511
drag, startPoint x: 167, startPoint y: 613, endPoint x: 35, endPoint y: 215, distance: 419.6
click at [33, 212] on div "ID 1785 AEF Board (SDHS) Detect & Assess Title 19 / 128 [PERSON_NAME] (2026) De…" at bounding box center [746, 354] width 1493 height 709
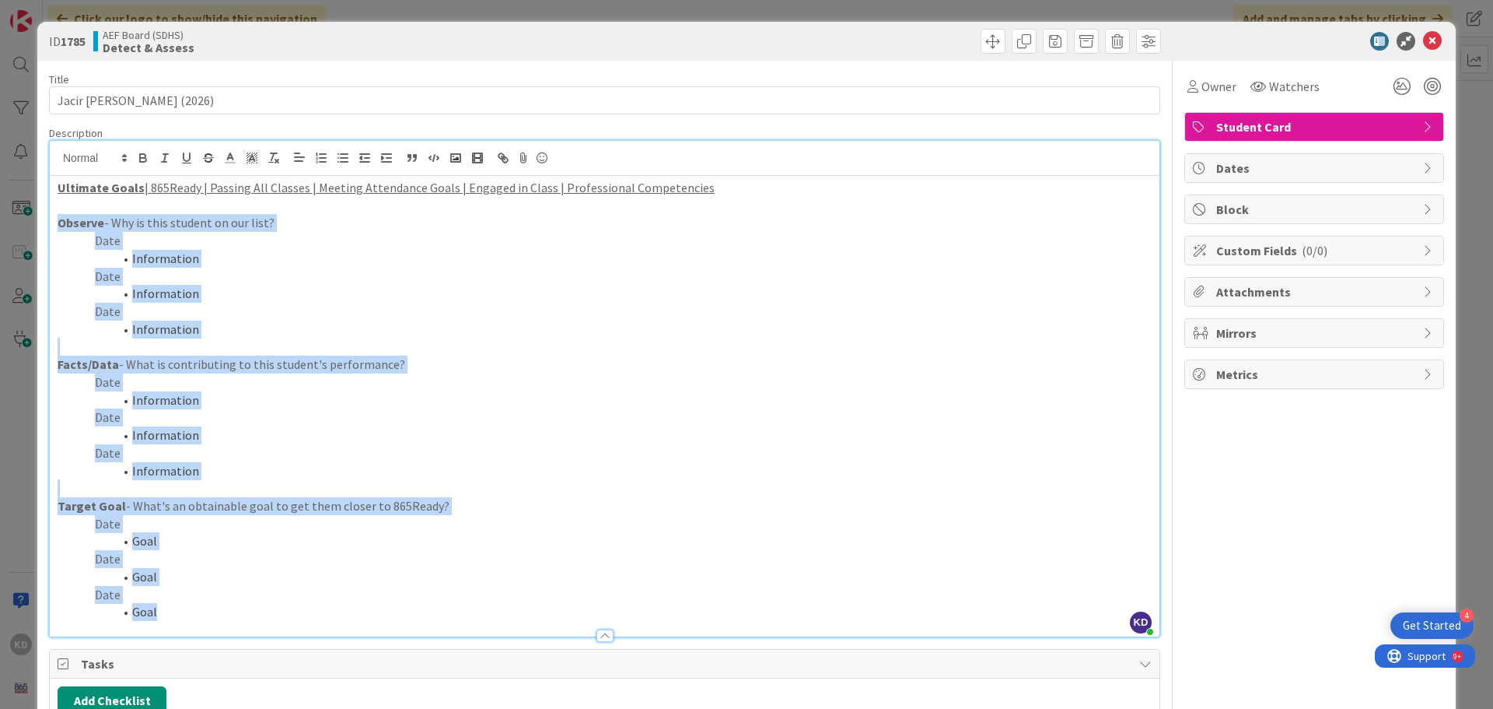
drag, startPoint x: 56, startPoint y: 222, endPoint x: 214, endPoint y: 615, distance: 423.3
click at [214, 615] on div "Ultimate Goals | 865Ready | Passing All Classes | Meeting Attendance Goals | En…" at bounding box center [605, 406] width 1110 height 460
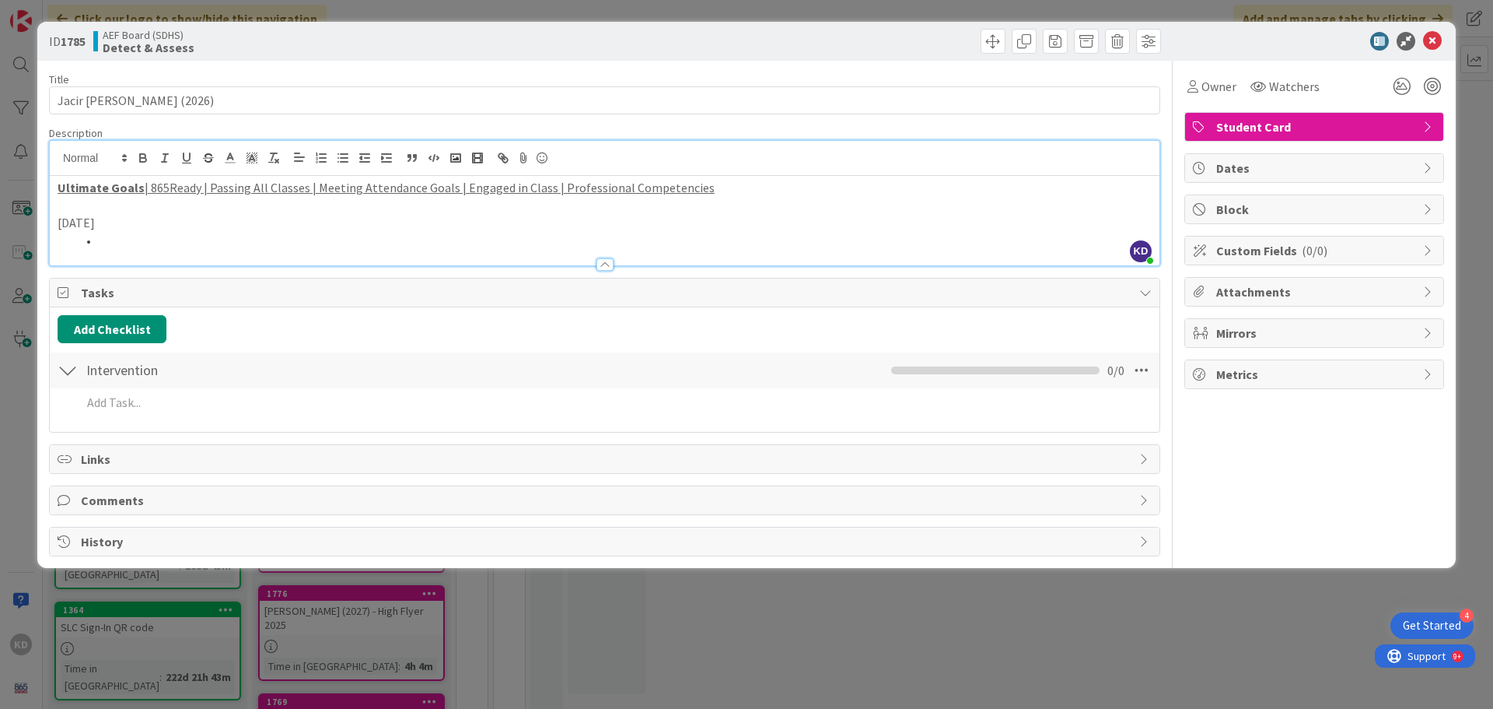
click at [109, 240] on li at bounding box center [614, 241] width 1076 height 18
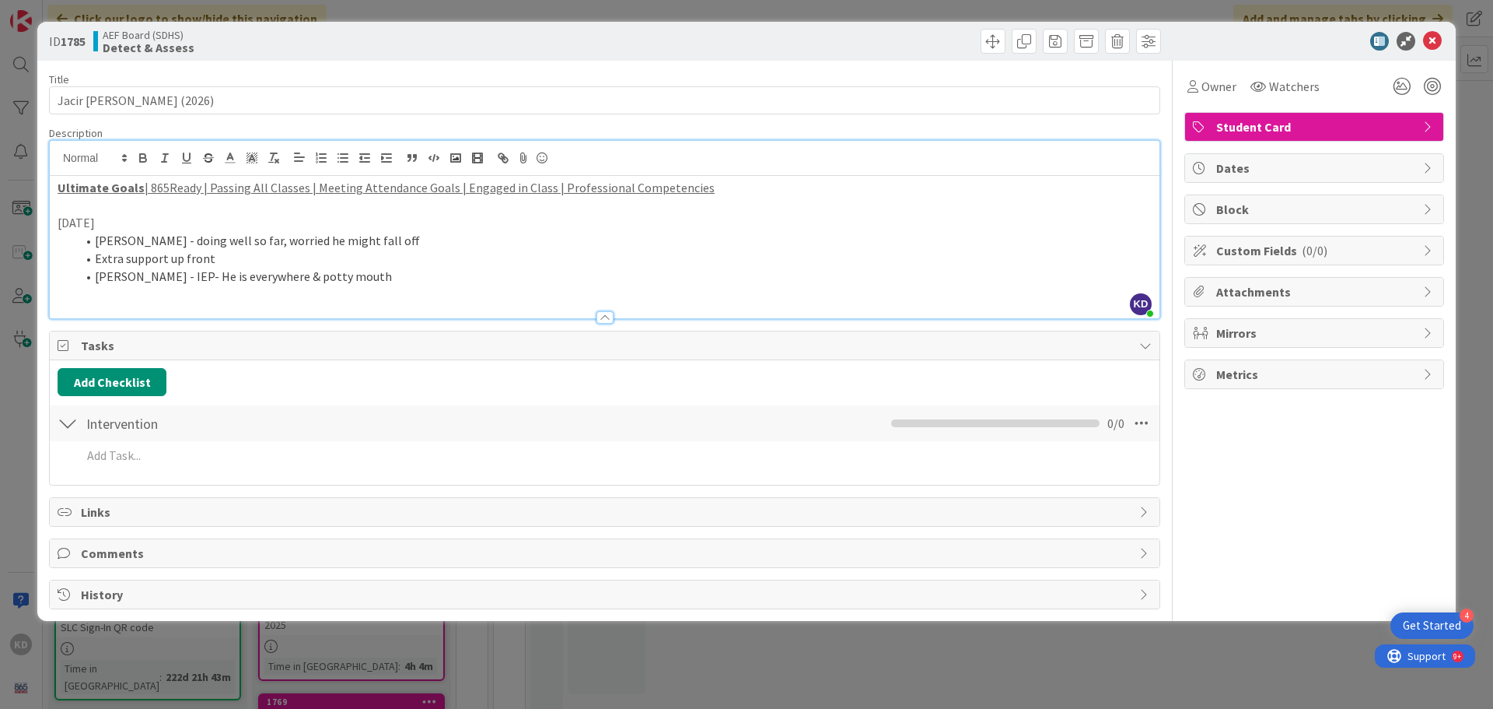
click at [94, 258] on li "Extra support up front" at bounding box center [614, 259] width 1076 height 18
click at [985, 47] on span at bounding box center [993, 41] width 25 height 25
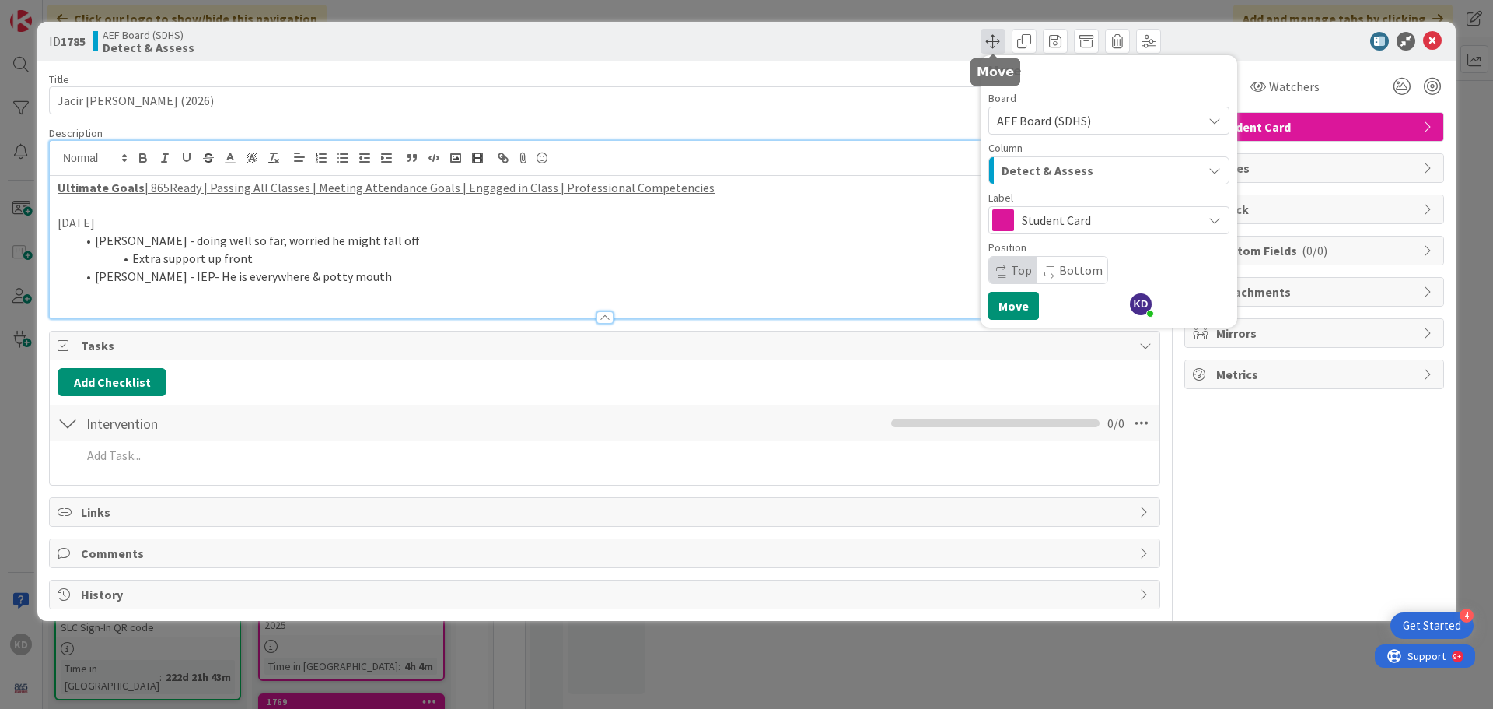
click at [985, 44] on span at bounding box center [993, 41] width 25 height 25
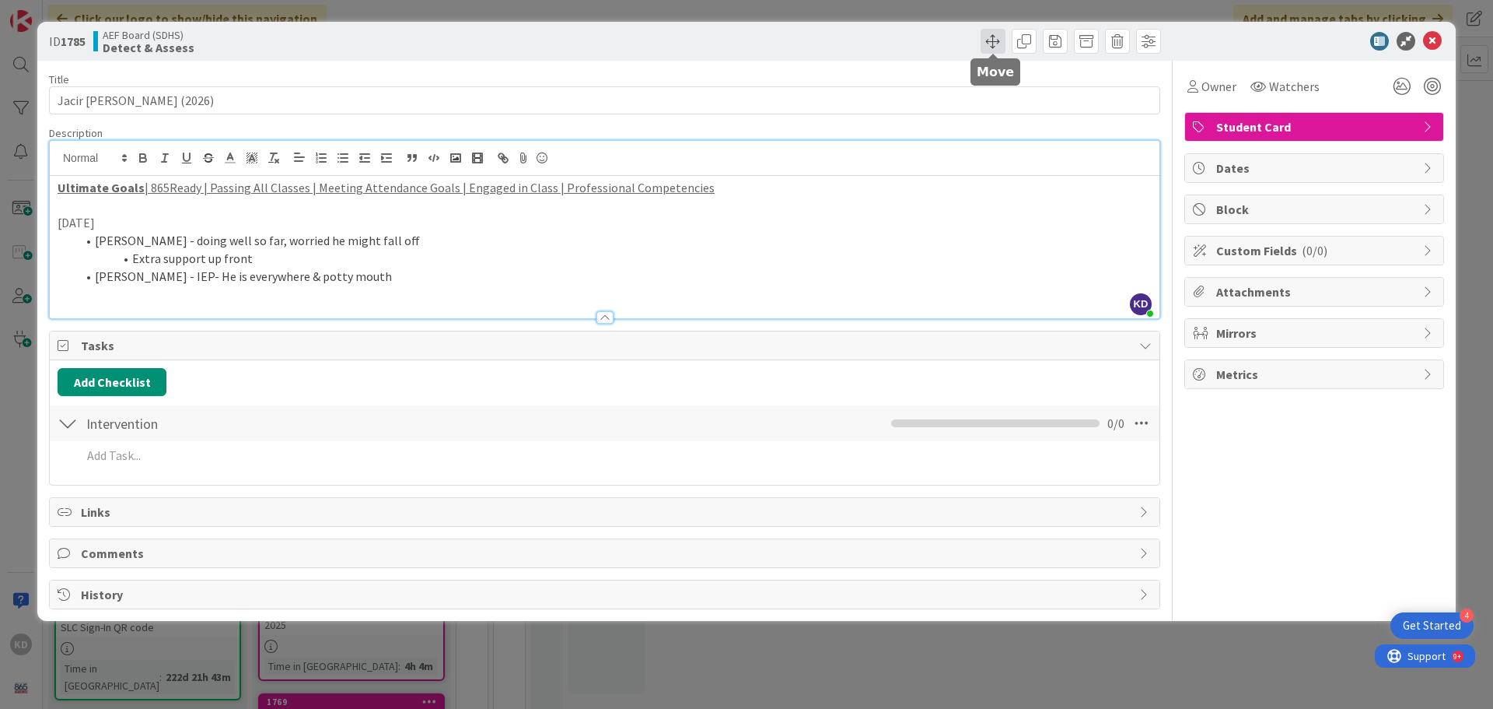
click at [985, 44] on span at bounding box center [993, 41] width 25 height 25
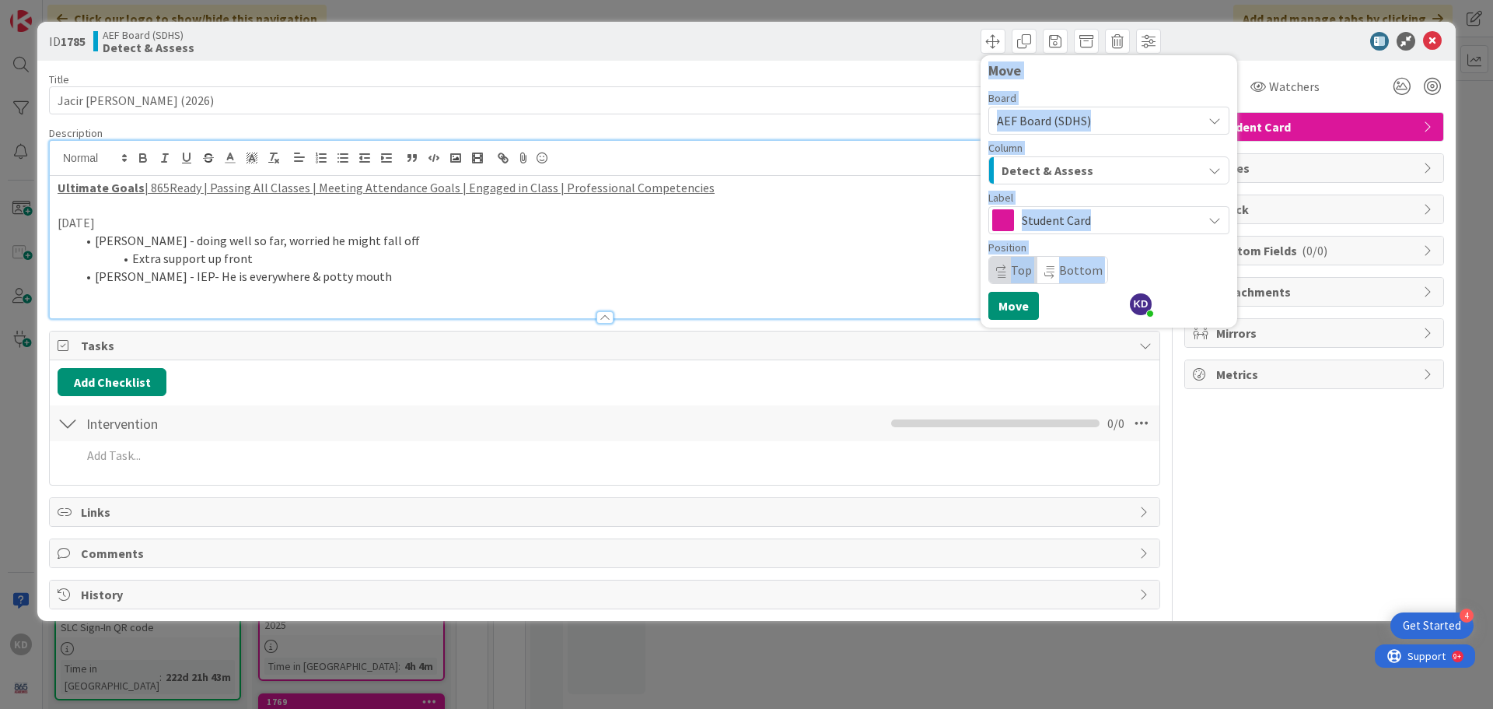
click at [1048, 165] on span "Detect & Assess" at bounding box center [1048, 170] width 92 height 20
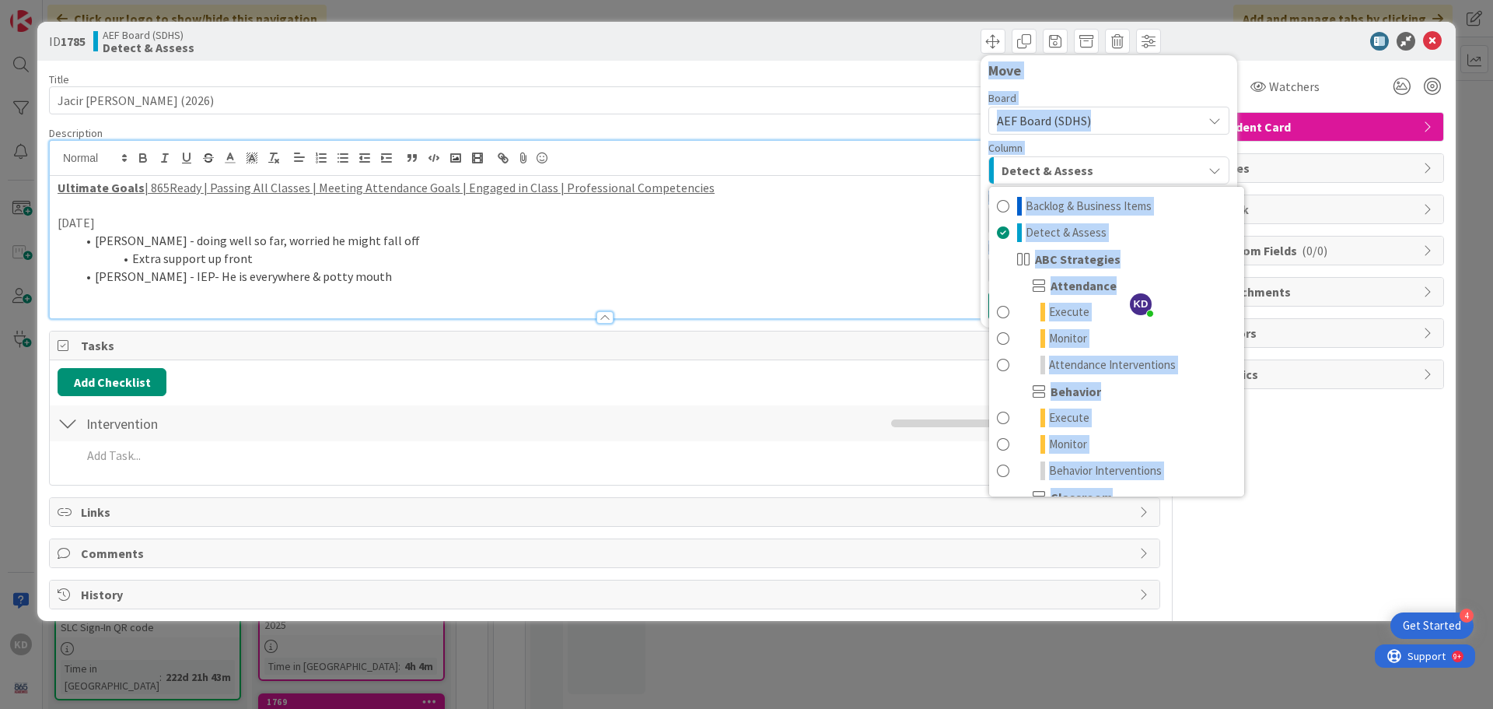
scroll to position [78, 0]
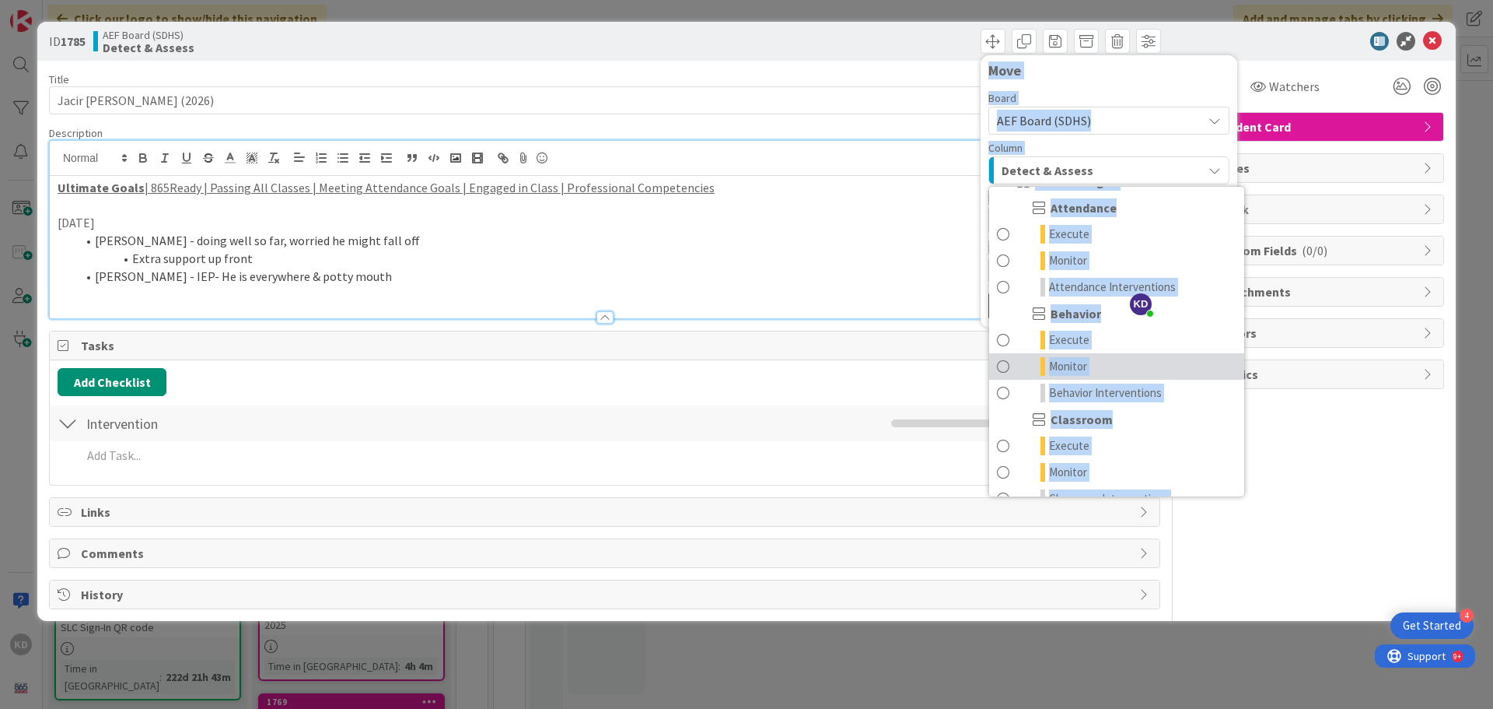
click at [1007, 366] on span at bounding box center [1003, 366] width 12 height 19
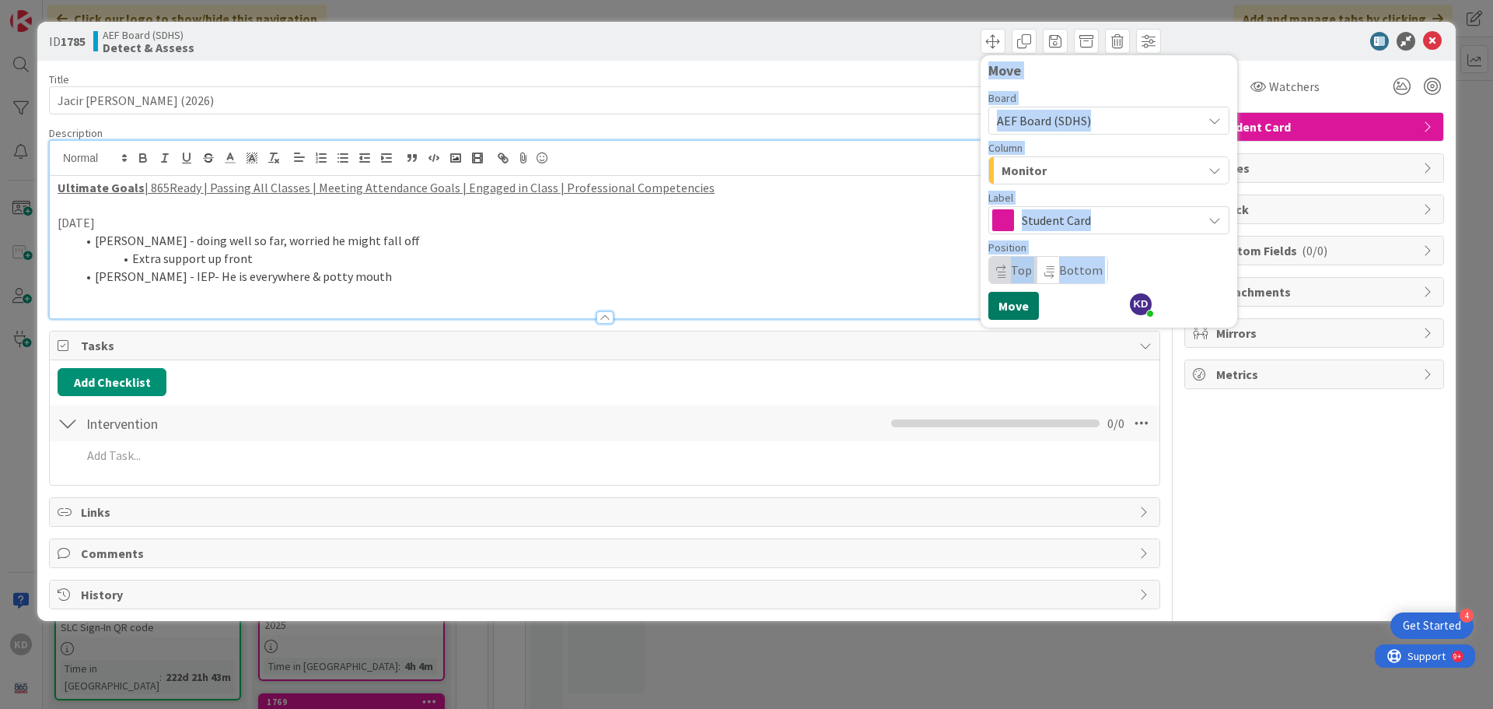
click at [1015, 300] on button "Move" at bounding box center [1014, 306] width 51 height 28
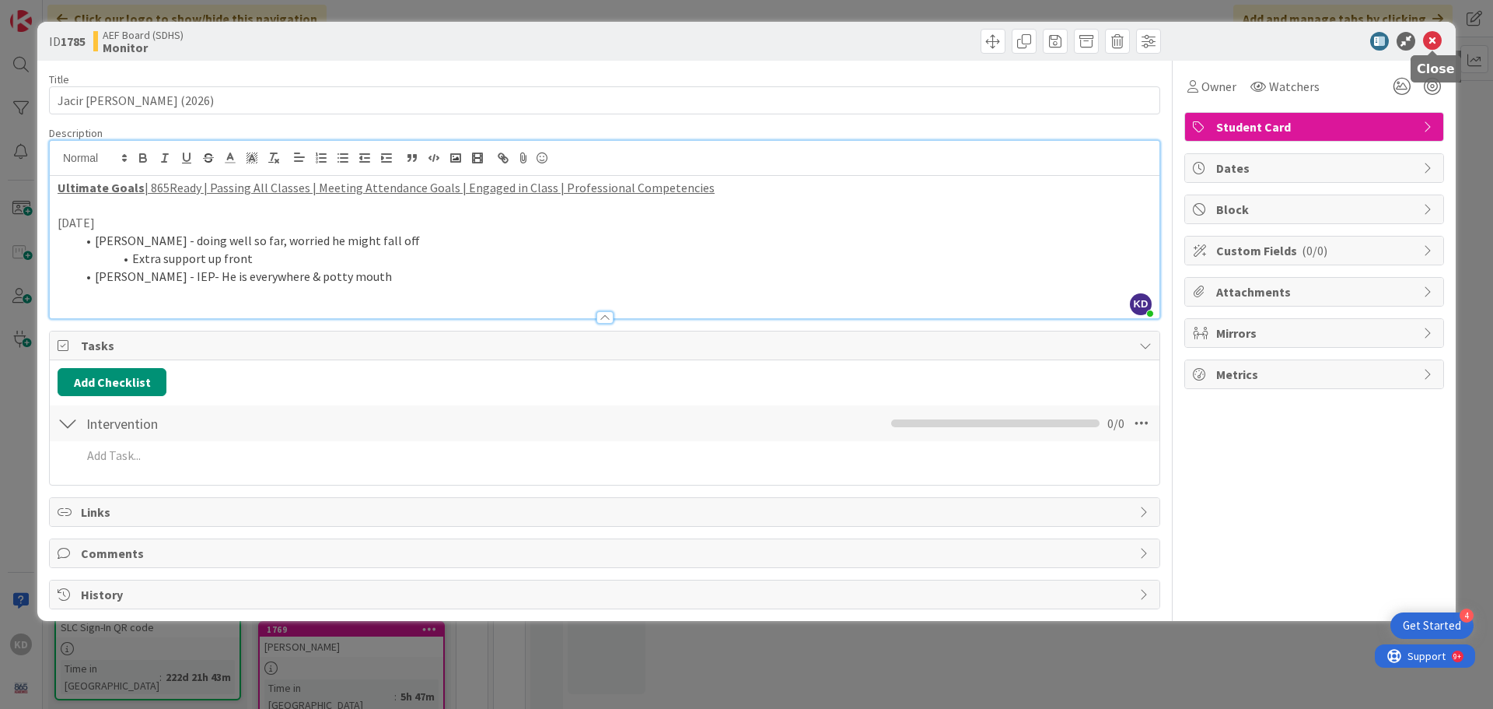
click at [1432, 33] on icon at bounding box center [1432, 41] width 19 height 19
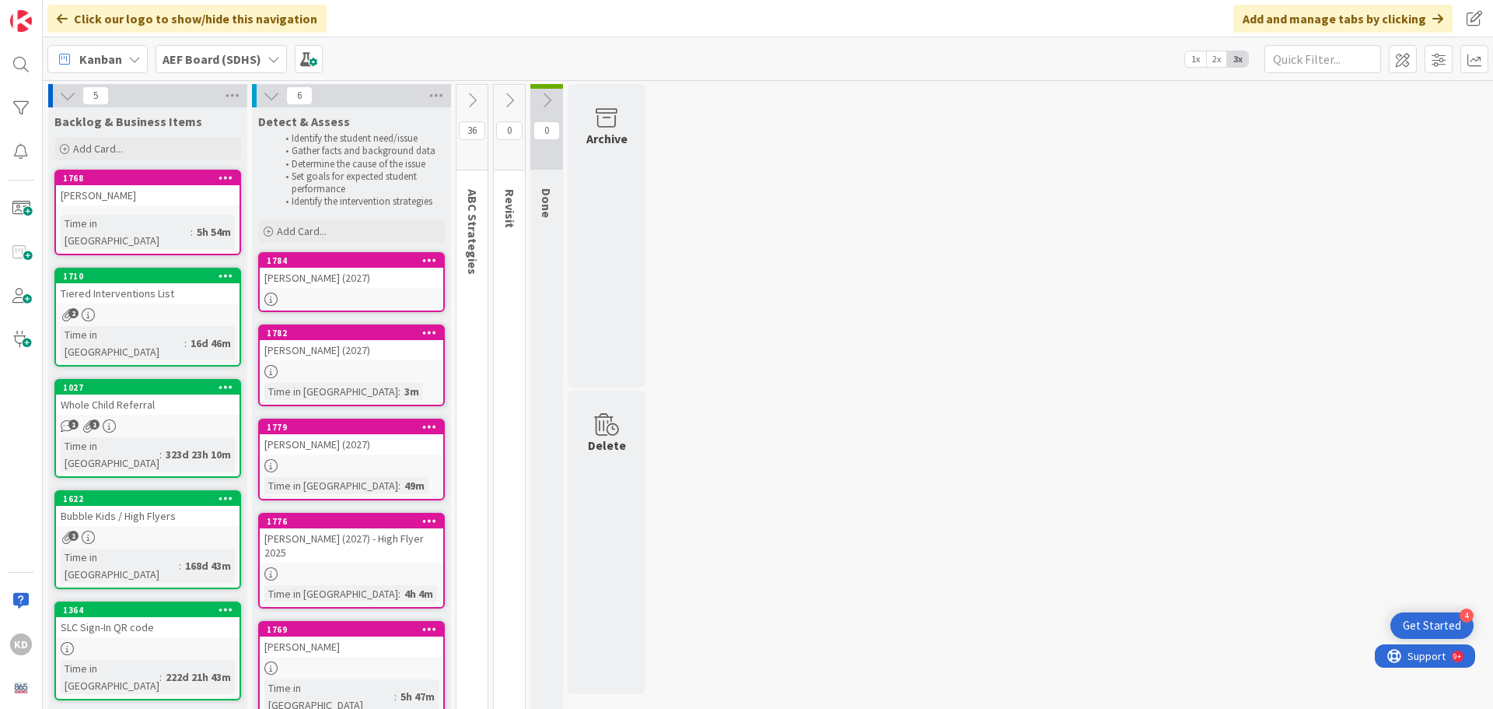
click at [475, 103] on icon at bounding box center [472, 100] width 17 height 17
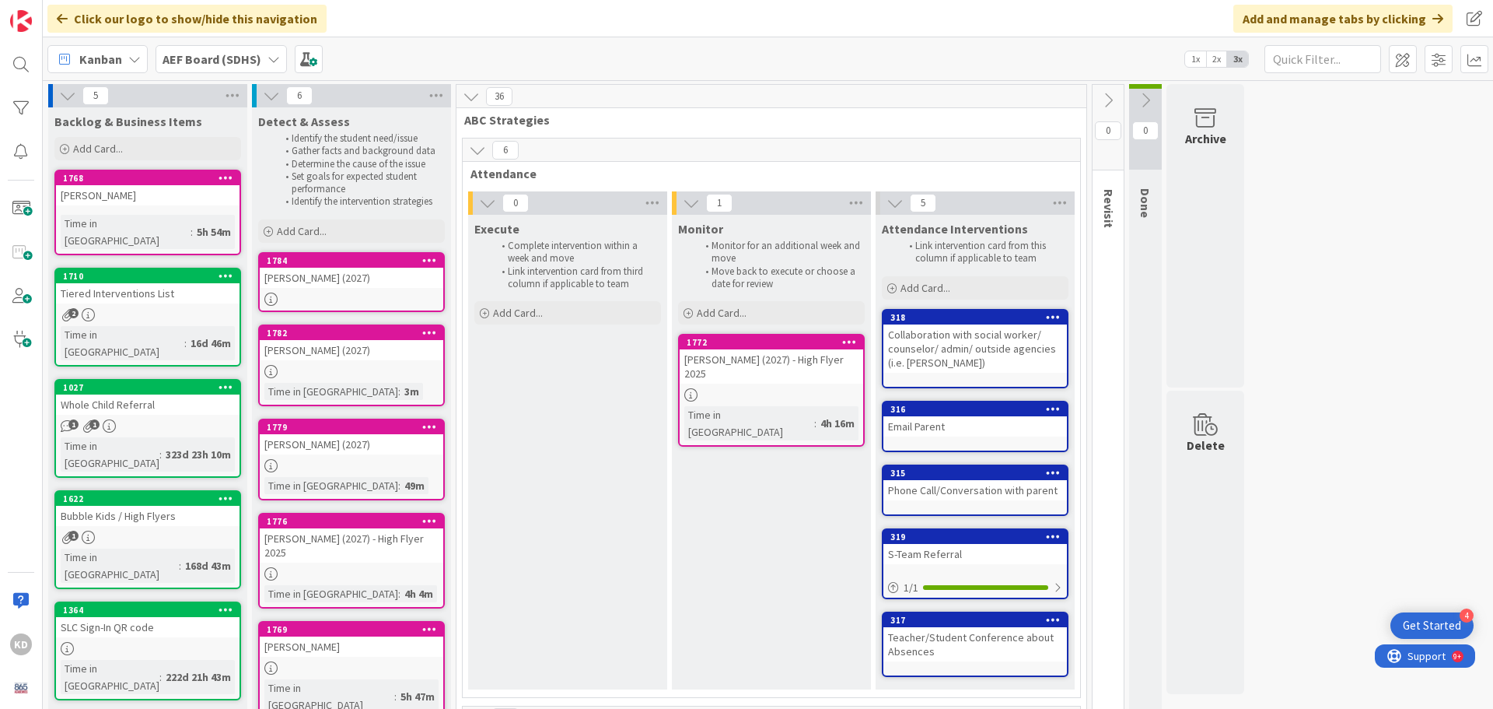
click at [793, 368] on div "[PERSON_NAME] (2027) - High Flyer 2025" at bounding box center [772, 366] width 184 height 34
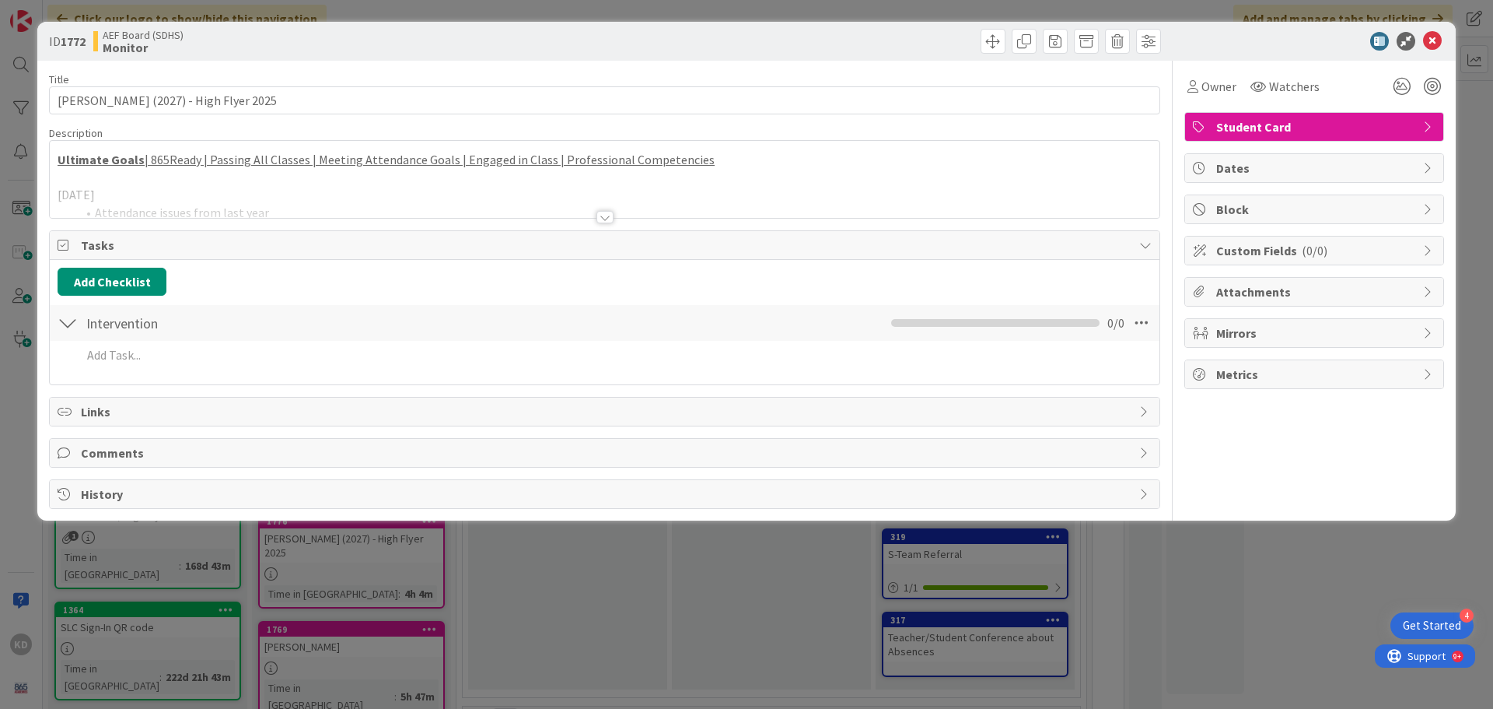
click at [604, 204] on div at bounding box center [605, 198] width 1110 height 40
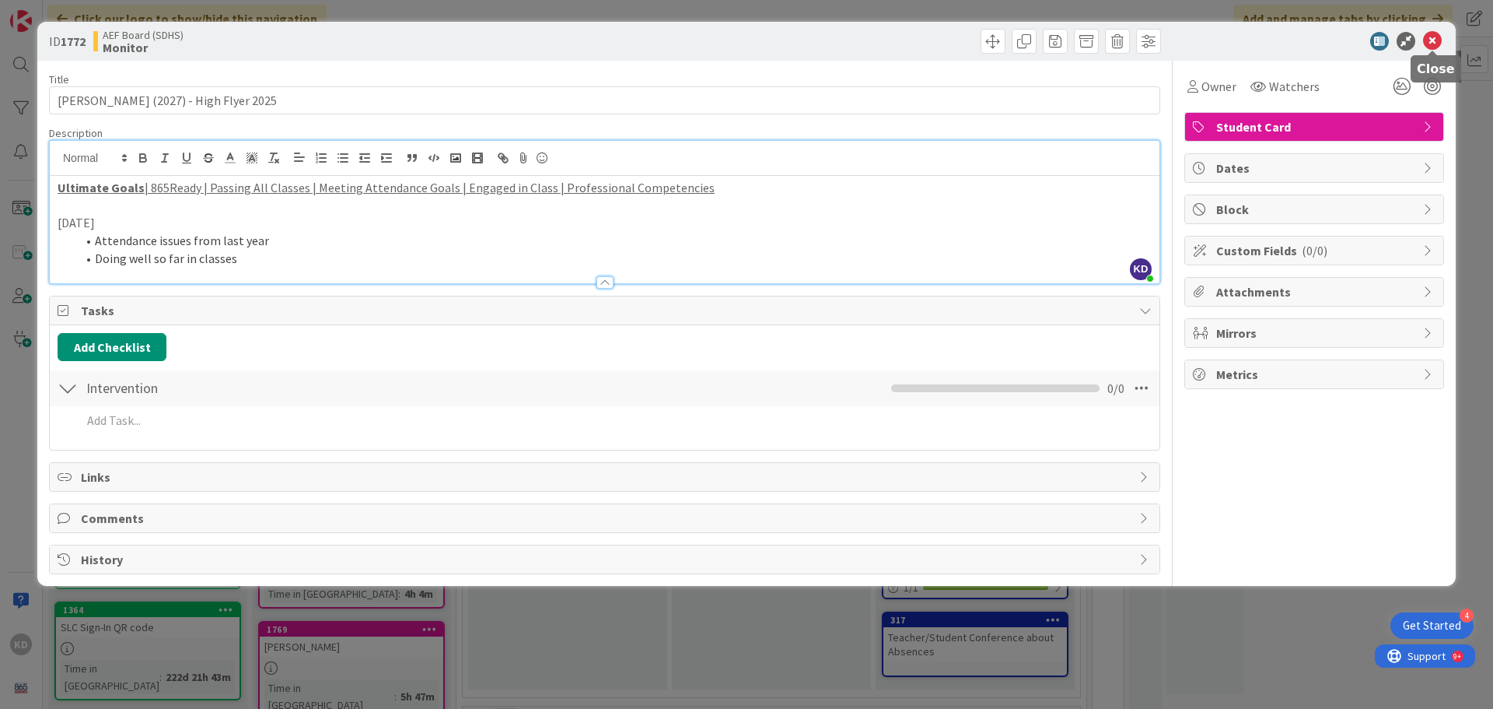
click at [1436, 41] on icon at bounding box center [1432, 41] width 19 height 19
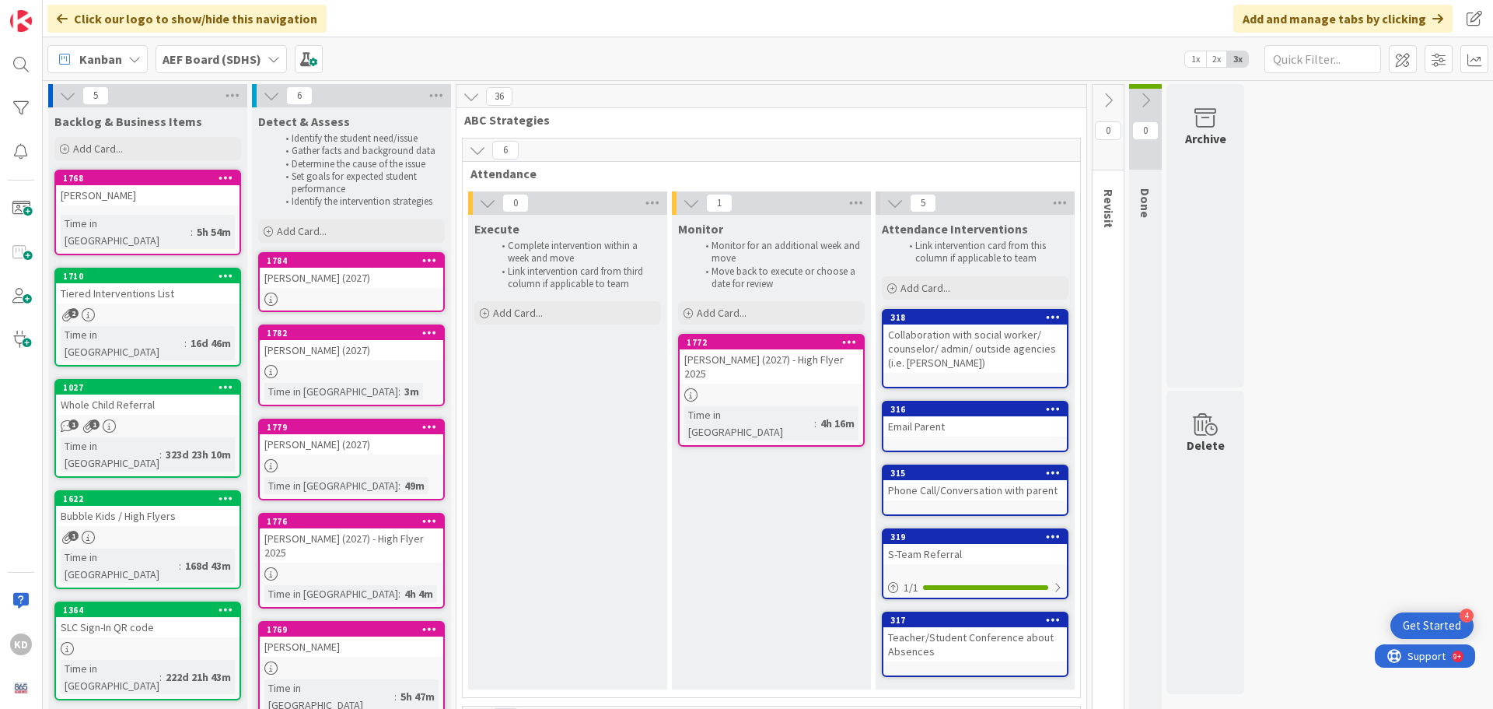
click at [224, 182] on icon at bounding box center [226, 177] width 15 height 11
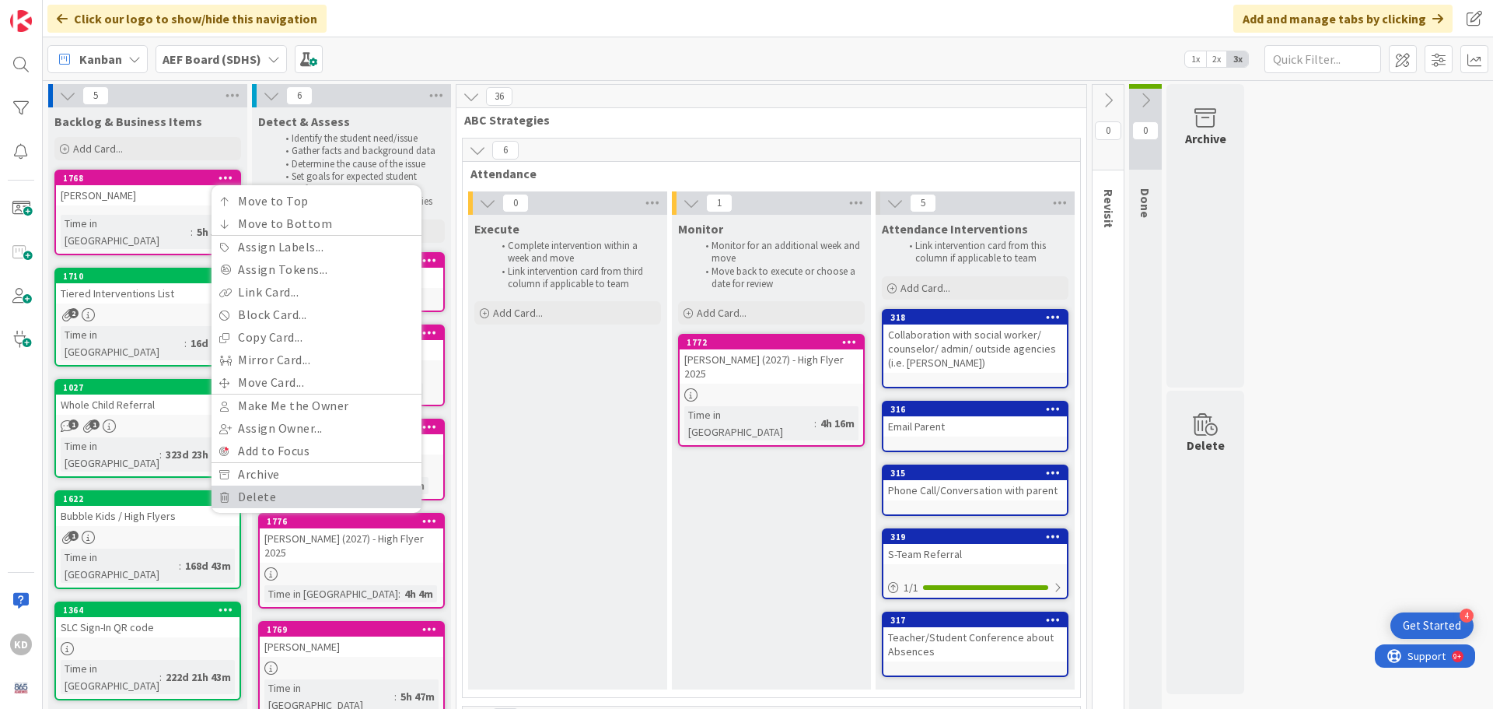
click at [305, 488] on link "Delete" at bounding box center [317, 496] width 210 height 23
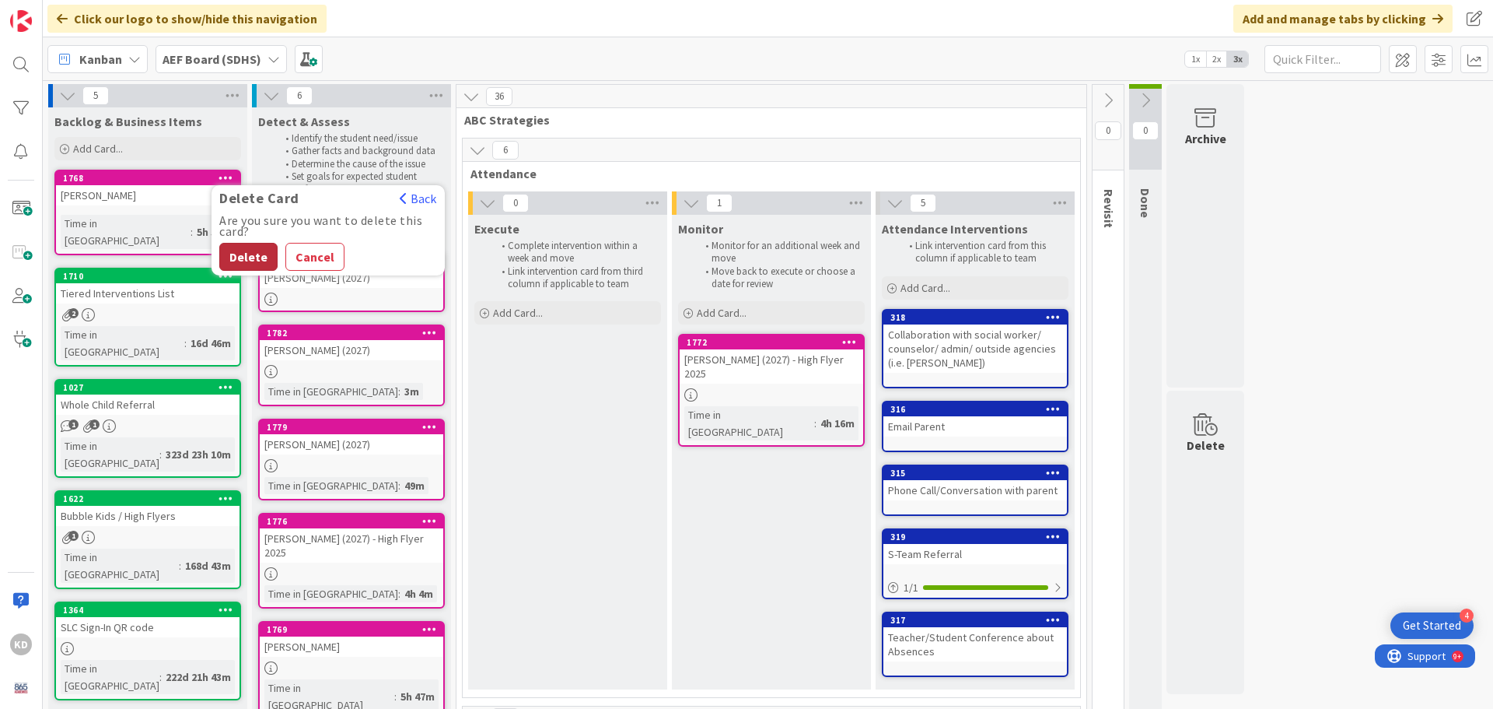
click at [242, 250] on button "Delete" at bounding box center [248, 257] width 58 height 28
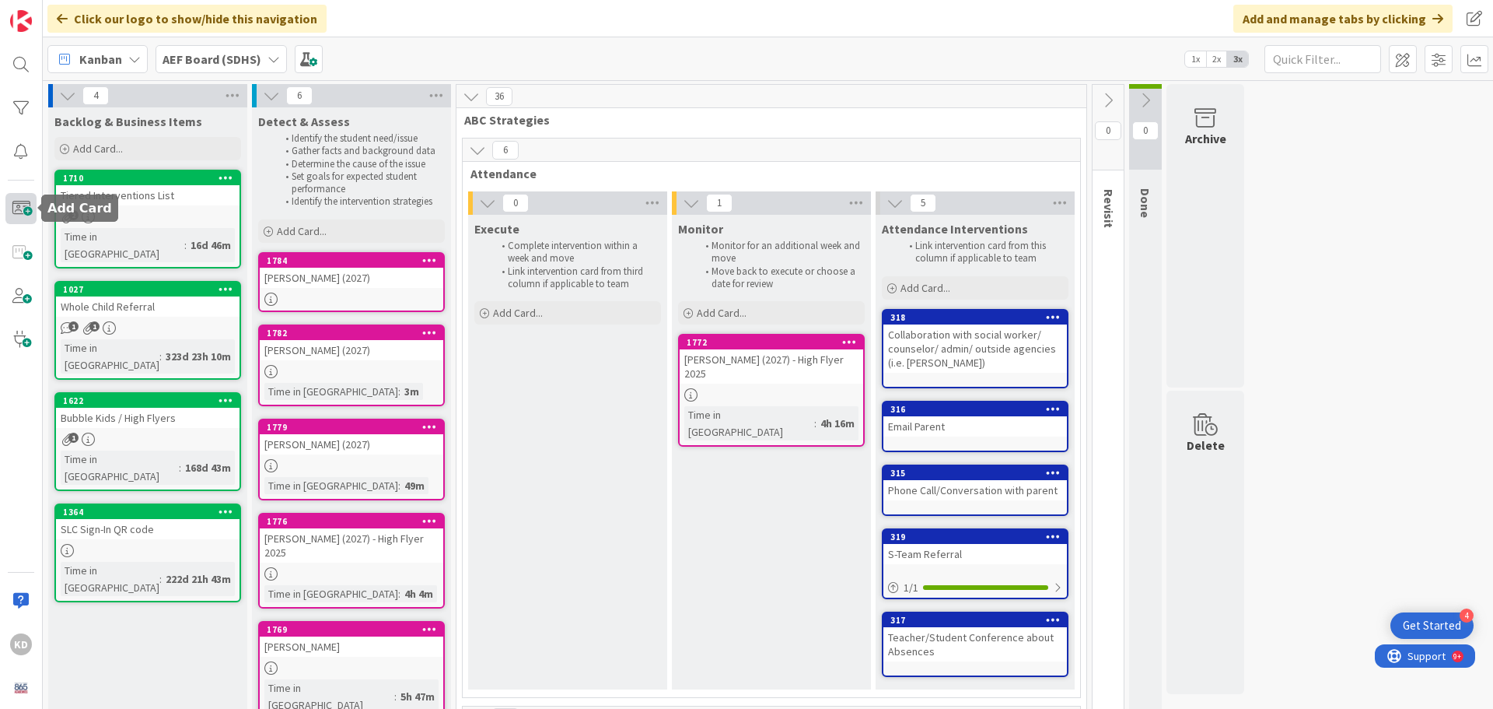
click at [17, 203] on span at bounding box center [20, 208] width 31 height 31
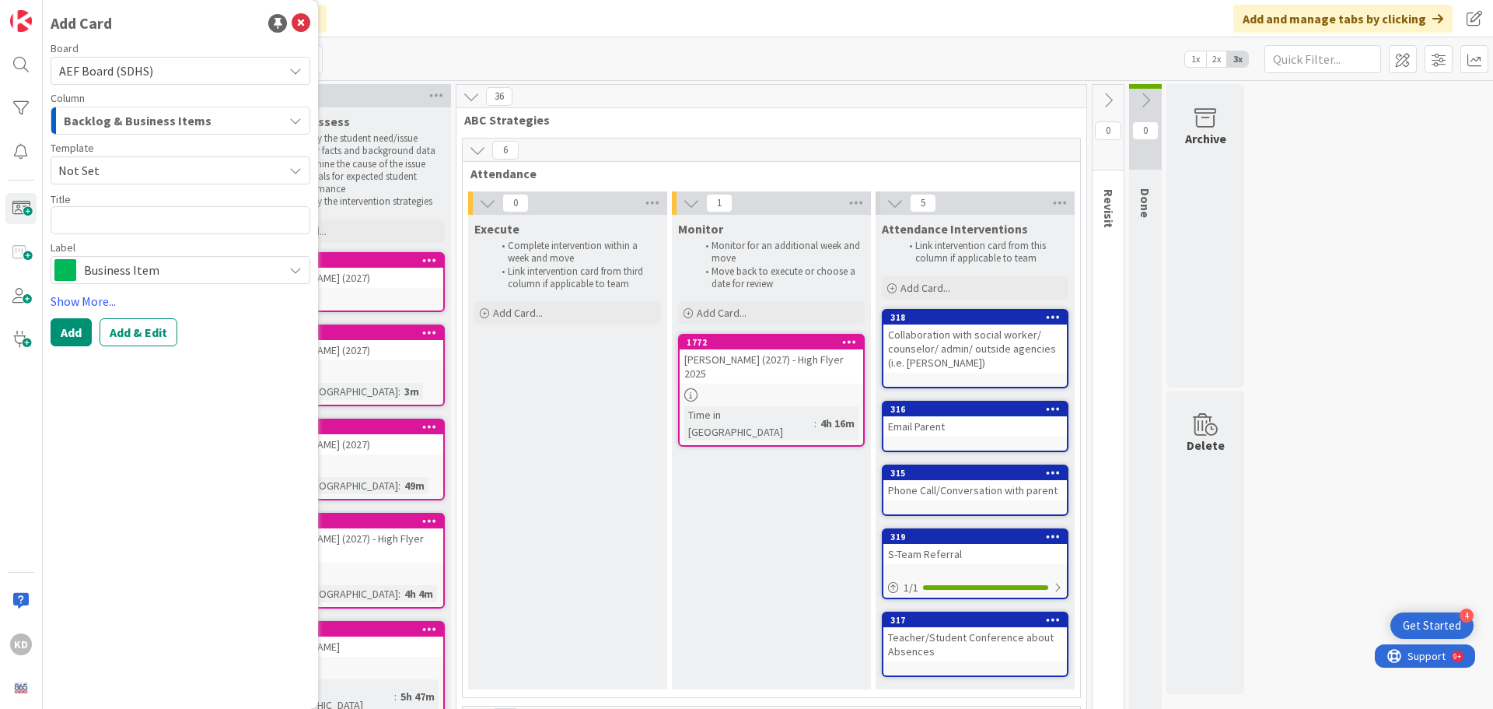
click at [74, 110] on div "Backlog & Business Items" at bounding box center [171, 120] width 223 height 25
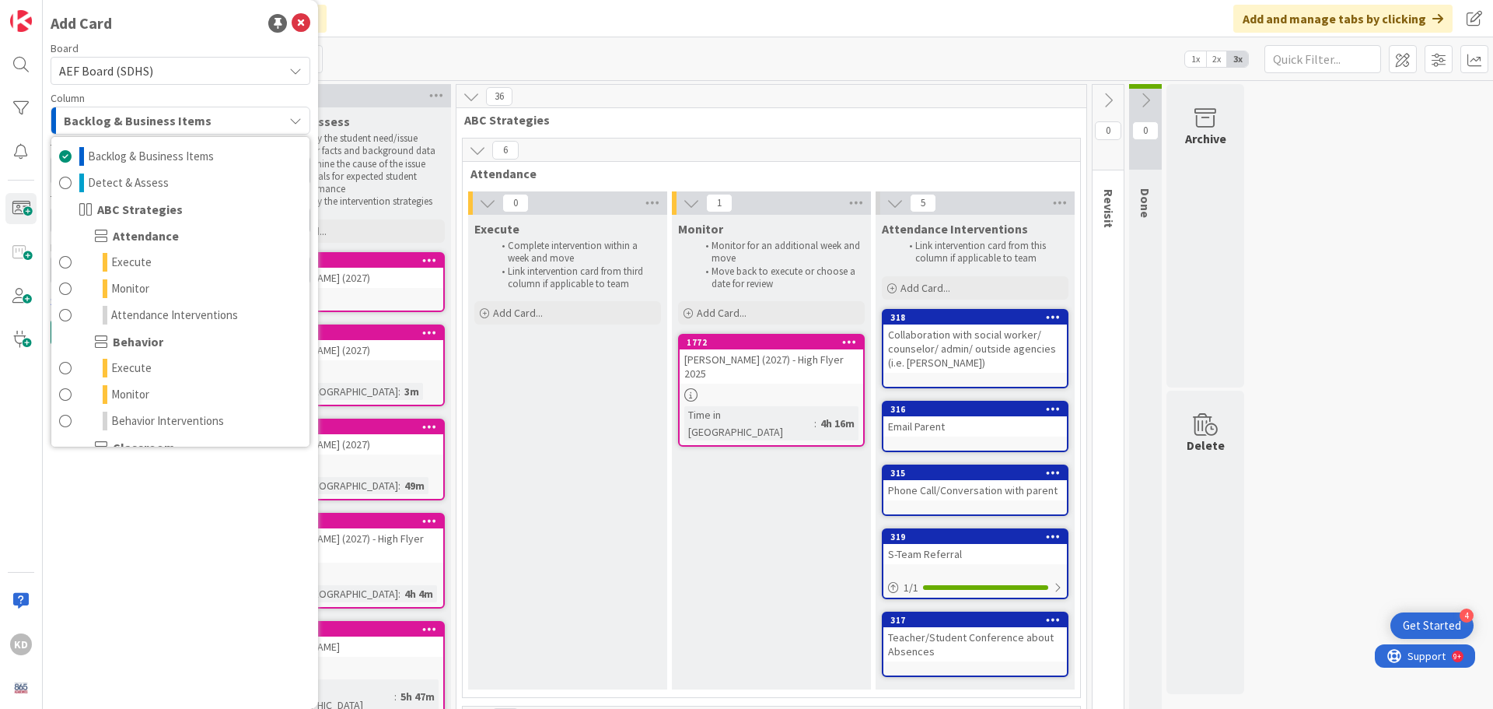
click at [74, 110] on div "Backlog & Business Items" at bounding box center [171, 120] width 223 height 25
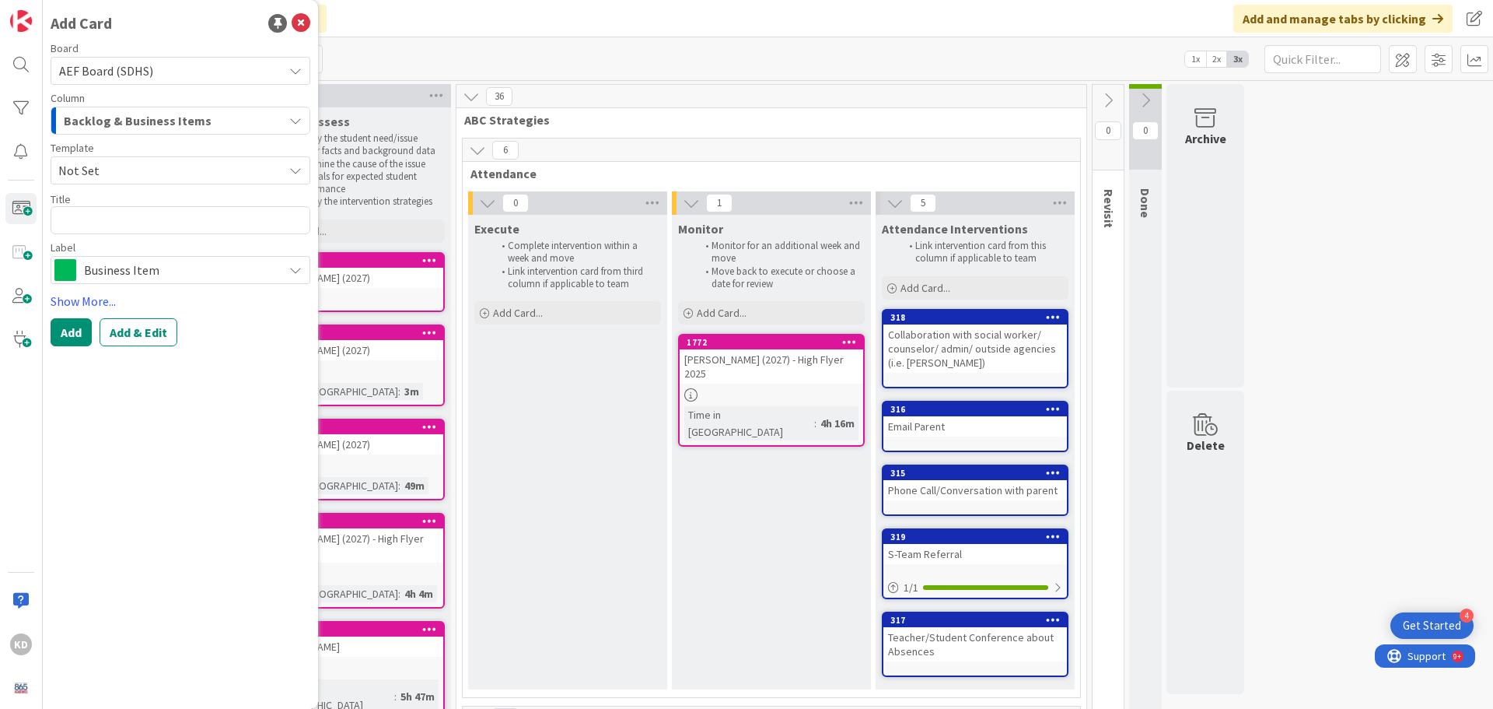
click at [85, 62] on span "AEF Board (SDHS)" at bounding box center [167, 71] width 216 height 22
click at [86, 216] on textarea at bounding box center [181, 220] width 260 height 28
click at [88, 172] on span "Not Set" at bounding box center [164, 170] width 213 height 20
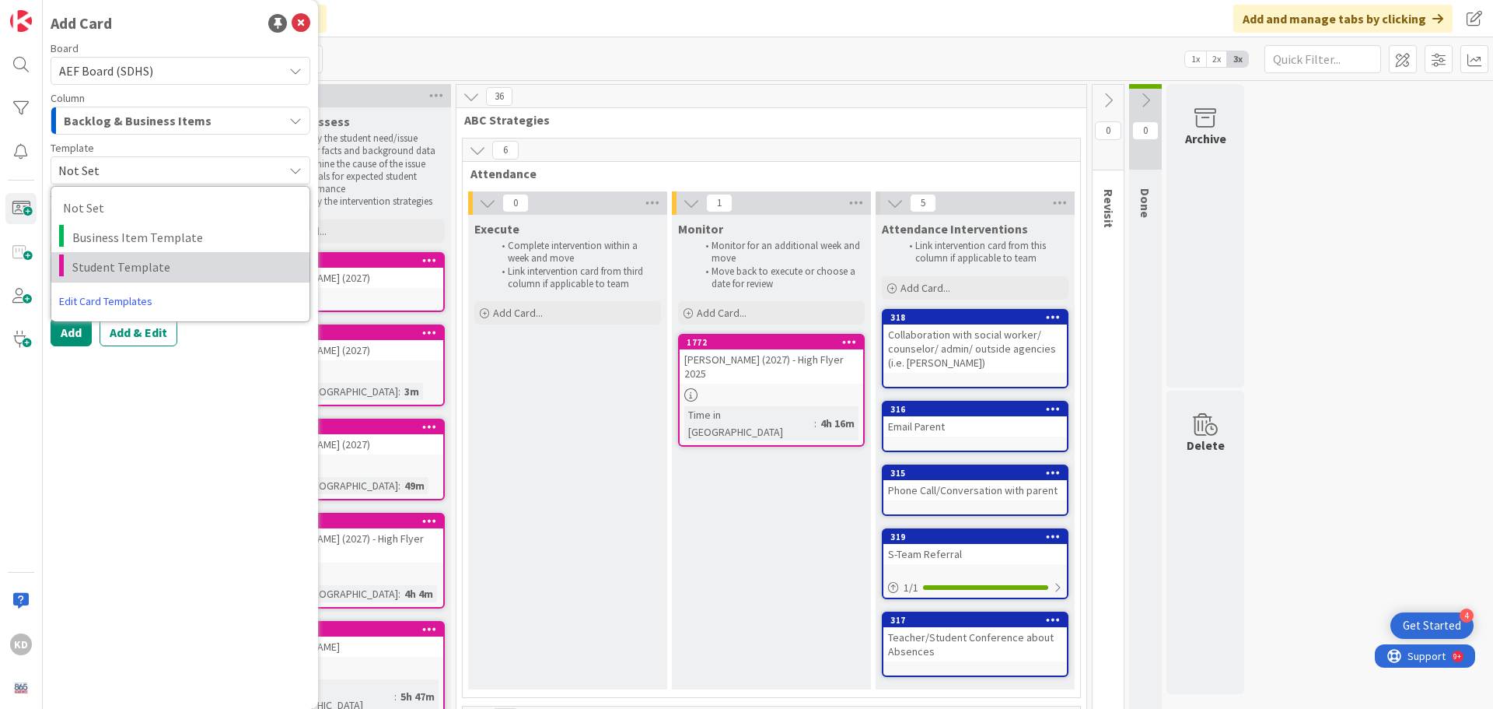
click at [93, 256] on link "Student Template" at bounding box center [180, 267] width 258 height 30
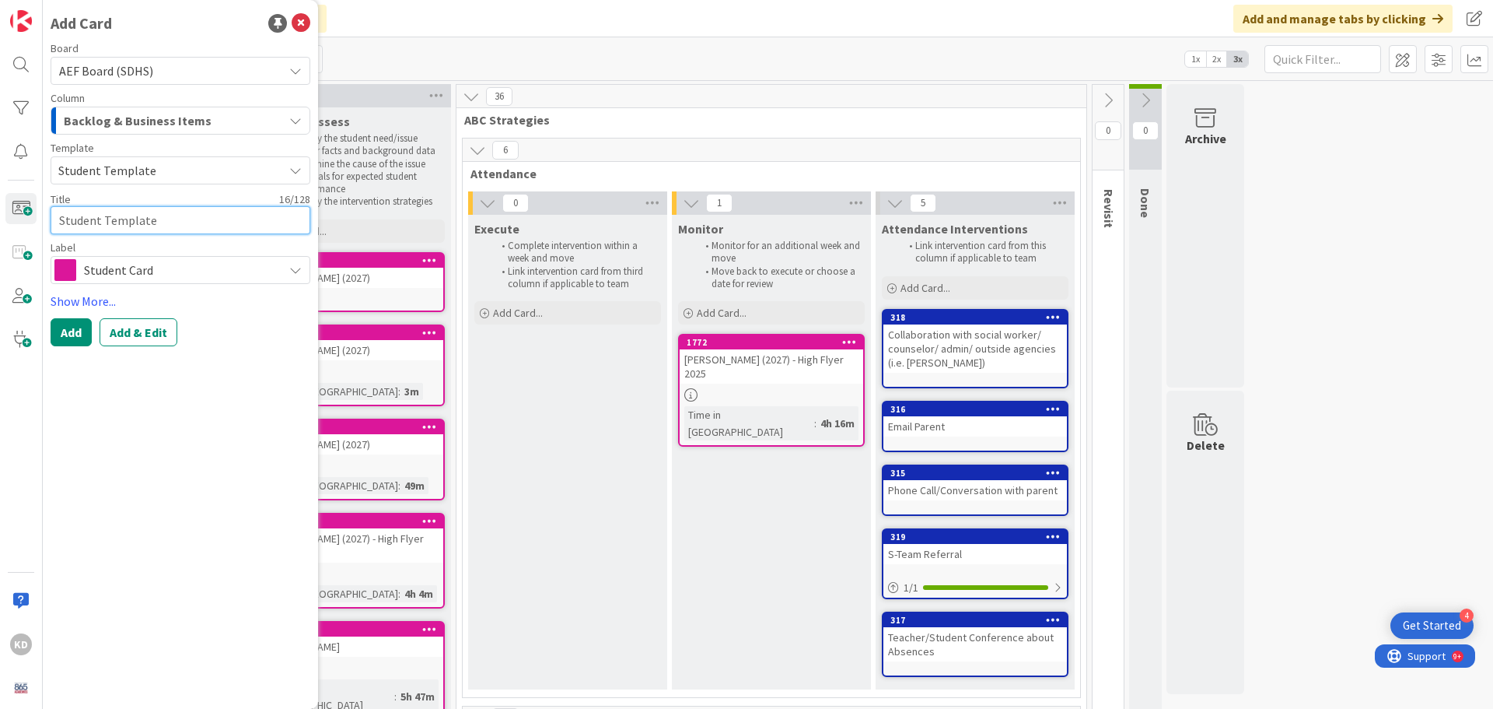
click at [94, 220] on textarea "Student Template" at bounding box center [181, 220] width 260 height 28
click at [128, 333] on button "Add & Edit" at bounding box center [139, 332] width 78 height 28
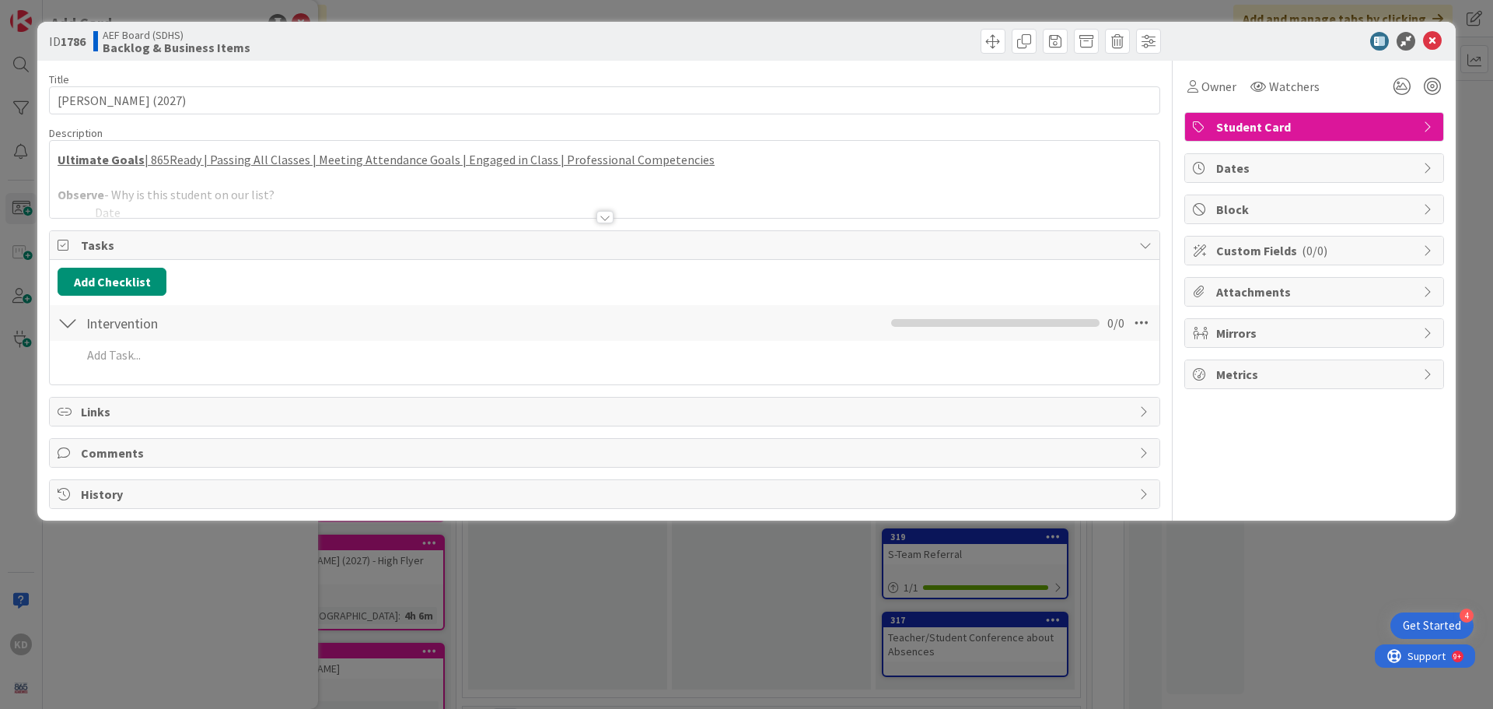
click at [201, 190] on div at bounding box center [605, 198] width 1110 height 40
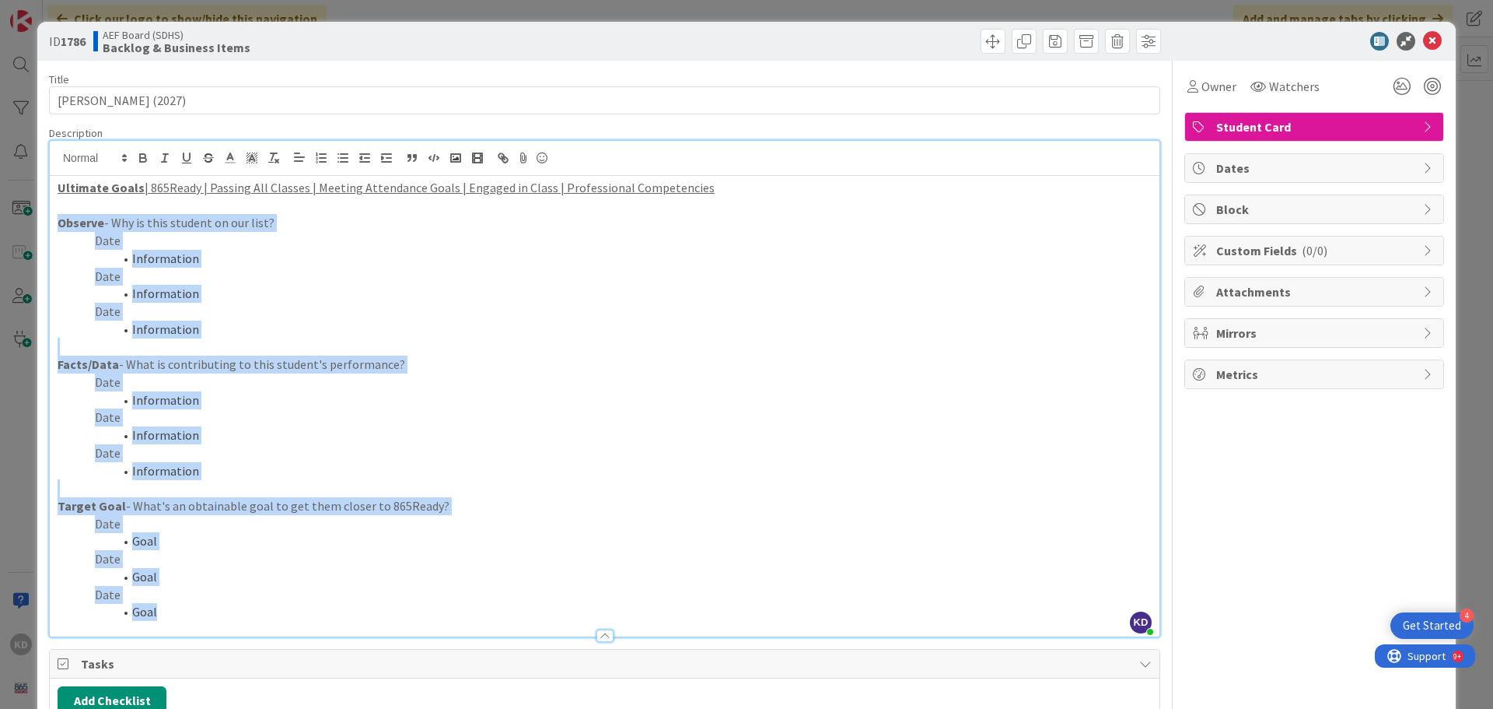
drag, startPoint x: 175, startPoint y: 607, endPoint x: 51, endPoint y: 222, distance: 403.6
click at [51, 222] on div "Ultimate Goals | 865Ready | Passing All Classes | Meeting Attendance Goals | En…" at bounding box center [605, 406] width 1110 height 460
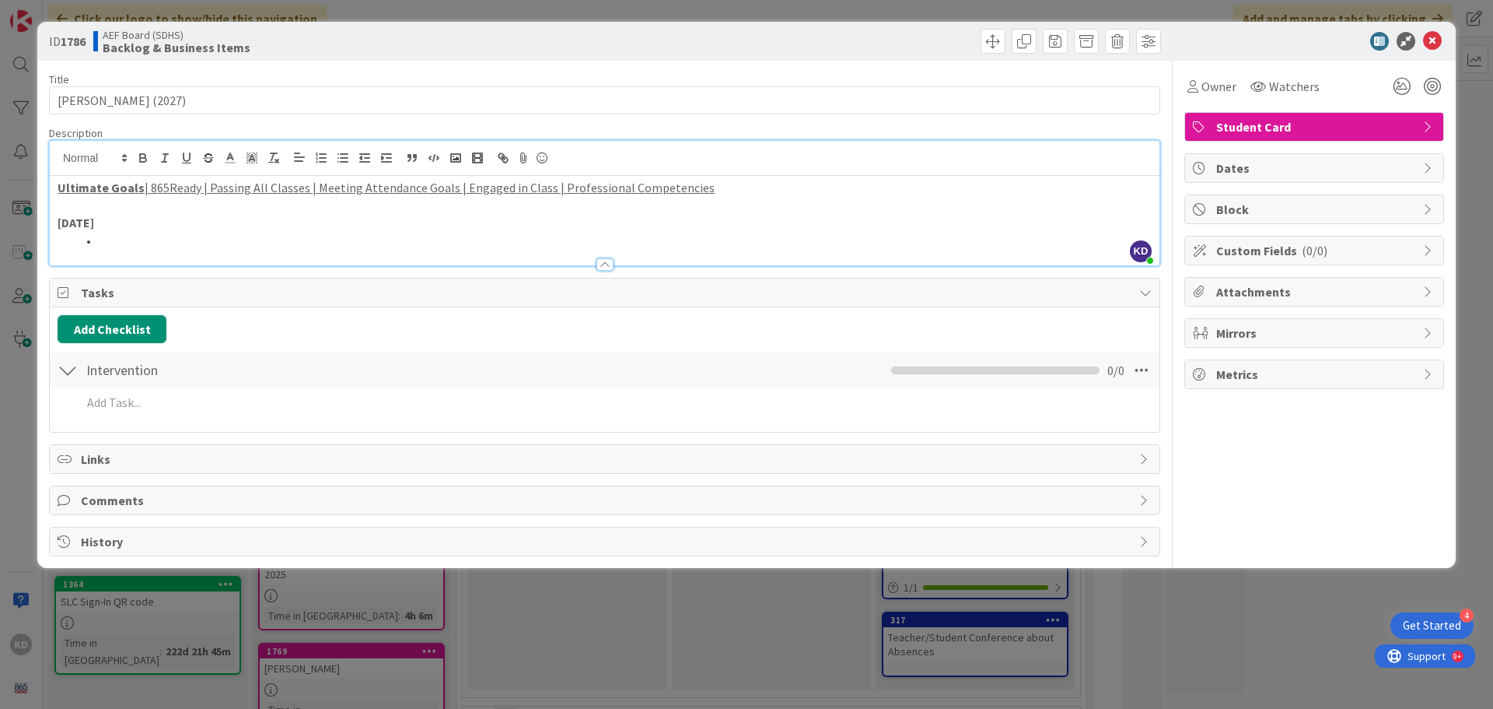
click at [313, 228] on p "[DATE]" at bounding box center [605, 223] width 1094 height 18
click at [303, 240] on li at bounding box center [614, 241] width 1076 height 18
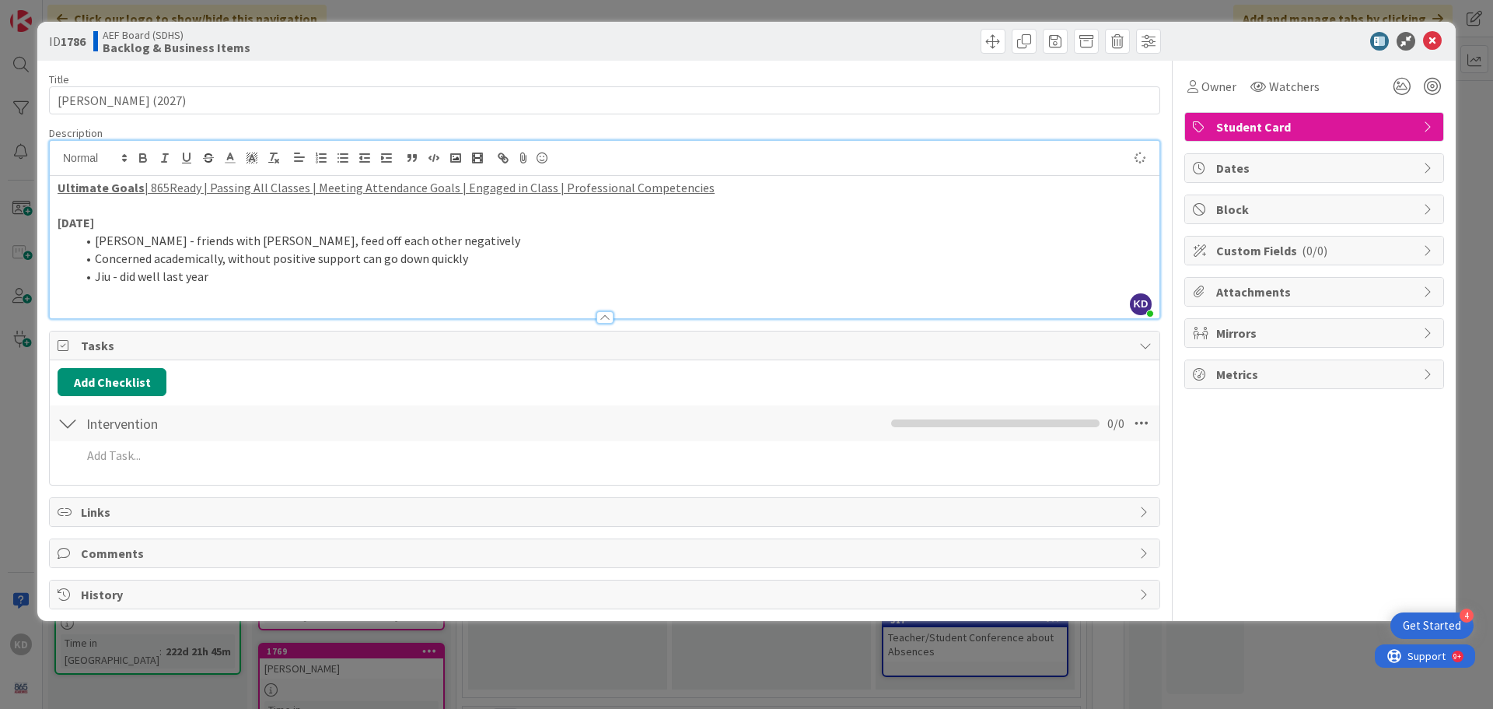
click at [97, 259] on li "Concerned academically, without positive support can go down quickly" at bounding box center [614, 259] width 1076 height 18
click at [131, 299] on p at bounding box center [605, 294] width 1094 height 18
click at [992, 33] on span at bounding box center [993, 41] width 25 height 25
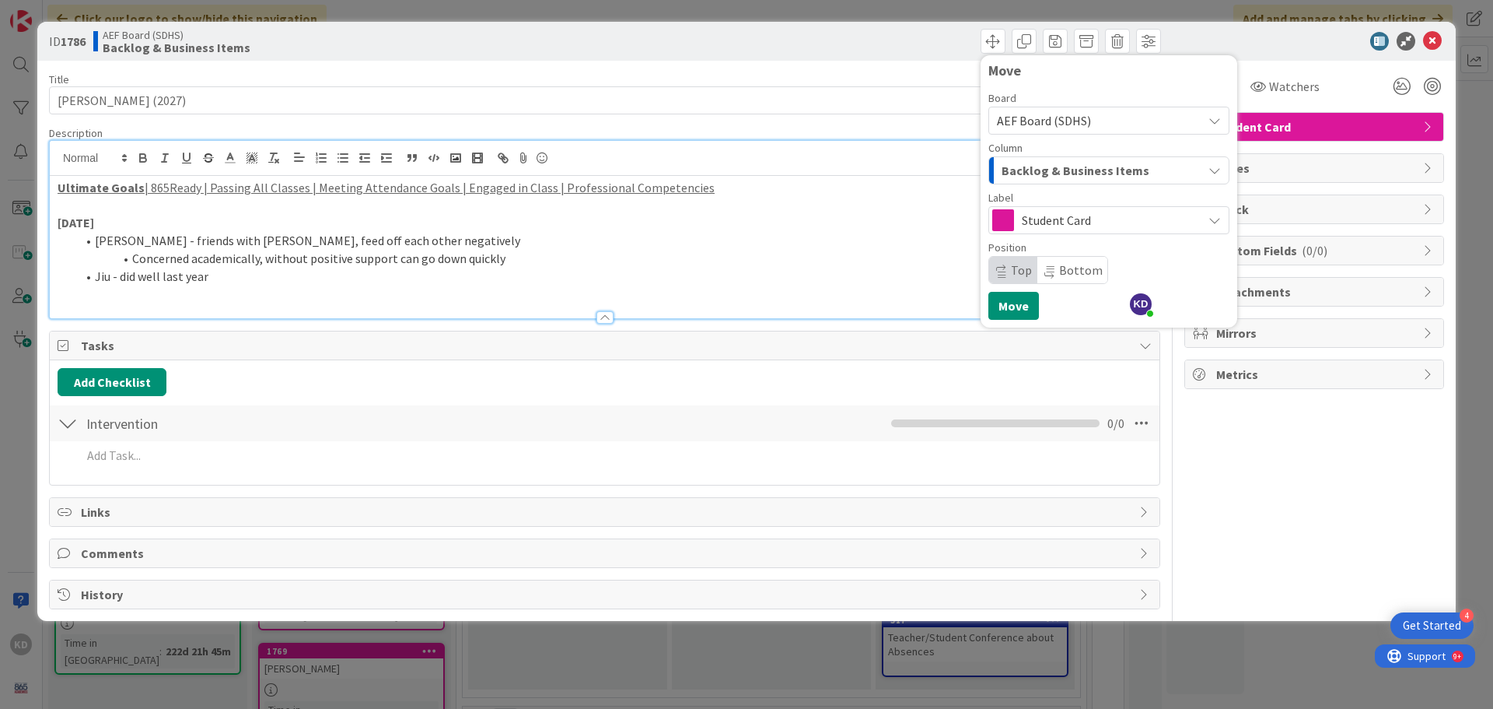
click at [1060, 167] on span "Backlog & Business Items" at bounding box center [1076, 170] width 148 height 20
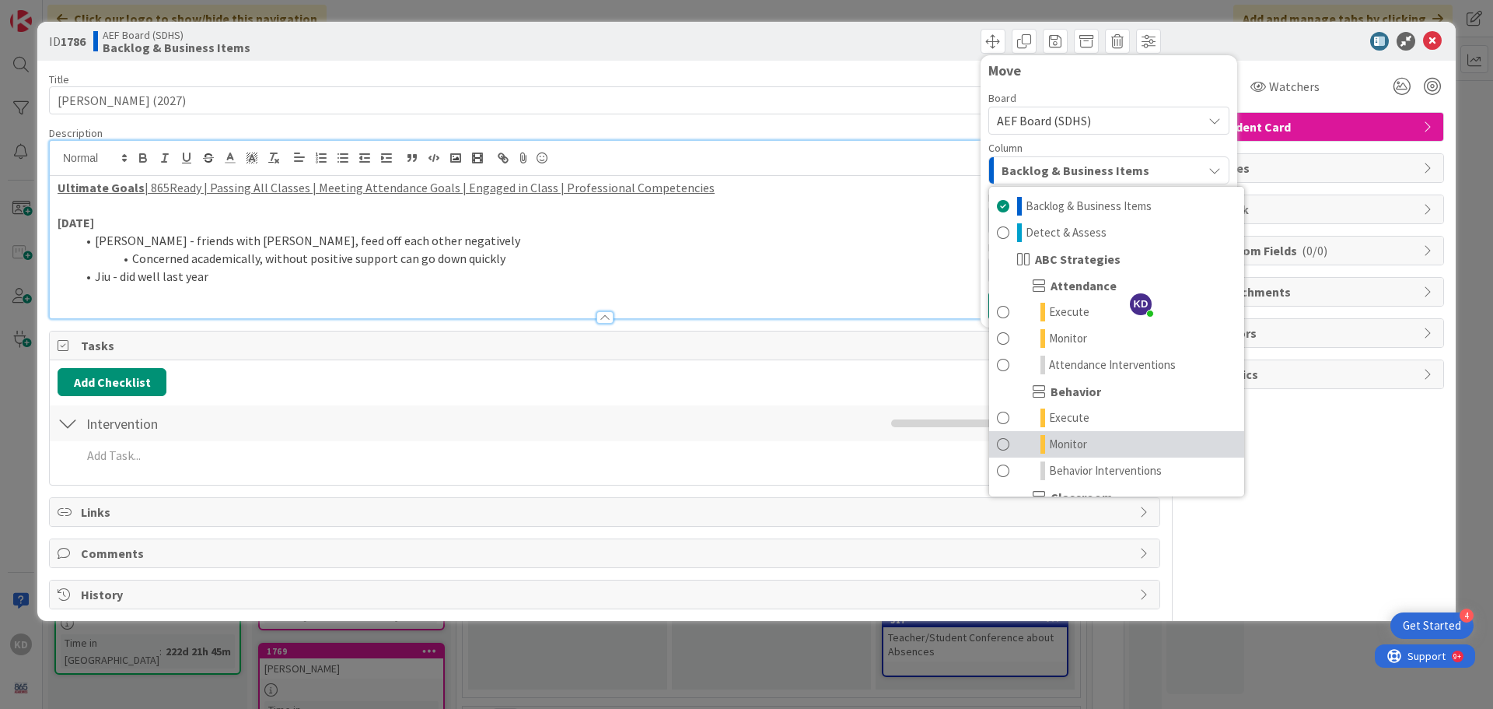
click at [1003, 447] on span at bounding box center [1003, 444] width 12 height 19
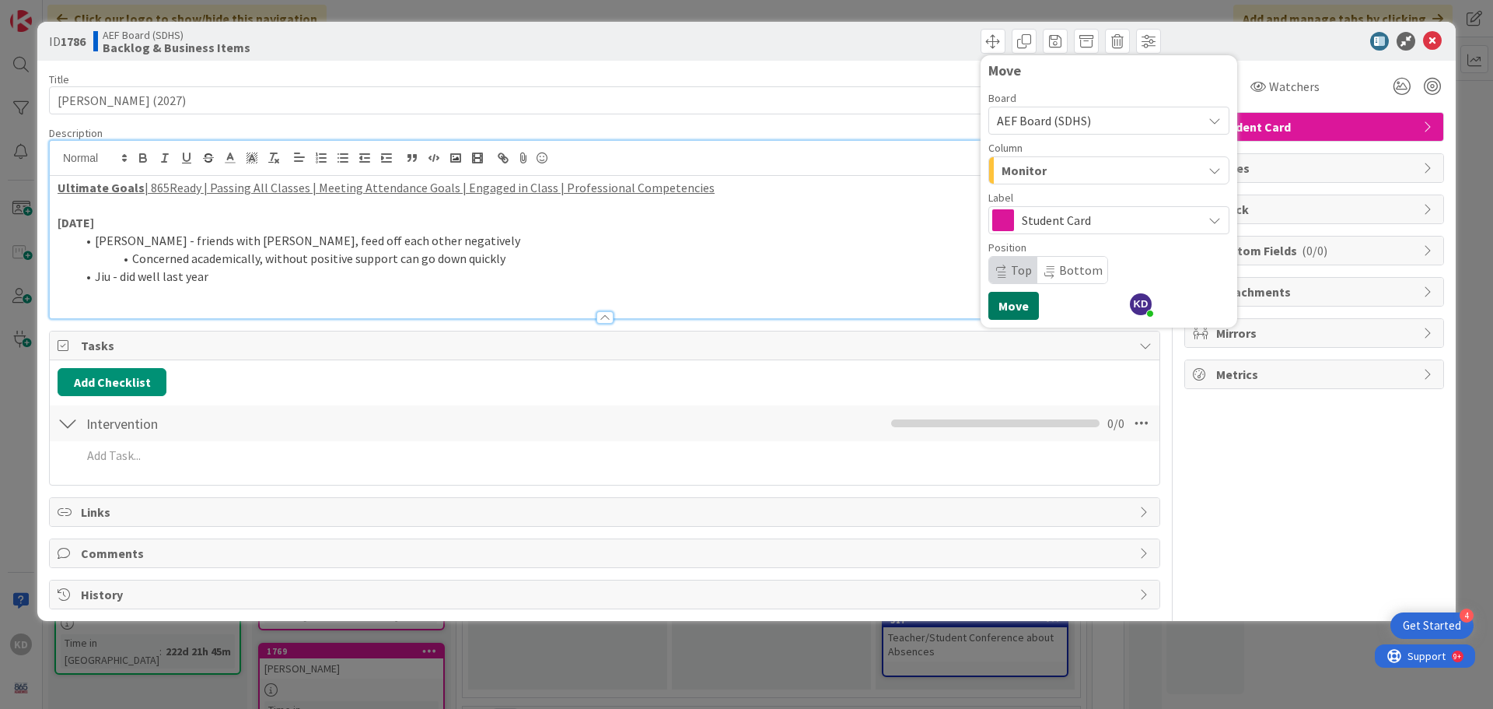
click at [1004, 310] on button "Move" at bounding box center [1014, 306] width 51 height 28
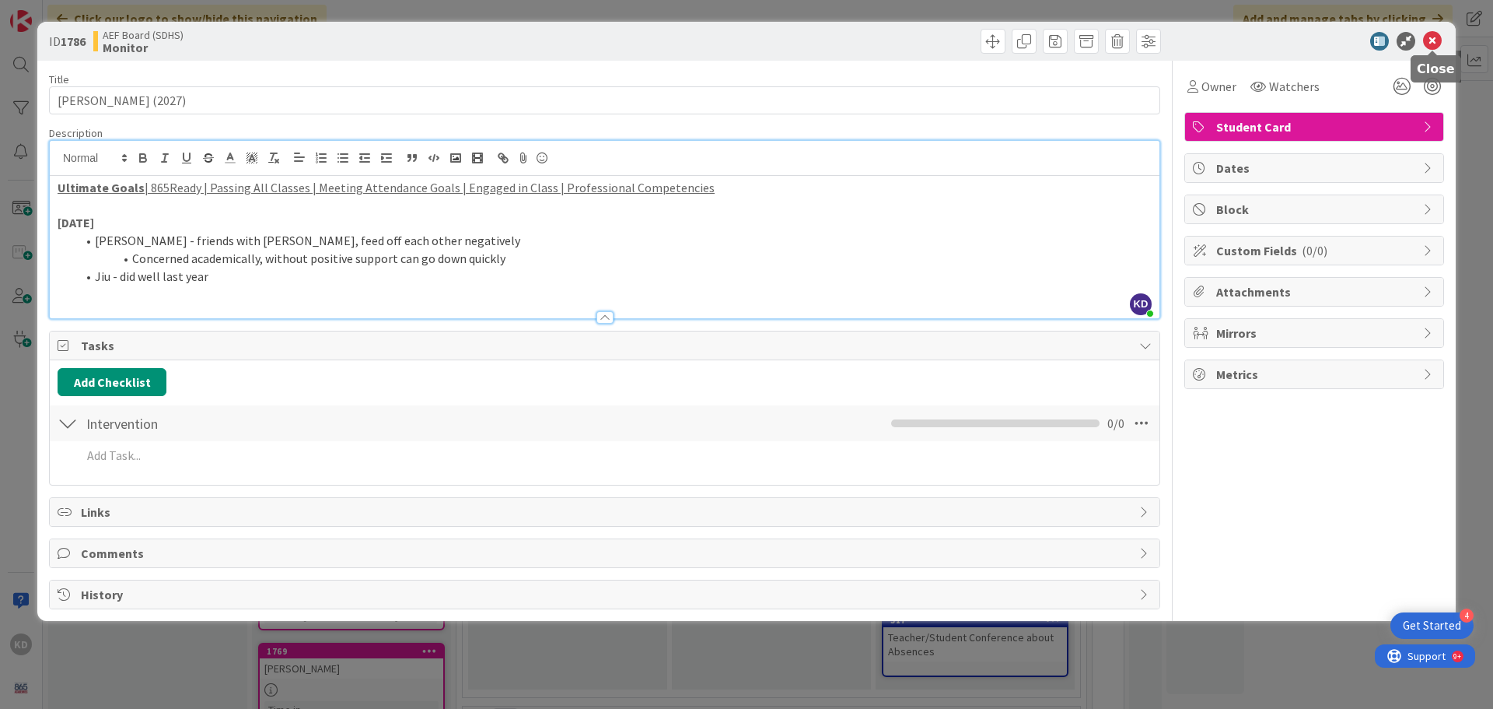
click at [1437, 40] on icon at bounding box center [1432, 41] width 19 height 19
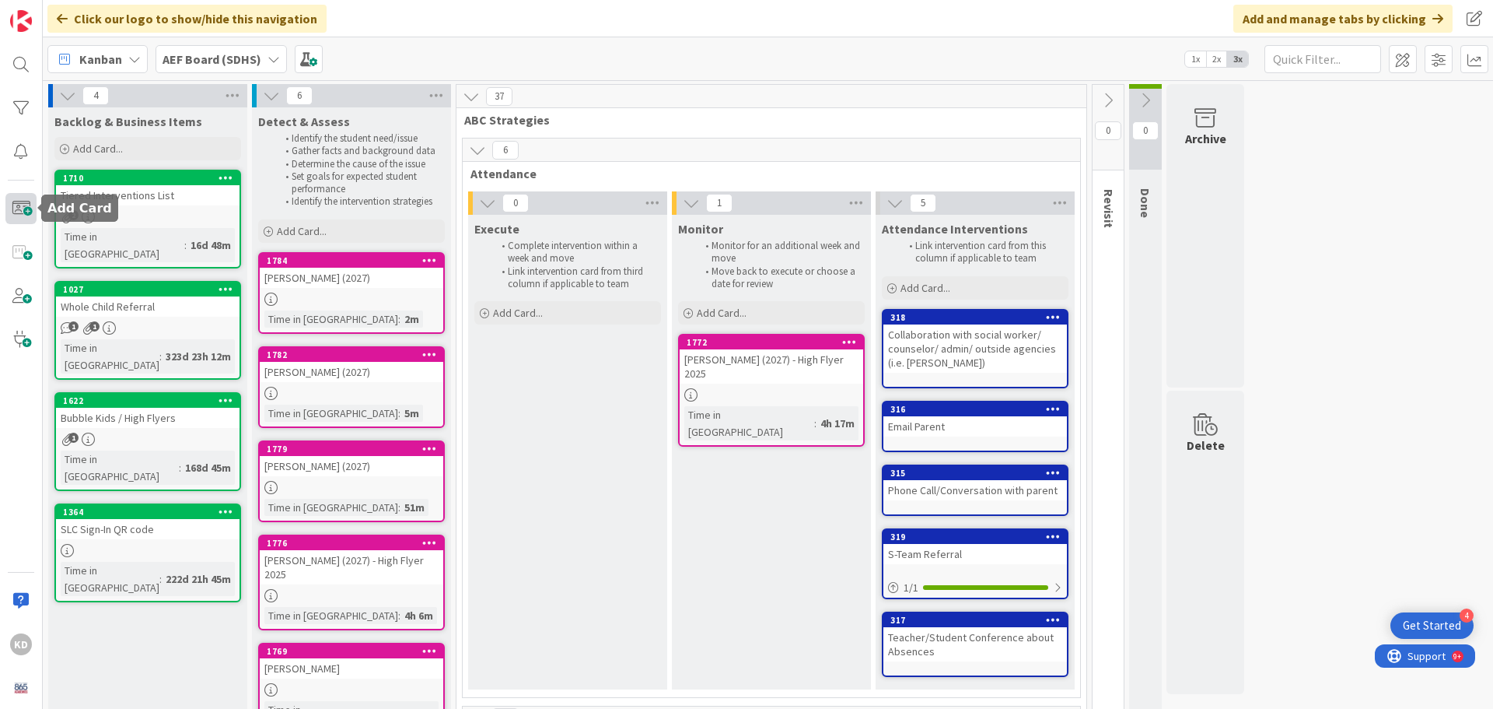
click at [19, 204] on span at bounding box center [20, 208] width 31 height 31
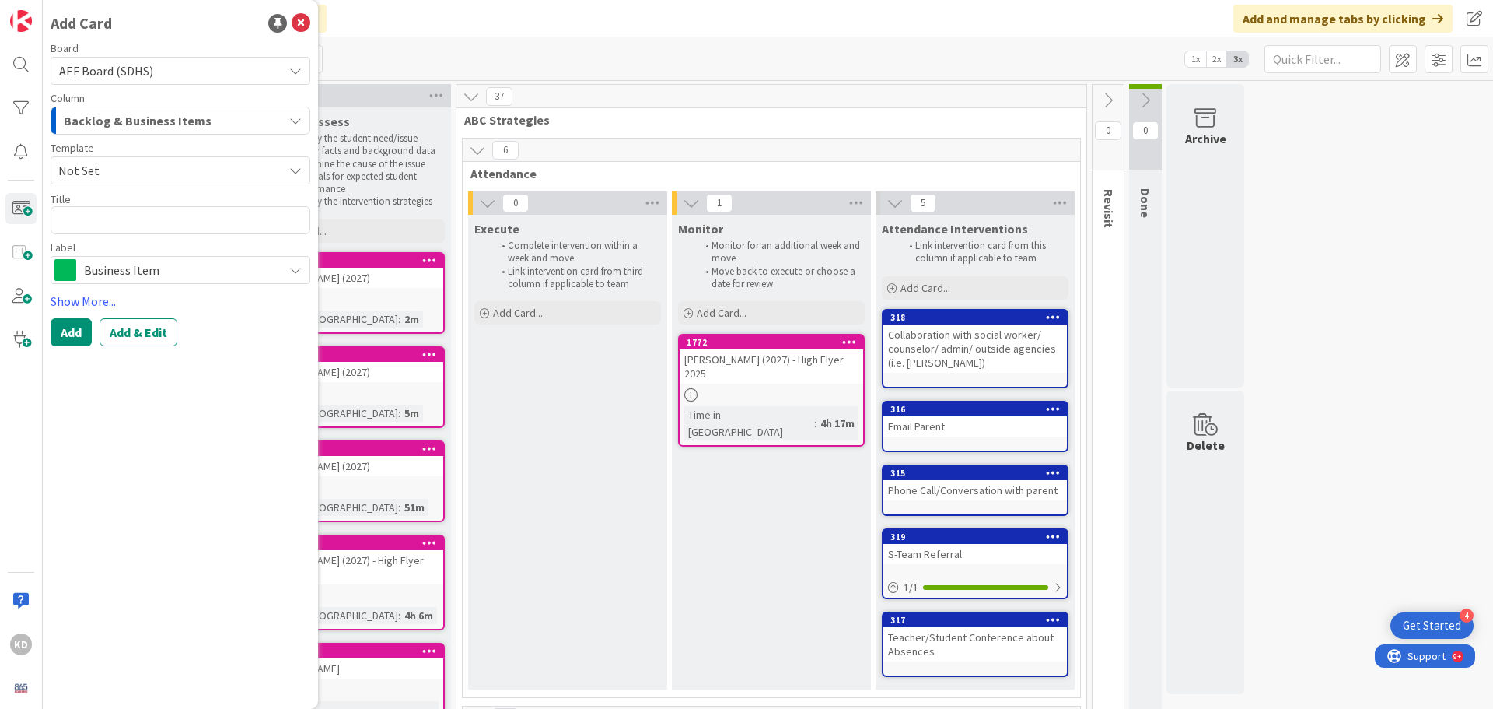
click at [85, 114] on span "Backlog & Business Items" at bounding box center [138, 120] width 148 height 20
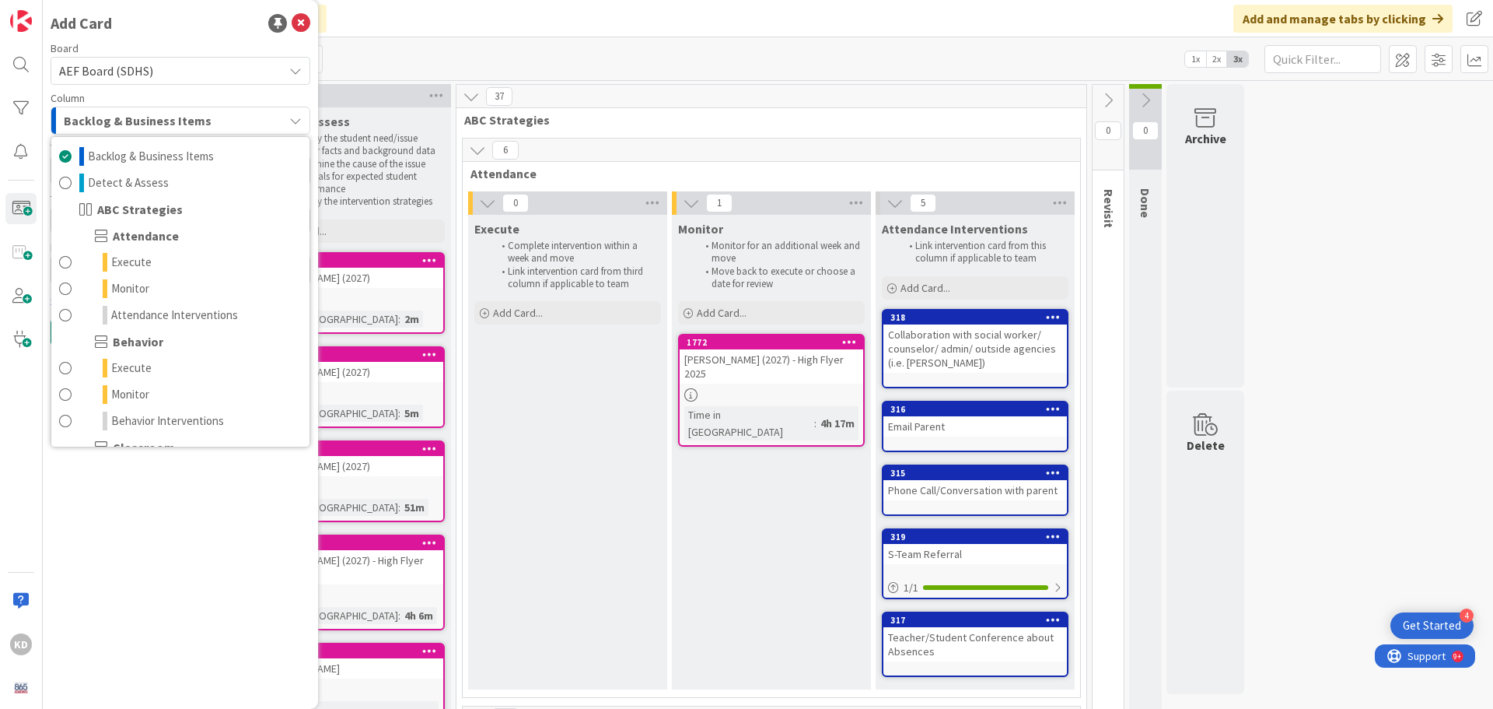
click at [85, 114] on span "Backlog & Business Items" at bounding box center [138, 120] width 148 height 20
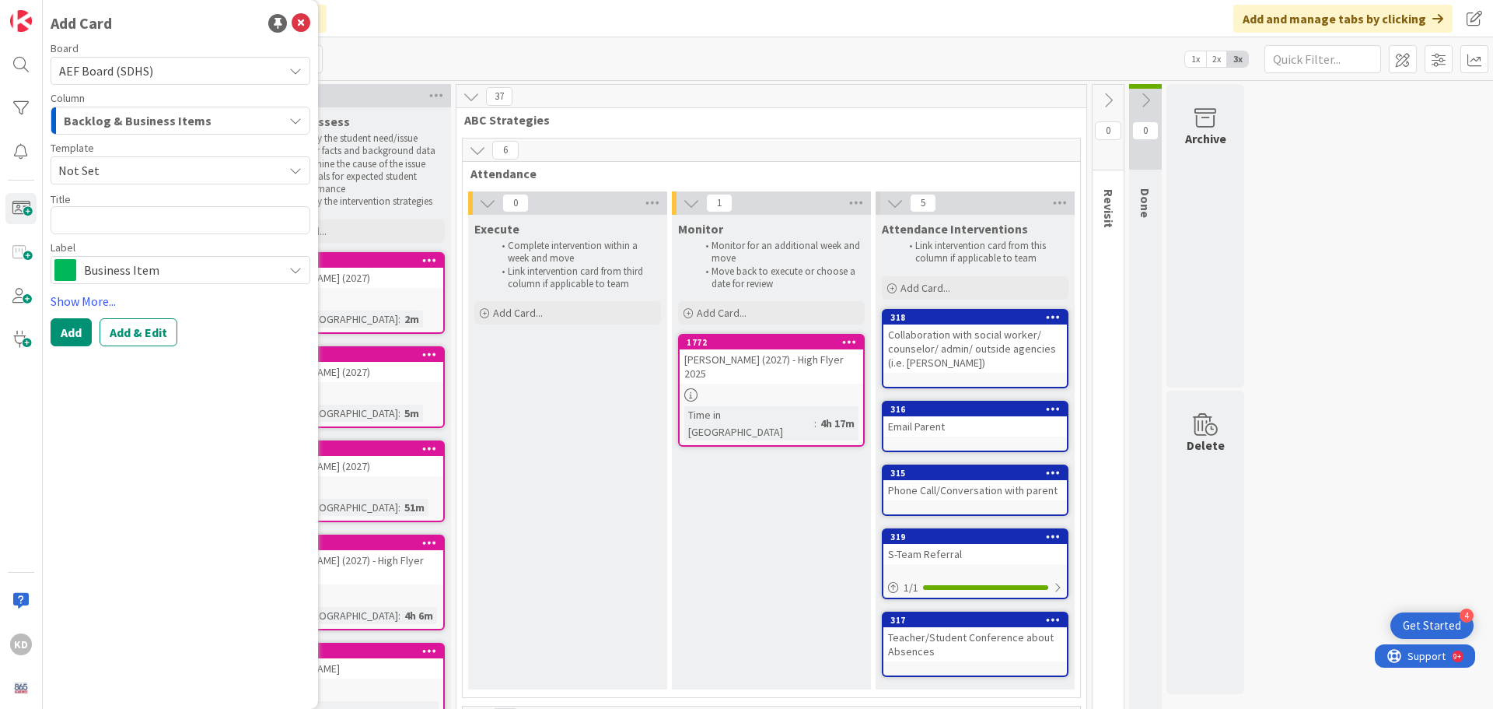
click at [84, 160] on span "Not Set" at bounding box center [164, 170] width 213 height 20
click at [85, 165] on span "Not Set" at bounding box center [164, 170] width 213 height 20
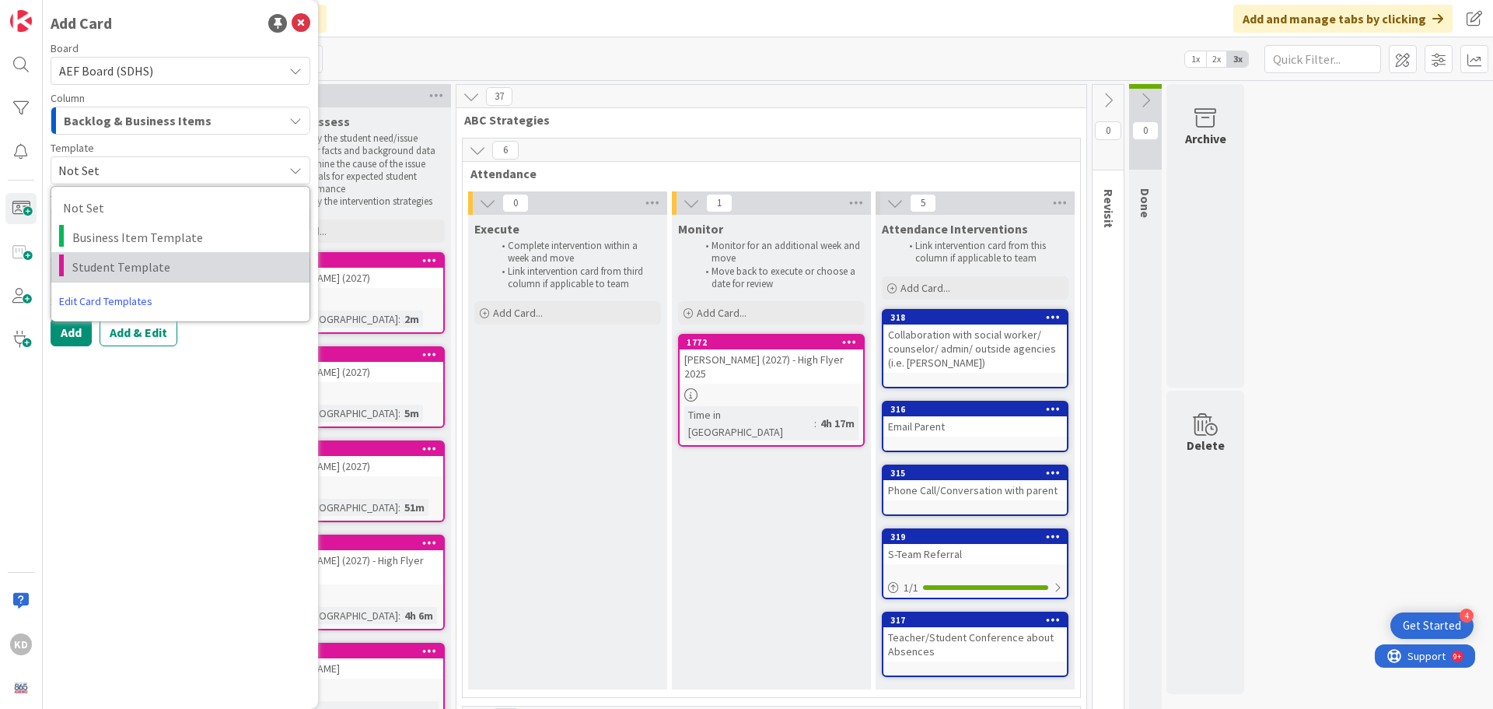
click at [110, 264] on span "Student Template" at bounding box center [185, 267] width 226 height 20
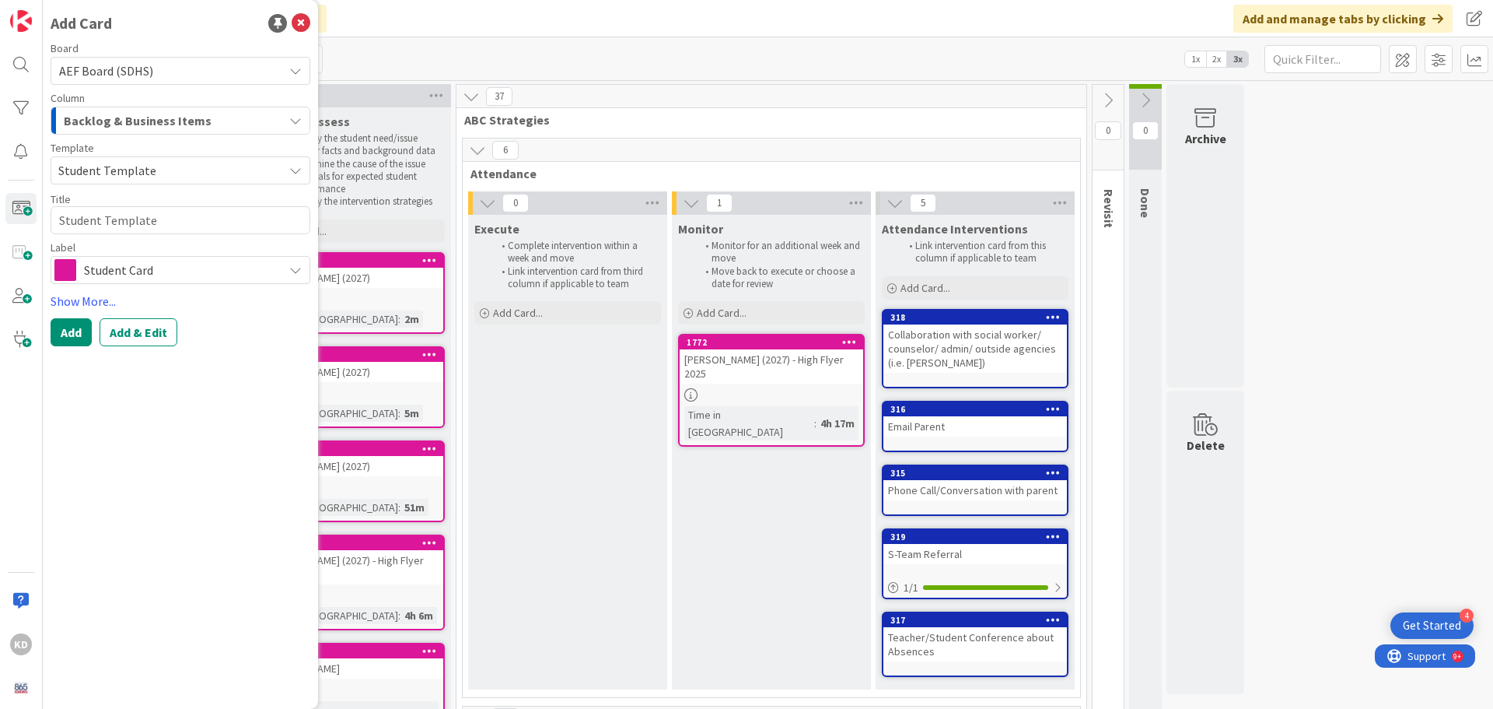
click at [107, 240] on div "Board AEF Board (SDHS) Column Backlog & Business Items Backlog & Business Items…" at bounding box center [181, 163] width 260 height 241
click at [116, 218] on textarea "Student Template" at bounding box center [181, 220] width 260 height 28
click at [142, 277] on span "Student Card" at bounding box center [179, 270] width 191 height 22
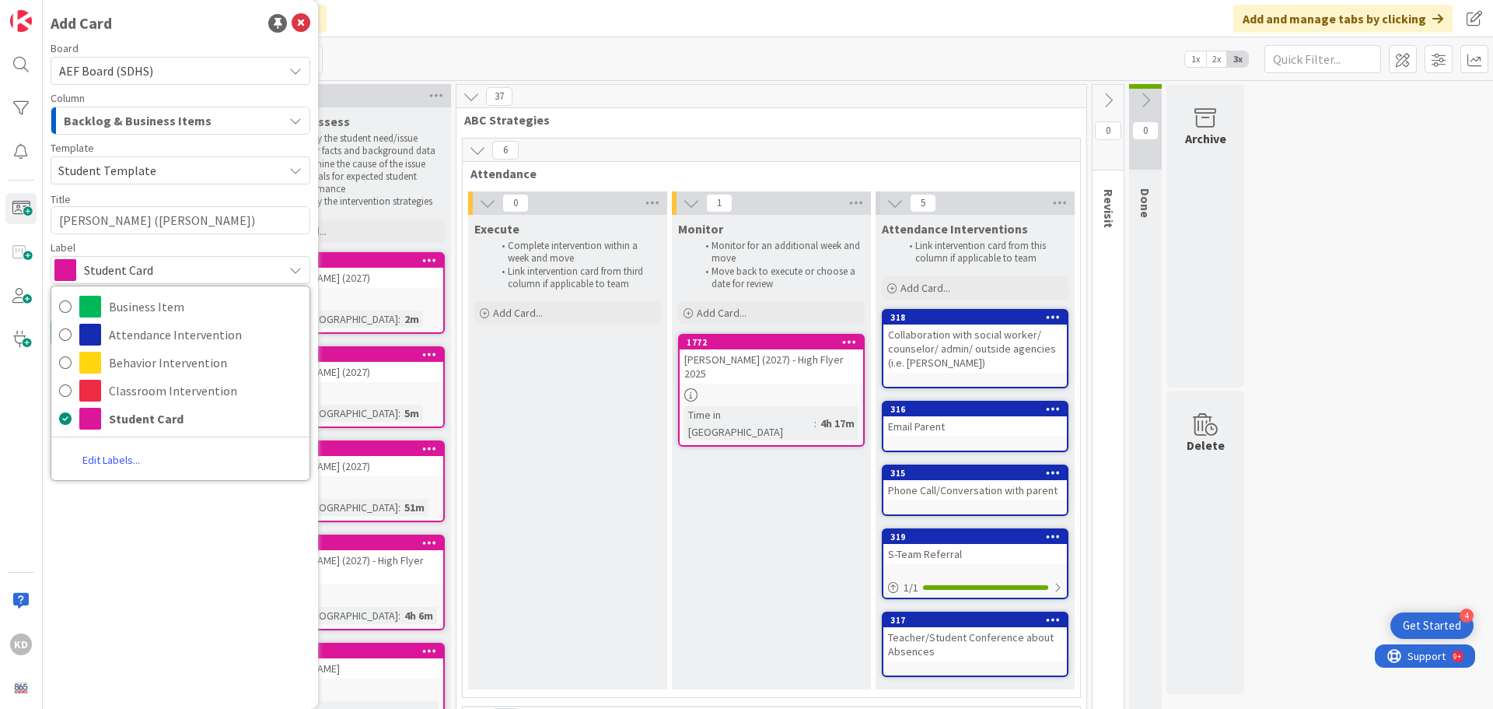
click at [142, 277] on span "Student Card" at bounding box center [179, 270] width 191 height 22
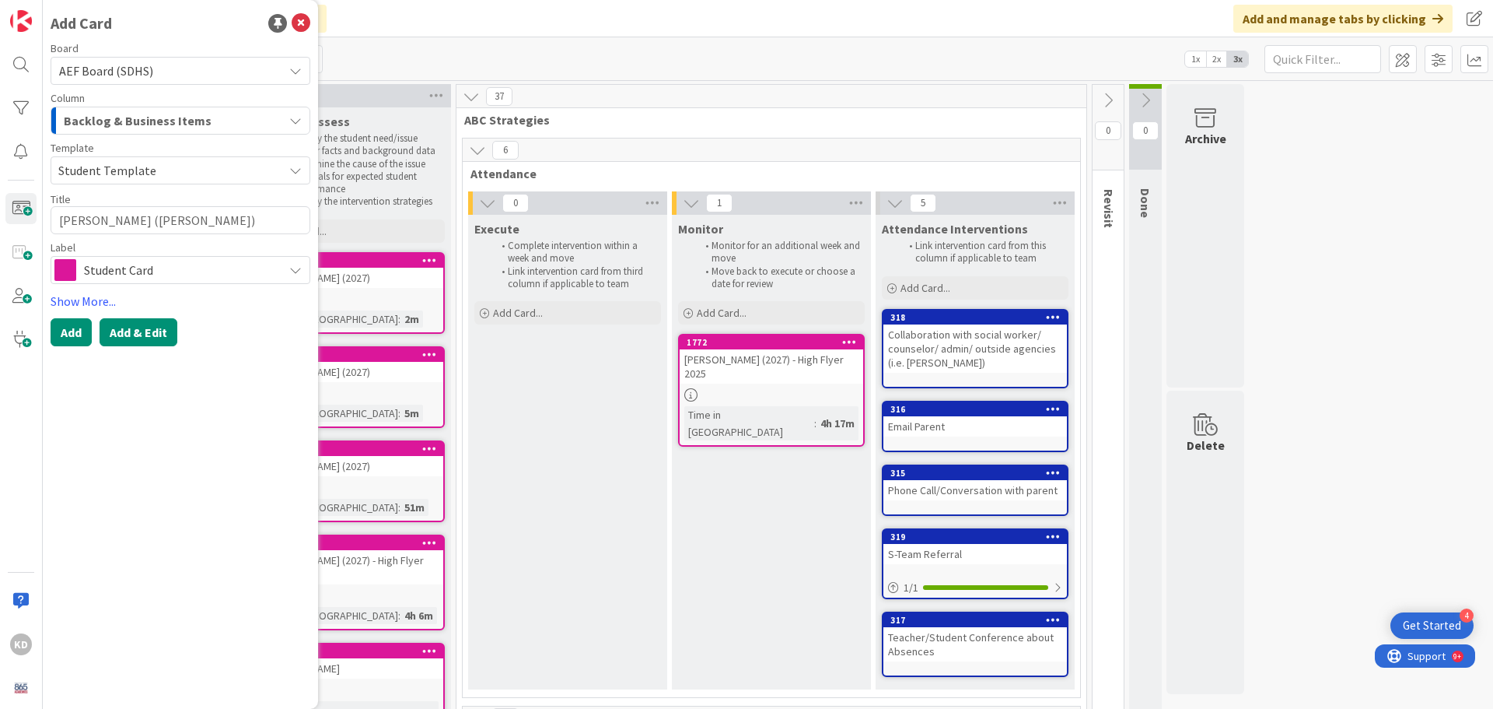
click at [131, 334] on button "Add & Edit" at bounding box center [139, 332] width 78 height 28
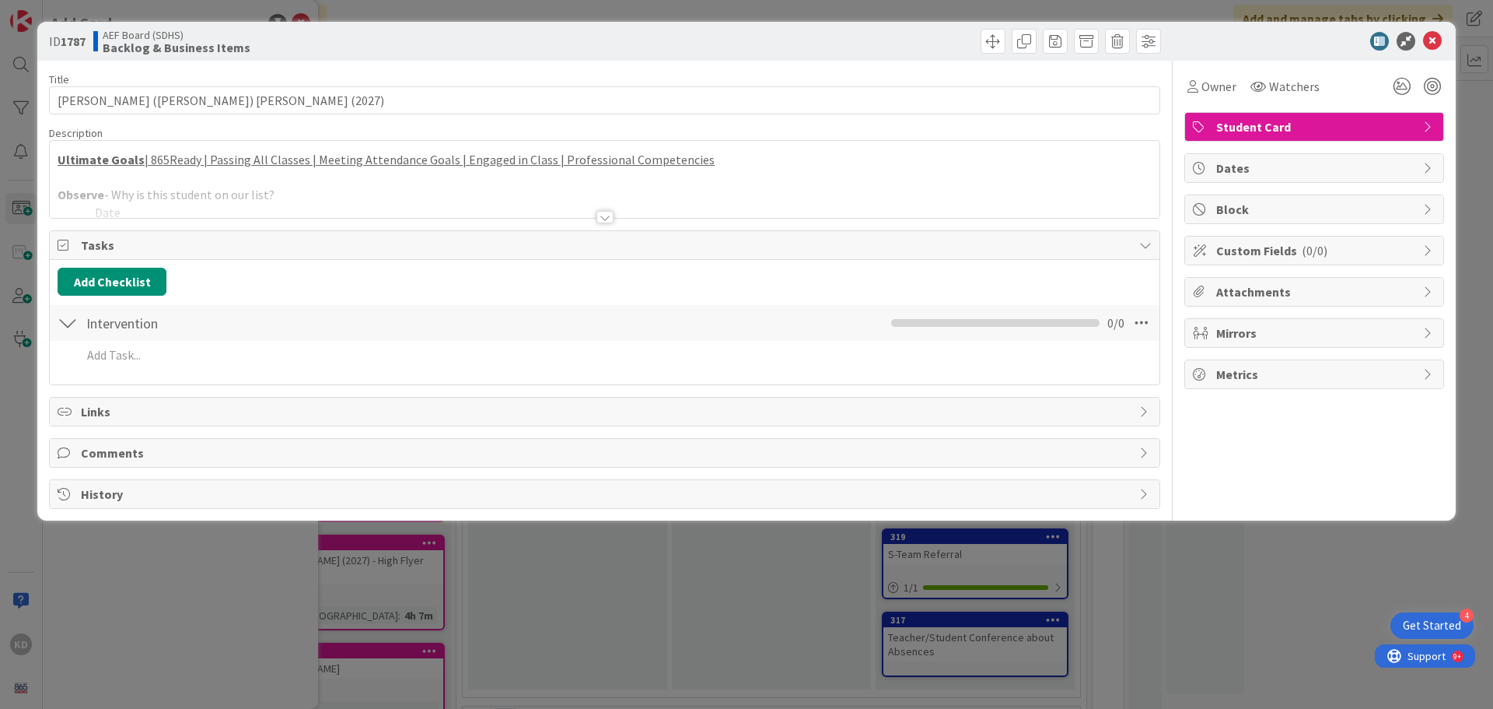
click at [231, 194] on div at bounding box center [605, 198] width 1110 height 40
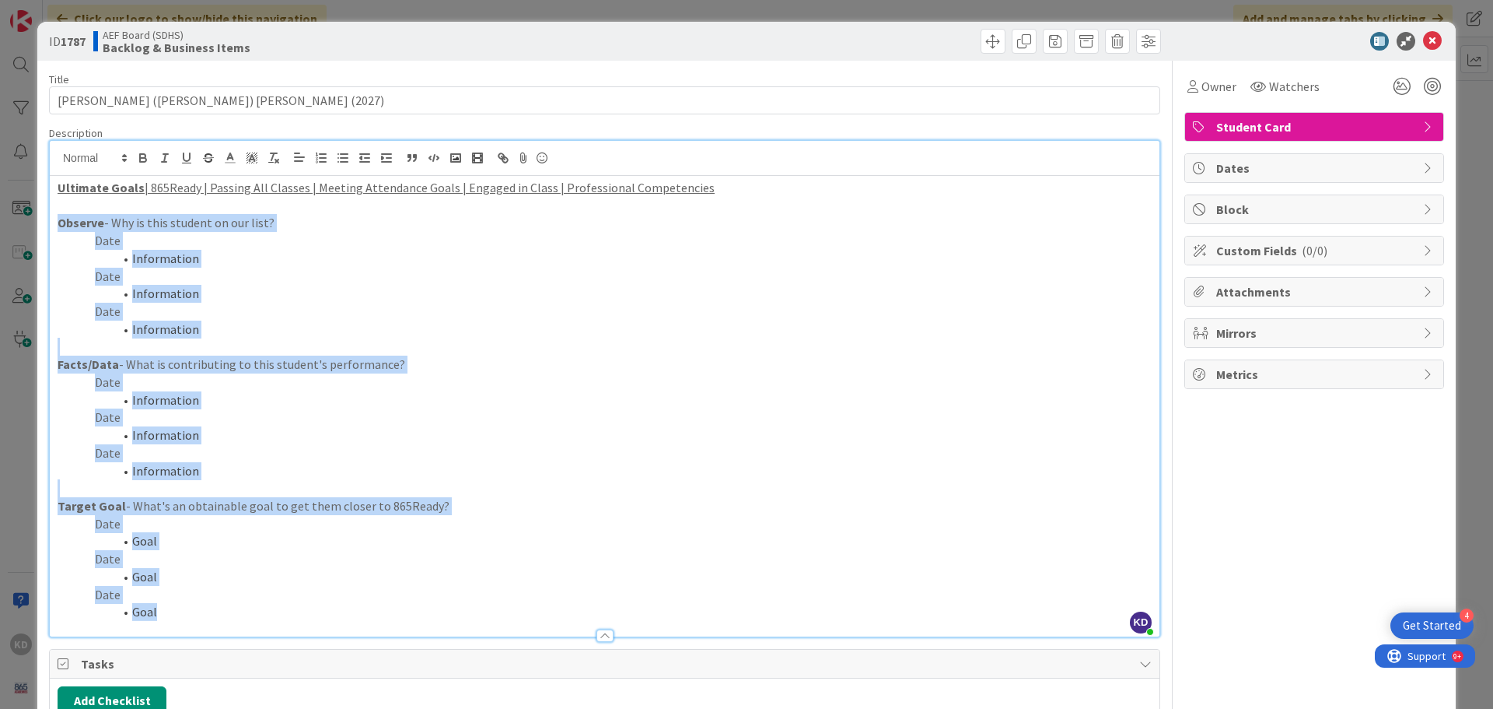
drag, startPoint x: 171, startPoint y: 616, endPoint x: 58, endPoint y: 224, distance: 408.1
click at [58, 224] on div "Ultimate Goals | 865Ready | Passing All Classes | Meeting Attendance Goals | En…" at bounding box center [605, 406] width 1110 height 460
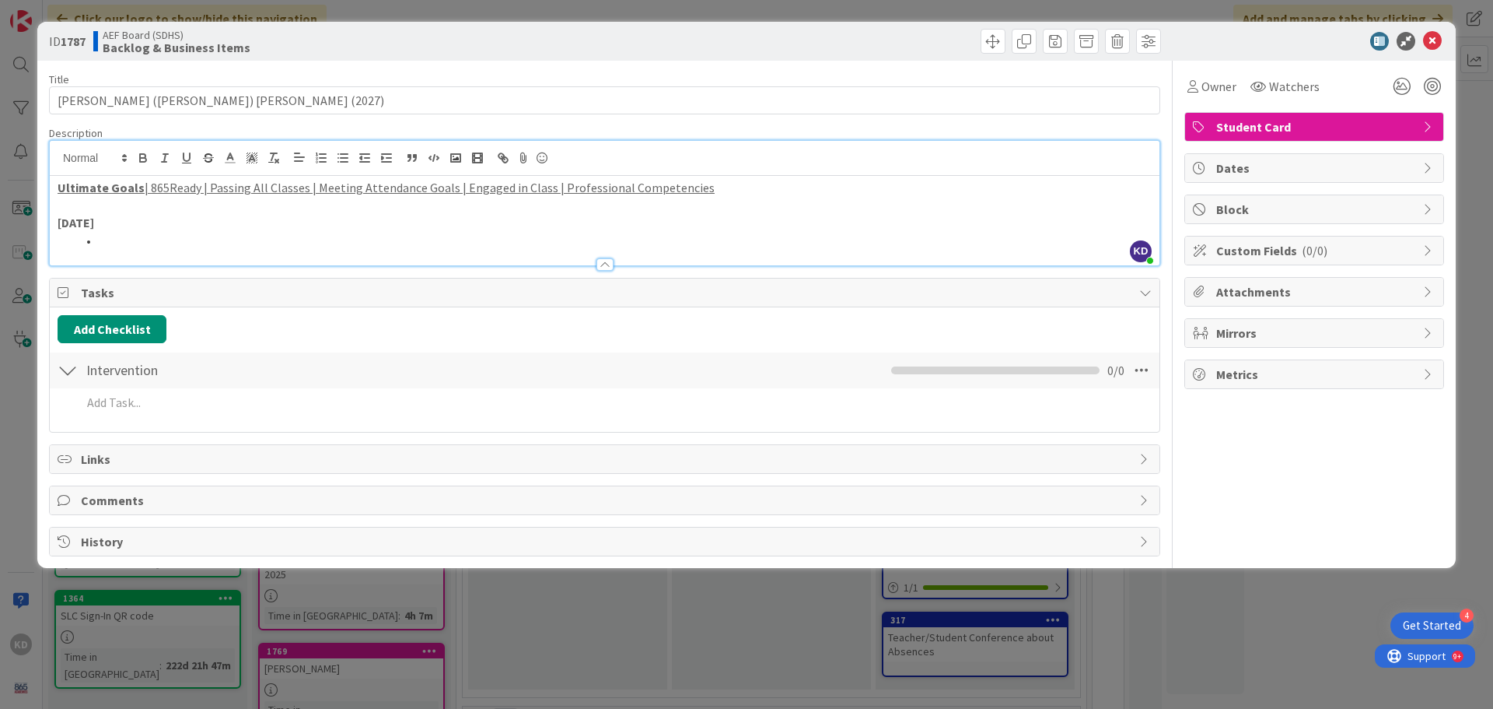
click at [237, 238] on li at bounding box center [614, 241] width 1076 height 18
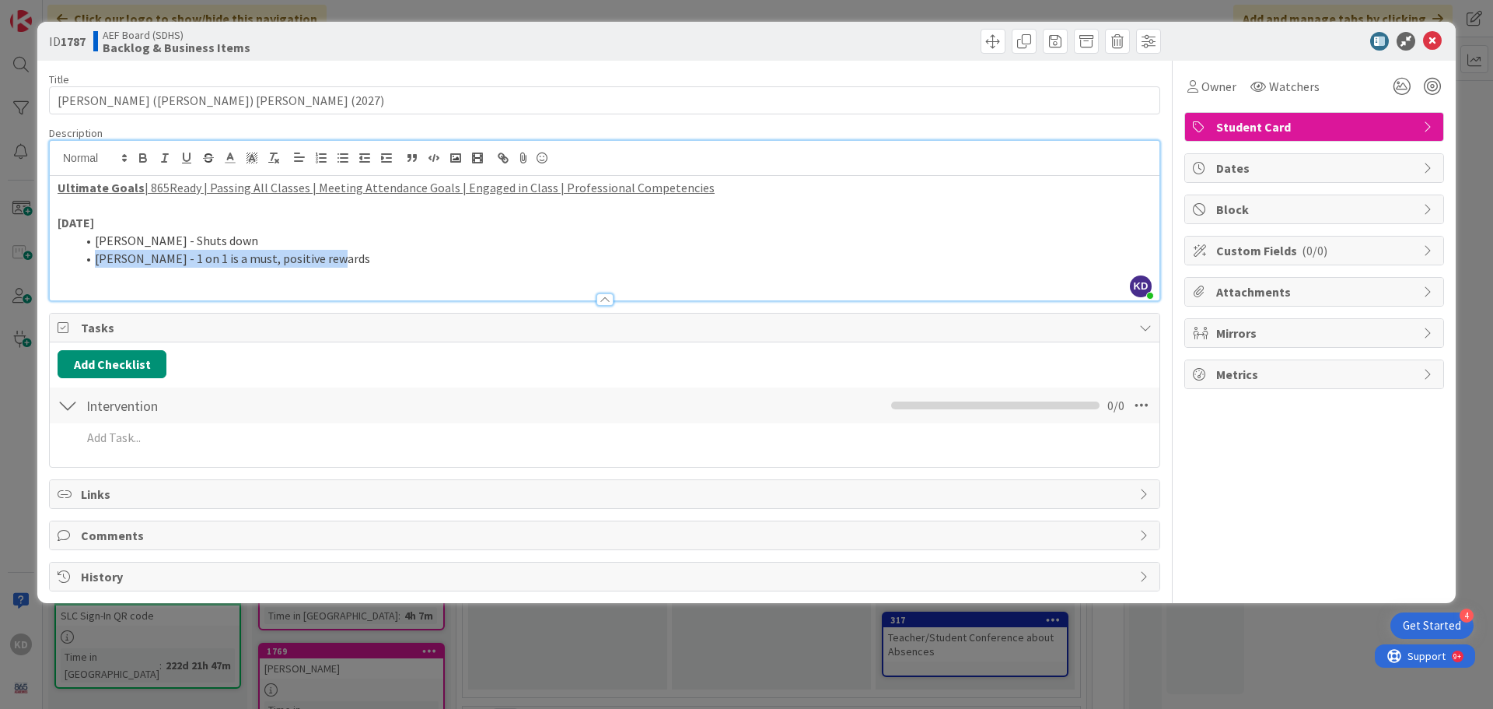
drag, startPoint x: 96, startPoint y: 257, endPoint x: 352, endPoint y: 258, distance: 255.9
click at [352, 258] on li "[PERSON_NAME] - 1 on 1 is a must, positive rewards" at bounding box center [614, 259] width 1076 height 18
click at [993, 43] on span at bounding box center [993, 41] width 25 height 25
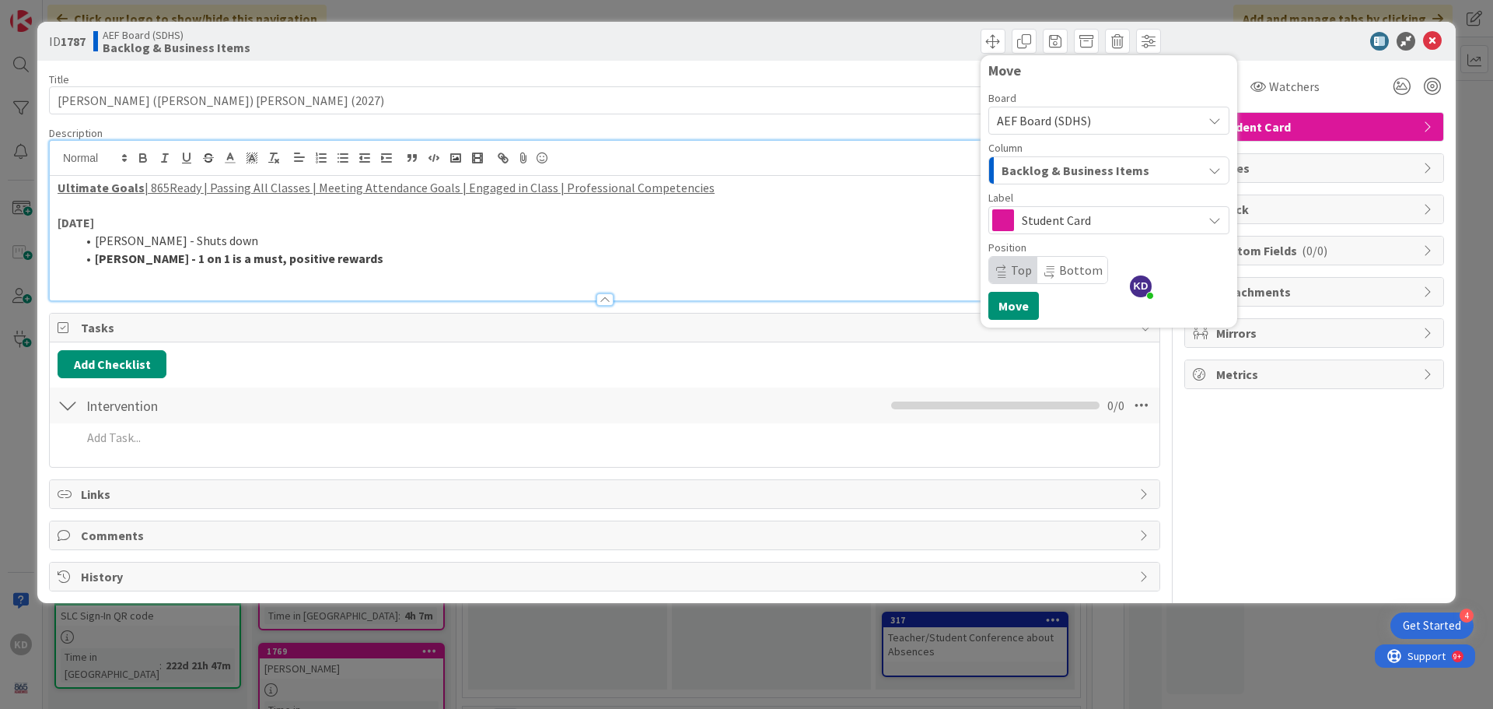
click at [1078, 163] on span "Backlog & Business Items" at bounding box center [1076, 170] width 148 height 20
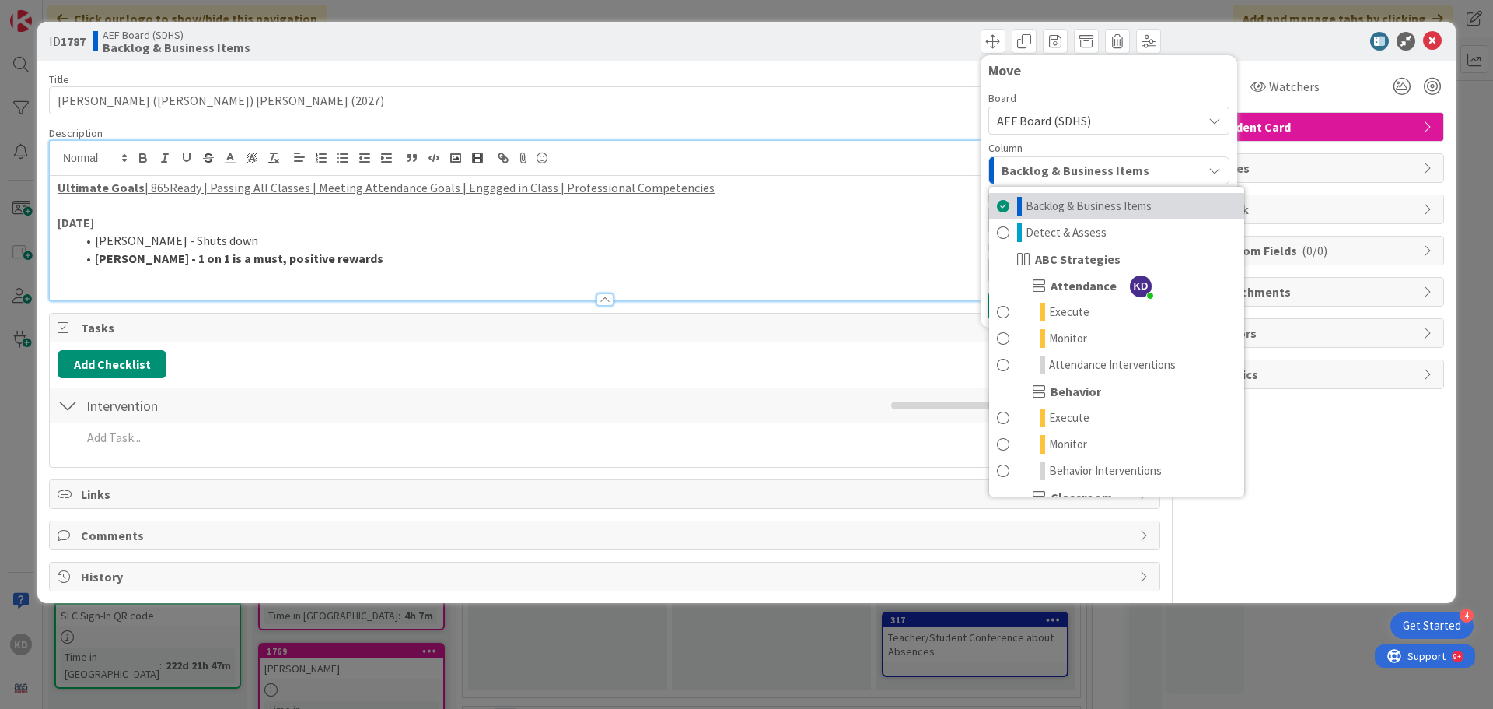
click at [1006, 204] on span at bounding box center [1003, 206] width 12 height 19
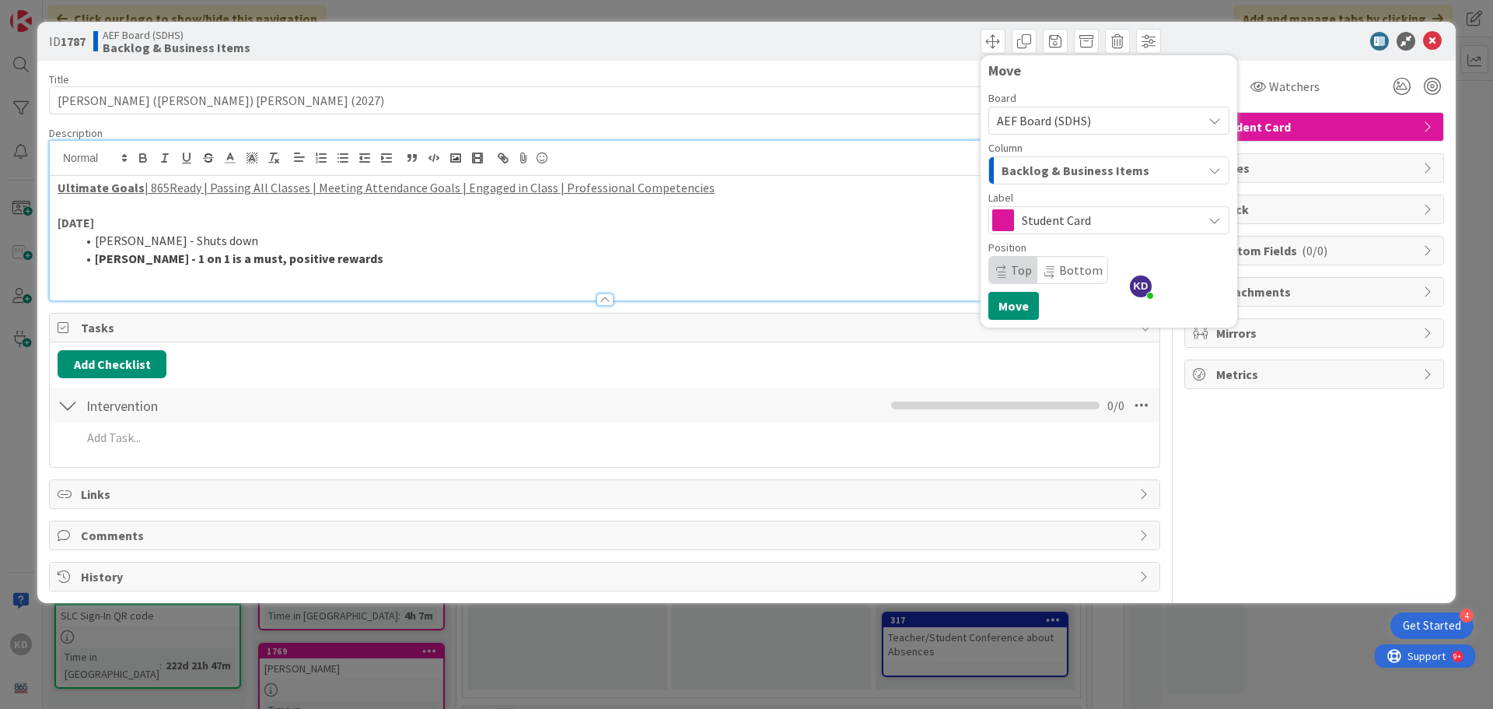
click at [1017, 177] on span "Backlog & Business Items" at bounding box center [1076, 170] width 148 height 20
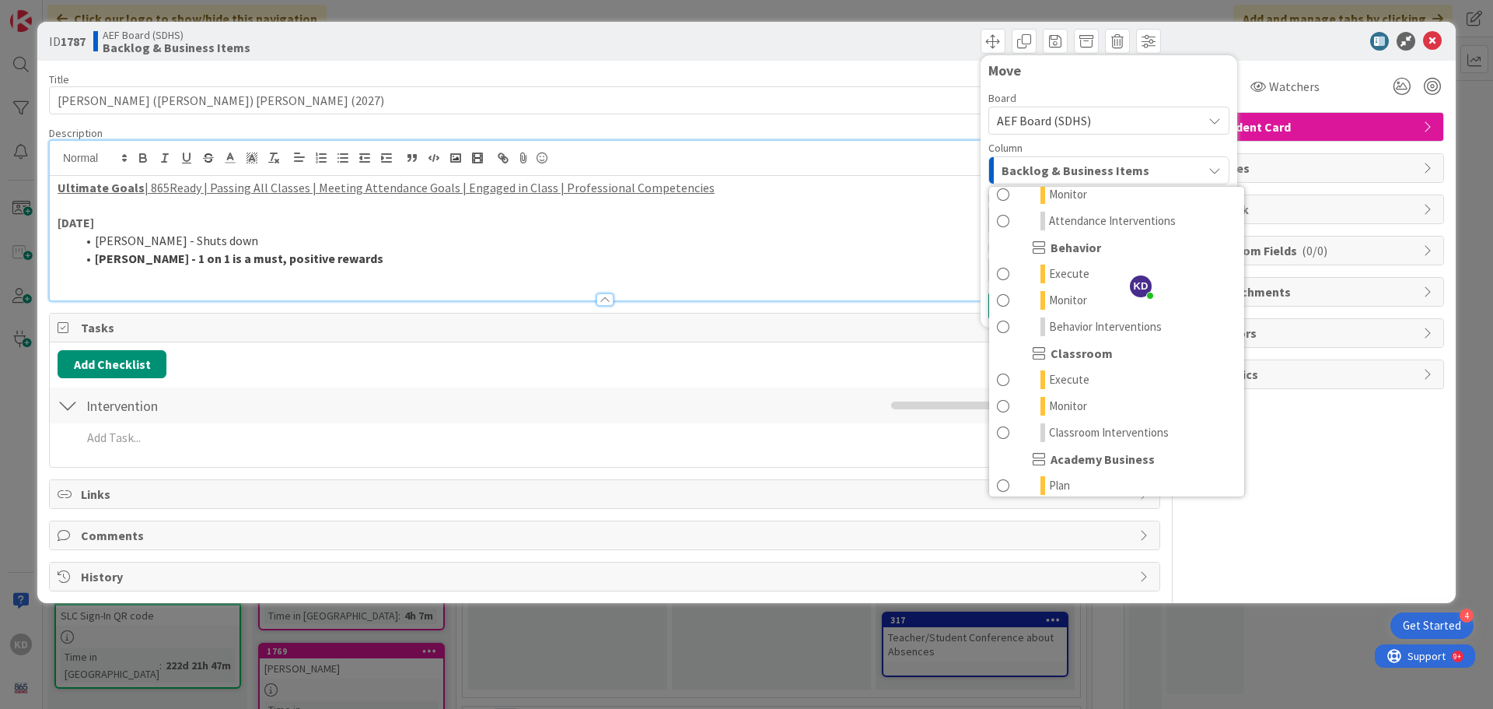
scroll to position [156, 0]
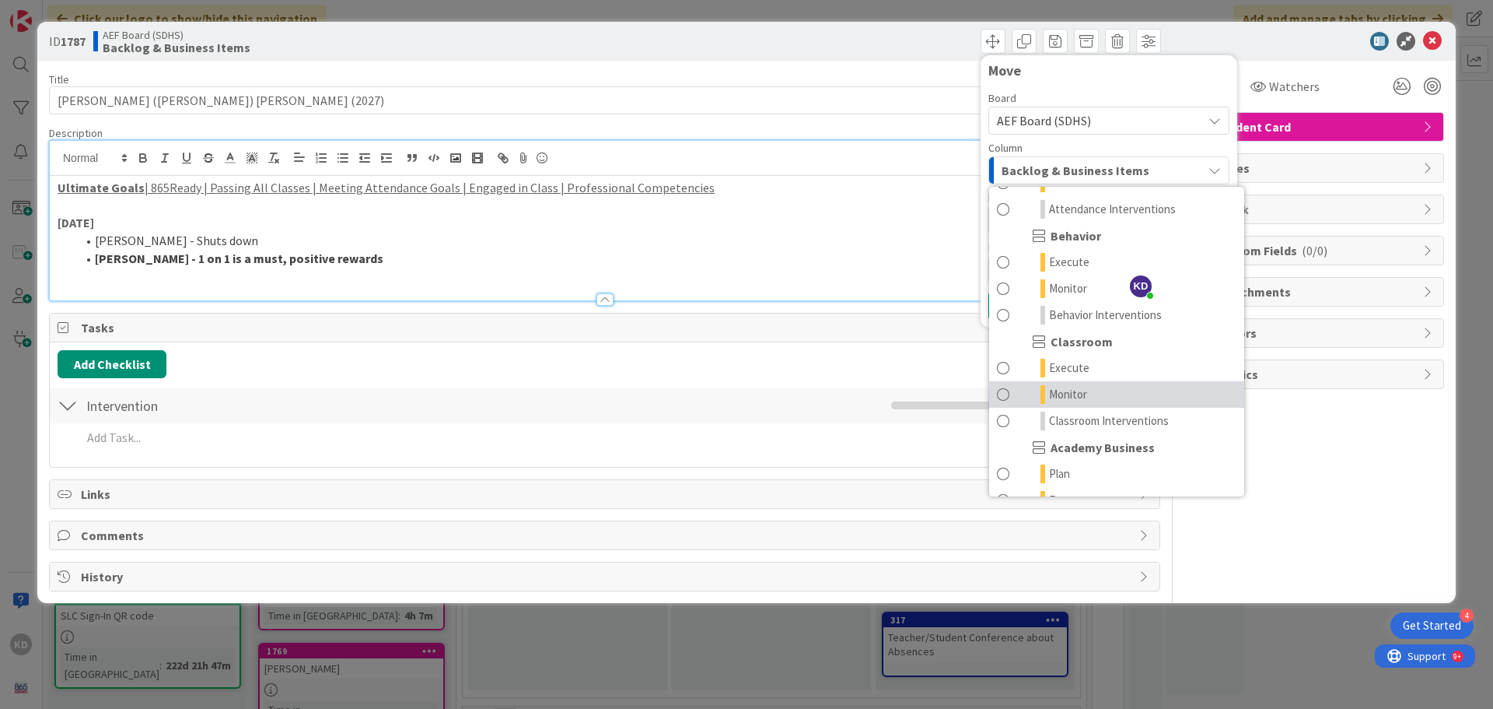
click at [1001, 391] on span at bounding box center [1003, 394] width 12 height 19
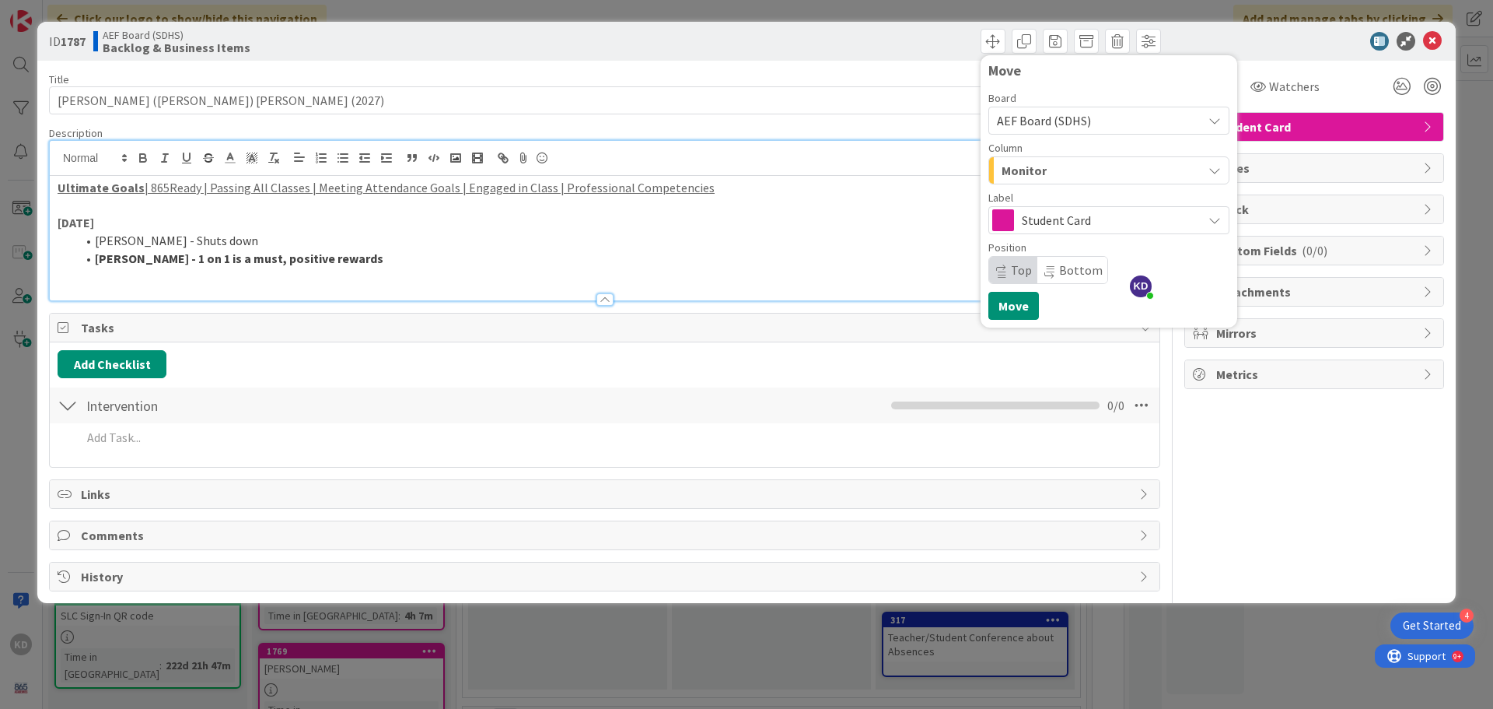
click at [1031, 172] on span "Monitor" at bounding box center [1024, 170] width 45 height 20
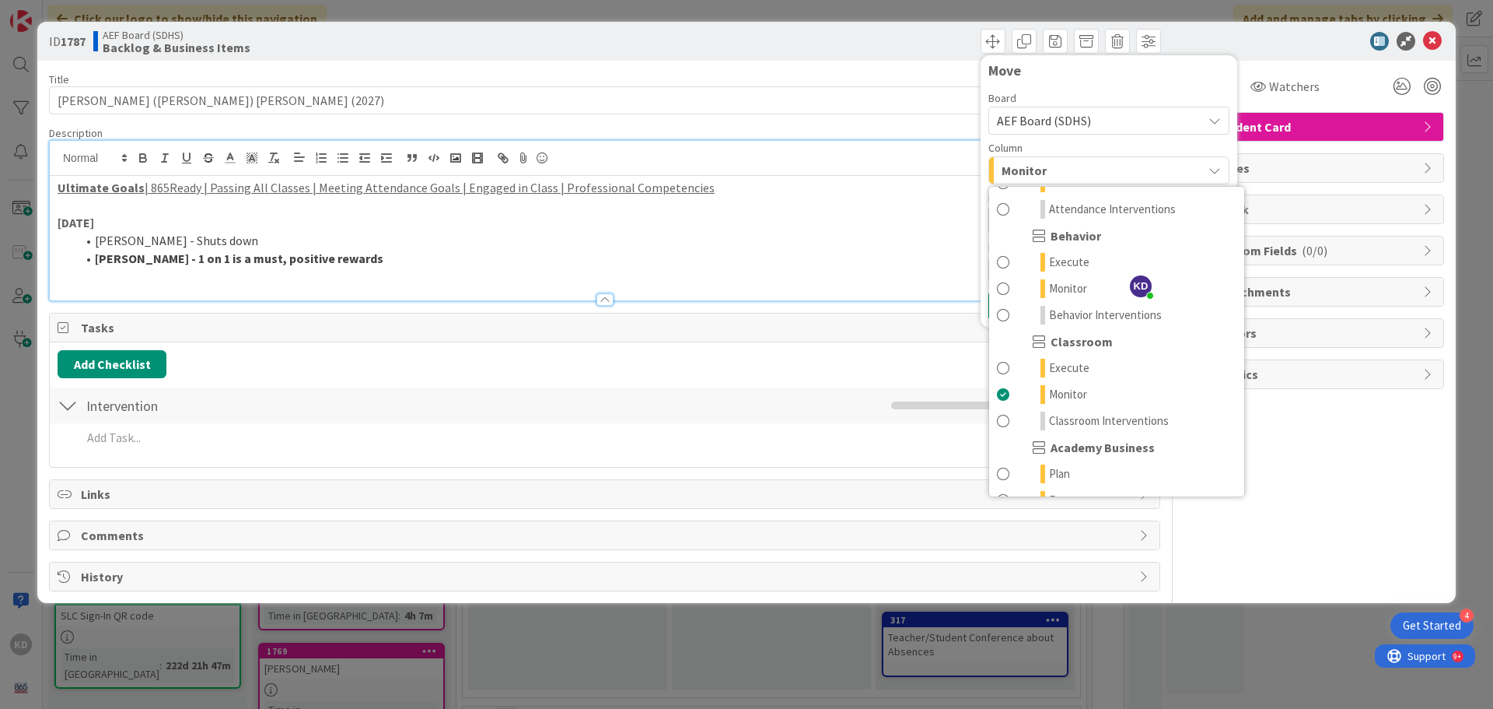
click at [1030, 169] on span "Monitor" at bounding box center [1024, 170] width 45 height 20
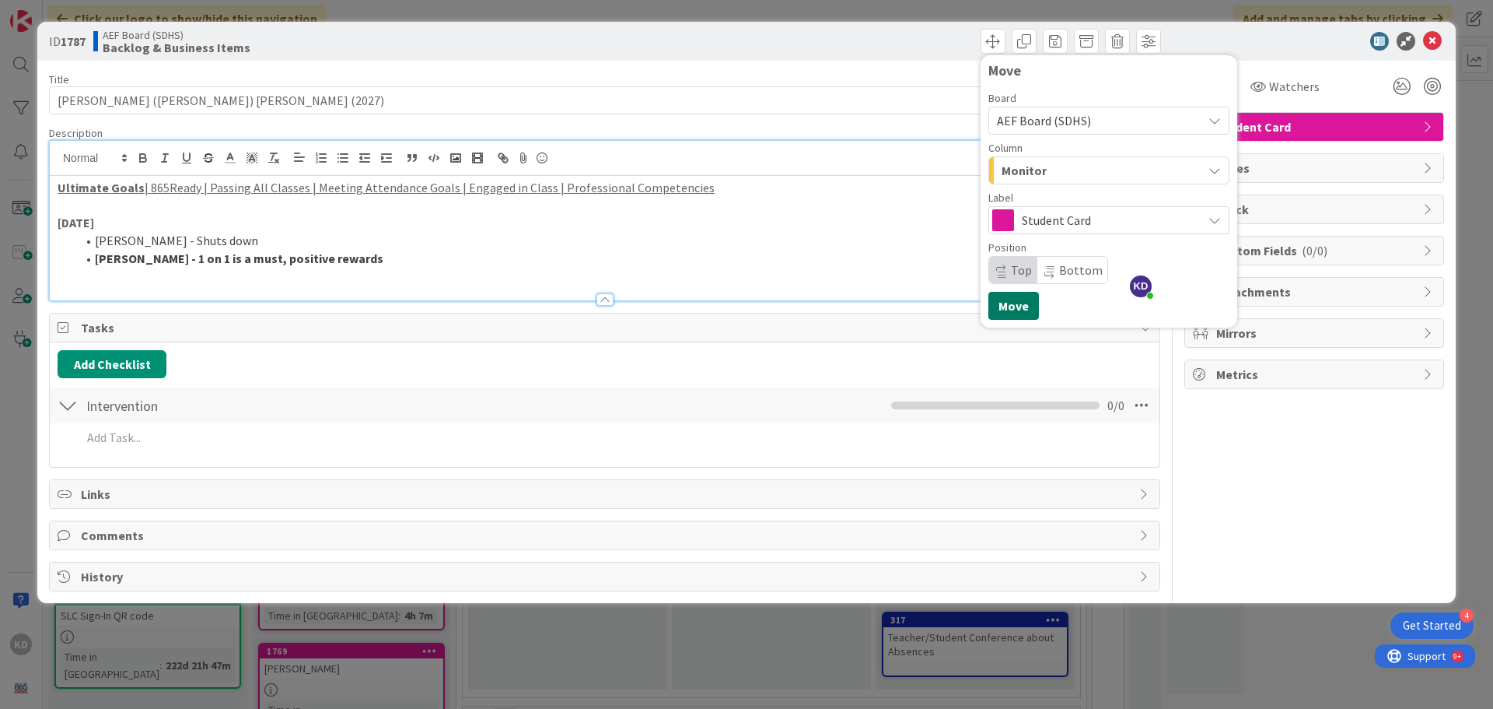
click at [1019, 302] on button "Move" at bounding box center [1014, 306] width 51 height 28
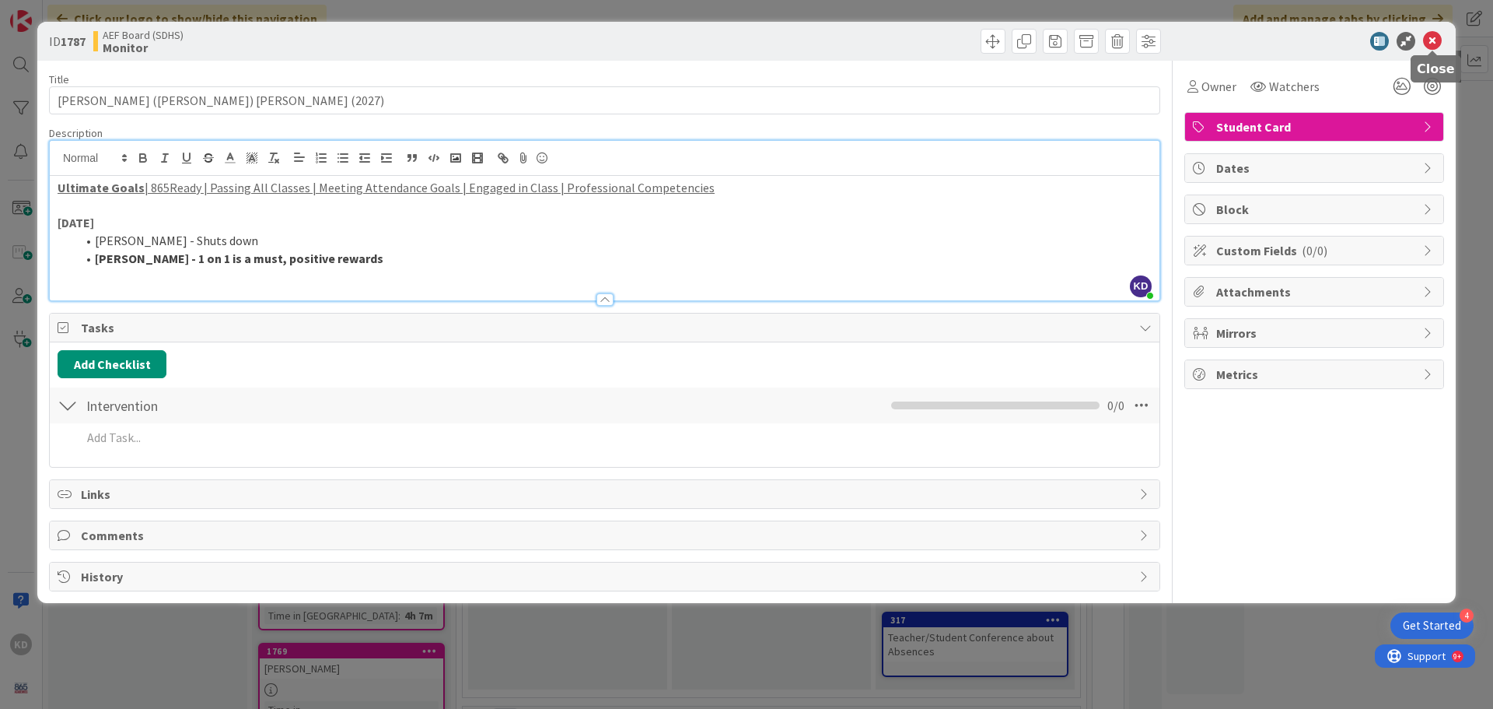
click at [1433, 44] on icon at bounding box center [1432, 41] width 19 height 19
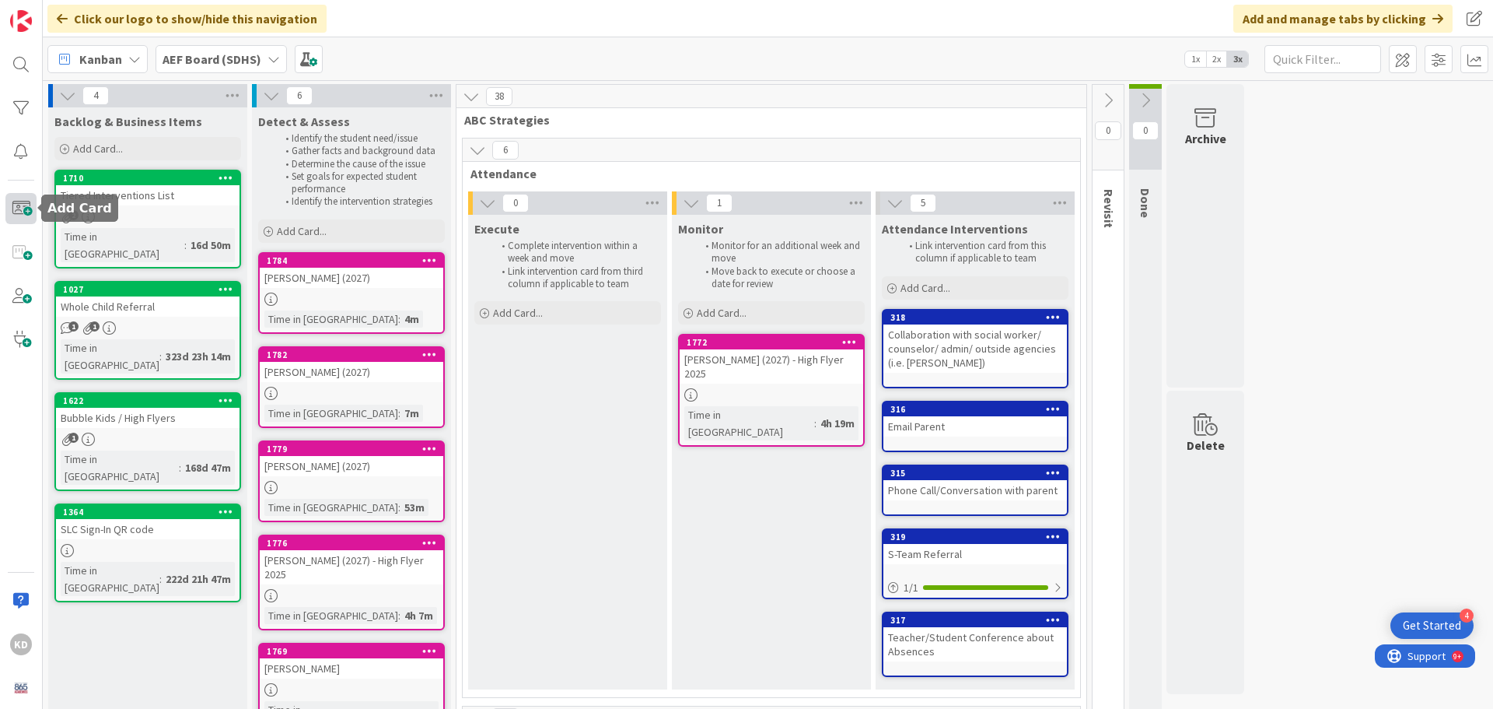
click at [28, 211] on span at bounding box center [20, 208] width 31 height 31
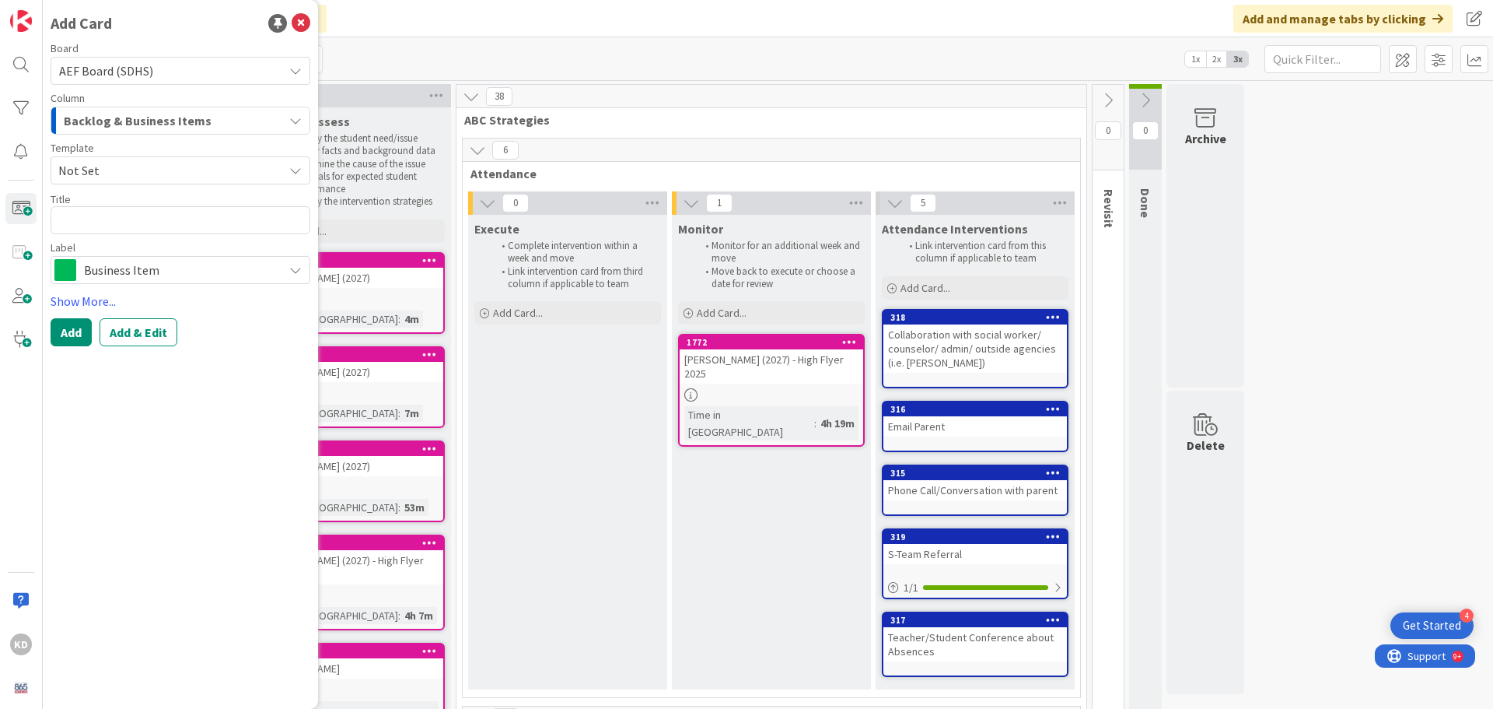
click at [75, 117] on span "Backlog & Business Items" at bounding box center [138, 120] width 148 height 20
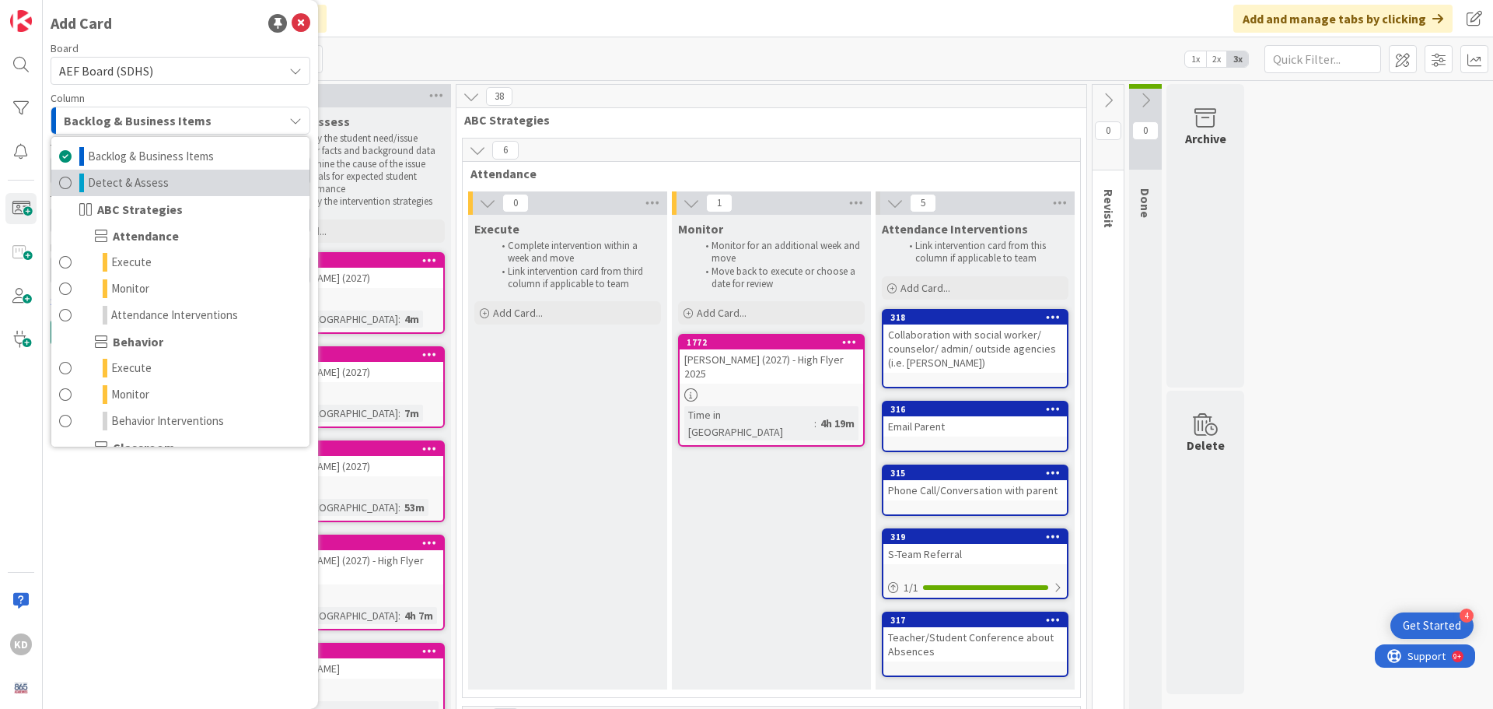
click at [61, 176] on span at bounding box center [65, 182] width 12 height 19
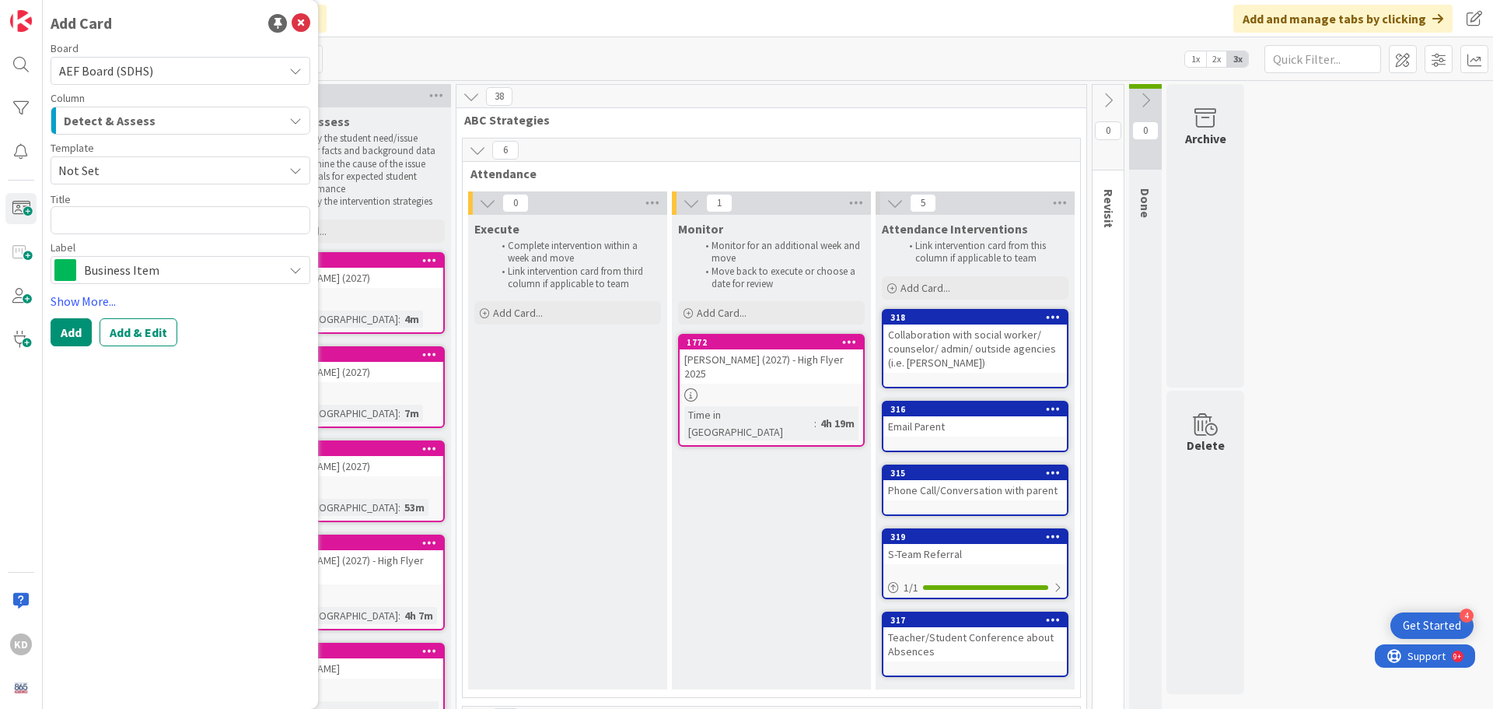
click at [92, 114] on span "Detect & Assess" at bounding box center [110, 120] width 92 height 20
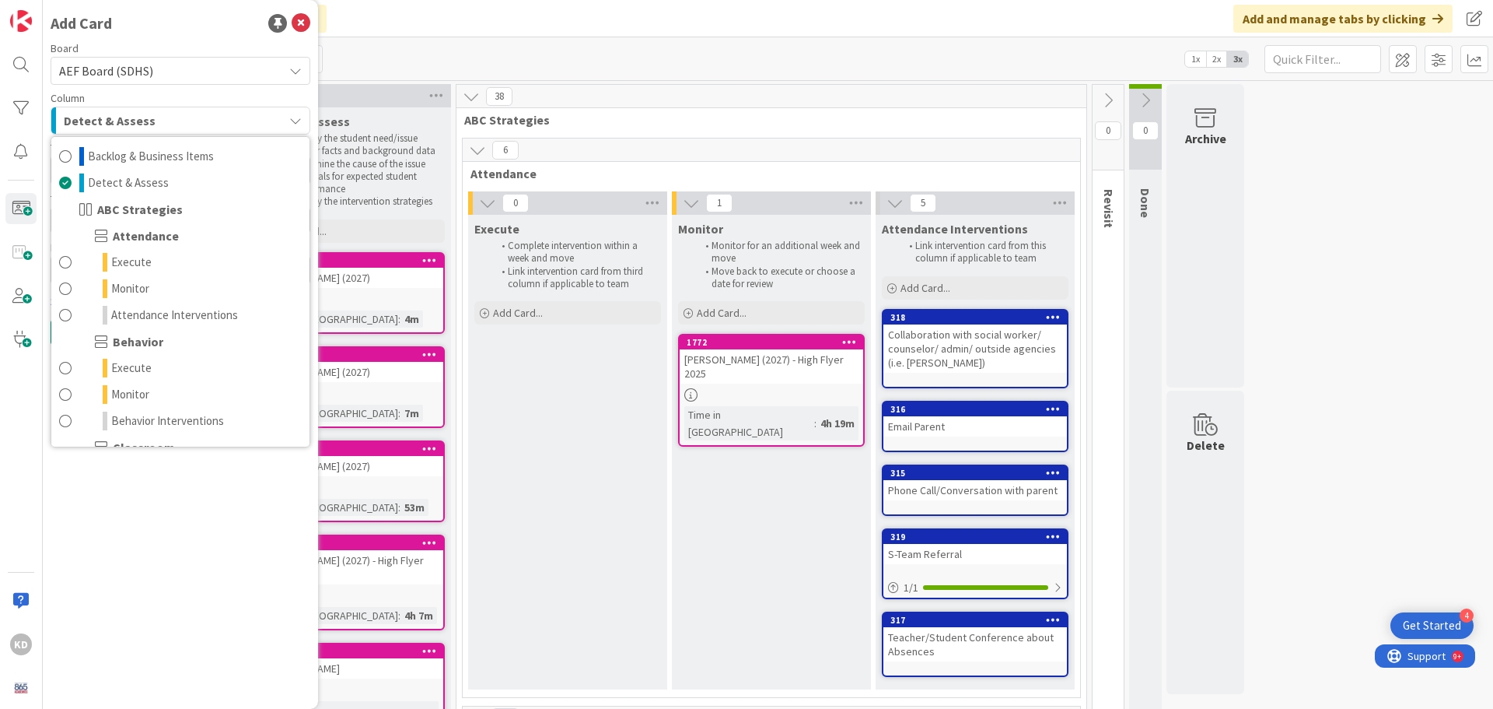
click at [92, 114] on span "Detect & Assess" at bounding box center [110, 120] width 92 height 20
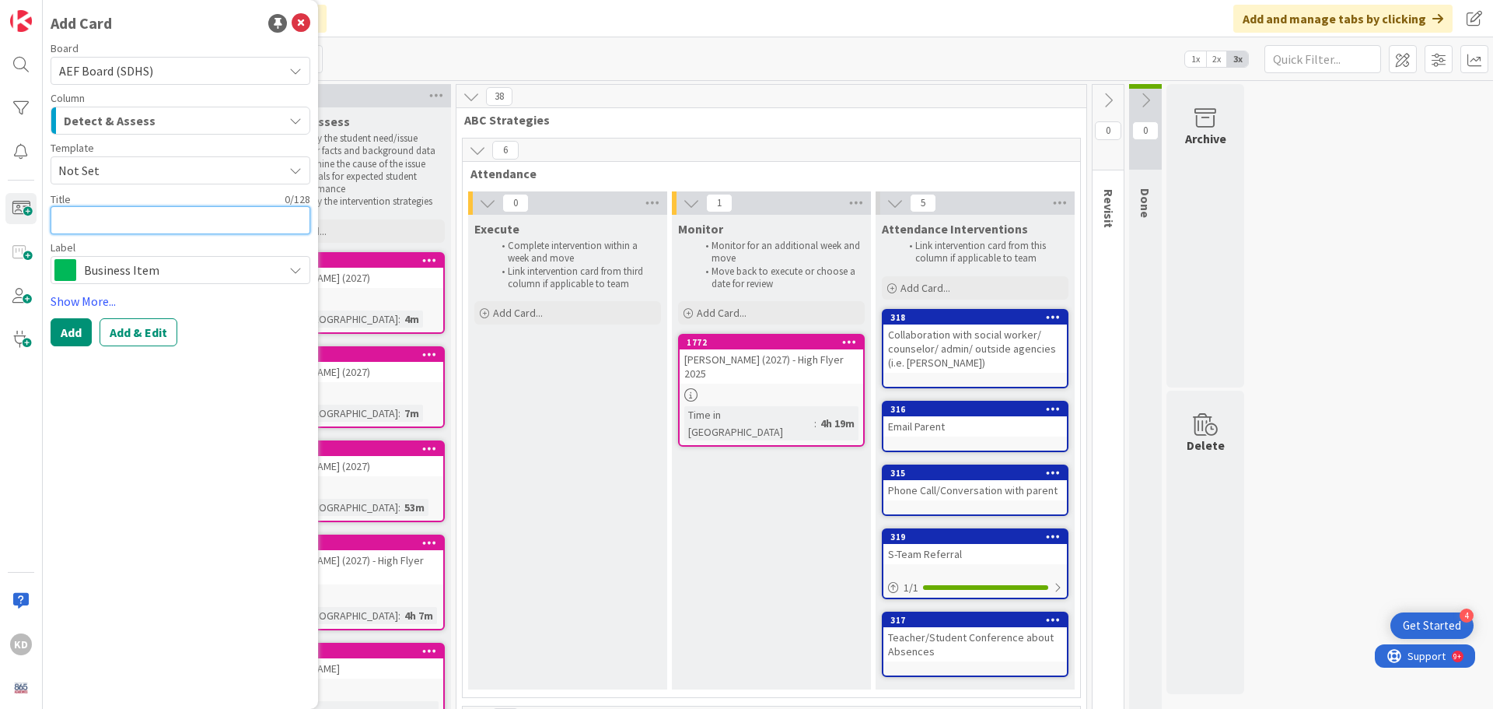
click at [76, 213] on textarea at bounding box center [181, 220] width 260 height 28
paste textarea "[PERSON_NAME] - Shuts down [PERSON_NAME] - 1 on 1 is a must, positive rewards"
click at [106, 257] on div "Business Item" at bounding box center [181, 270] width 260 height 28
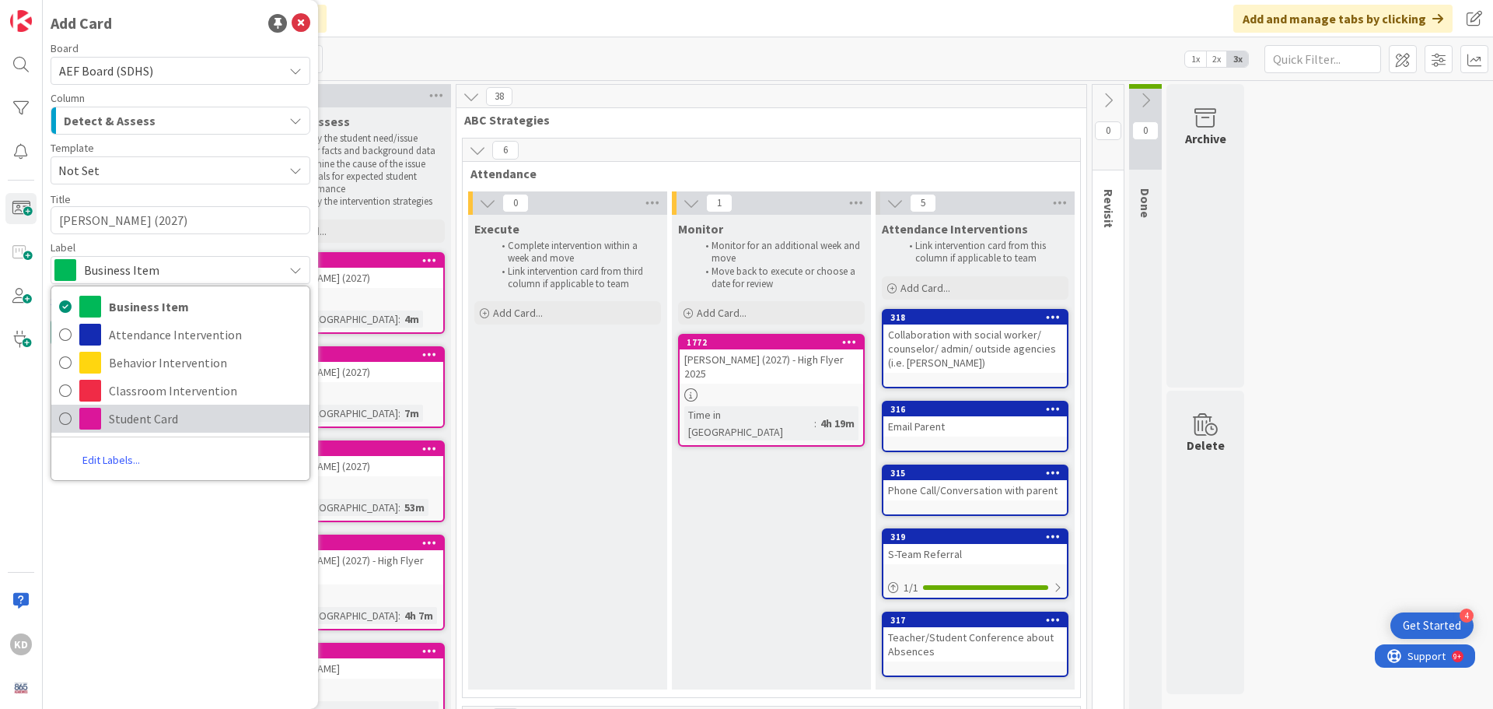
click at [89, 418] on span at bounding box center [90, 419] width 22 height 22
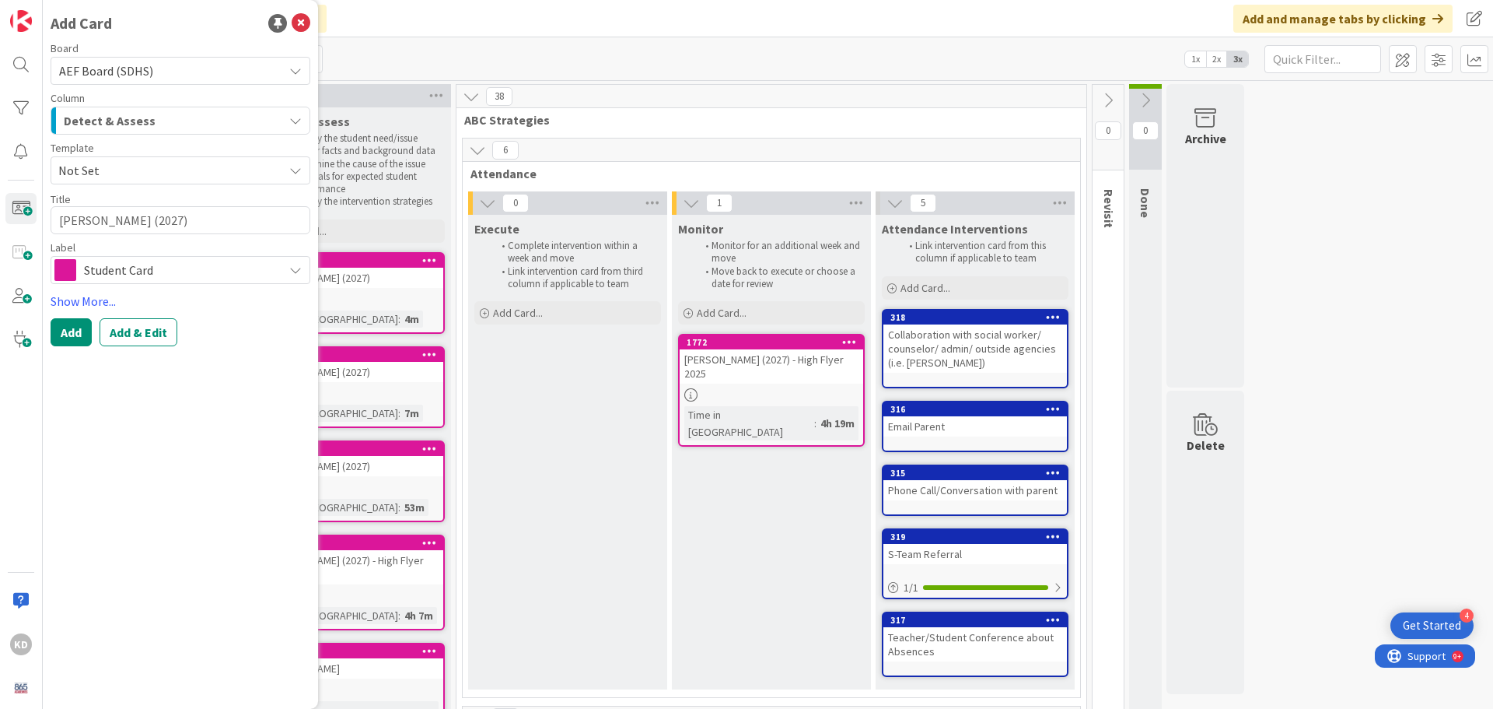
click at [93, 174] on span "Not Set" at bounding box center [164, 170] width 213 height 20
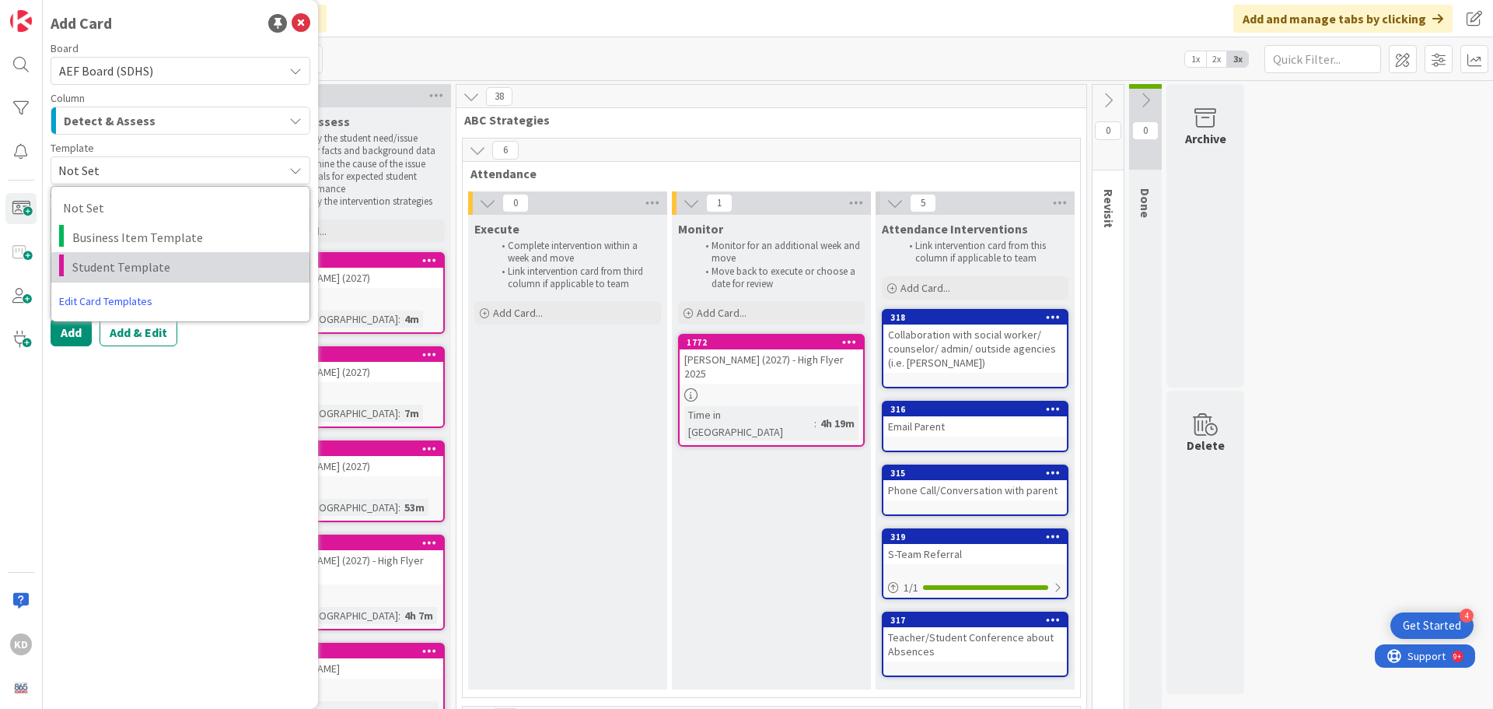
click at [89, 264] on span "Student Template" at bounding box center [185, 267] width 226 height 20
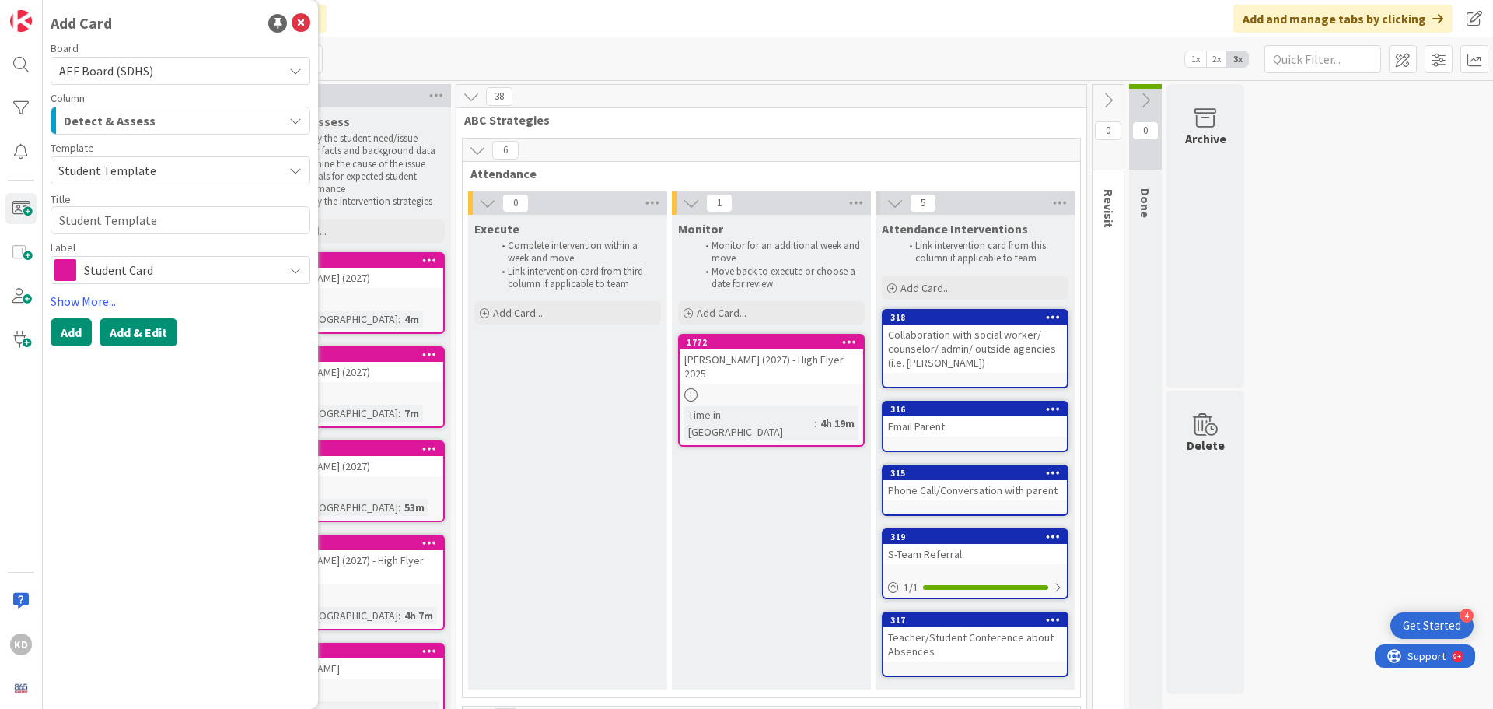
click at [130, 332] on button "Add & Edit" at bounding box center [139, 332] width 78 height 28
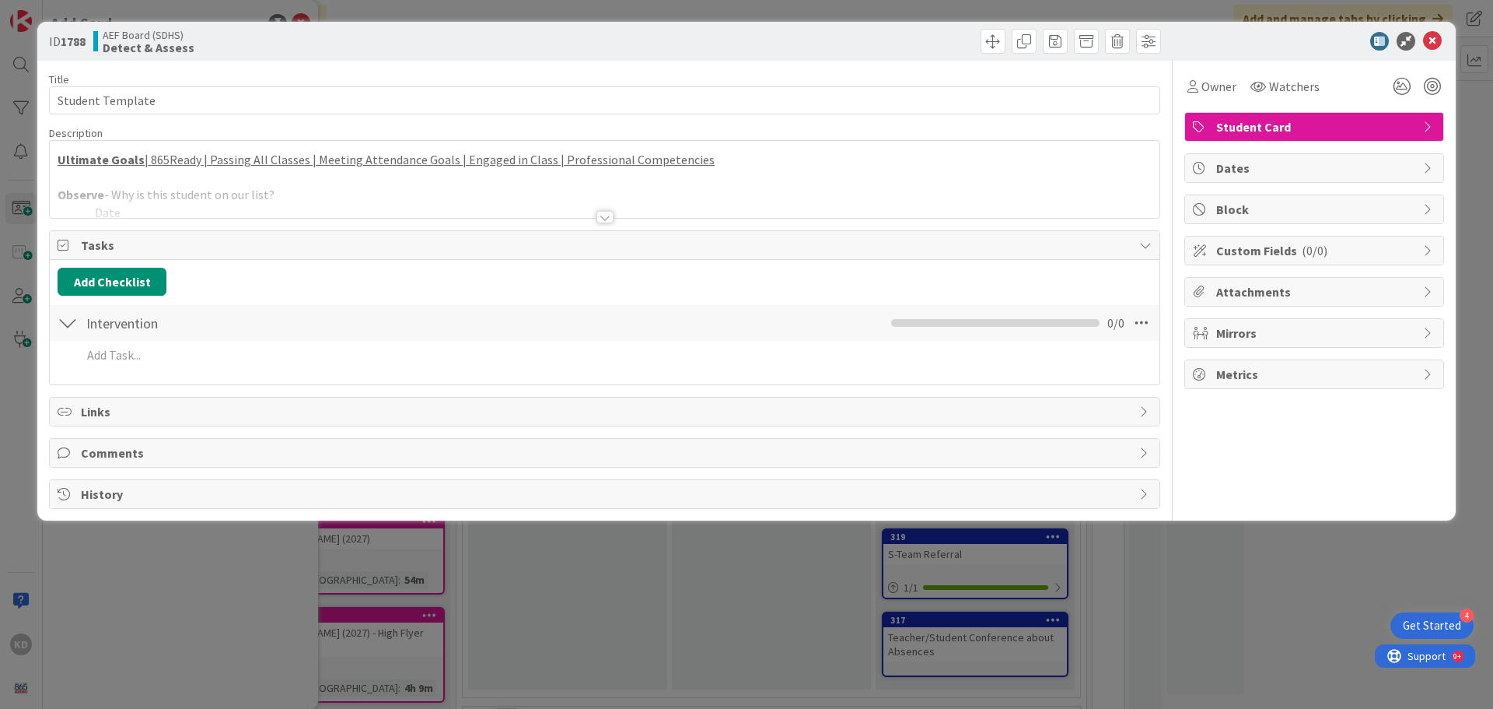
click at [163, 174] on p at bounding box center [605, 178] width 1094 height 18
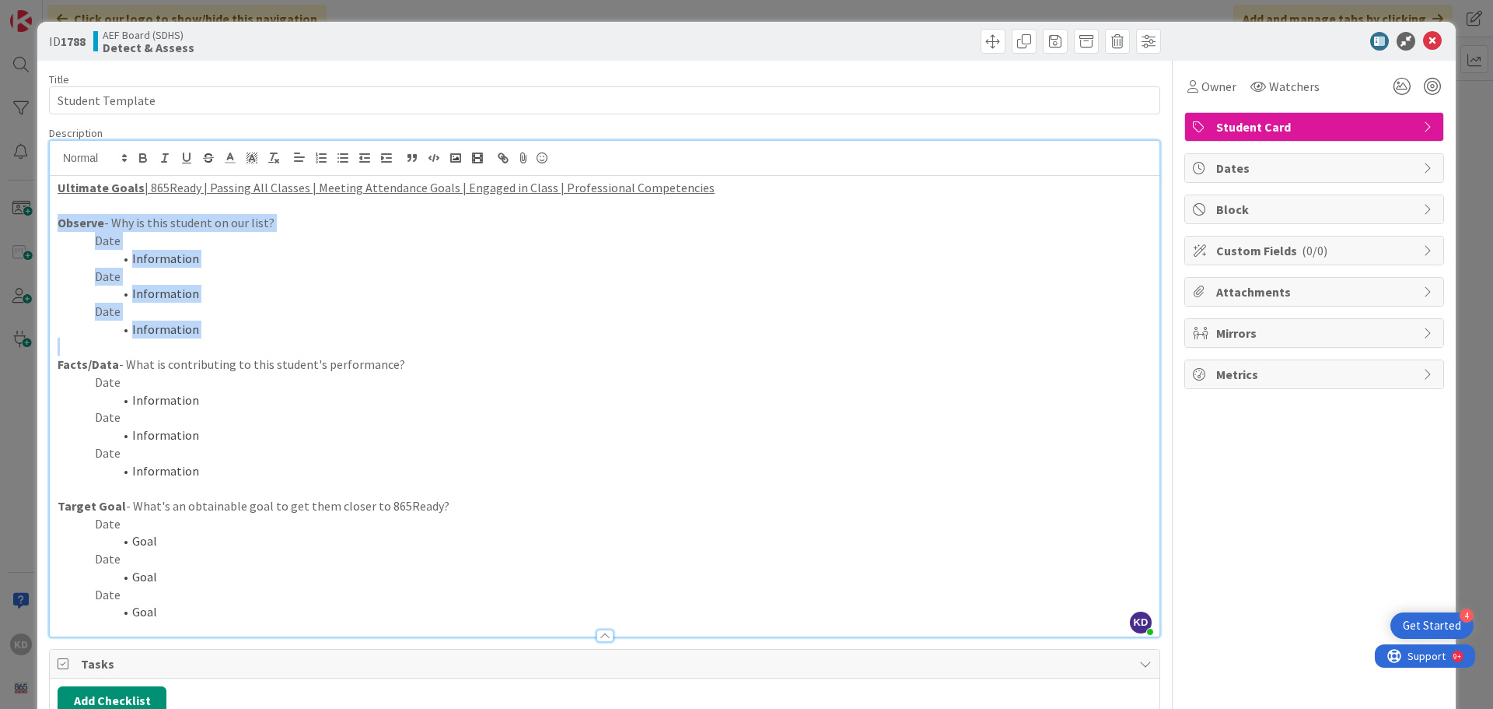
drag, startPoint x: 213, startPoint y: 610, endPoint x: 44, endPoint y: 219, distance: 425.7
click at [44, 219] on div "ID 1788 AEF Board (SDHS) Detect & Assess Title 16 / 128 Student Template Descri…" at bounding box center [746, 480] width 1419 height 917
click at [74, 250] on ol "Information" at bounding box center [605, 259] width 1094 height 18
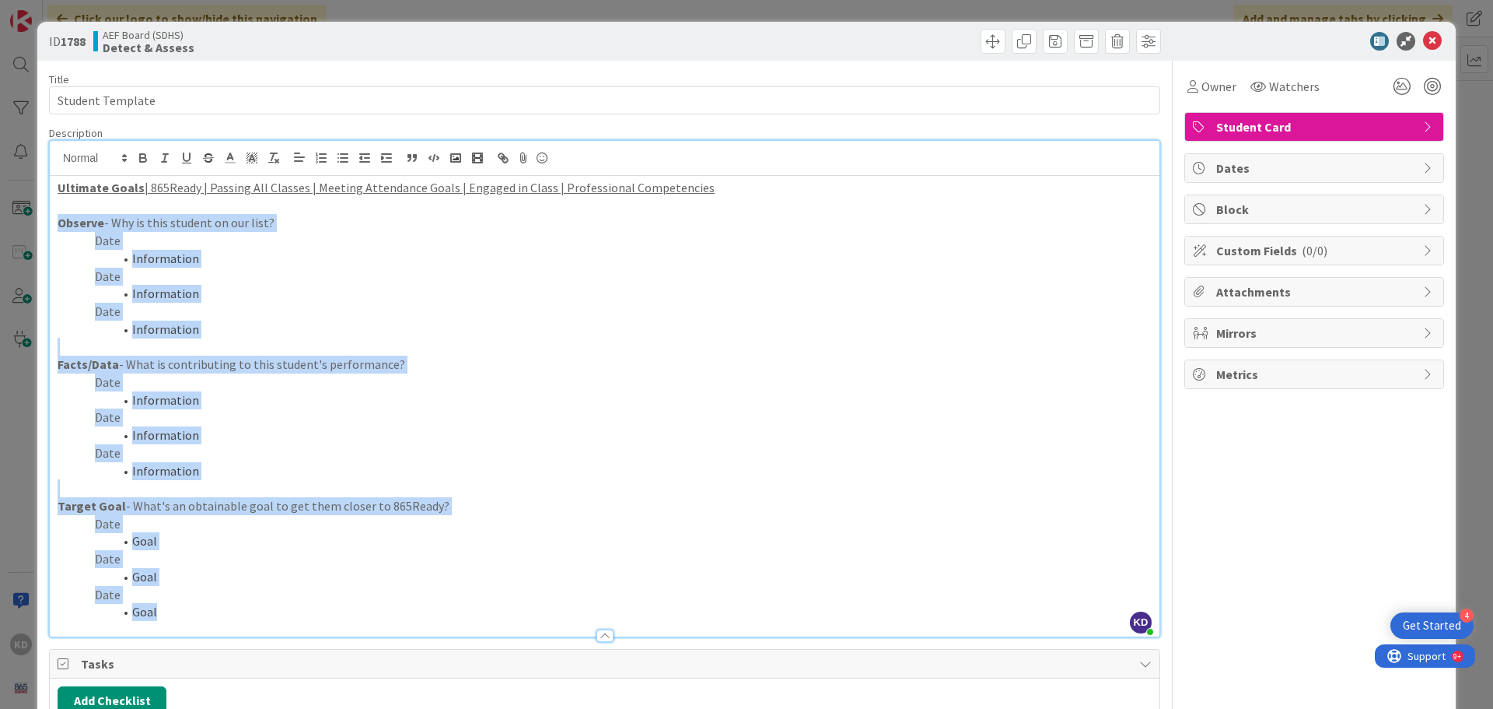
drag, startPoint x: 56, startPoint y: 221, endPoint x: 225, endPoint y: 607, distance: 421.8
click at [225, 607] on div "Ultimate Goals | 865Ready | Passing All Classes | Meeting Attendance Goals | En…" at bounding box center [605, 406] width 1110 height 460
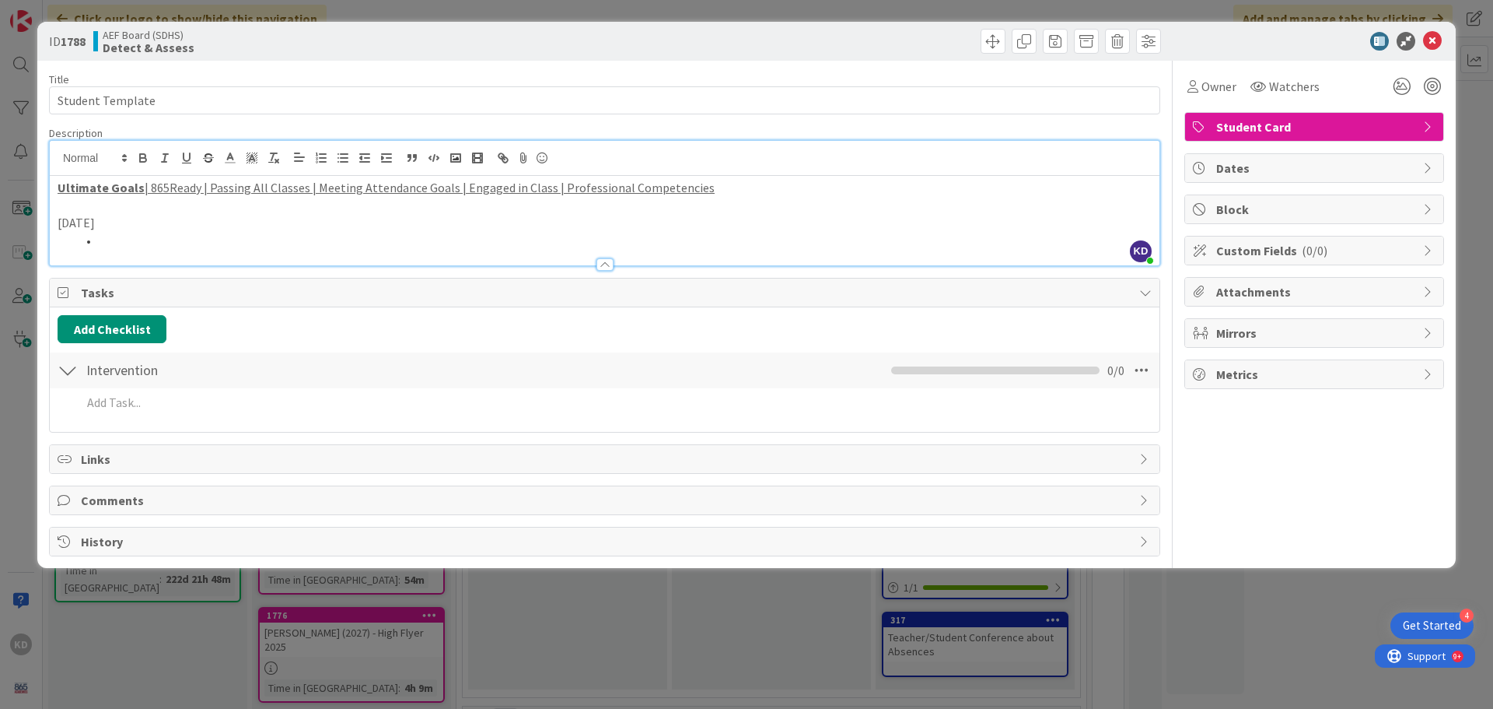
click at [128, 227] on p "[DATE]" at bounding box center [605, 223] width 1094 height 18
click at [131, 235] on li at bounding box center [614, 241] width 1076 height 18
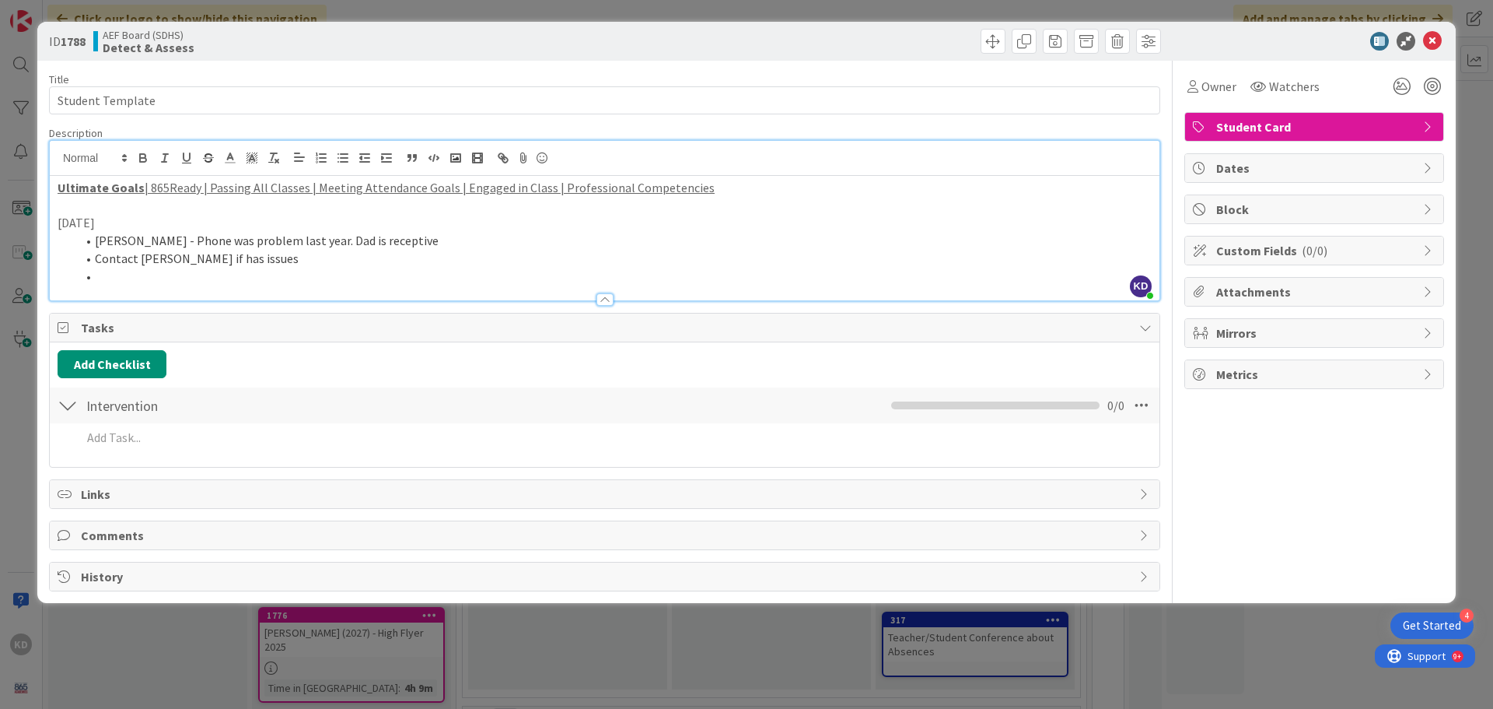
click at [100, 273] on li at bounding box center [614, 277] width 1076 height 18
click at [93, 261] on li "Contact [PERSON_NAME] if has issues" at bounding box center [614, 259] width 1076 height 18
click at [180, 259] on li "Contact [PERSON_NAME] if has issues" at bounding box center [614, 259] width 1076 height 18
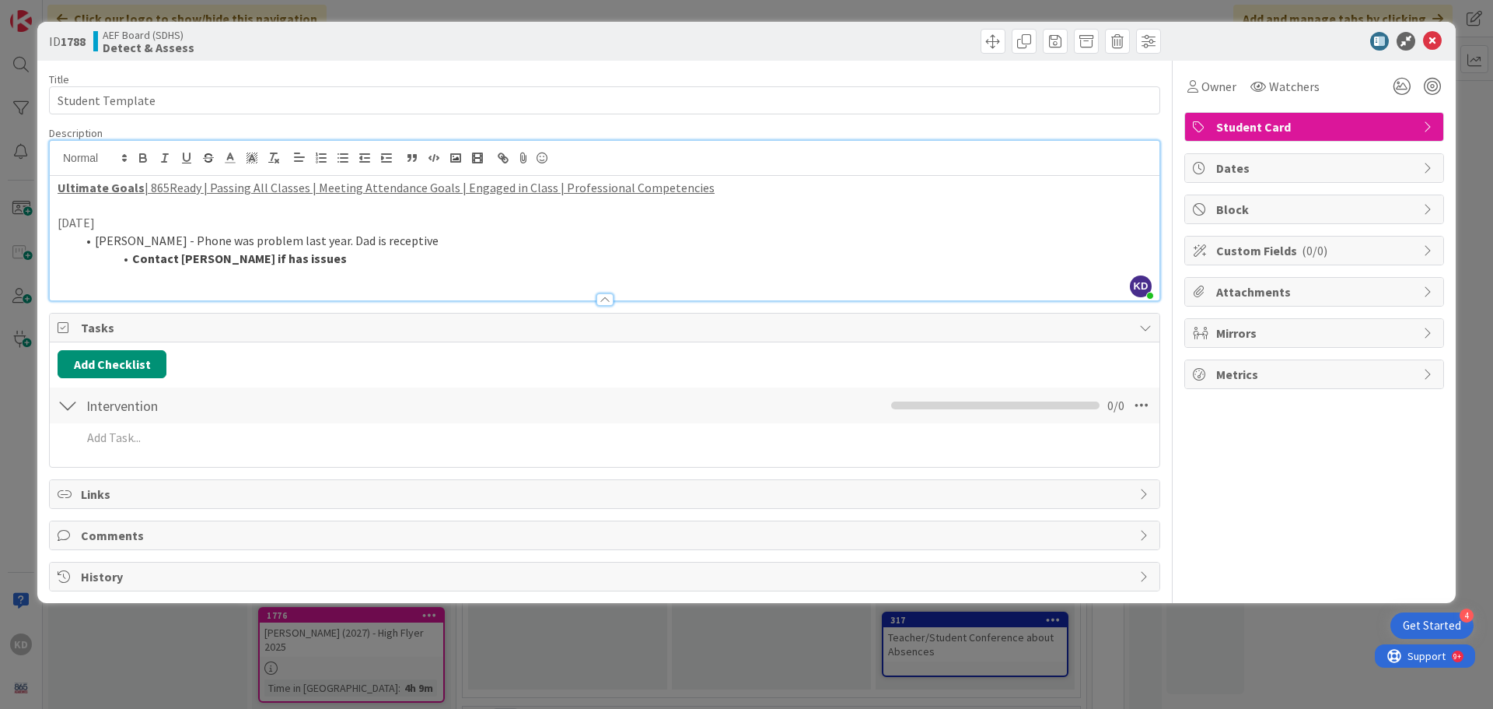
click at [408, 248] on li "[PERSON_NAME] - Phone was problem last year. Dad is receptive" at bounding box center [614, 241] width 1076 height 18
click at [989, 39] on span at bounding box center [993, 41] width 25 height 25
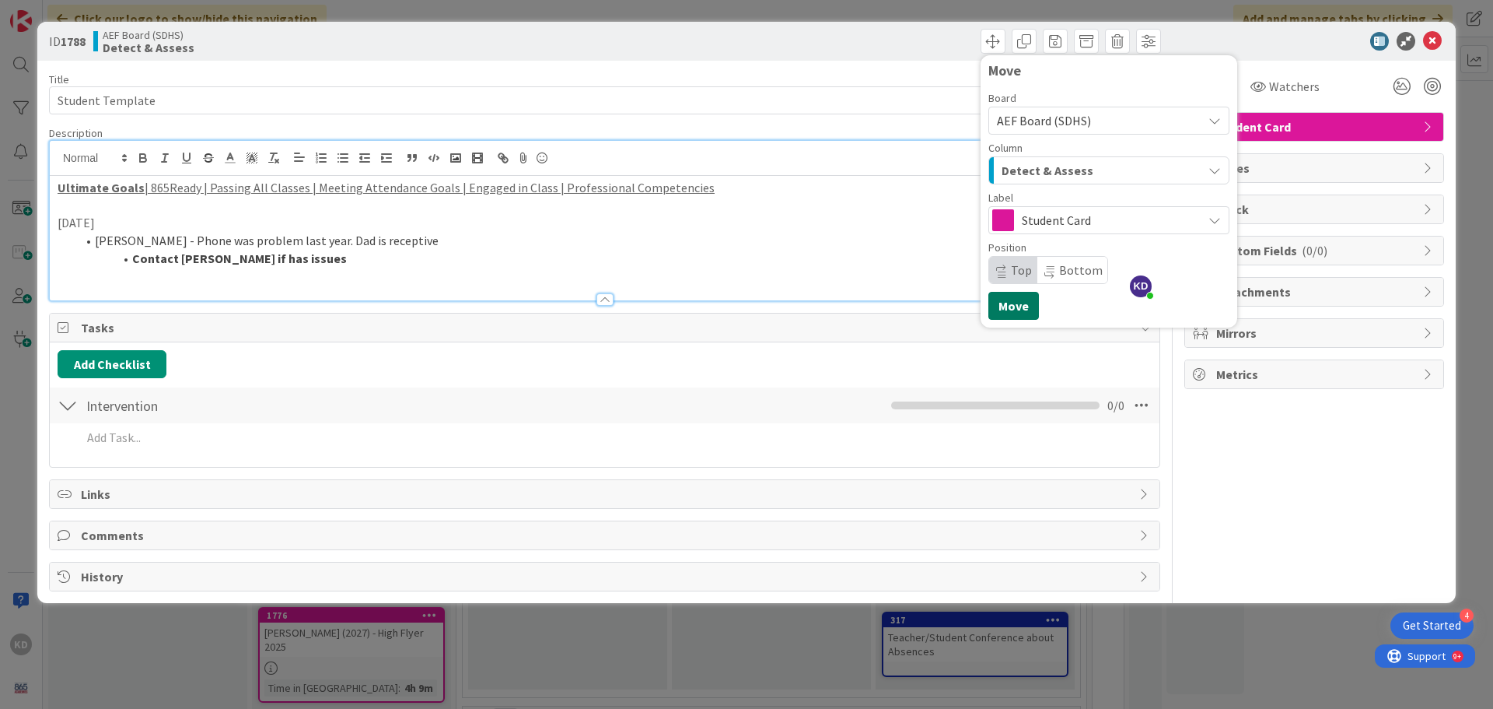
click at [1017, 312] on button "Move" at bounding box center [1014, 306] width 51 height 28
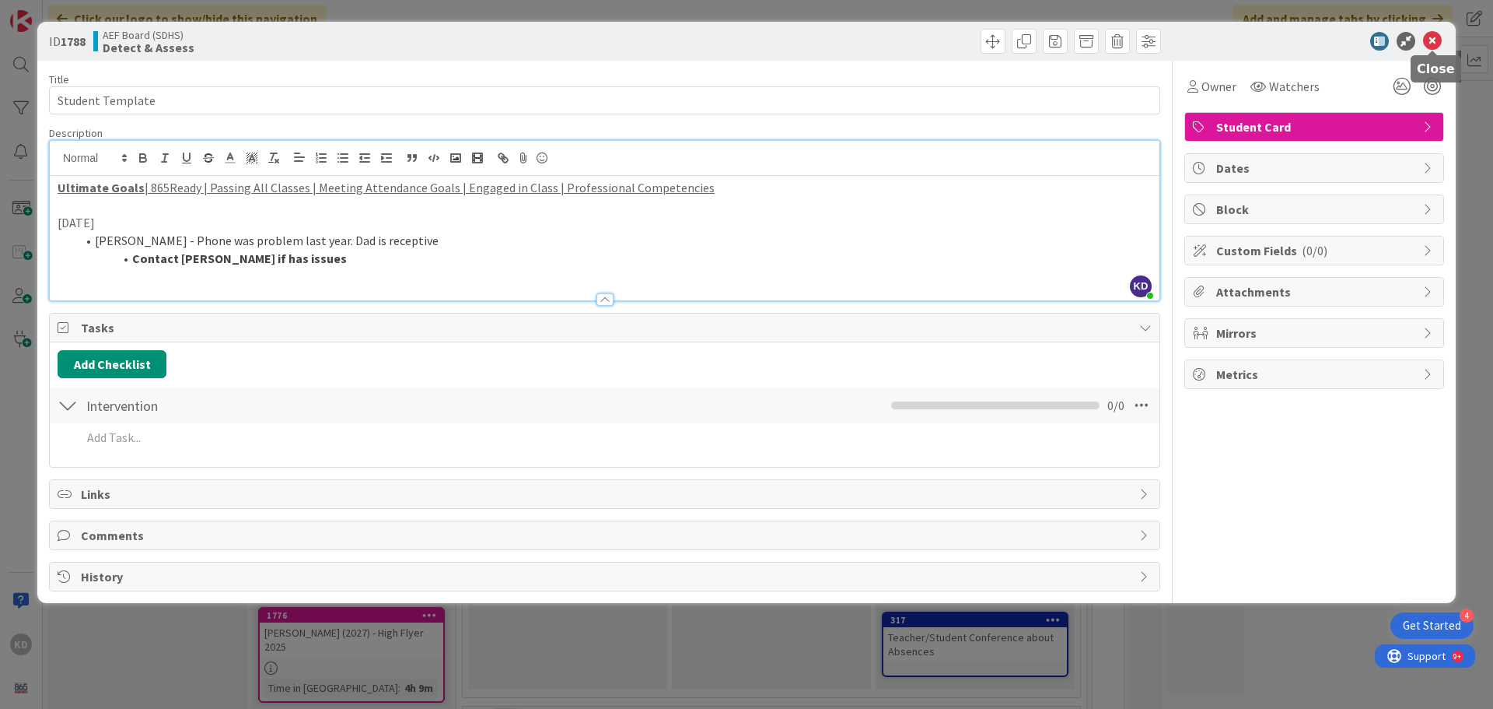
click at [1438, 33] on icon at bounding box center [1432, 41] width 19 height 19
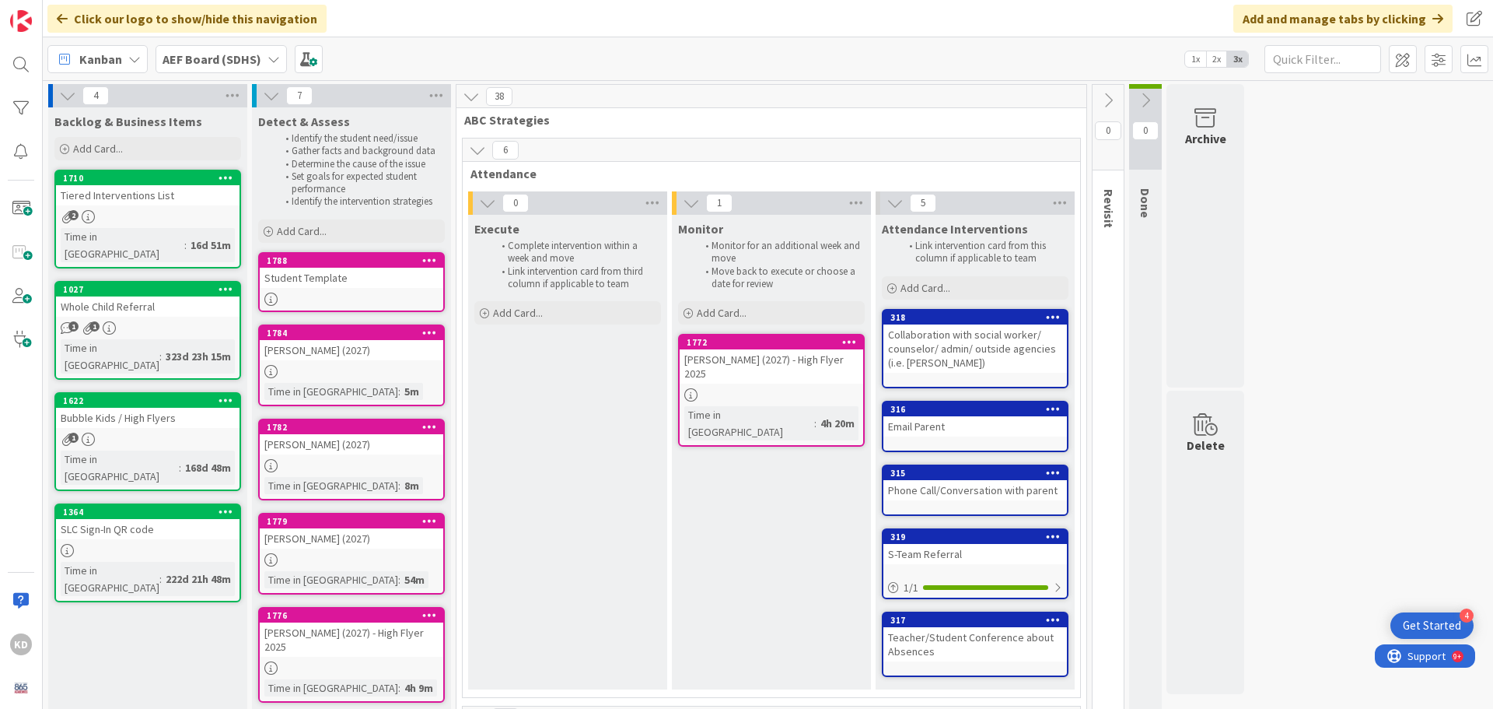
click at [146, 519] on div "SLC Sign-In QR code" at bounding box center [148, 529] width 184 height 20
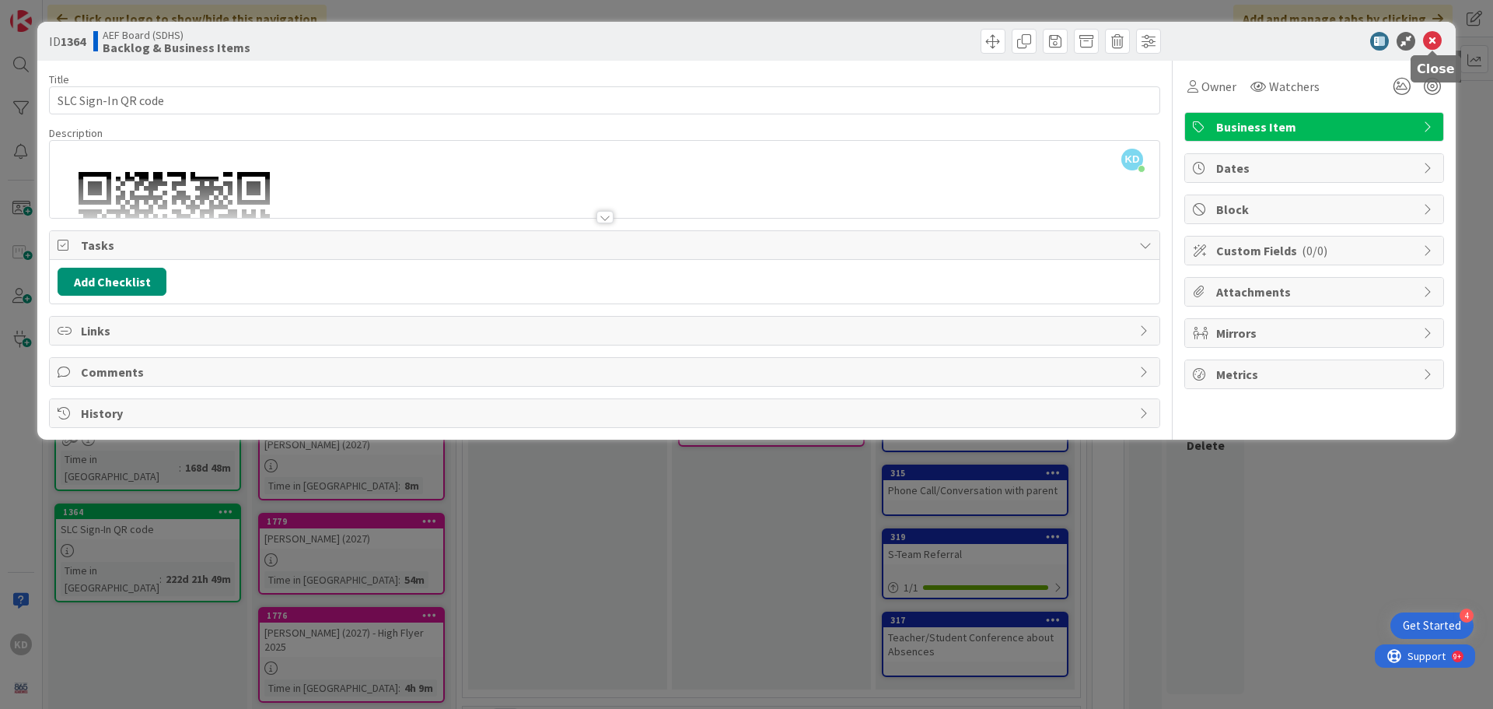
click at [1442, 35] on div at bounding box center [1306, 41] width 275 height 19
click at [1429, 40] on icon at bounding box center [1432, 41] width 19 height 19
